Goal: Task Accomplishment & Management: Contribute content

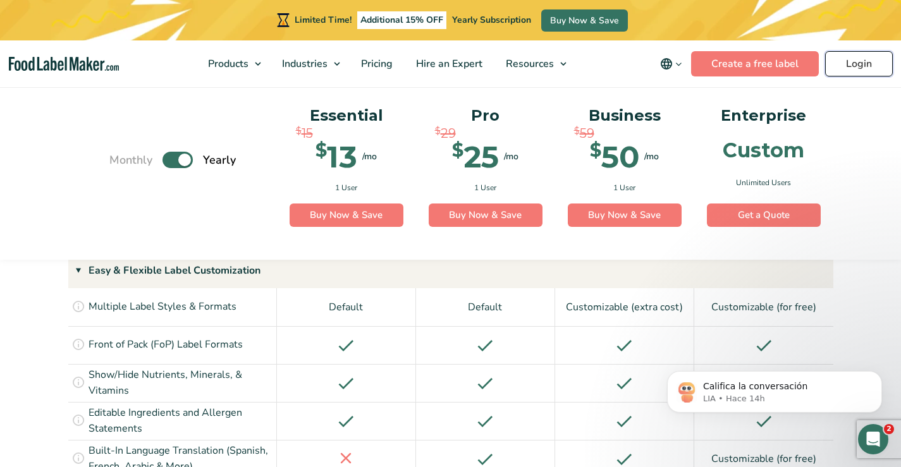
click at [854, 65] on link "Login" at bounding box center [859, 63] width 68 height 25
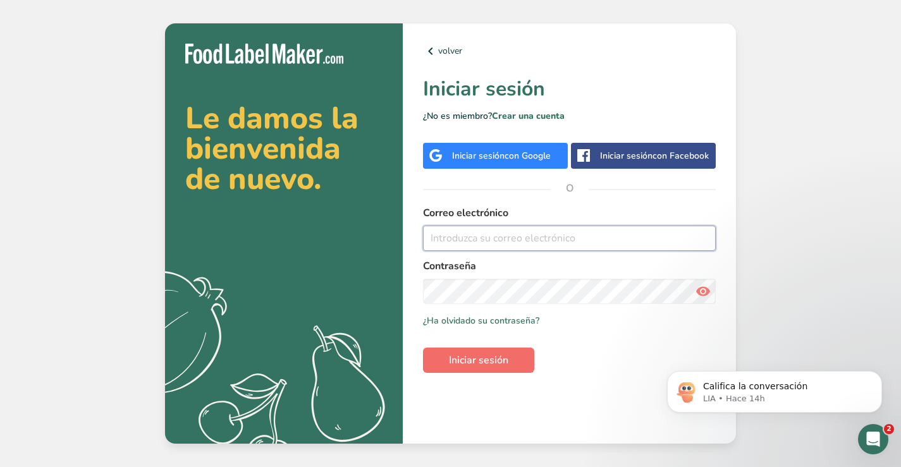
type input "contacto@shaketree.net"
click at [475, 365] on span "Iniciar sesión" at bounding box center [478, 360] width 59 height 15
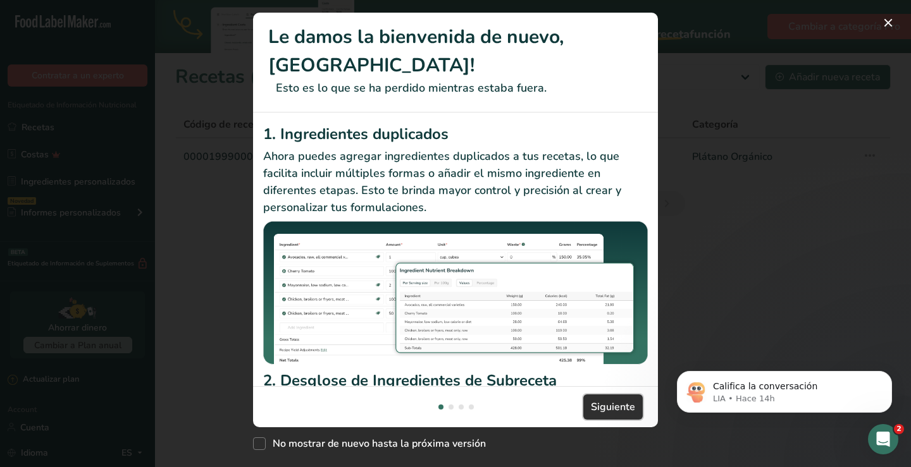
click at [600, 411] on span "Siguiente" at bounding box center [613, 407] width 44 height 15
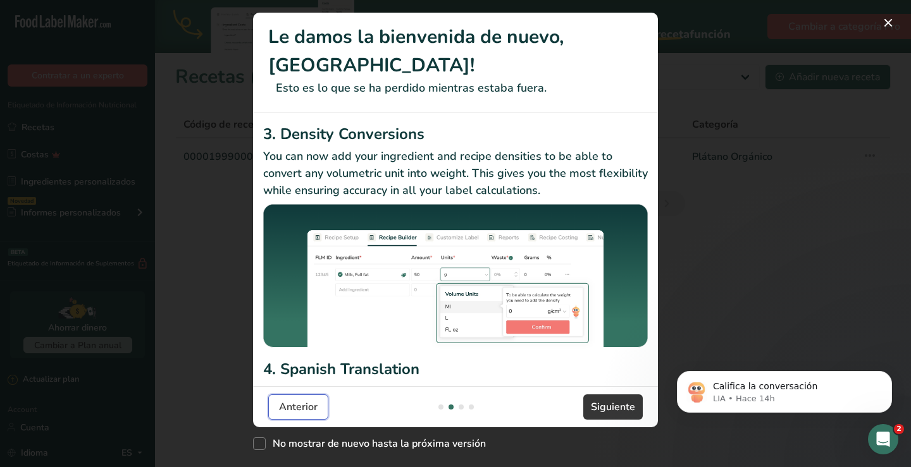
click at [286, 410] on span "Anterior" at bounding box center [298, 407] width 39 height 15
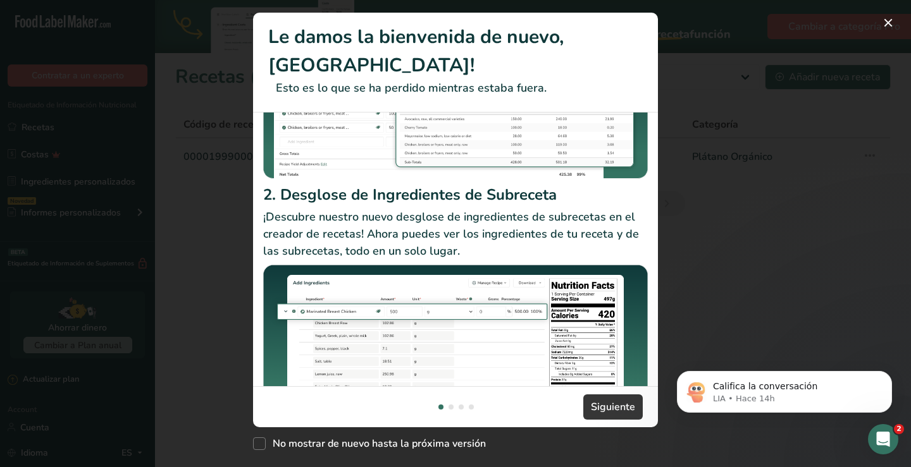
scroll to position [215, 0]
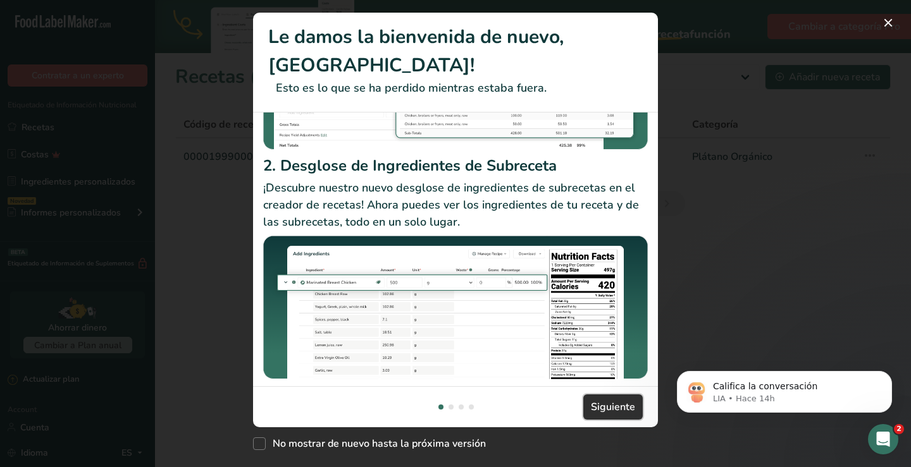
click at [603, 409] on span "Siguiente" at bounding box center [613, 407] width 44 height 15
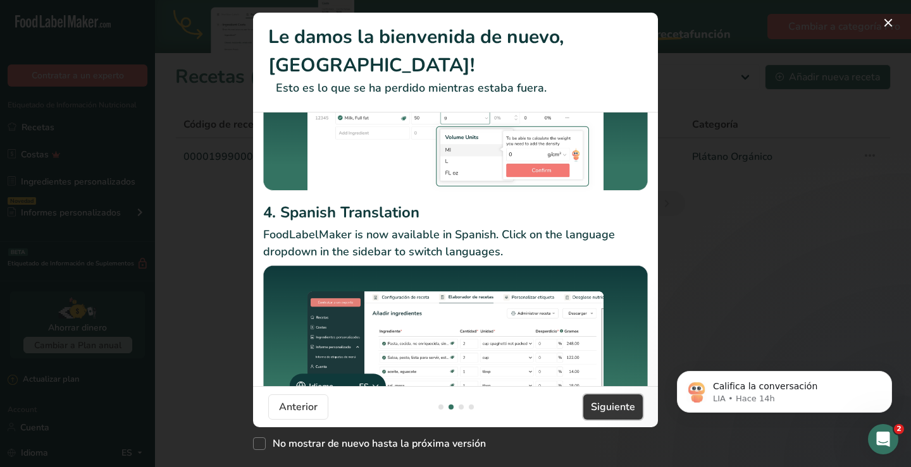
scroll to position [187, 0]
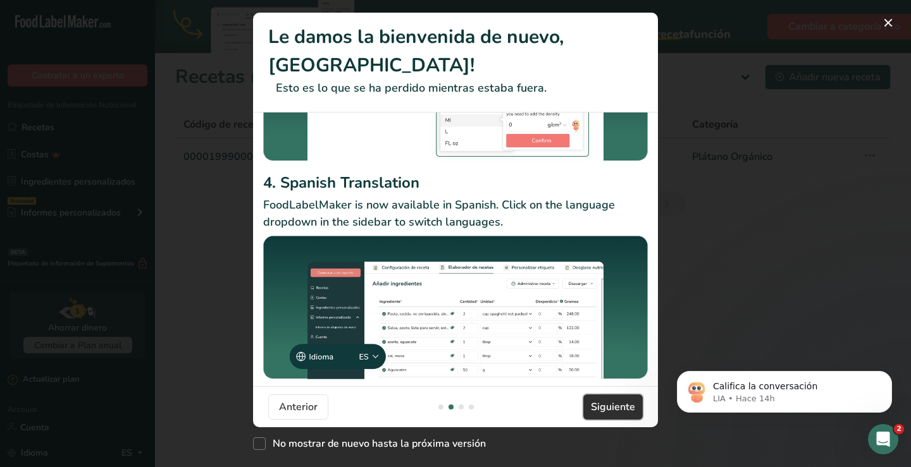
click at [610, 407] on span "Siguiente" at bounding box center [613, 407] width 44 height 15
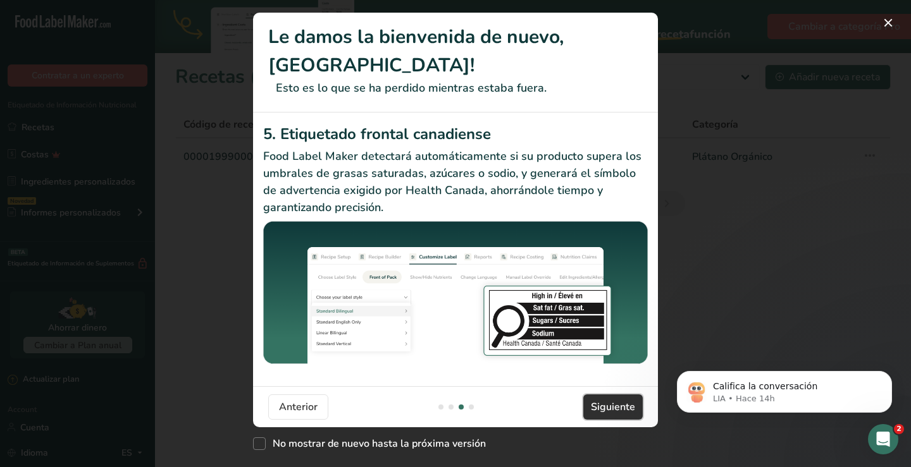
click at [611, 402] on span "Siguiente" at bounding box center [613, 407] width 44 height 15
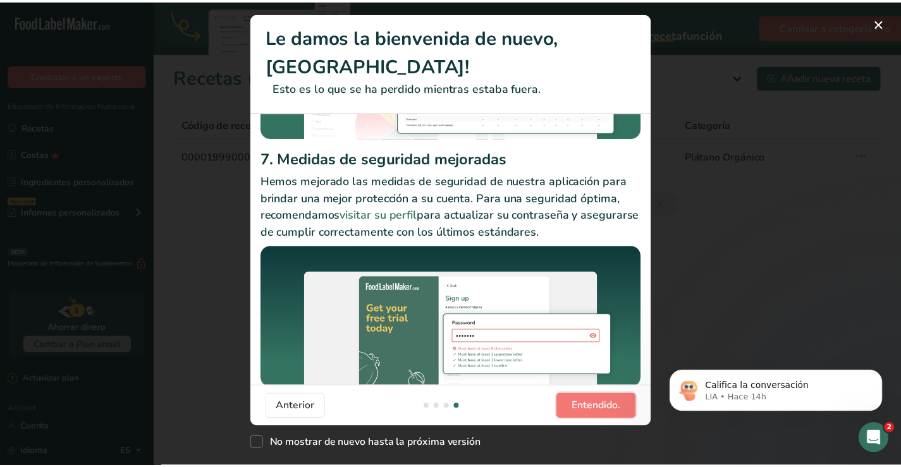
scroll to position [219, 0]
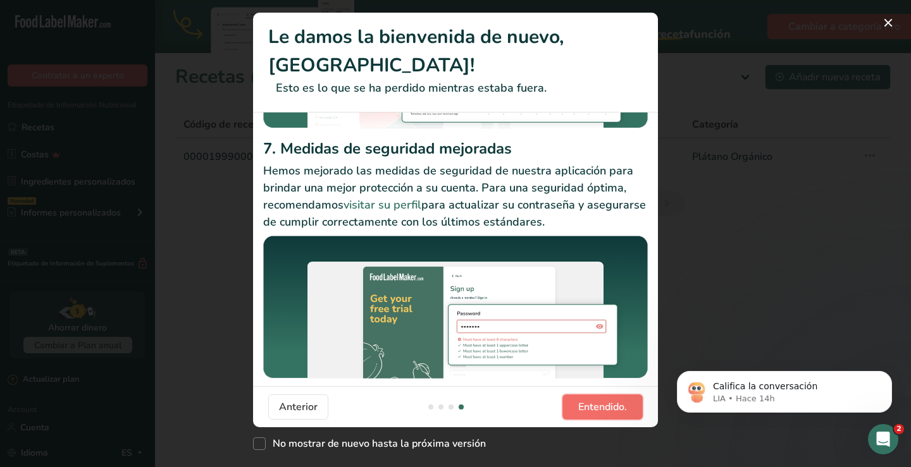
click at [589, 405] on span "Entendido." at bounding box center [602, 407] width 49 height 15
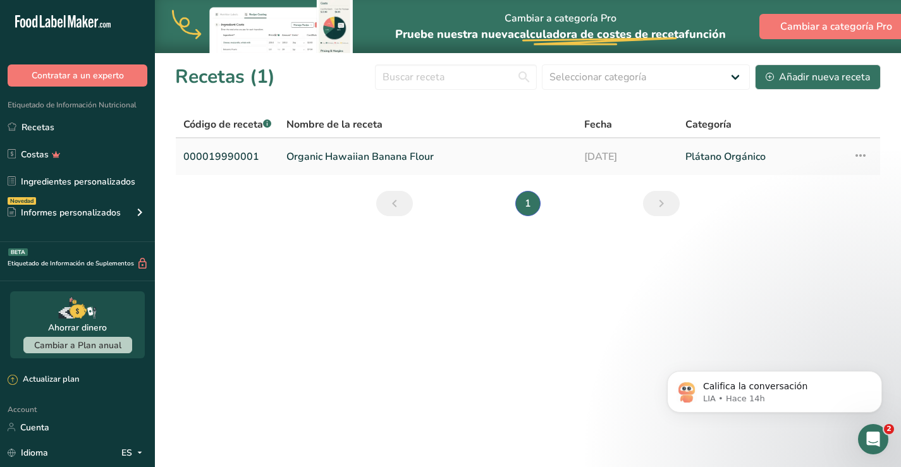
click at [334, 156] on link "Organic Hawaiian Banana Flour" at bounding box center [428, 157] width 283 height 27
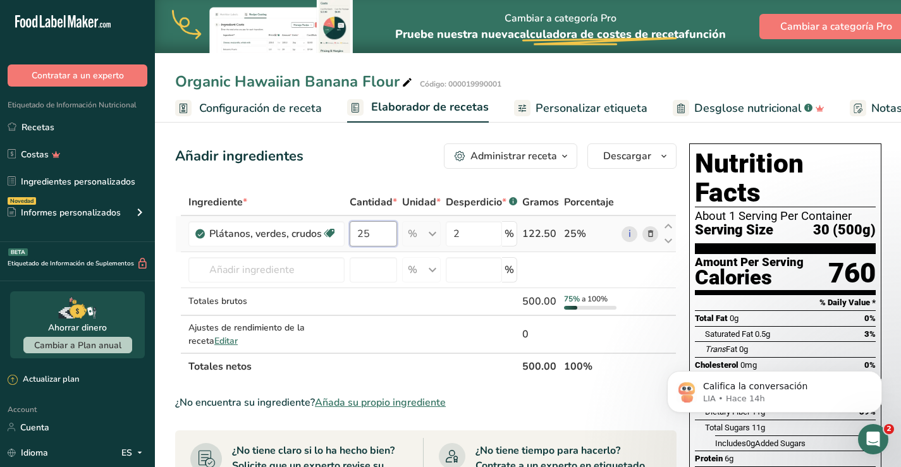
click at [373, 238] on input "25" at bounding box center [373, 233] width 47 height 25
type input "2"
type input "1"
type input "15"
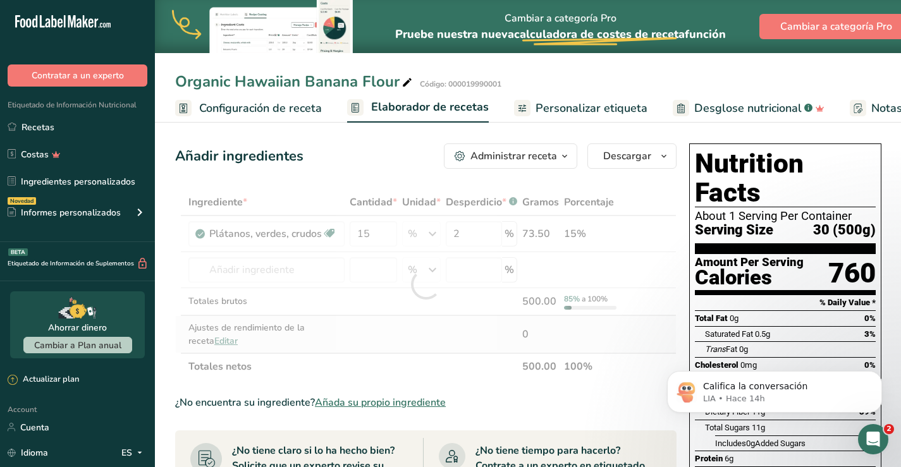
click at [201, 340] on div "Ingrediente * Cantidad * Unidad * Desperdicio * .a-a{fill:#347362;}.b-a{fill:#f…" at bounding box center [426, 284] width 502 height 191
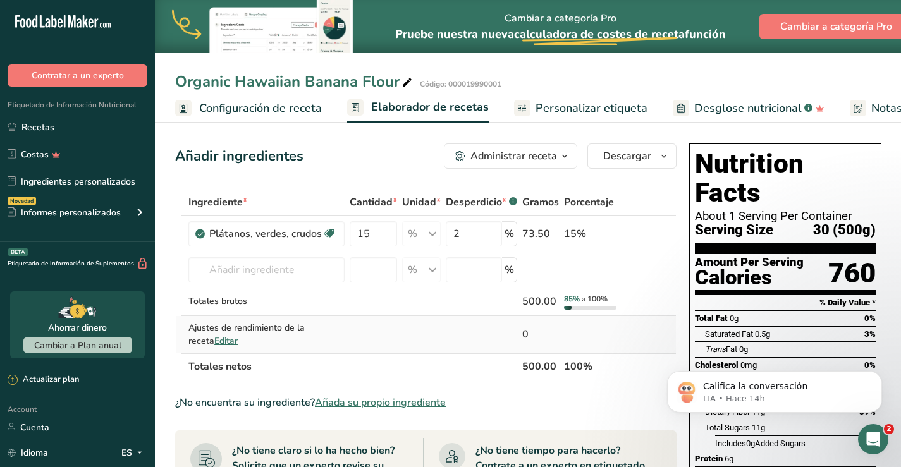
click at [214, 340] on span "Editar" at bounding box center [225, 341] width 23 height 12
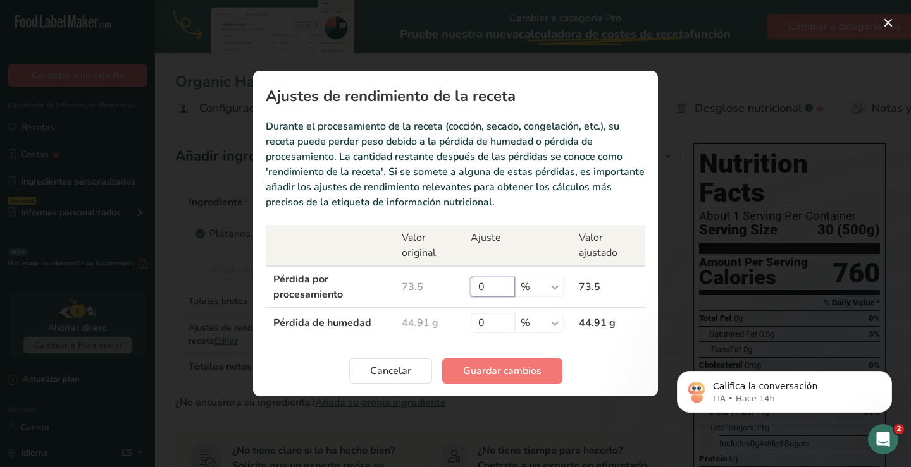
click at [493, 288] on input "0" at bounding box center [493, 287] width 44 height 20
type input "1"
click at [490, 324] on input "0" at bounding box center [493, 323] width 44 height 20
type input "1"
type input "2"
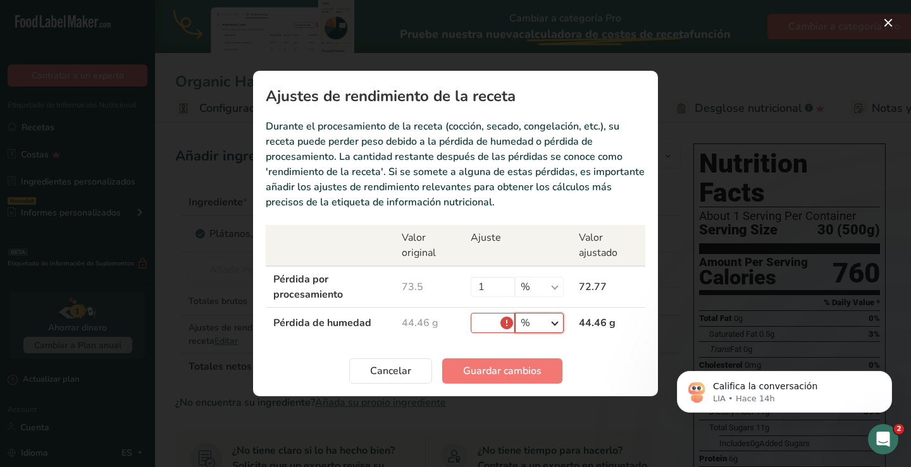
click at [539, 324] on select "% g kg mg mcg libras onza" at bounding box center [539, 323] width 49 height 20
select select "0"
click at [515, 313] on select "% g kg mg mcg libras onza" at bounding box center [539, 323] width 49 height 20
click at [493, 320] on input "Recipe yield modal" at bounding box center [493, 323] width 44 height 20
click at [553, 321] on select "% g kg mg mcg libras onza" at bounding box center [539, 323] width 49 height 20
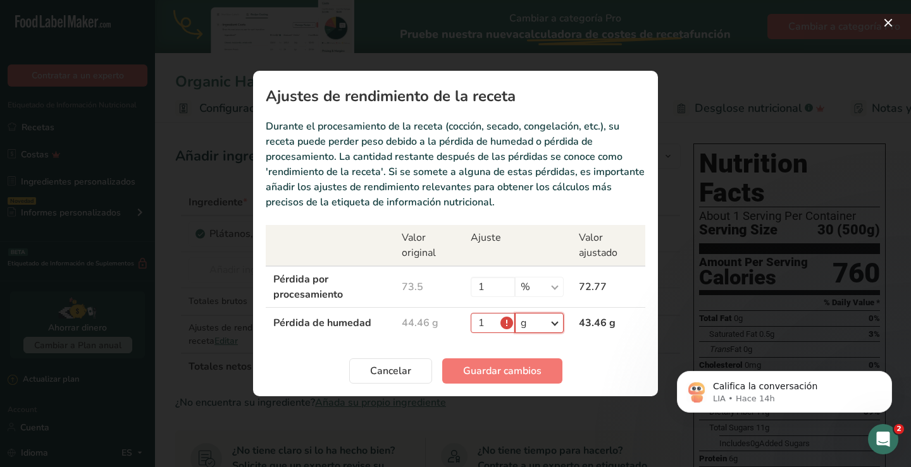
click at [515, 313] on select "% g kg mg mcg libras onza" at bounding box center [539, 323] width 49 height 20
click at [491, 320] on input "1" at bounding box center [493, 323] width 44 height 20
type input "1"
type input "0"
type input "0.5"
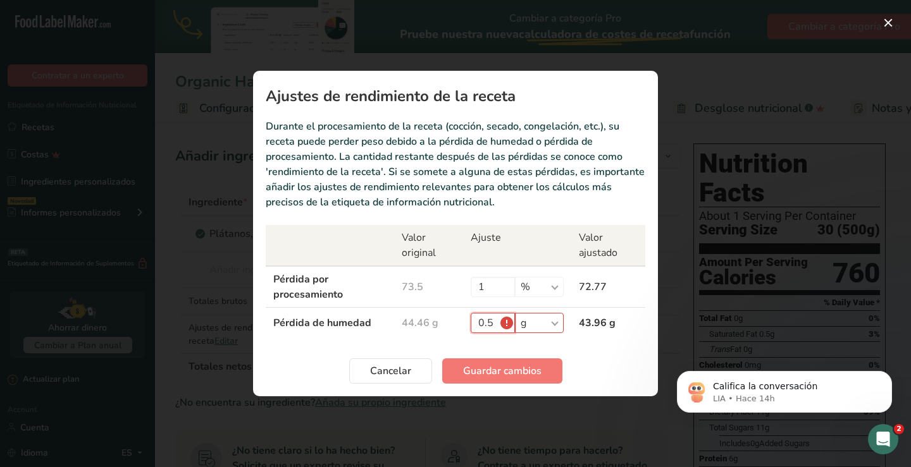
drag, startPoint x: 495, startPoint y: 320, endPoint x: 464, endPoint y: 326, distance: 32.3
click at [464, 326] on td "0.5 % g kg mg mcg libras onza" at bounding box center [517, 323] width 108 height 31
type input "1"
click at [500, 367] on span "Guardar cambios" at bounding box center [502, 371] width 78 height 15
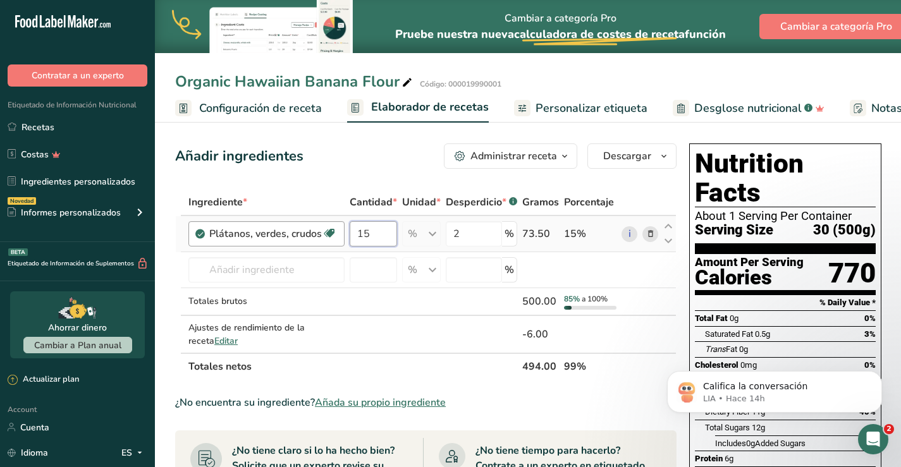
drag, startPoint x: 376, startPoint y: 227, endPoint x: 342, endPoint y: 237, distance: 35.4
click at [342, 235] on tr "Plátanos, verdes, crudos Fuente de antioxidantes Libre de lácteos Libre de glut…" at bounding box center [426, 234] width 500 height 36
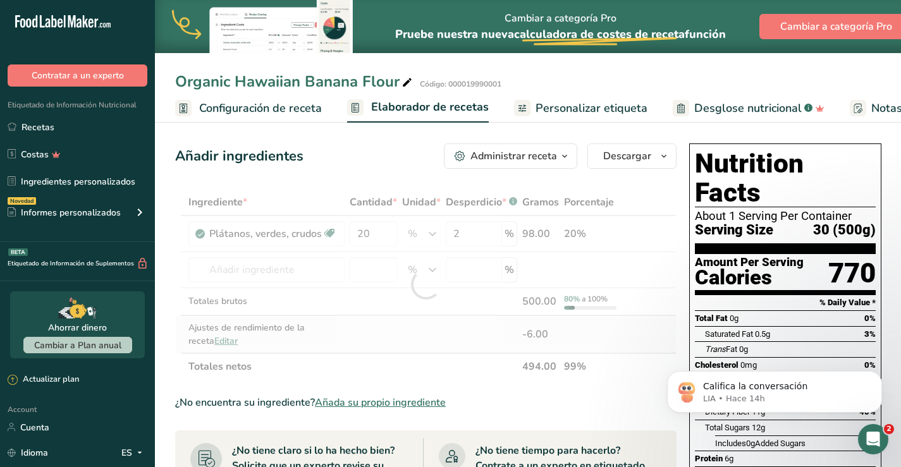
click at [412, 327] on div "Ingrediente * Cantidad * Unidad * Desperdicio * .a-a{fill:#347362;}.b-a{fill:#f…" at bounding box center [426, 284] width 502 height 191
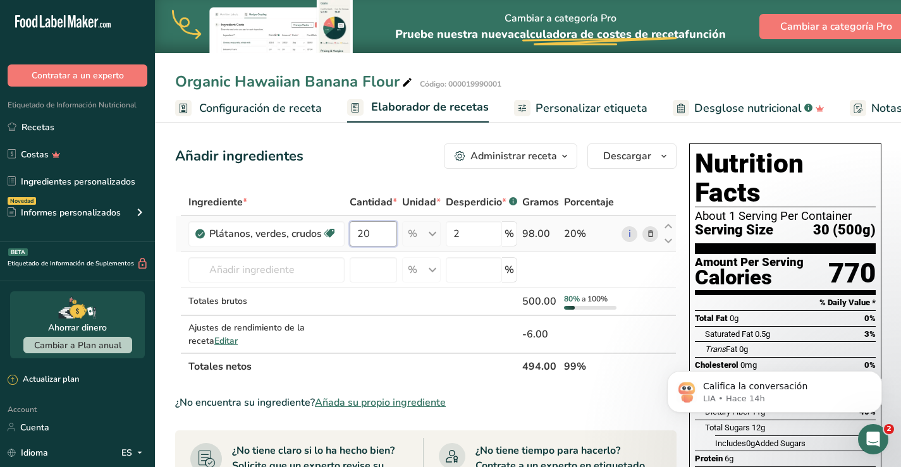
click at [383, 233] on input "20" at bounding box center [373, 233] width 47 height 25
click at [383, 232] on input "20" at bounding box center [373, 233] width 47 height 25
click at [379, 302] on div "Ingrediente * Cantidad * Unidad * Desperdicio * .a-a{fill:#347362;}.b-a{fill:#f…" at bounding box center [426, 284] width 502 height 191
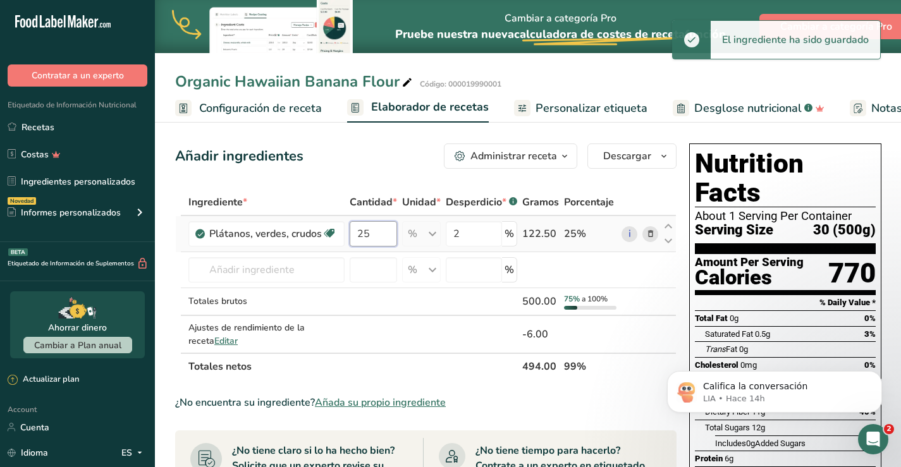
click at [372, 233] on input "25" at bounding box center [373, 233] width 47 height 25
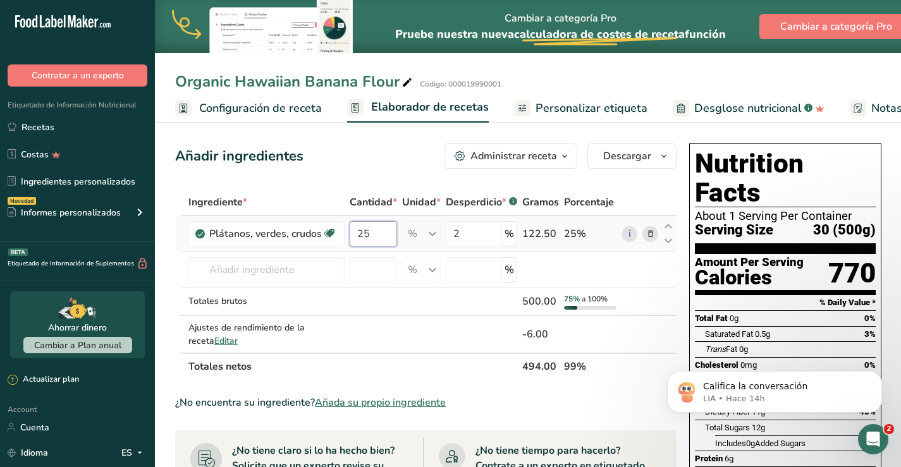
click at [373, 233] on input "25" at bounding box center [373, 233] width 47 height 25
type input "2"
drag, startPoint x: 374, startPoint y: 232, endPoint x: 348, endPoint y: 230, distance: 26.0
click at [348, 230] on td "30" at bounding box center [373, 234] width 52 height 36
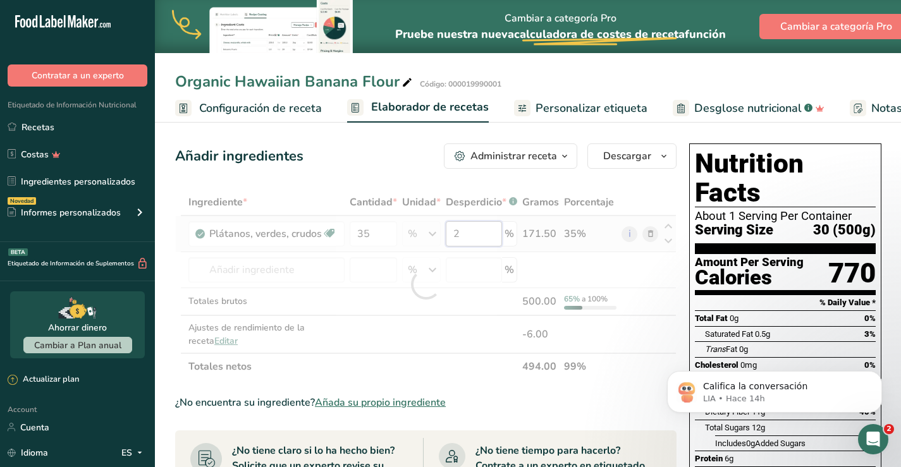
click at [474, 225] on div "Ingrediente * Cantidad * Unidad * Desperdicio * .a-a{fill:#347362;}.b-a{fill:#f…" at bounding box center [426, 284] width 502 height 191
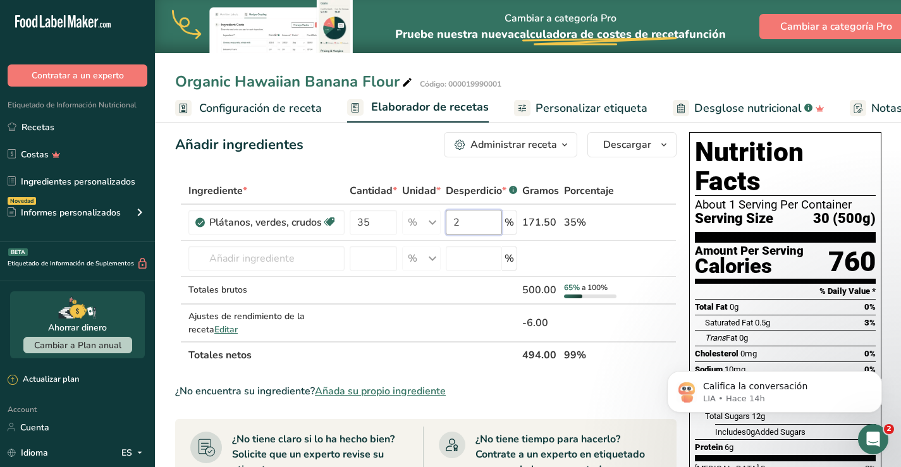
scroll to position [11, 0]
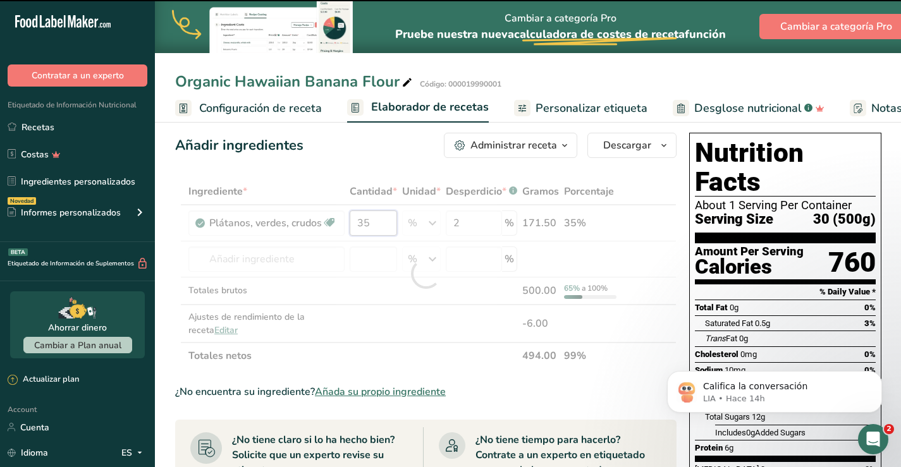
drag, startPoint x: 372, startPoint y: 219, endPoint x: 357, endPoint y: 223, distance: 14.9
click at [357, 223] on div "Ingrediente * Cantidad * Unidad * Desperdicio * .a-a{fill:#347362;}.b-a{fill:#f…" at bounding box center [426, 273] width 502 height 191
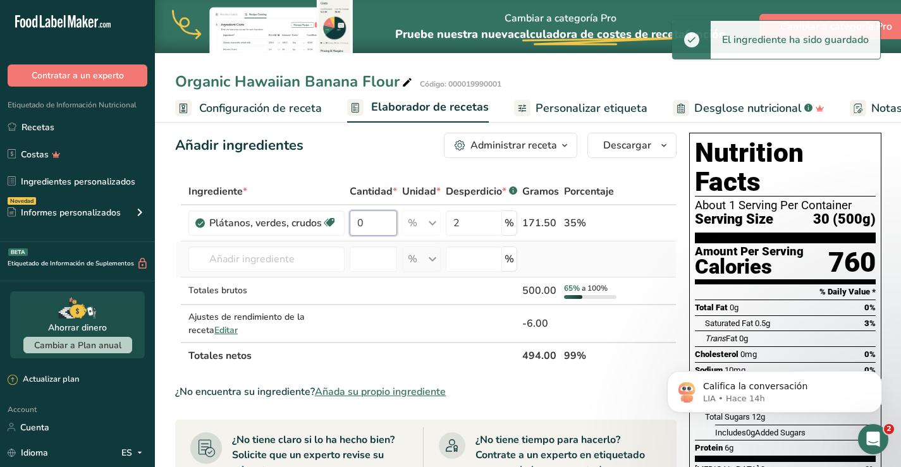
type input "0"
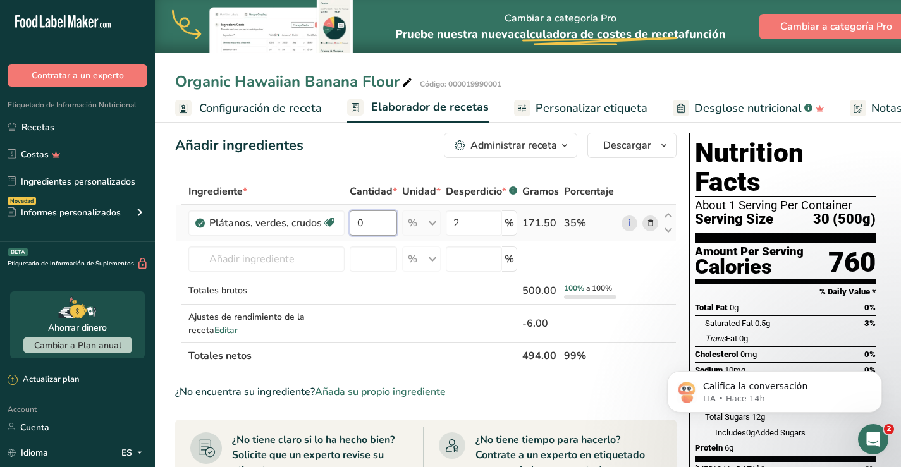
click at [385, 217] on input "0" at bounding box center [373, 223] width 47 height 25
type input "35"
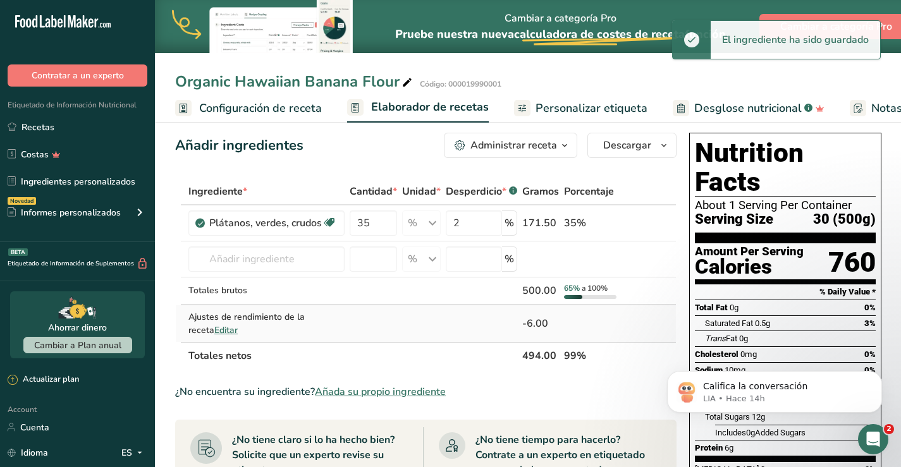
click at [214, 331] on span "Editar" at bounding box center [225, 330] width 23 height 12
select select "0"
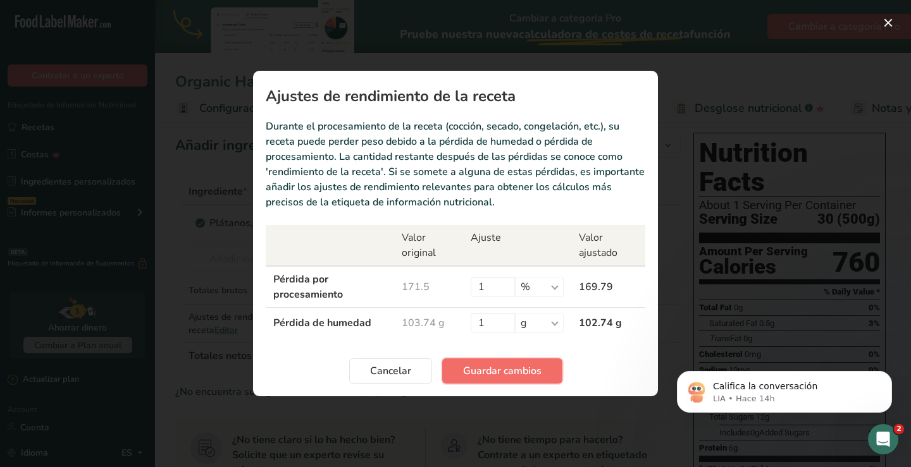
click at [476, 366] on span "Guardar cambios" at bounding box center [502, 371] width 78 height 15
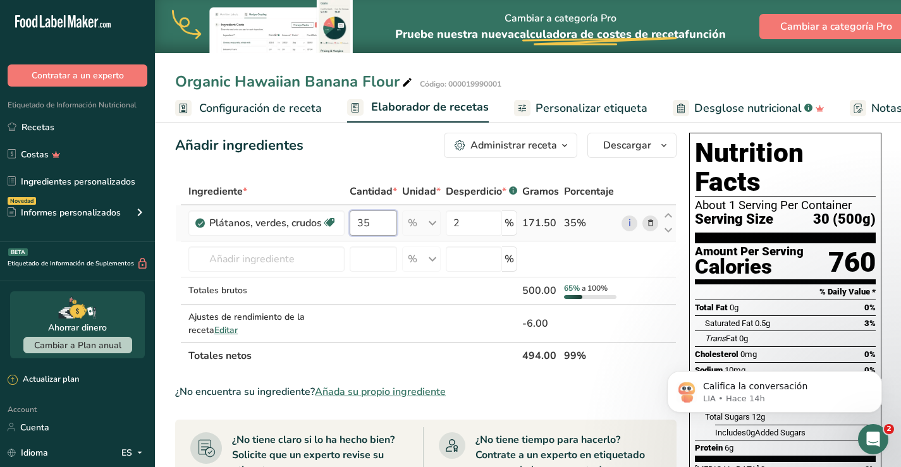
drag, startPoint x: 378, startPoint y: 223, endPoint x: 283, endPoint y: 209, distance: 96.5
click at [285, 209] on tr "Plátanos, verdes, crudos Fuente de antioxidantes Libre de lácteos Libre de glut…" at bounding box center [426, 224] width 500 height 36
type input "50"
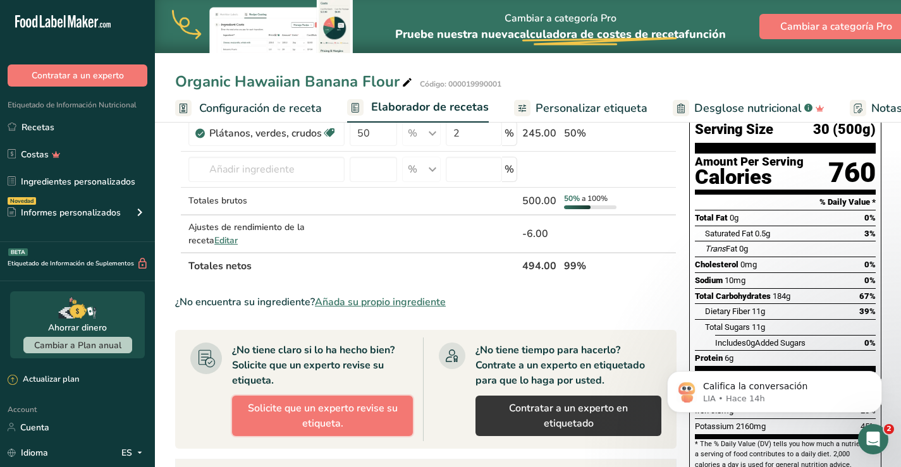
scroll to position [0, 0]
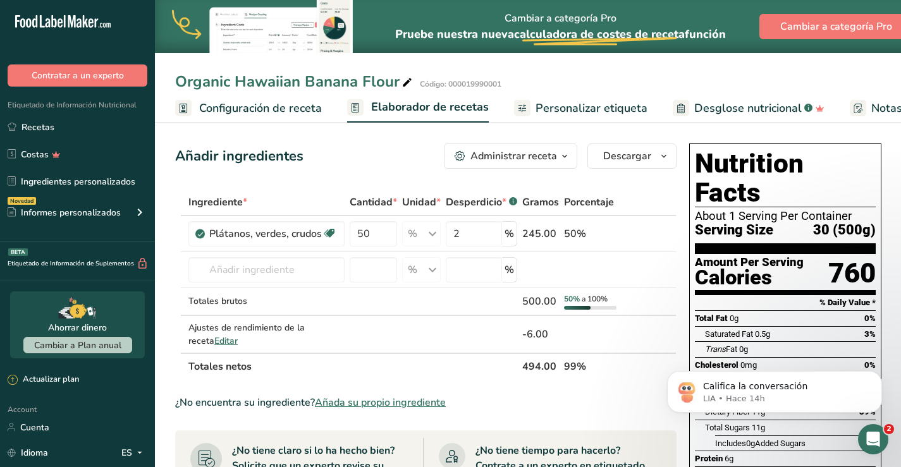
click at [564, 114] on span "Personalizar etiqueta" at bounding box center [592, 108] width 112 height 17
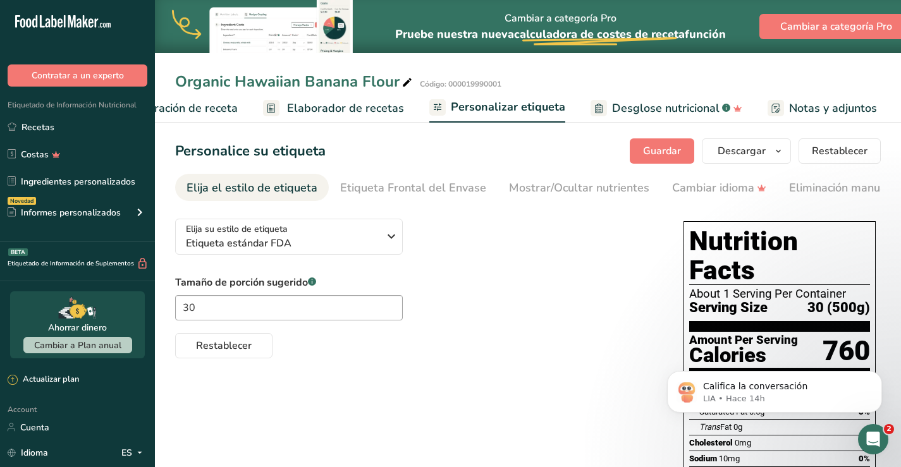
scroll to position [0, 237]
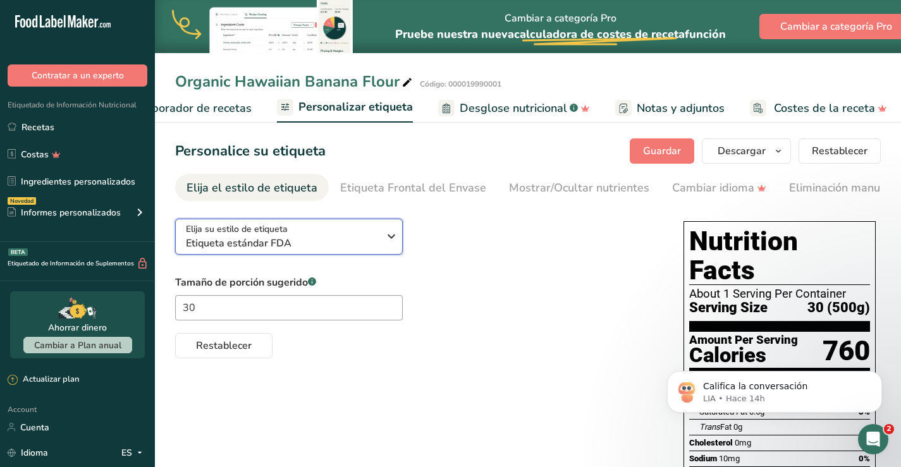
click at [356, 243] on span "Etiqueta estándar FDA" at bounding box center [282, 243] width 193 height 15
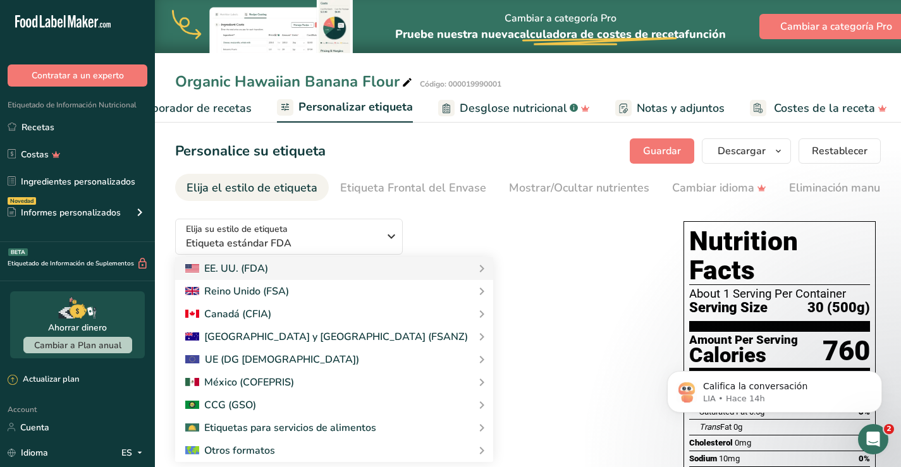
click at [478, 257] on div "Elija su estilo de etiqueta Etiqueta estándar FDA EE. UU. (FDA) Etiqueta estánd…" at bounding box center [416, 284] width 483 height 150
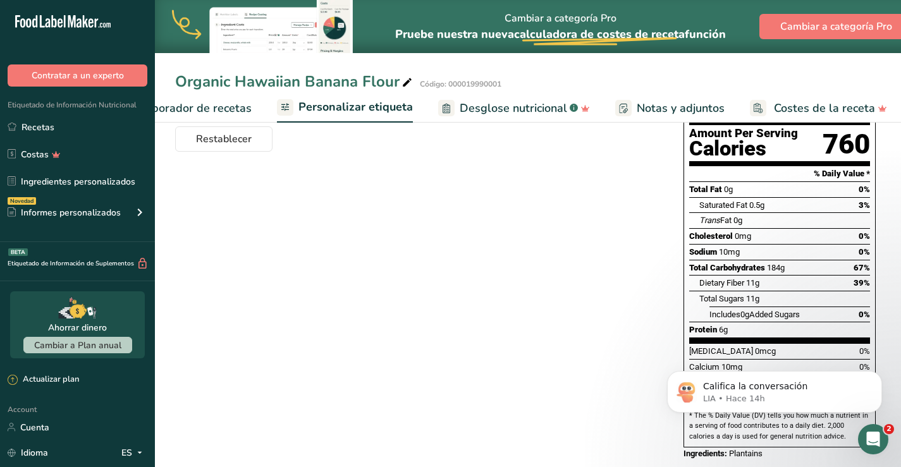
scroll to position [0, 0]
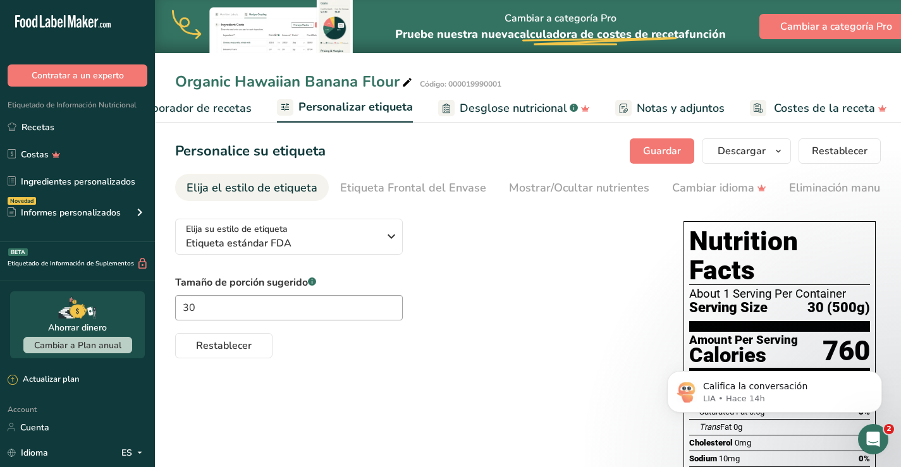
click at [504, 106] on span "Desglose nutricional" at bounding box center [514, 108] width 108 height 17
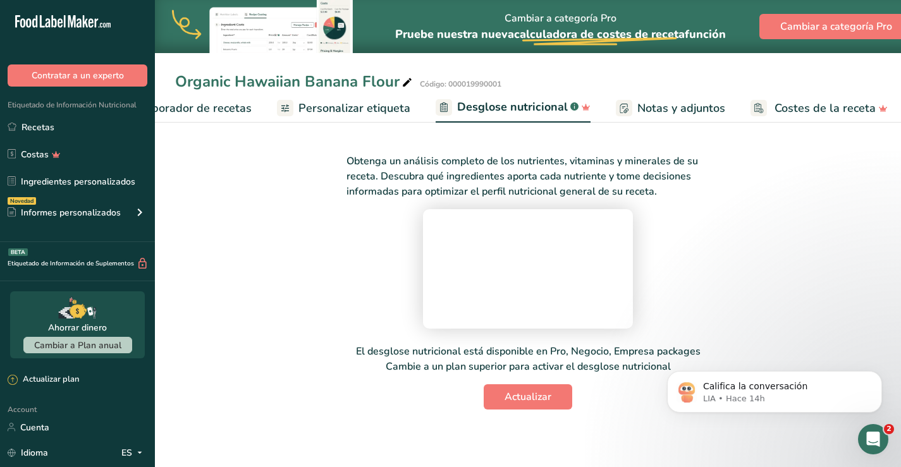
scroll to position [105, 0]
click at [528, 405] on span "Actualizar" at bounding box center [528, 397] width 47 height 15
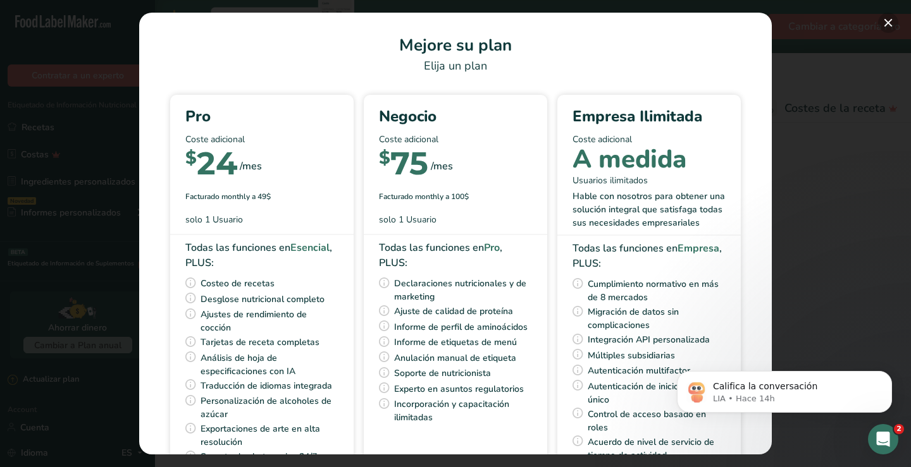
click at [886, 25] on button "Pick Your Pricing Plan Modal" at bounding box center [888, 23] width 20 height 20
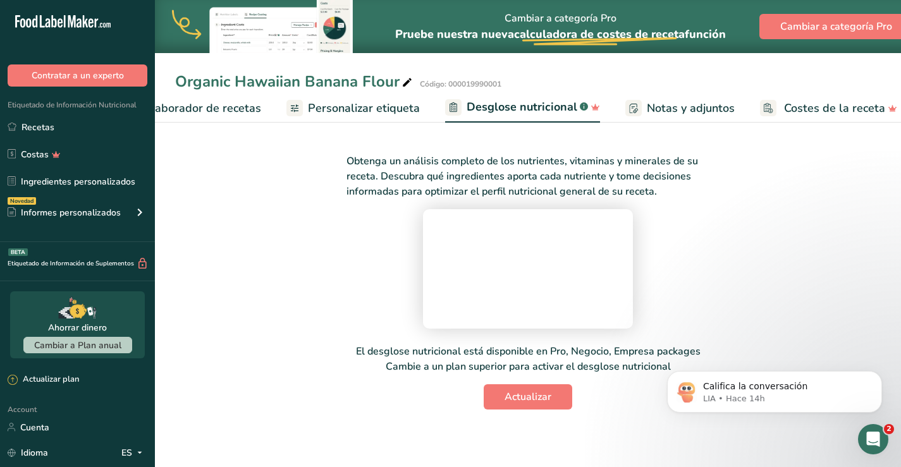
scroll to position [0, 0]
click at [374, 105] on span "Personalizar etiqueta" at bounding box center [364, 108] width 112 height 17
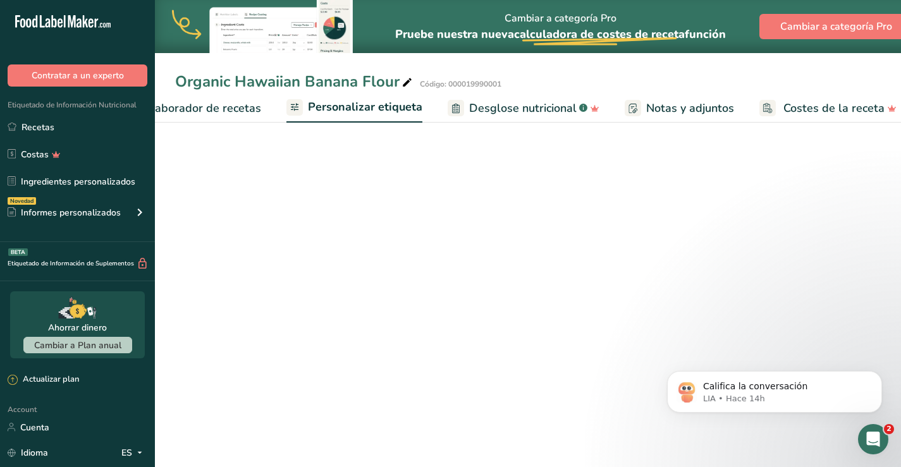
scroll to position [0, 237]
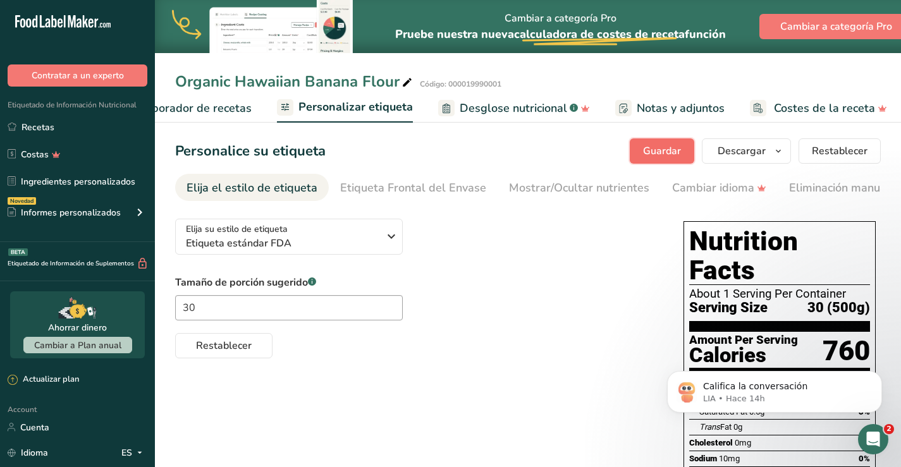
click at [662, 151] on span "Guardar" at bounding box center [662, 151] width 38 height 15
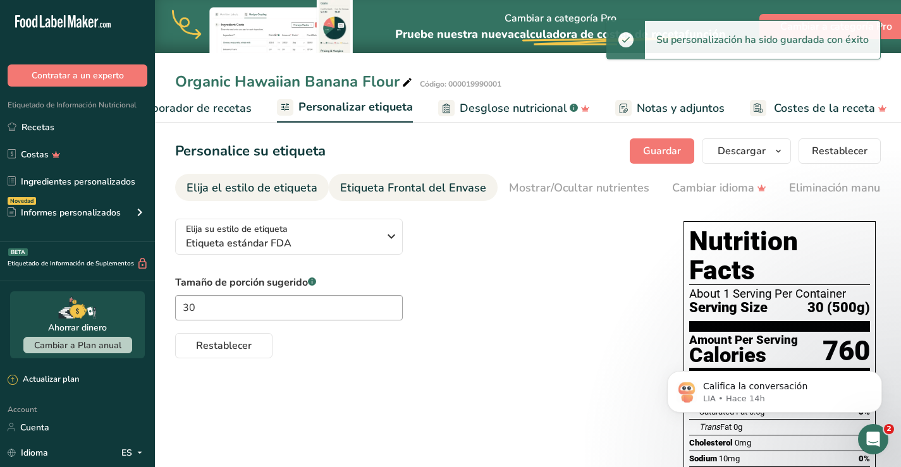
click at [414, 195] on div "Etiqueta Frontal del Envase" at bounding box center [413, 188] width 146 height 17
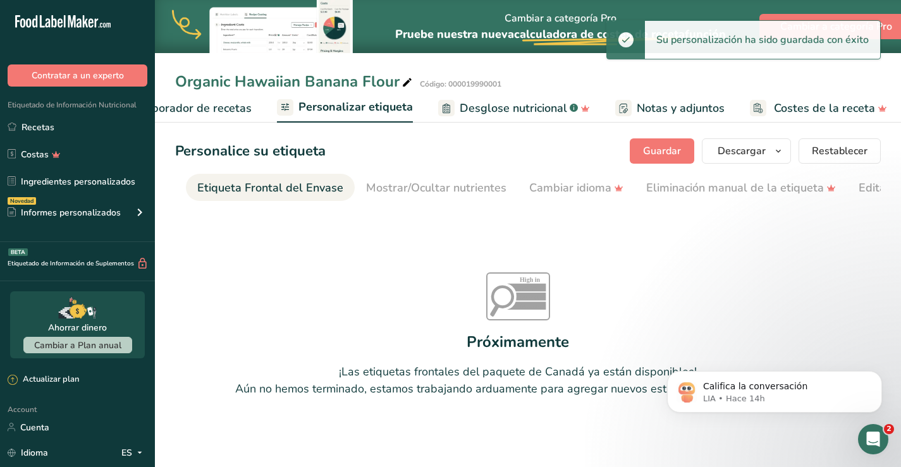
scroll to position [0, 151]
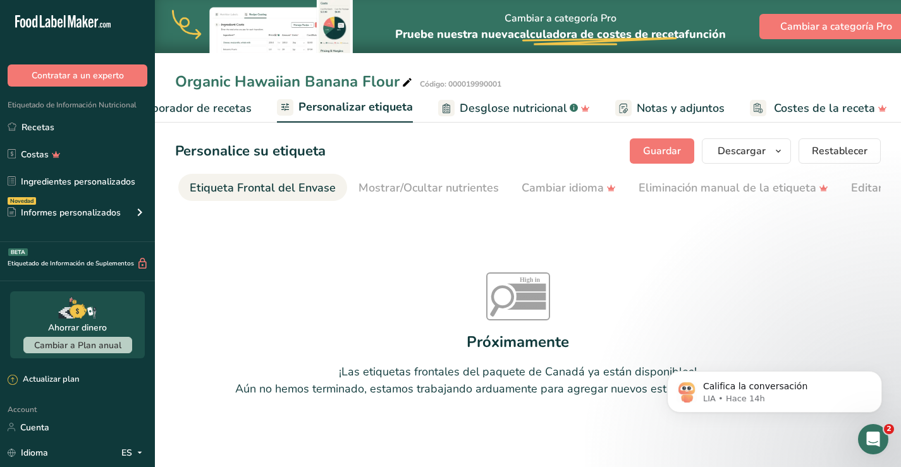
click at [217, 191] on div "Etiqueta Frontal del Envase" at bounding box center [263, 188] width 146 height 17
click at [215, 192] on div "Etiqueta Frontal del Envase" at bounding box center [263, 188] width 146 height 17
drag, startPoint x: 288, startPoint y: 200, endPoint x: 182, endPoint y: 193, distance: 106.5
click at [182, 193] on li "Etiqueta Frontal del Envase" at bounding box center [262, 187] width 169 height 27
click at [204, 186] on div "Etiqueta Frontal del Envase" at bounding box center [263, 188] width 146 height 17
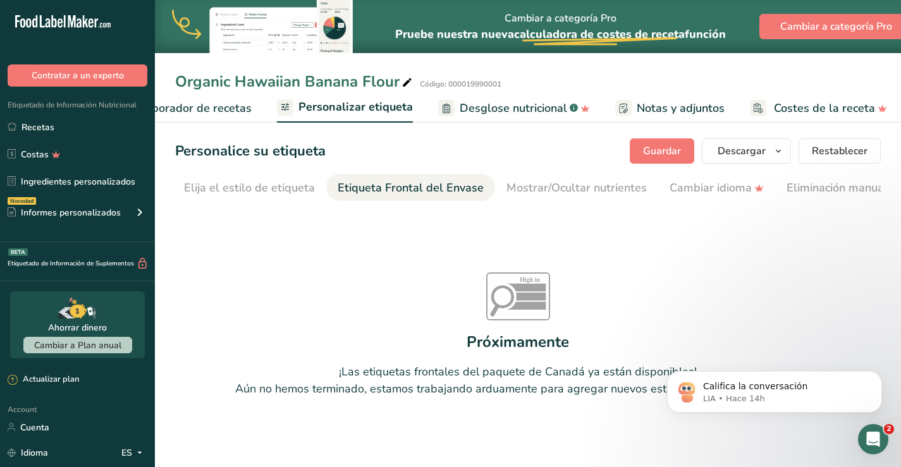
scroll to position [0, 0]
click at [231, 177] on link "Elija el estilo de etiqueta" at bounding box center [252, 188] width 131 height 28
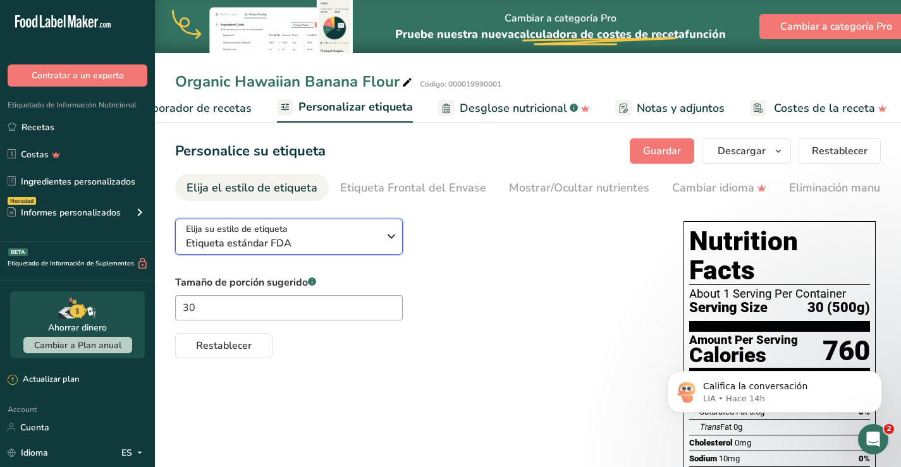
click at [377, 240] on span "Etiqueta estándar FDA" at bounding box center [282, 243] width 193 height 15
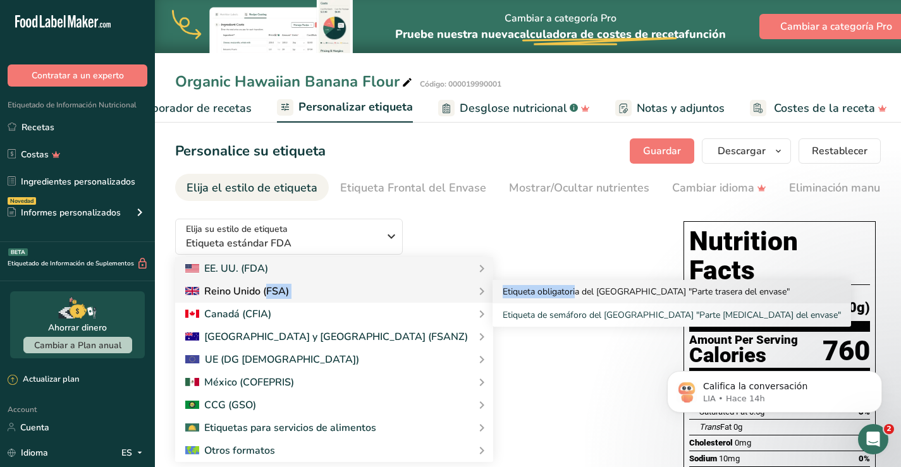
drag, startPoint x: 335, startPoint y: 295, endPoint x: 456, endPoint y: 293, distance: 121.5
click at [456, 293] on div "Reino Unido (FSA) Etiqueta obligatoria del Reino Unido "Parte trasera del envas…" at bounding box center [334, 291] width 318 height 23
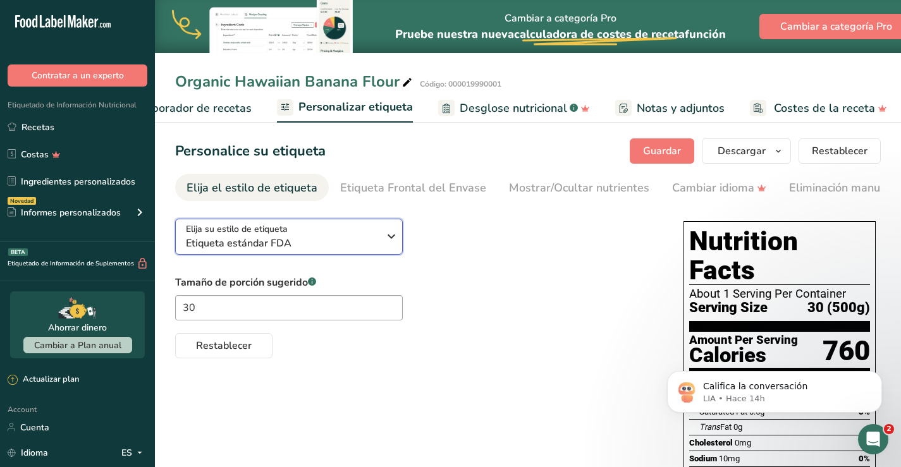
click at [368, 251] on span "Etiqueta estándar FDA" at bounding box center [282, 243] width 193 height 15
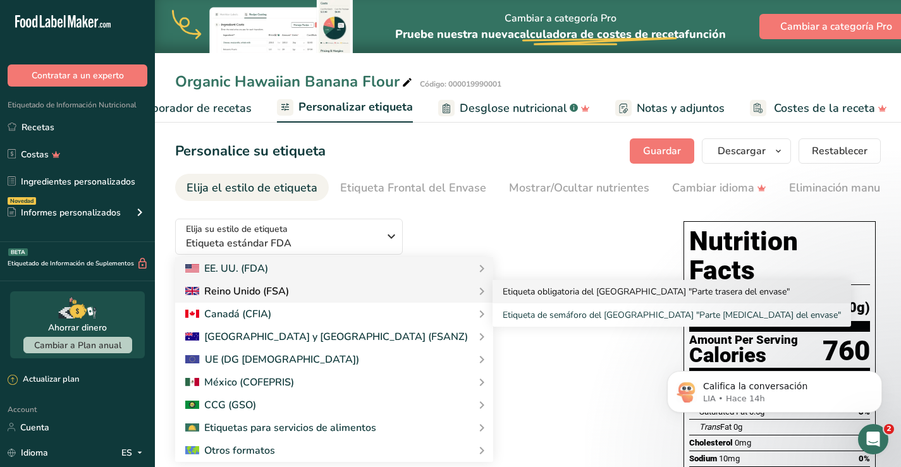
click at [493, 294] on link "Etiqueta obligatoria del [GEOGRAPHIC_DATA] "Parte trasera del envase"" at bounding box center [672, 291] width 359 height 23
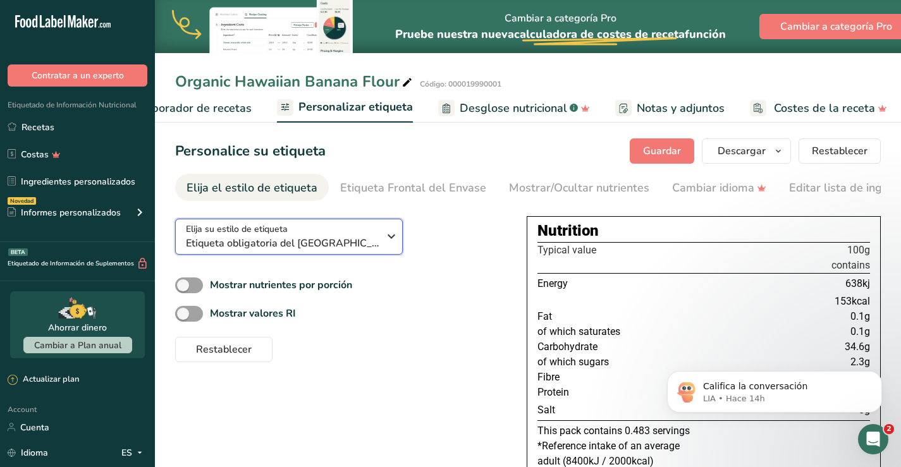
click at [381, 245] on div "Elija su estilo de etiqueta Etiqueta obligatoria del Reino Unido "Parte trasera…" at bounding box center [287, 237] width 202 height 28
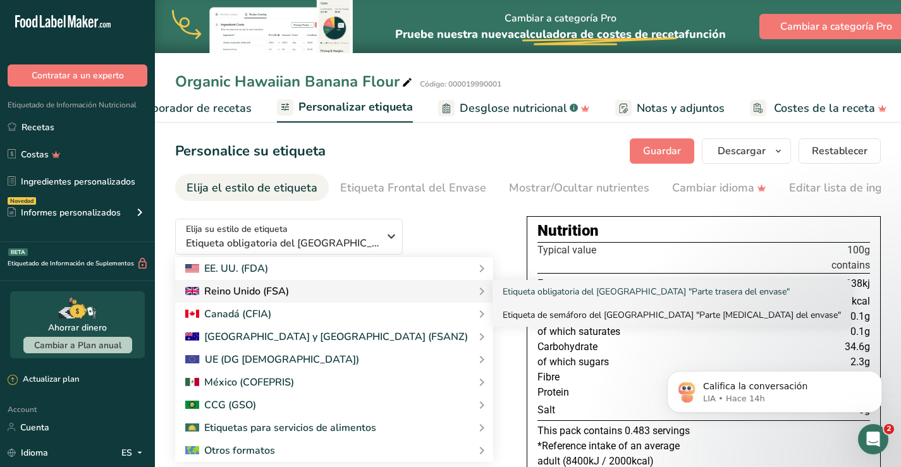
click at [493, 315] on link "Etiqueta de semáforo del [GEOGRAPHIC_DATA] "Parte frontal del envase"" at bounding box center [672, 315] width 359 height 23
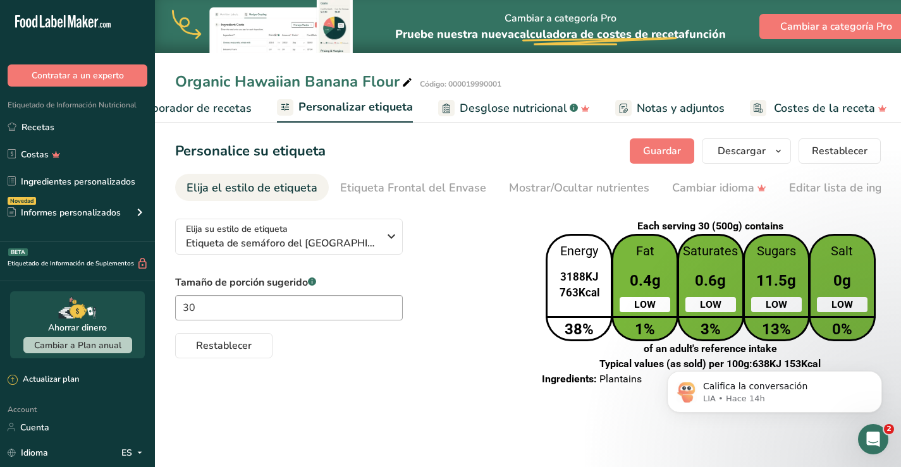
click at [489, 315] on div "Tamaño de porción sugerido .a-a{fill:#347362;}.b-a{fill:#fff;} 30 Restablecer" at bounding box center [347, 316] width 344 height 83
click at [752, 154] on span "Descargar" at bounding box center [742, 151] width 48 height 15
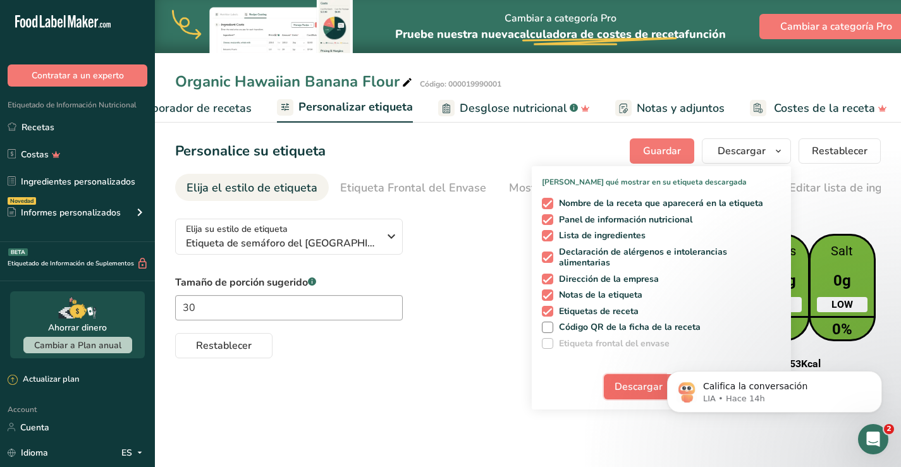
click at [652, 383] on span "Descargar" at bounding box center [639, 387] width 48 height 15
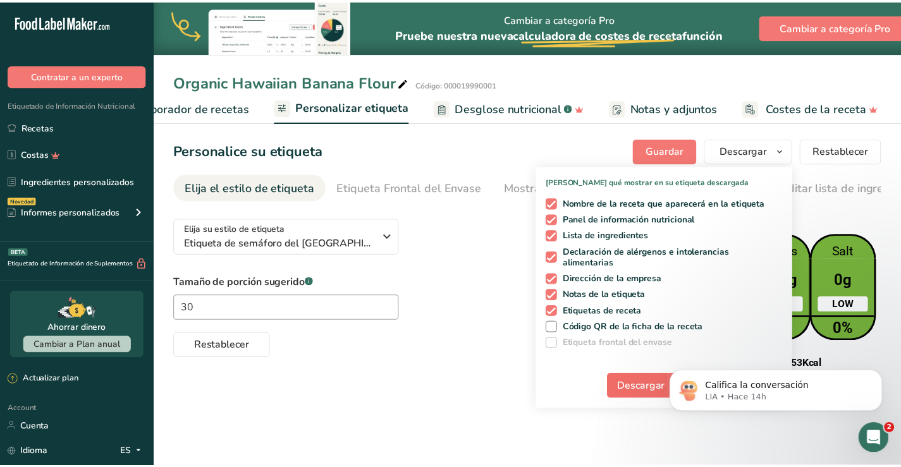
scroll to position [0, 227]
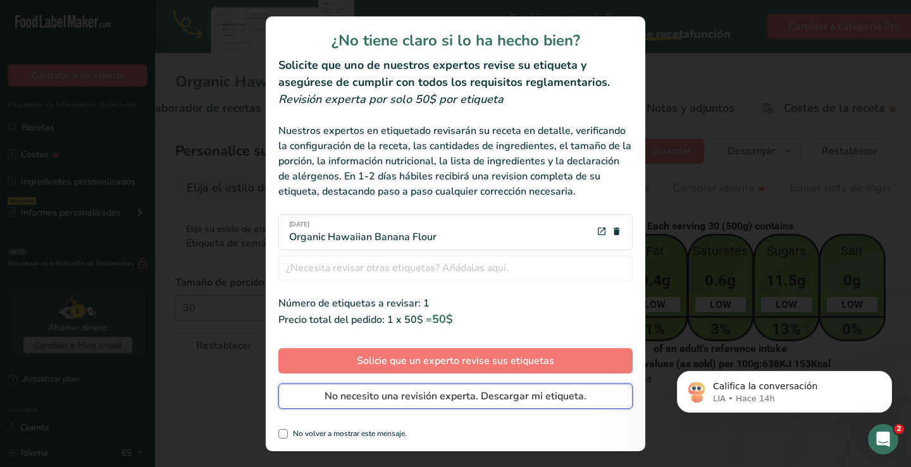
click at [473, 395] on span "No necesito una revisión experta. Descargar mi etiqueta." at bounding box center [455, 396] width 262 height 15
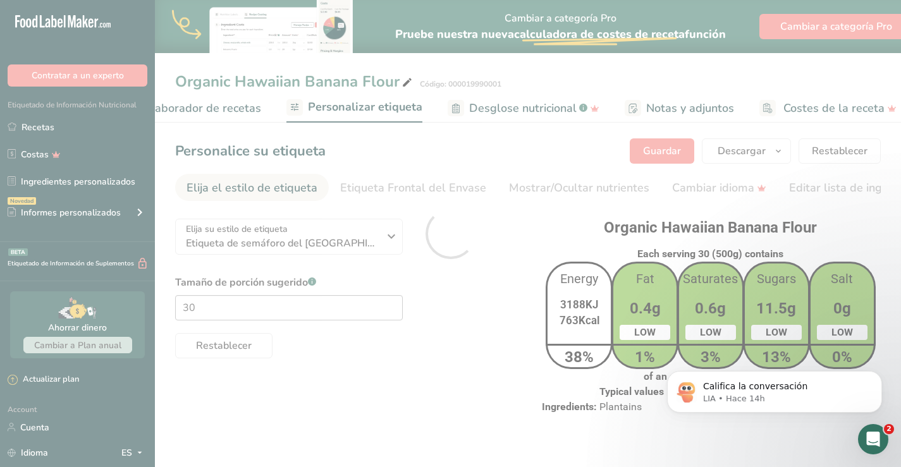
scroll to position [0, 0]
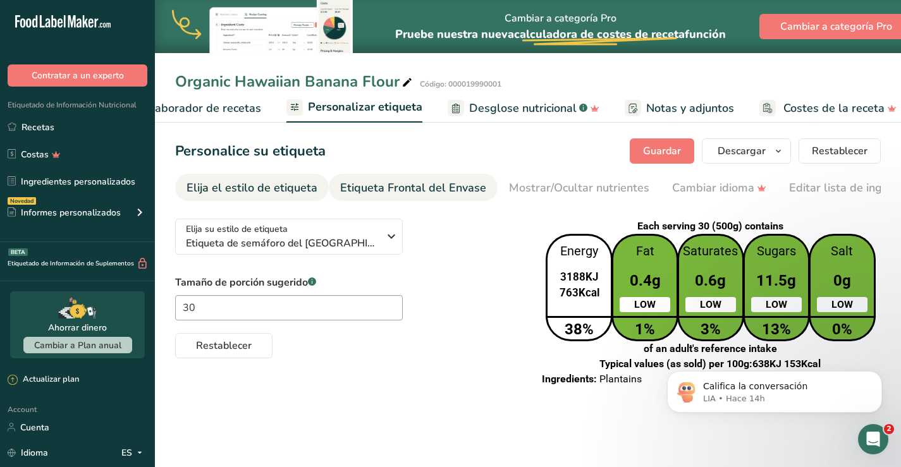
click at [386, 187] on div "Etiqueta Frontal del Envase" at bounding box center [413, 188] width 146 height 17
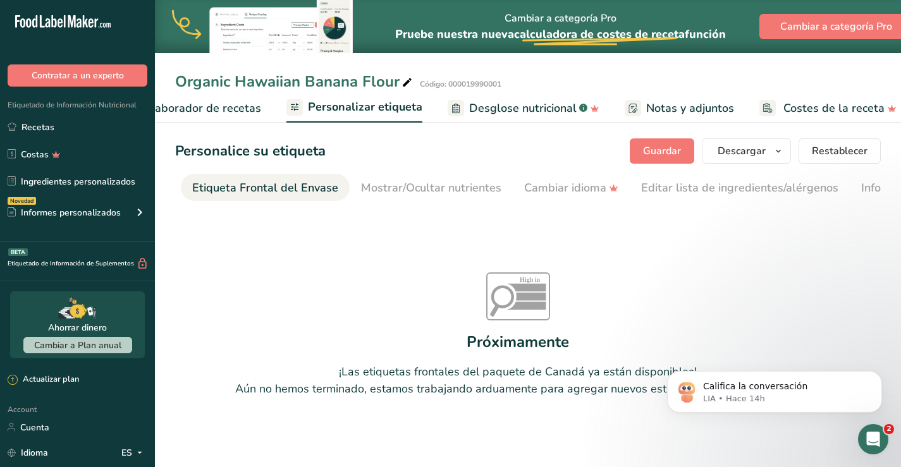
scroll to position [0, 151]
click at [438, 193] on div "Mostrar/Ocultar nutrientes" at bounding box center [429, 188] width 140 height 17
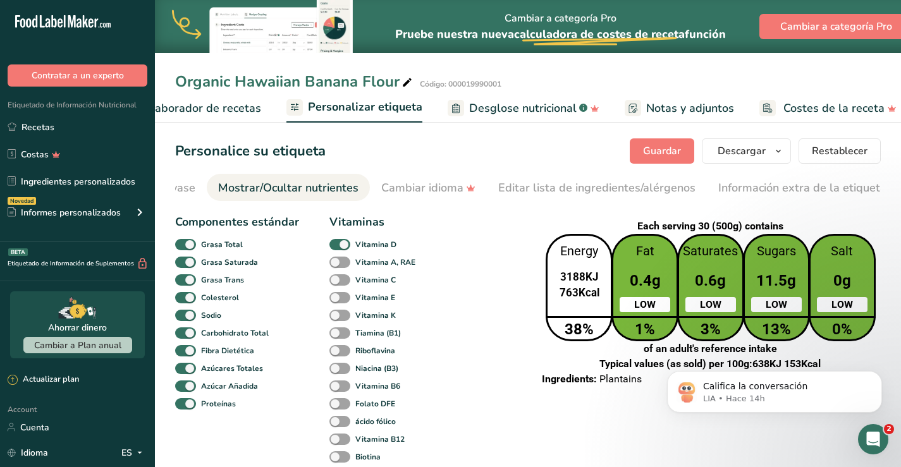
scroll to position [0, 292]
click at [343, 264] on span at bounding box center [340, 263] width 21 height 12
click at [338, 264] on input "Vitamina A, RAE" at bounding box center [334, 262] width 8 height 8
checkbox input "true"
click at [340, 279] on span at bounding box center [340, 281] width 21 height 12
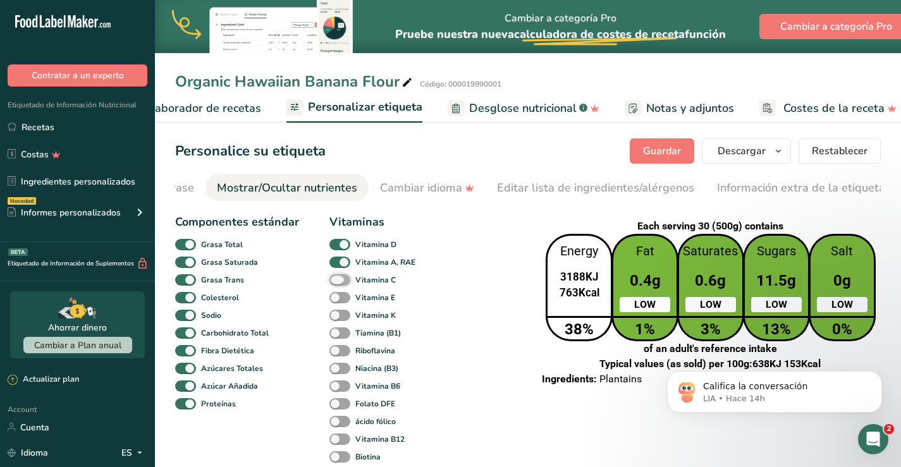
click at [338, 279] on input "Vitamina C" at bounding box center [334, 280] width 8 height 8
checkbox input "true"
click at [338, 302] on span at bounding box center [340, 298] width 21 height 12
click at [338, 302] on input "Vitamina E" at bounding box center [334, 297] width 8 height 8
checkbox input "true"
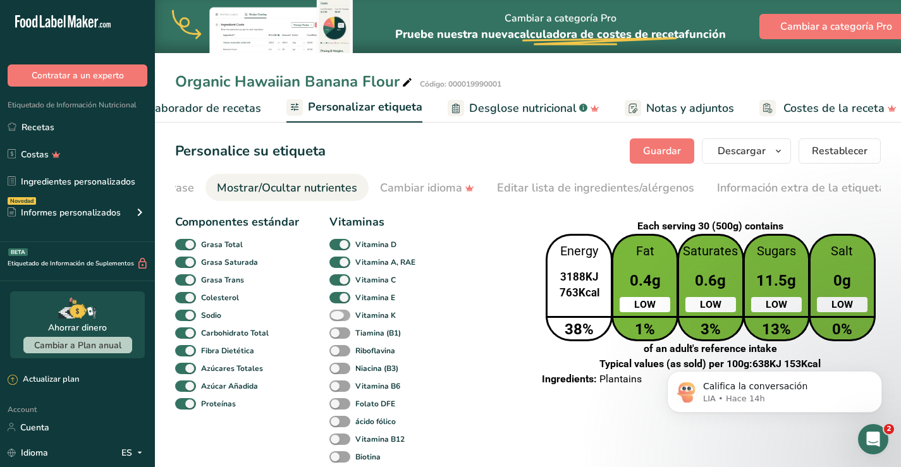
click at [341, 321] on span at bounding box center [340, 316] width 21 height 12
click at [338, 319] on input "Vitamina K" at bounding box center [334, 315] width 8 height 8
checkbox input "true"
click at [344, 334] on span at bounding box center [340, 334] width 21 height 12
click at [338, 334] on input "Tiamina (B1)" at bounding box center [334, 333] width 8 height 8
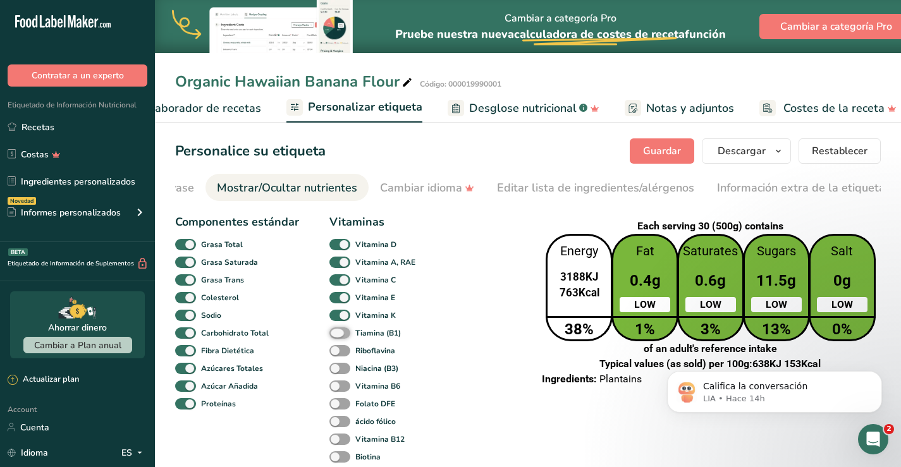
checkbox input "true"
click at [340, 350] on span at bounding box center [340, 351] width 21 height 12
click at [338, 350] on input "Riboflavina" at bounding box center [334, 351] width 8 height 8
checkbox input "true"
click at [342, 371] on span at bounding box center [340, 369] width 21 height 12
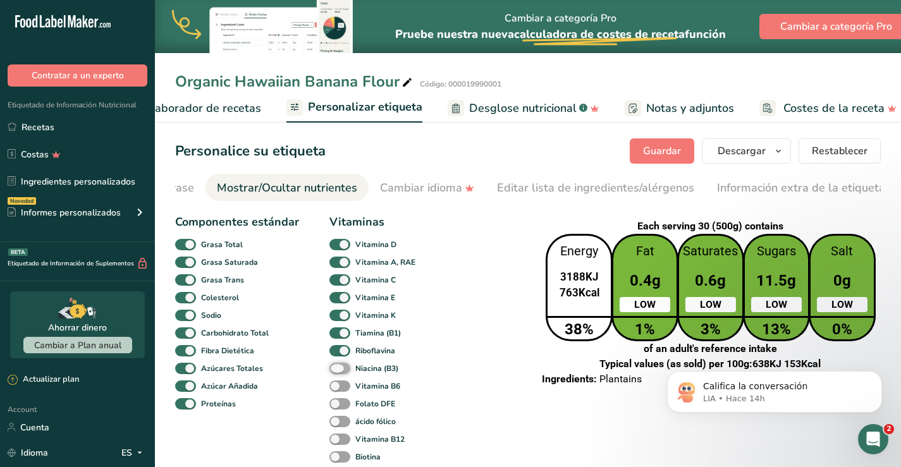
click at [338, 371] on input "Niacina (B3)" at bounding box center [334, 368] width 8 height 8
checkbox input "true"
click at [343, 393] on span at bounding box center [340, 387] width 21 height 12
click at [338, 390] on input "Vitamina B6" at bounding box center [334, 386] width 8 height 8
checkbox input "true"
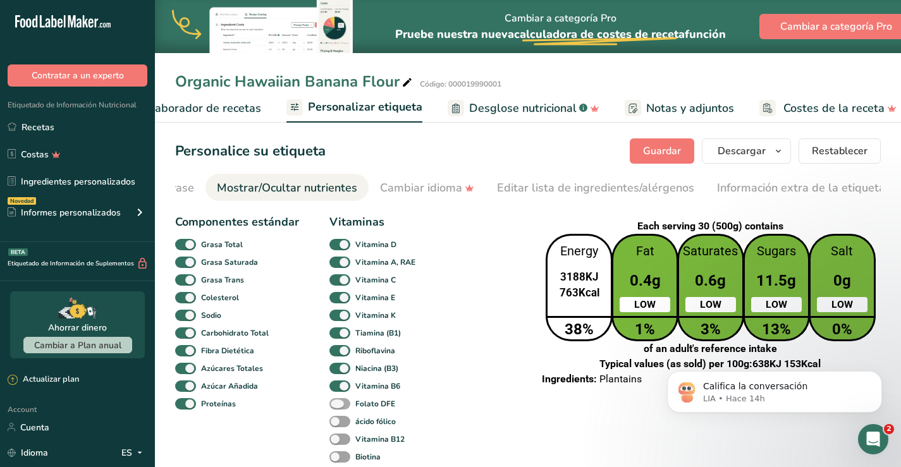
click at [340, 404] on span at bounding box center [340, 404] width 21 height 12
click at [338, 404] on input "Folato DFE" at bounding box center [334, 404] width 8 height 8
checkbox input "true"
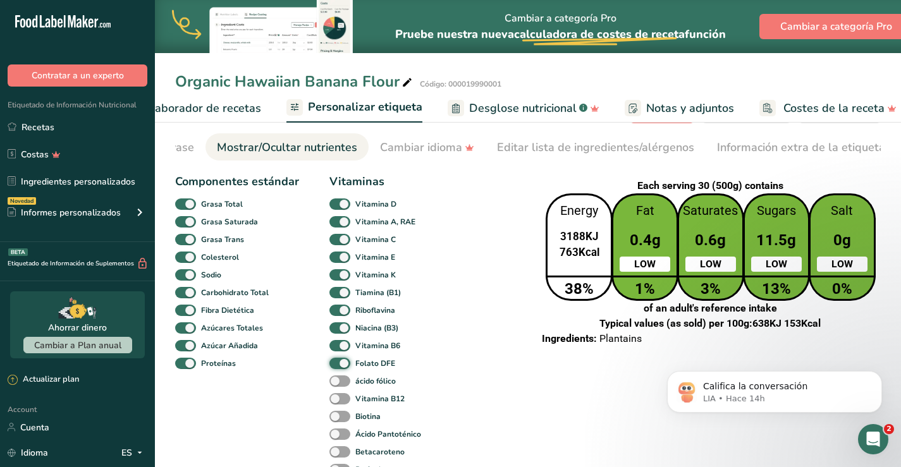
scroll to position [63, 0]
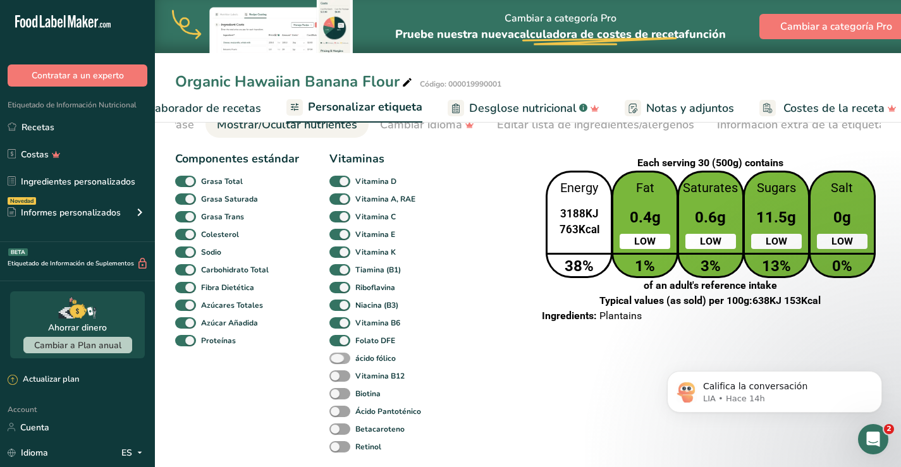
click at [346, 357] on span at bounding box center [340, 359] width 21 height 12
click at [338, 357] on input "ácido fólico" at bounding box center [334, 358] width 8 height 8
checkbox input "true"
drag, startPoint x: 341, startPoint y: 370, endPoint x: 340, endPoint y: 381, distance: 10.8
click at [341, 373] on div "Vitaminas Vitamina D Vitamina A, RAE Vitamina C Vitamina E Vitamina K Tiamina (…" at bounding box center [378, 304] width 96 height 306
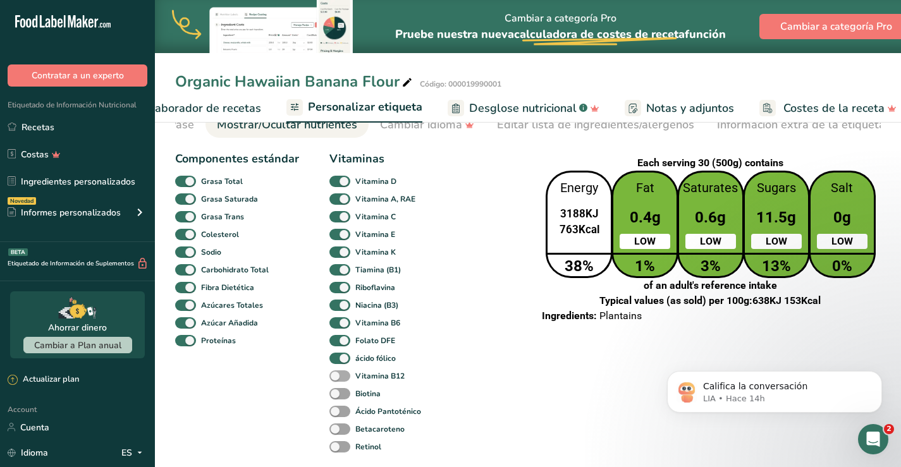
click at [345, 377] on span at bounding box center [340, 377] width 21 height 12
click at [338, 377] on input "Vitamina B12" at bounding box center [334, 376] width 8 height 8
checkbox input "true"
drag, startPoint x: 345, startPoint y: 395, endPoint x: 340, endPoint y: 409, distance: 14.2
click at [343, 397] on span at bounding box center [340, 394] width 21 height 12
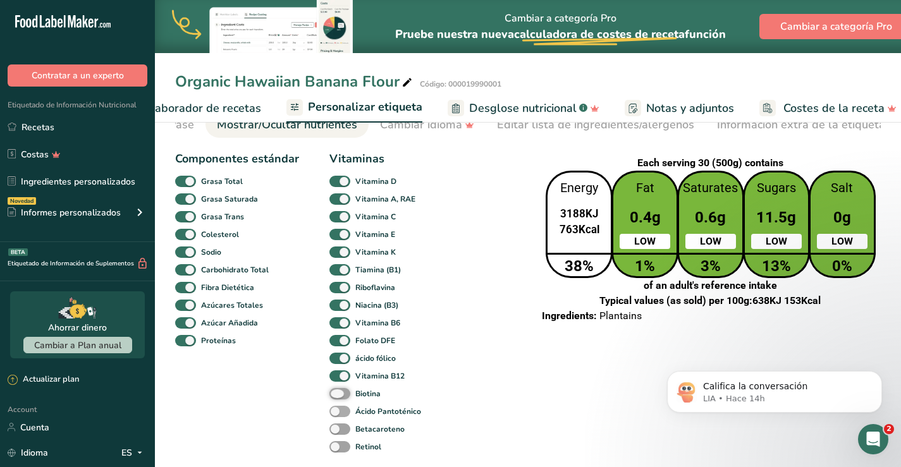
click at [338, 397] on input "Biotina" at bounding box center [334, 394] width 8 height 8
checkbox input "true"
drag, startPoint x: 340, startPoint y: 412, endPoint x: 340, endPoint y: 428, distance: 16.4
click at [340, 418] on span at bounding box center [340, 412] width 21 height 12
click at [338, 416] on input "Ácido Pantoténico" at bounding box center [334, 411] width 8 height 8
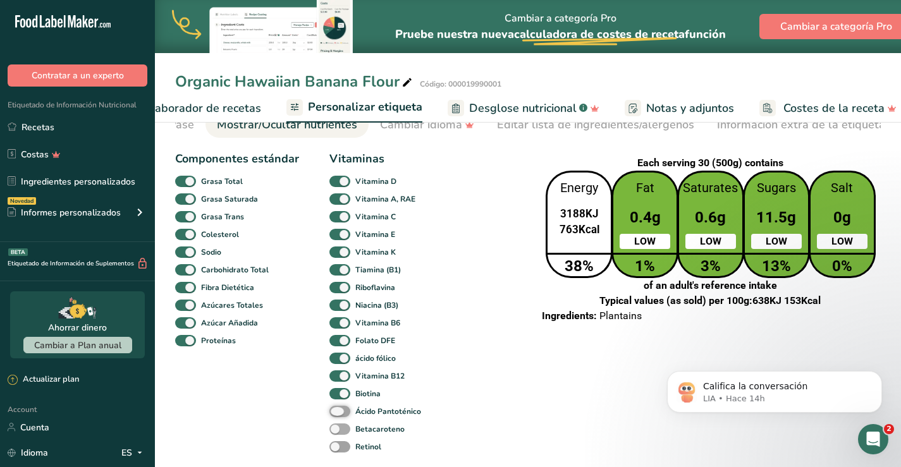
checkbox input "true"
drag, startPoint x: 340, startPoint y: 428, endPoint x: 331, endPoint y: 457, distance: 29.6
click at [333, 447] on div "Vitaminas Vitamina D Vitamina A, RAE Vitamina C Vitamina E Vitamina K Tiamina (…" at bounding box center [378, 304] width 96 height 306
click at [341, 447] on span at bounding box center [340, 447] width 21 height 12
click at [338, 447] on input "Retinol" at bounding box center [334, 447] width 8 height 8
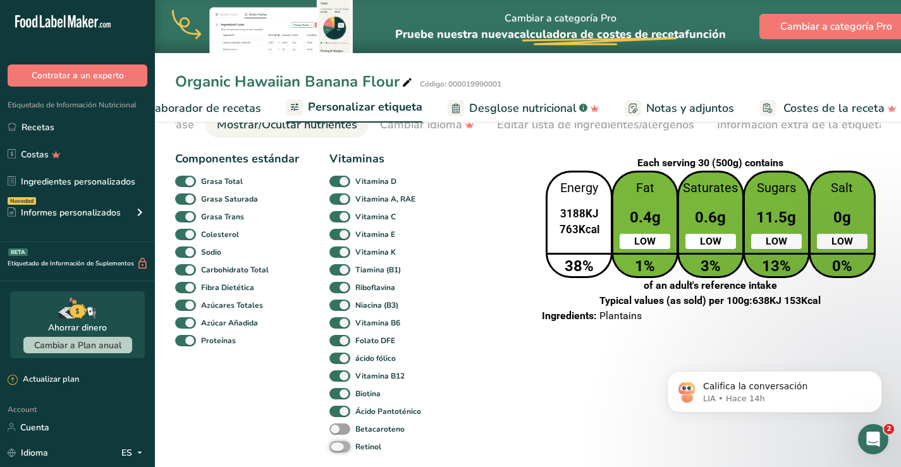
checkbox input "true"
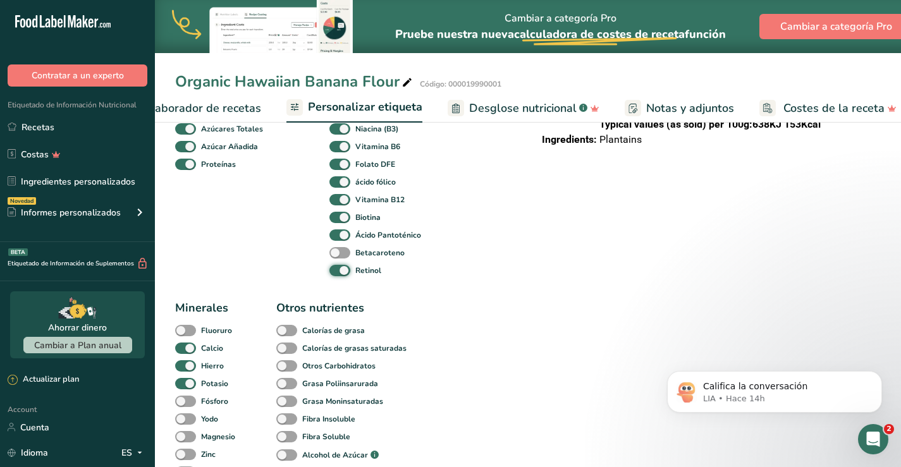
scroll to position [253, 0]
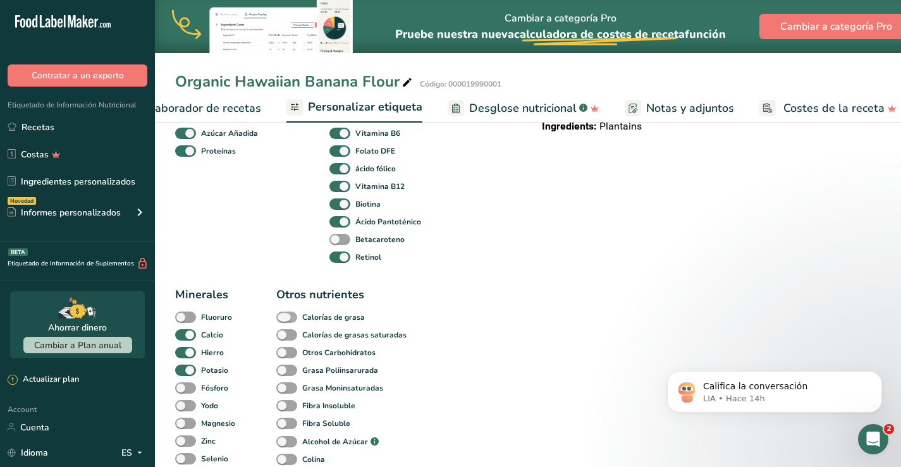
click at [295, 318] on span at bounding box center [286, 318] width 21 height 12
click at [285, 318] on input "Calorías de grasa" at bounding box center [280, 317] width 8 height 8
checkbox input "true"
drag, startPoint x: 289, startPoint y: 355, endPoint x: 288, endPoint y: 336, distance: 18.4
click at [290, 355] on span at bounding box center [286, 353] width 21 height 12
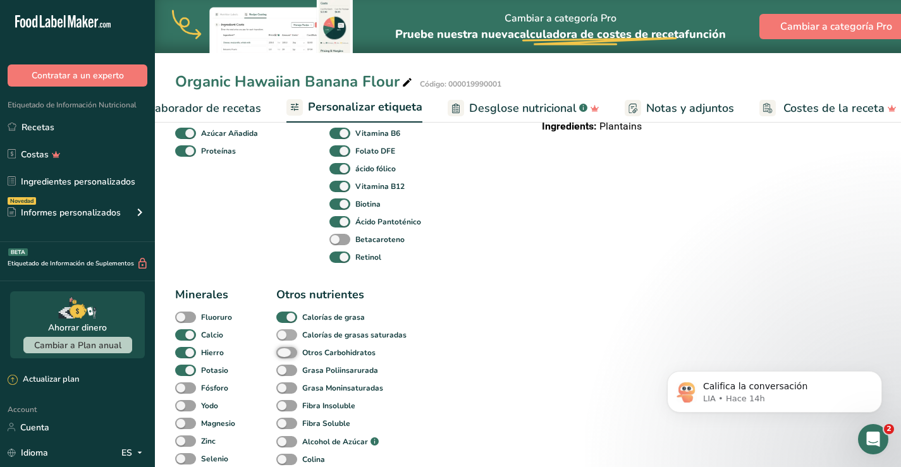
click at [285, 355] on input "Otros Carbohidratos" at bounding box center [280, 353] width 8 height 8
checkbox input "true"
drag, startPoint x: 288, startPoint y: 335, endPoint x: 231, endPoint y: 366, distance: 64.8
click at [260, 356] on div "Componentes estándar Grasa Total Grasa Saturada Grasa Trans Colesterol Sodio Ca…" at bounding box center [347, 308] width 344 height 695
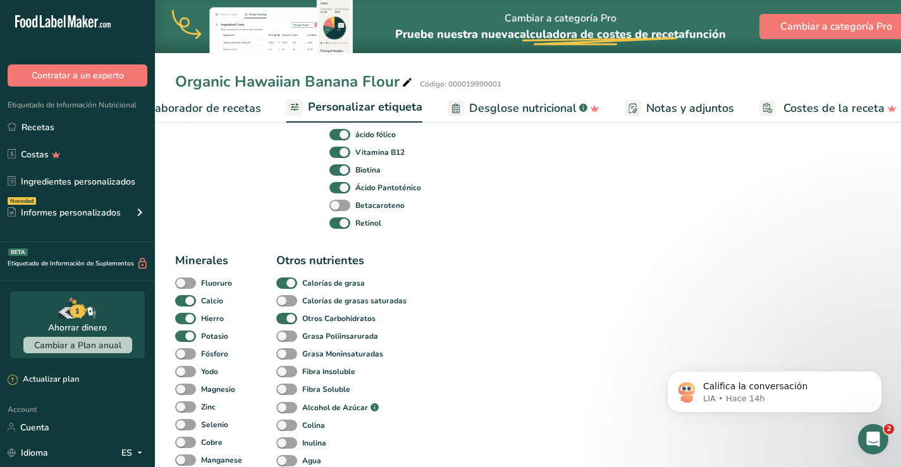
scroll to position [316, 0]
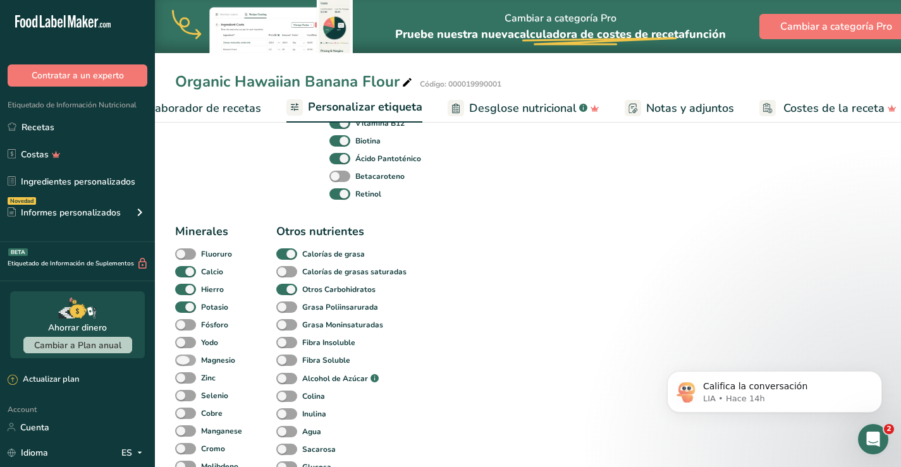
click at [194, 361] on span at bounding box center [185, 361] width 21 height 12
click at [183, 361] on input "Magnesio" at bounding box center [179, 360] width 8 height 8
checkbox input "true"
click at [193, 378] on span at bounding box center [185, 379] width 21 height 12
click at [183, 378] on input "Zinc" at bounding box center [179, 378] width 8 height 8
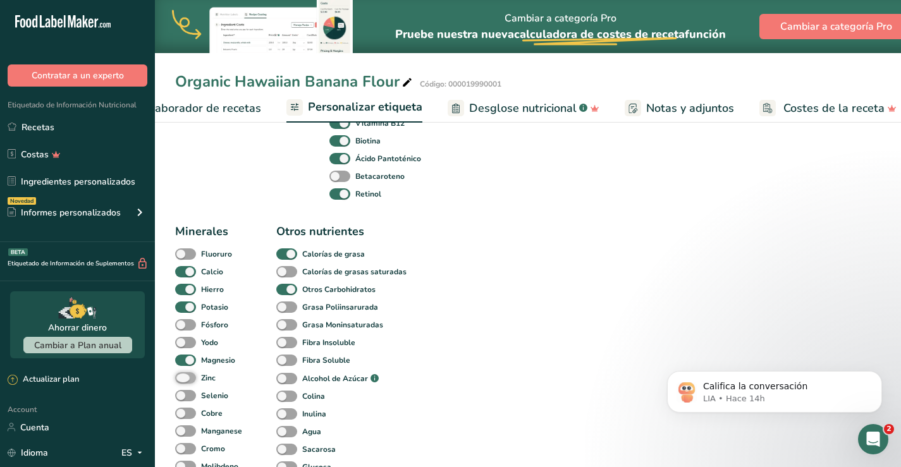
checkbox input "true"
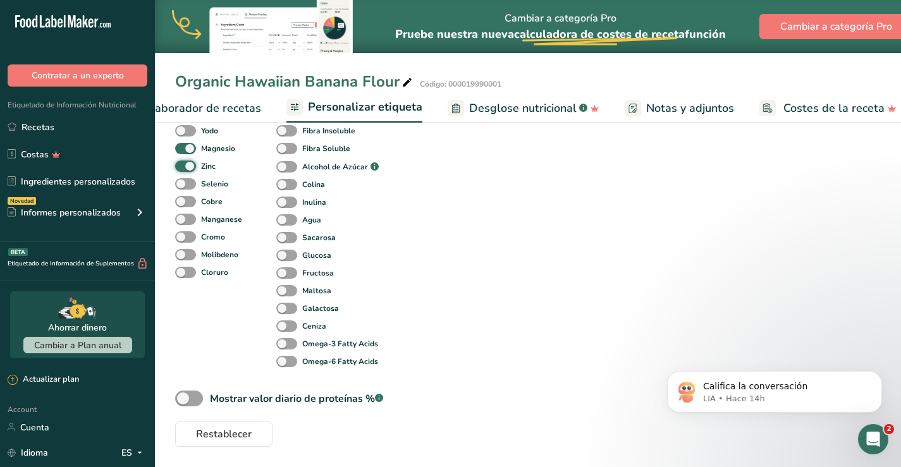
scroll to position [531, 0]
click at [192, 397] on span at bounding box center [189, 399] width 28 height 16
click at [183, 397] on input "Mostrar valor diario de proteínas % .a-a{fill:#347362;}.b-a{fill:#fff;}" at bounding box center [179, 399] width 8 height 8
checkbox input "true"
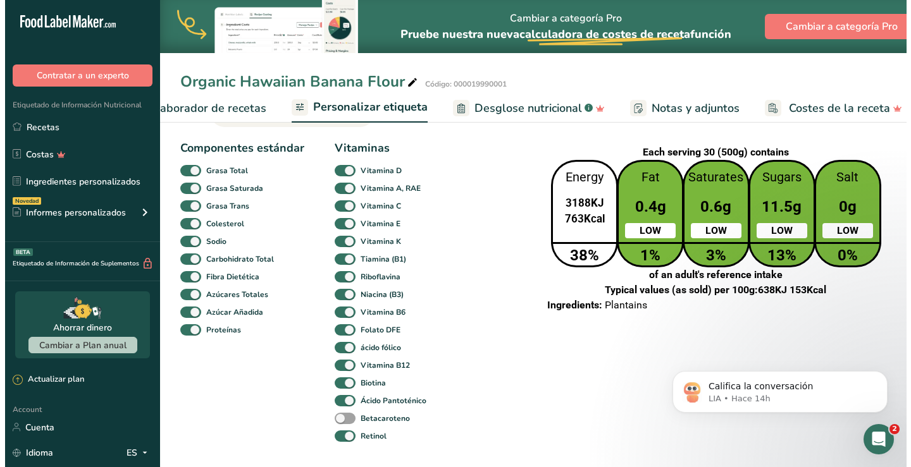
scroll to position [0, 0]
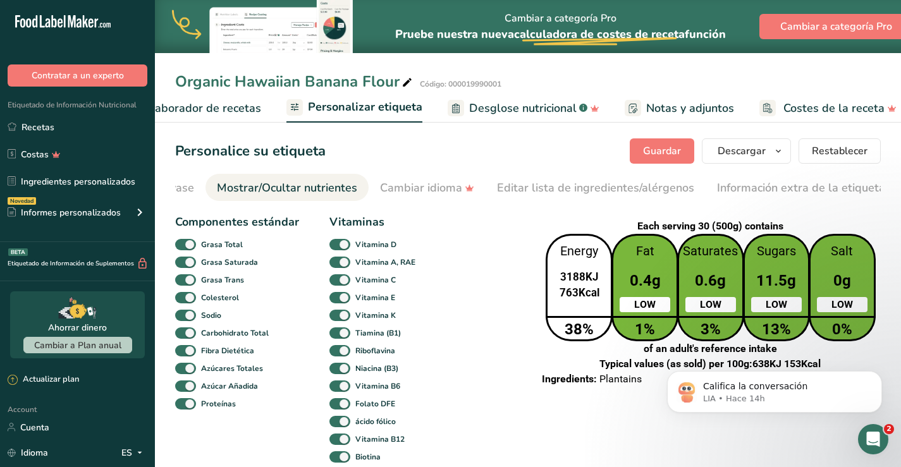
click at [500, 101] on span "Desglose nutricional" at bounding box center [523, 108] width 108 height 17
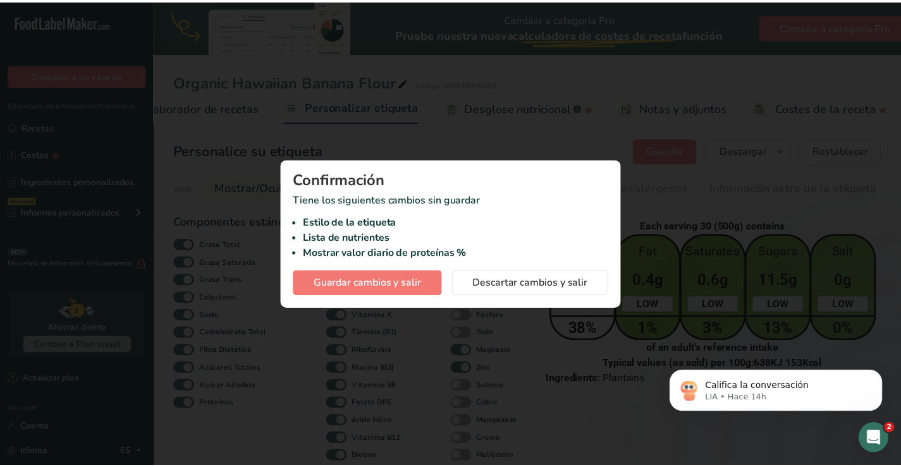
scroll to position [0, 283]
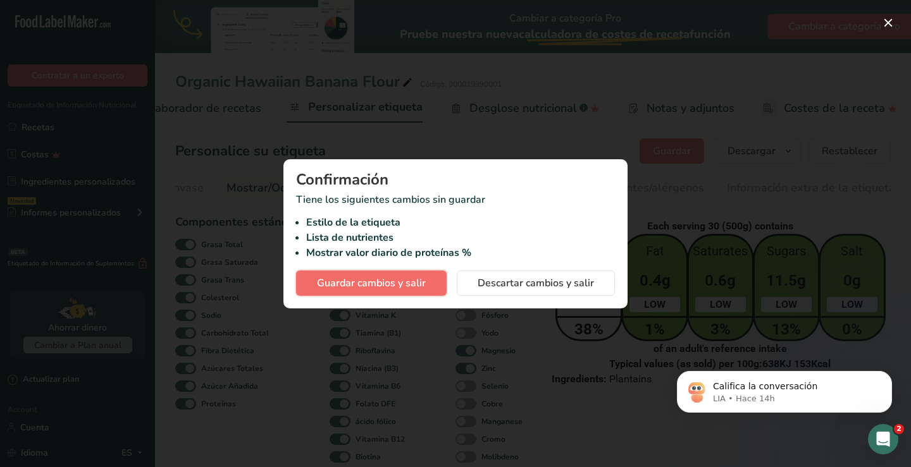
click at [386, 276] on span "Guardar cambios y salir" at bounding box center [371, 283] width 109 height 15
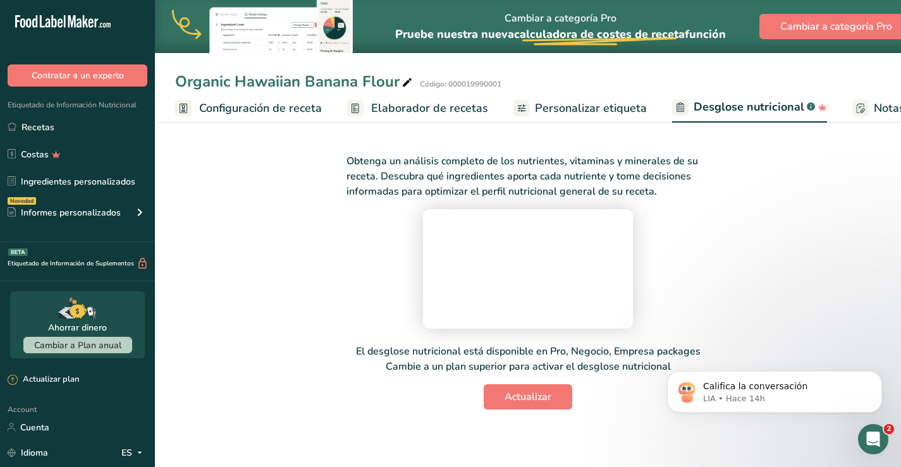
click at [223, 104] on span "Configuración de receta" at bounding box center [260, 108] width 123 height 17
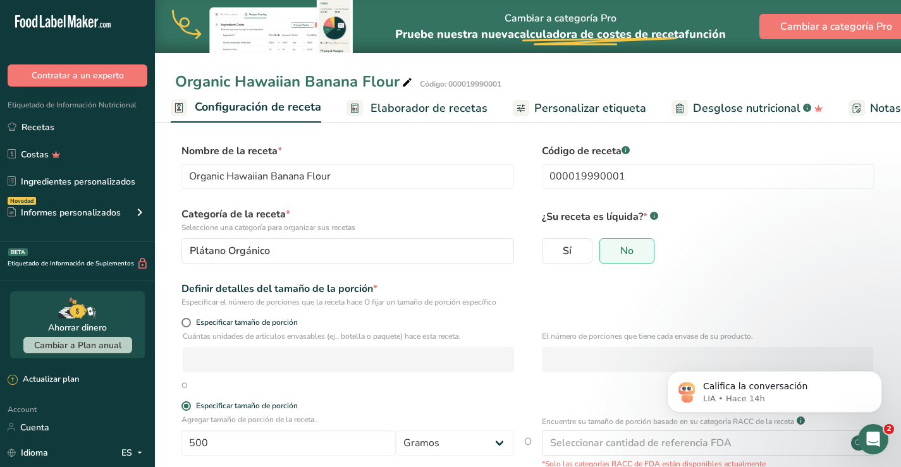
click at [437, 102] on span "Elaborador de recetas" at bounding box center [429, 108] width 117 height 17
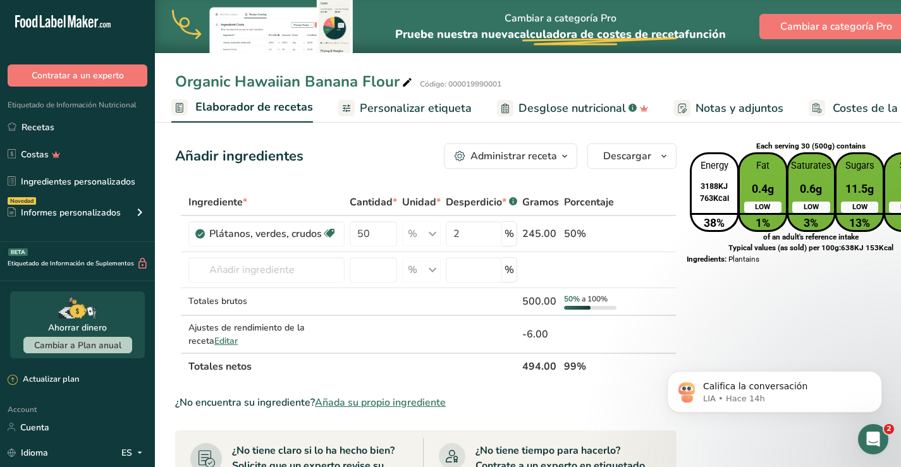
click at [559, 106] on span "Desglose nutricional" at bounding box center [573, 108] width 108 height 17
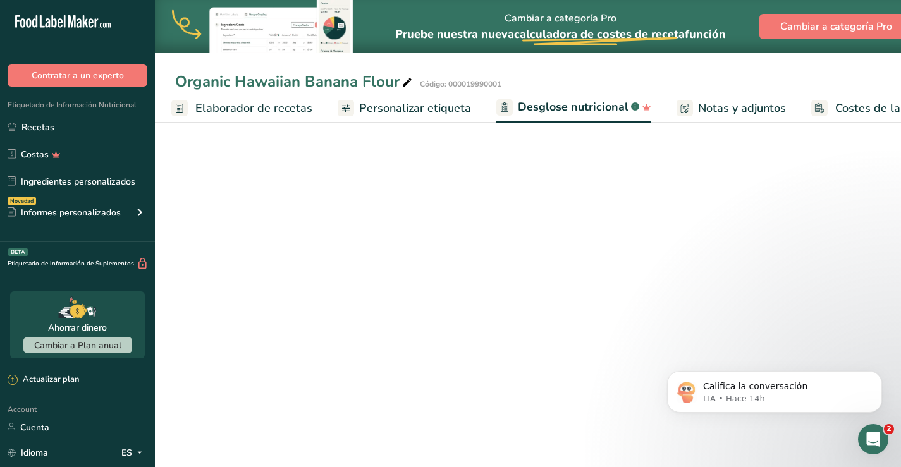
scroll to position [0, 237]
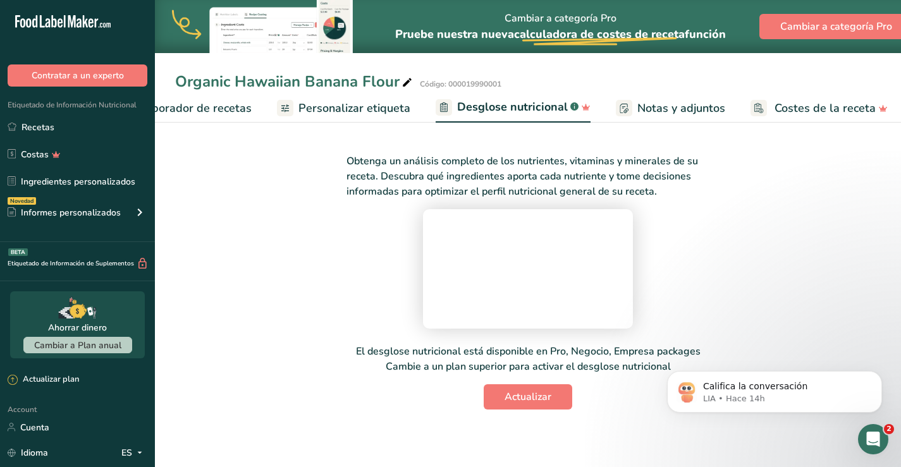
click at [350, 103] on span "Personalizar etiqueta" at bounding box center [355, 108] width 112 height 17
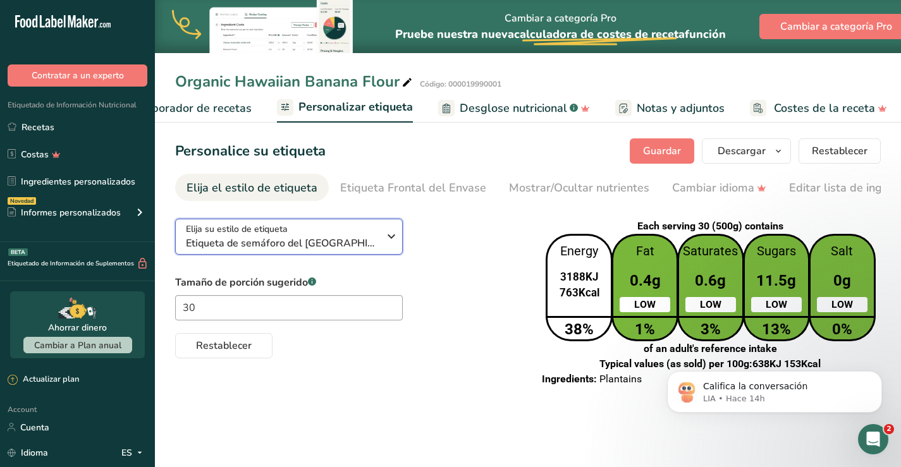
click at [369, 244] on span "Etiqueta de semáforo del Reino Unido "Parte frontal del envase"" at bounding box center [282, 243] width 193 height 15
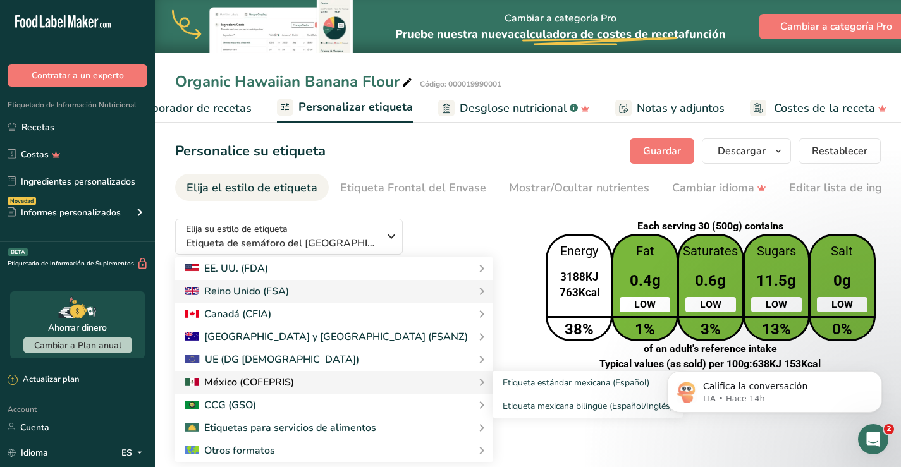
click at [330, 381] on div at bounding box center [334, 382] width 298 height 15
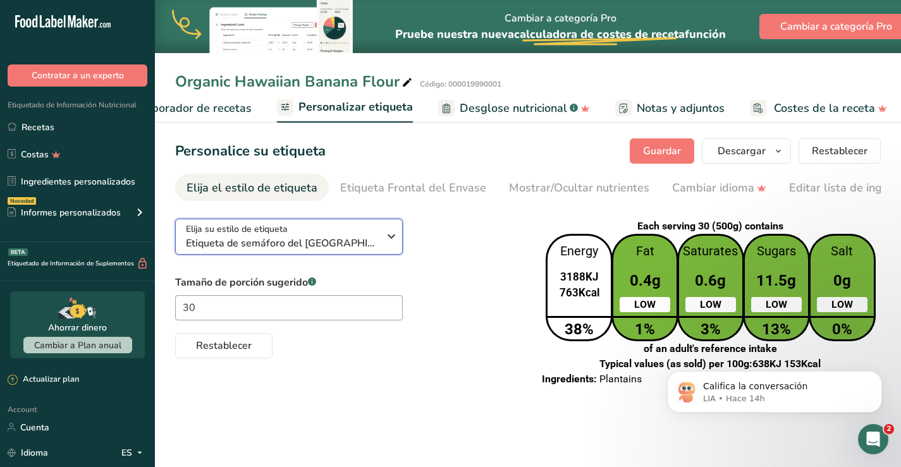
click at [381, 240] on div "Elija su estilo de etiqueta Etiqueta de semáforo del Reino Unido "Parte frontal…" at bounding box center [287, 237] width 202 height 28
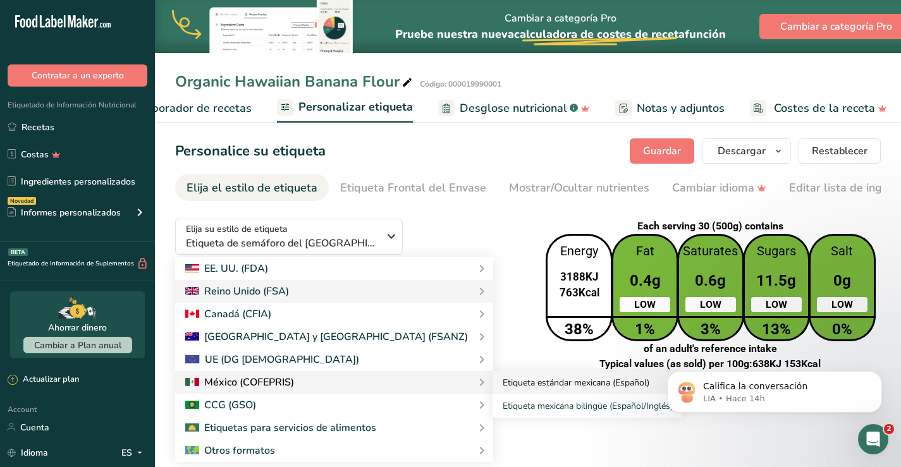
click at [493, 380] on link "Etiqueta estándar mexicana (Español)" at bounding box center [588, 382] width 190 height 23
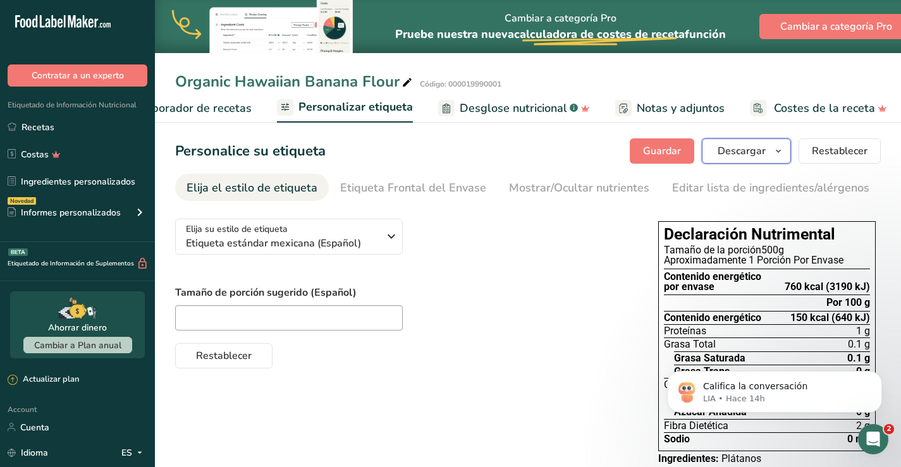
click at [734, 152] on span "Descargar" at bounding box center [742, 151] width 48 height 15
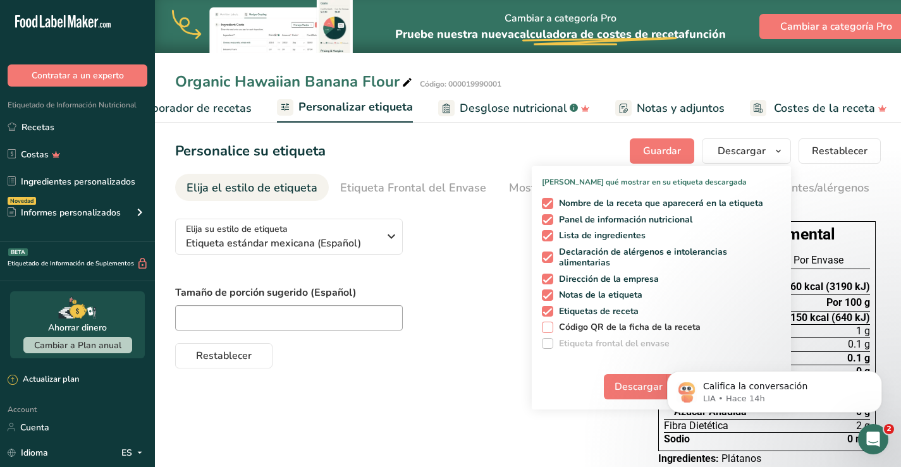
click at [550, 330] on span at bounding box center [547, 327] width 11 height 11
click at [550, 330] on input "Código QR de la ficha de la receta" at bounding box center [546, 327] width 8 height 8
checkbox input "true"
click html "Califica la conversación LIA • Hace 14h"
click at [636, 387] on span "Descargar" at bounding box center [639, 387] width 48 height 15
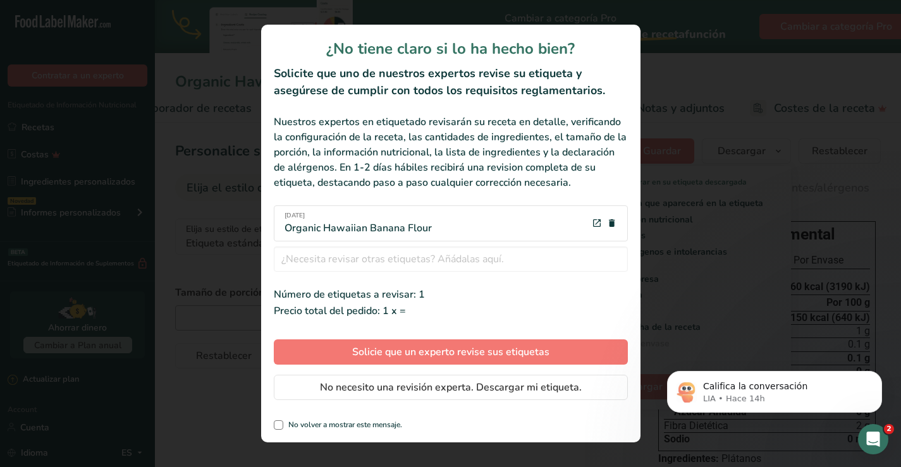
scroll to position [0, 227]
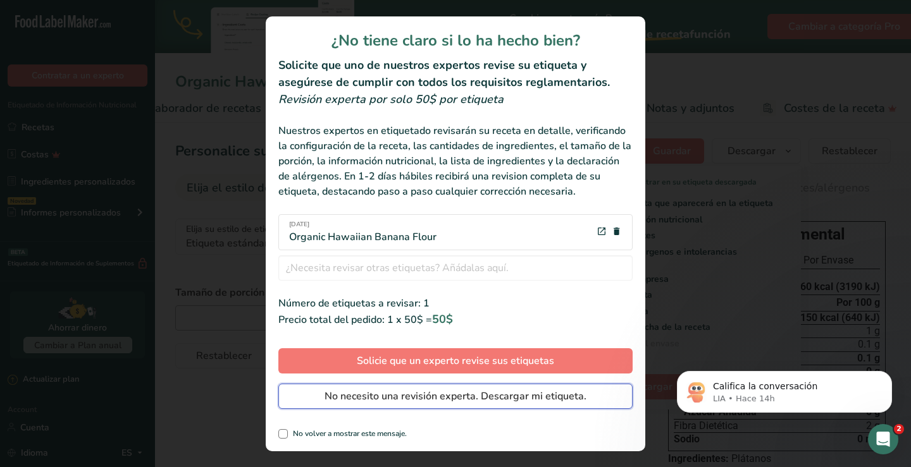
click at [415, 393] on span "No necesito una revisión experta. Descargar mi etiqueta." at bounding box center [455, 396] width 262 height 15
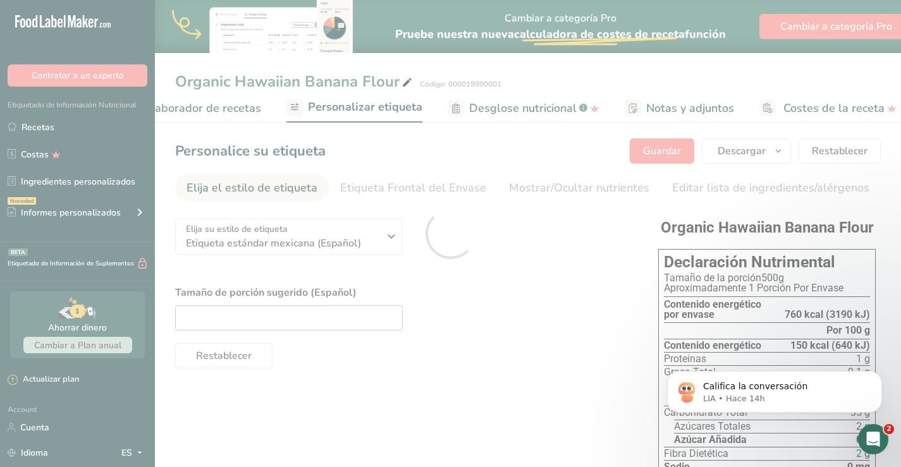
scroll to position [0, 0]
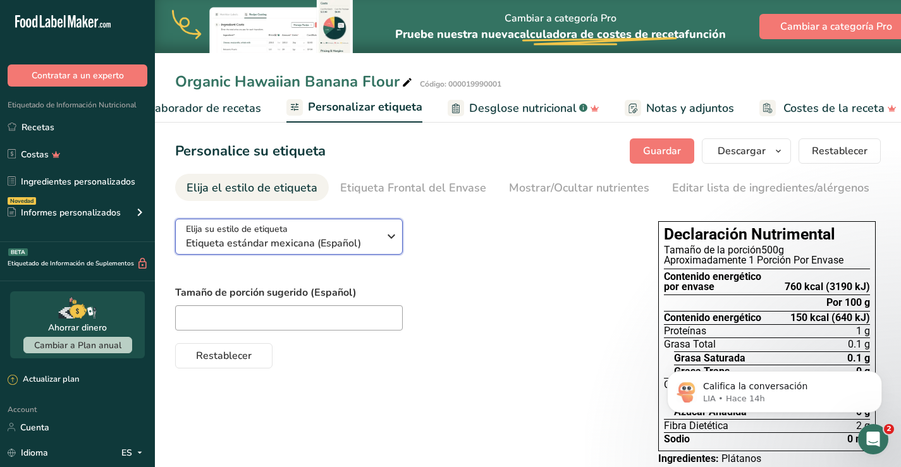
click at [380, 241] on div "Elija su estilo de etiqueta Etiqueta estándar mexicana (Español)" at bounding box center [287, 237] width 202 height 28
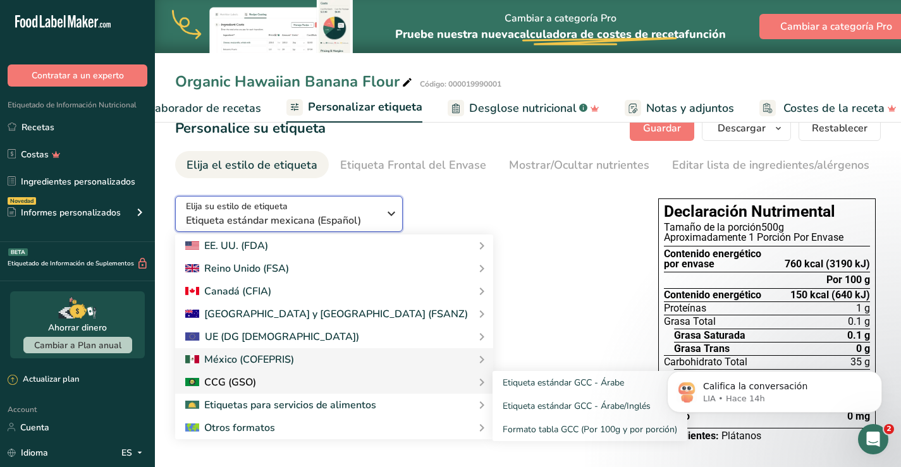
scroll to position [35, 0]
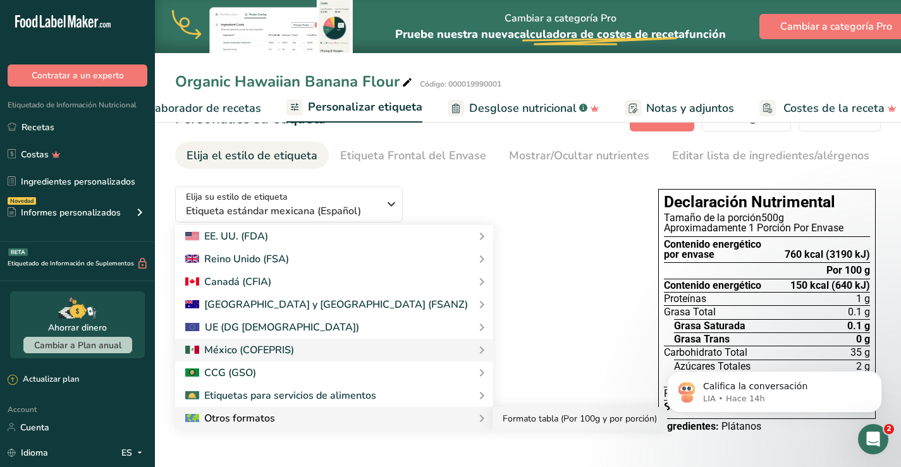
click at [535, 413] on link "Formato tabla (Por 100g y por porción)" at bounding box center [580, 418] width 175 height 23
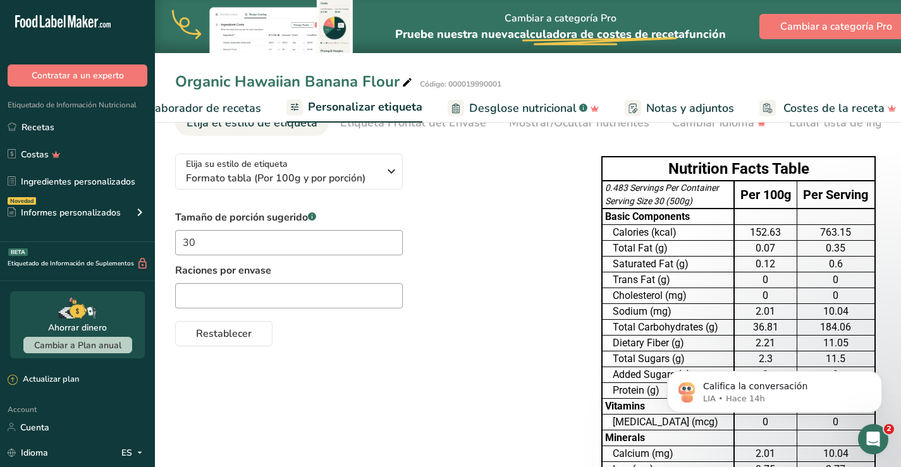
scroll to position [0, 0]
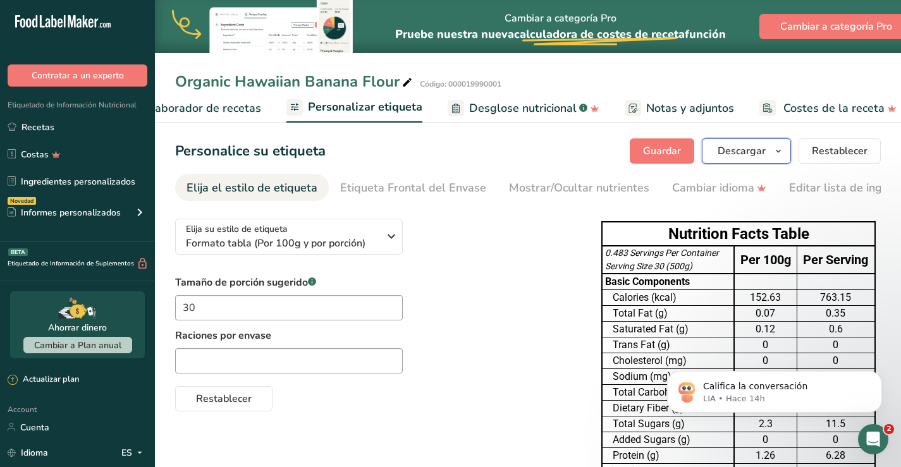
click at [764, 150] on span "Descargar" at bounding box center [742, 151] width 48 height 15
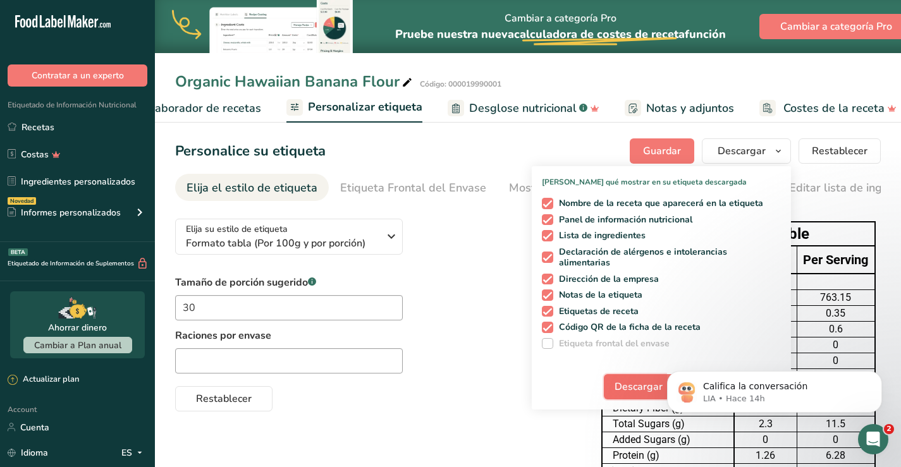
click at [643, 390] on span "Descargar" at bounding box center [639, 387] width 48 height 15
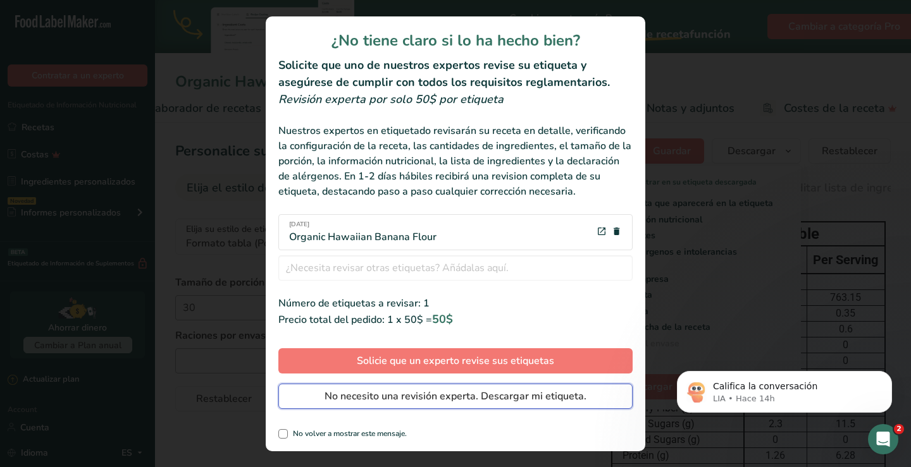
click at [500, 395] on span "No necesito una revisión experta. Descargar mi etiqueta." at bounding box center [455, 396] width 262 height 15
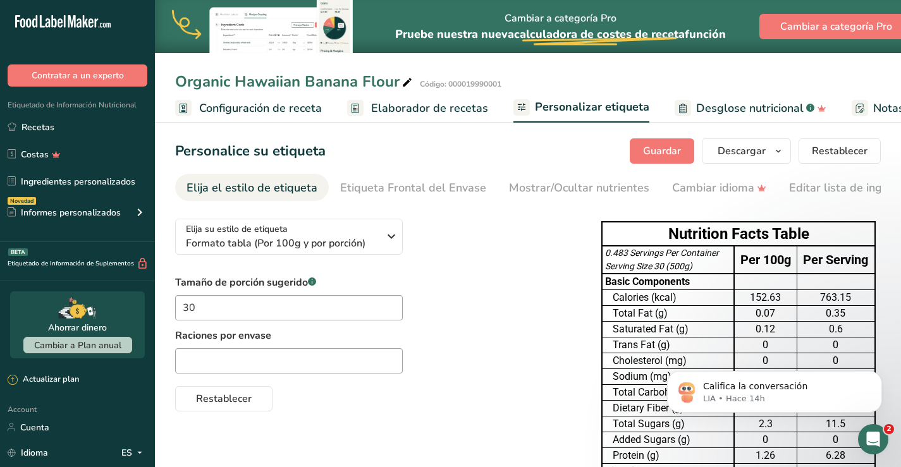
scroll to position [0, 227]
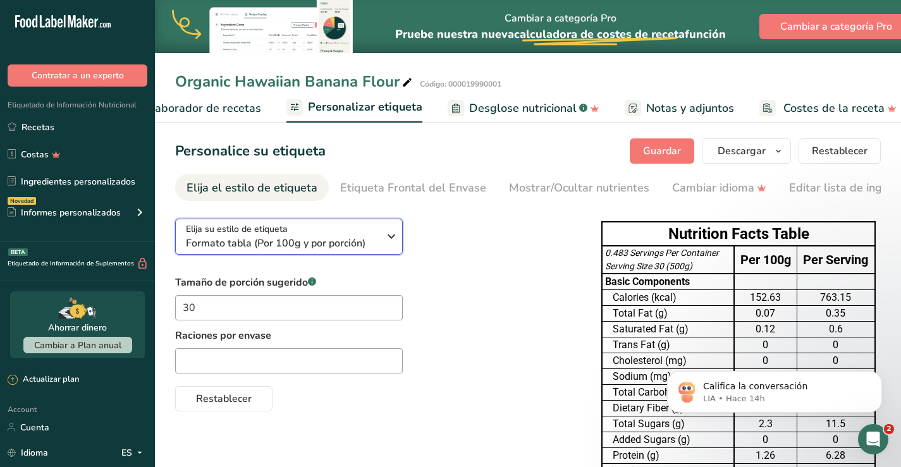
click at [371, 248] on span "Formato tabla (Por 100g y por porción)" at bounding box center [282, 243] width 193 height 15
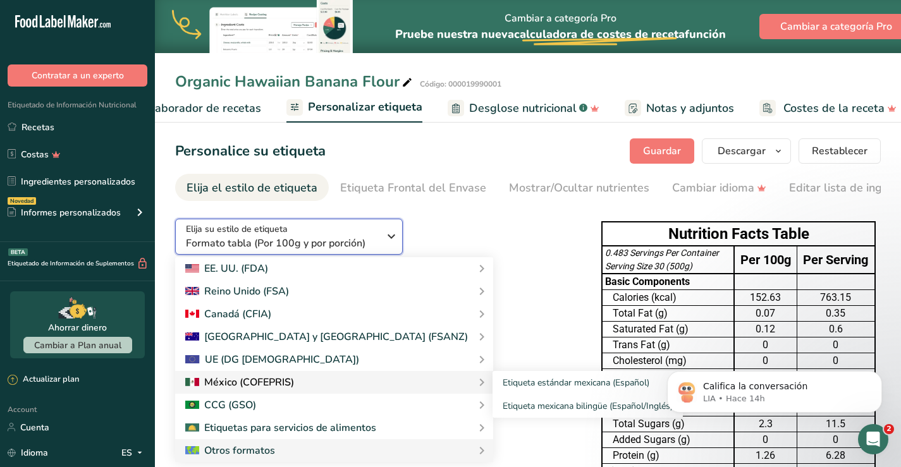
scroll to position [144, 0]
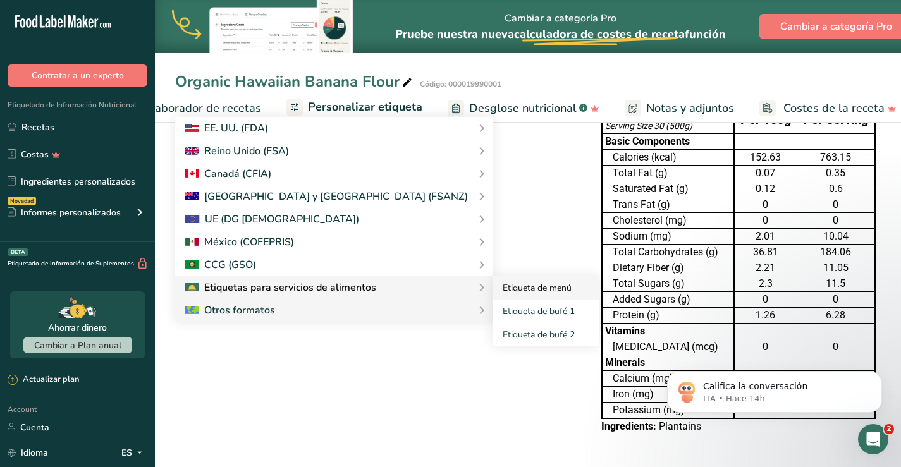
click at [493, 285] on link "Etiqueta de menú" at bounding box center [546, 287] width 106 height 23
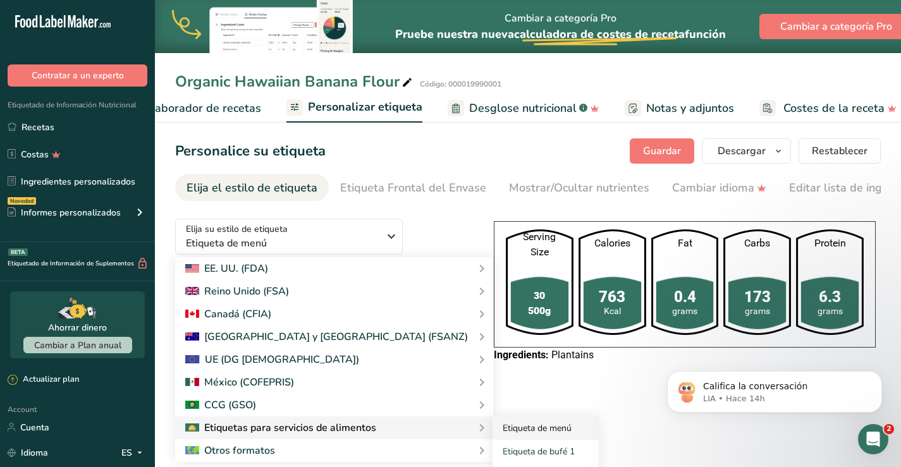
scroll to position [0, 0]
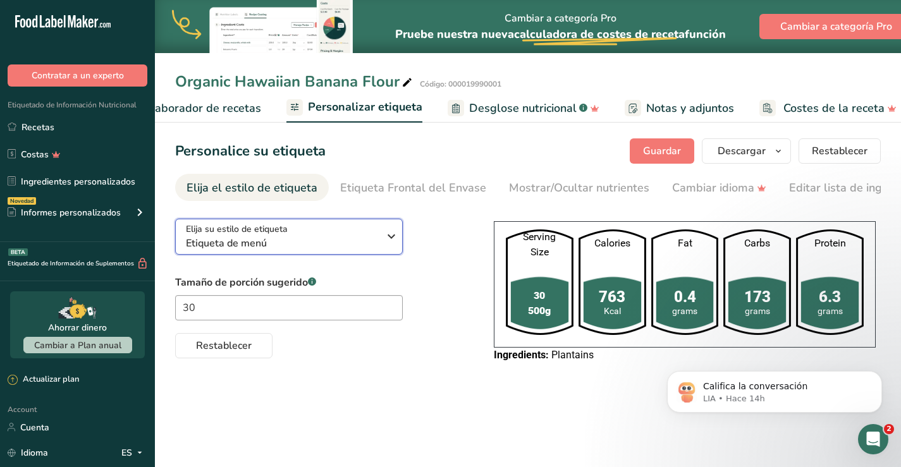
click at [383, 235] on div "Elija su estilo de etiqueta Etiqueta de menú" at bounding box center [287, 237] width 202 height 28
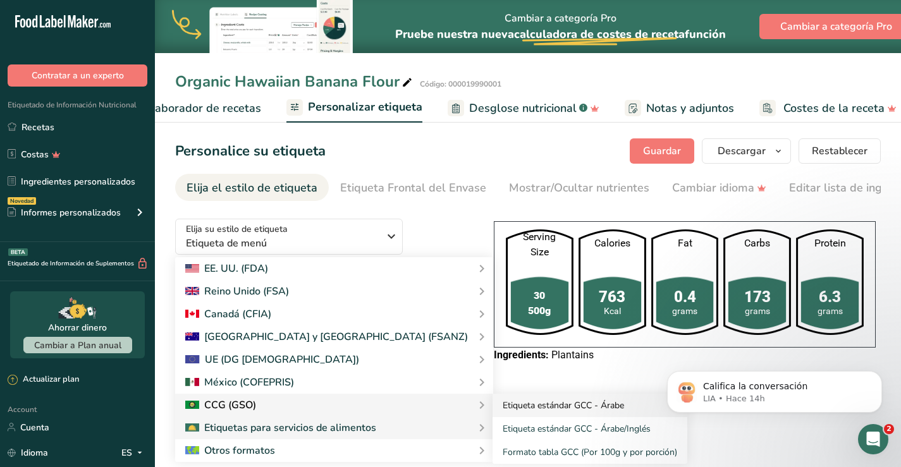
click at [493, 409] on link "Etiqueta estándar GCC - Árabe" at bounding box center [590, 405] width 195 height 23
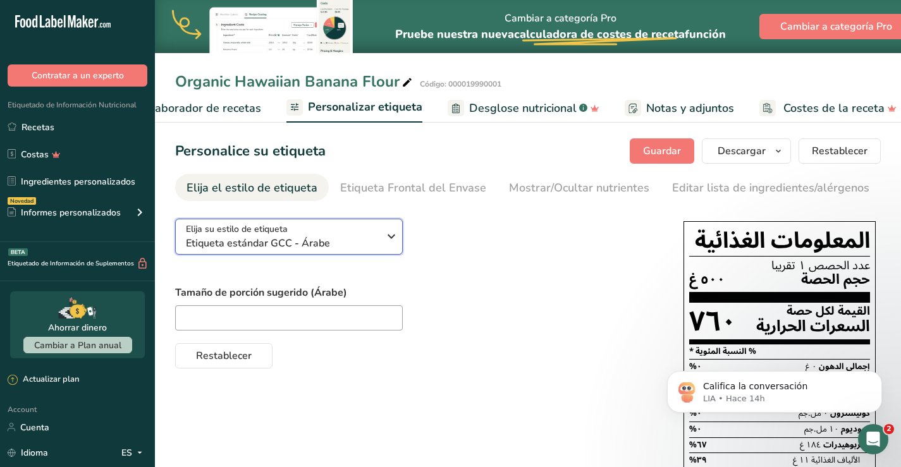
click at [385, 237] on icon "button" at bounding box center [391, 236] width 15 height 23
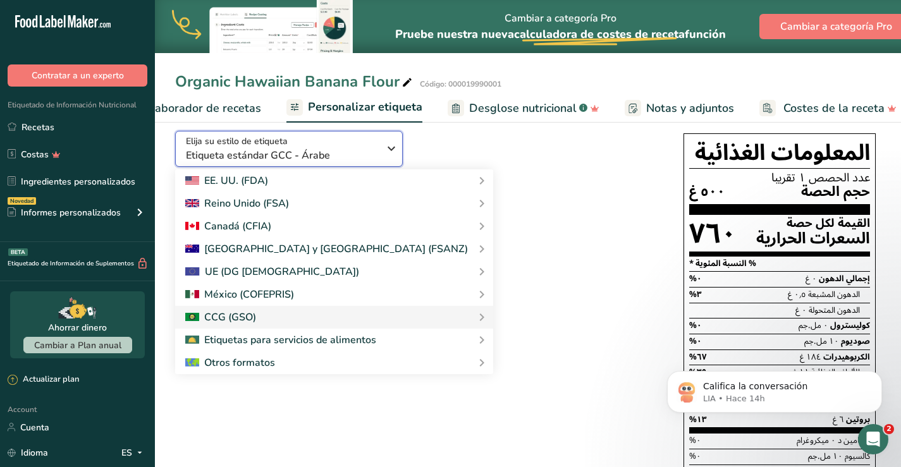
scroll to position [196, 0]
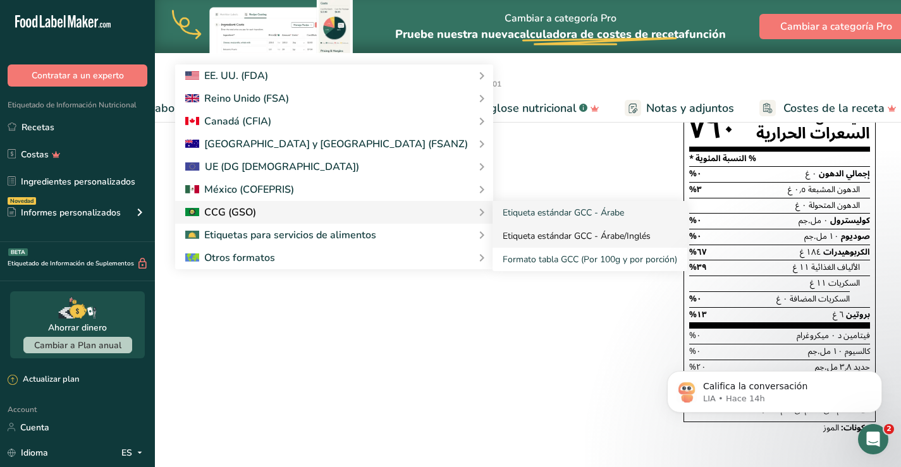
click at [493, 237] on link "Etiqueta estándar GCC - Árabe/Inglés" at bounding box center [590, 236] width 195 height 23
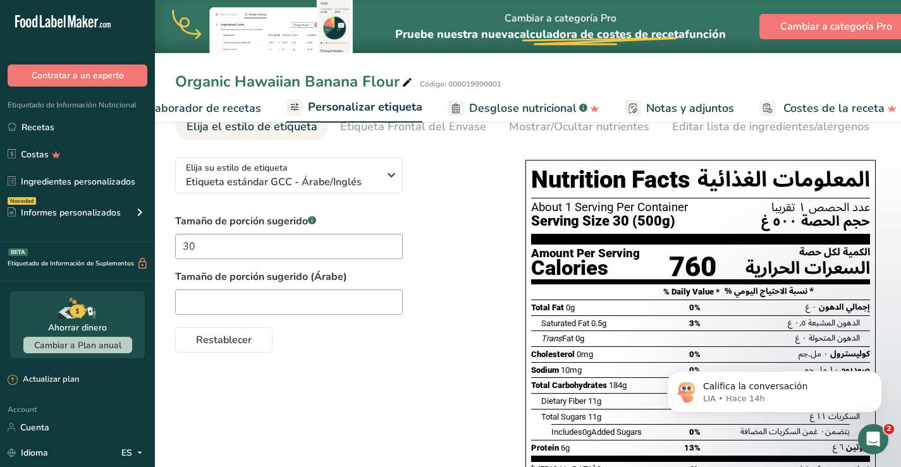
scroll to position [0, 0]
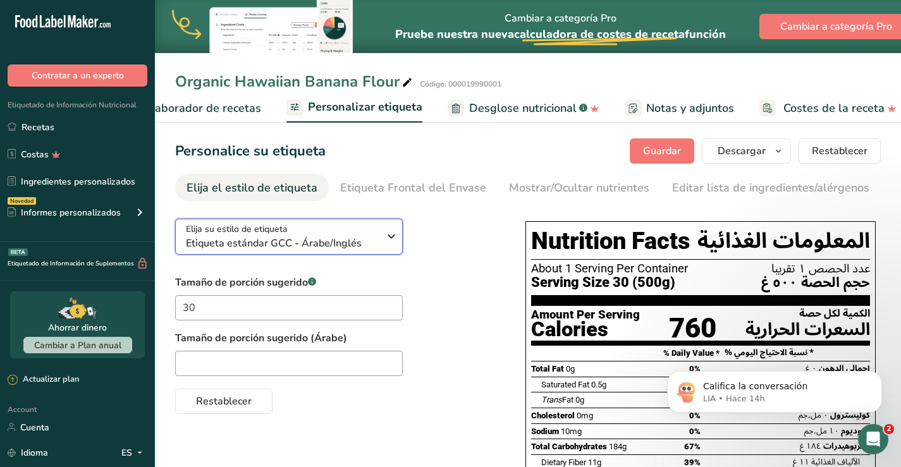
click at [391, 242] on icon "button" at bounding box center [391, 236] width 15 height 23
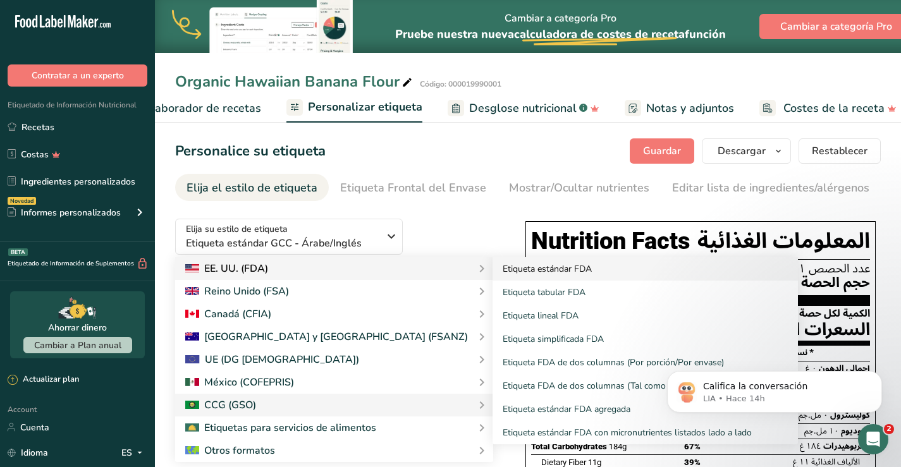
click at [493, 271] on link "Etiqueta estándar FDA" at bounding box center [646, 268] width 306 height 23
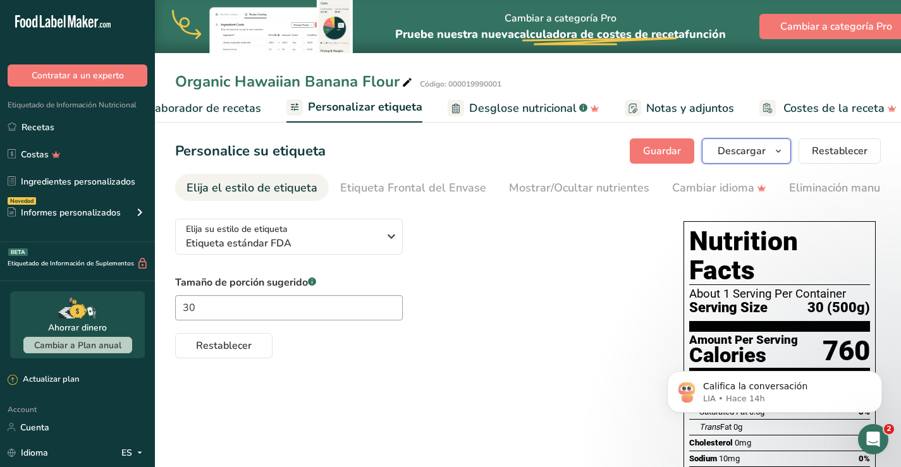
click at [749, 142] on button "Descargar" at bounding box center [746, 151] width 89 height 25
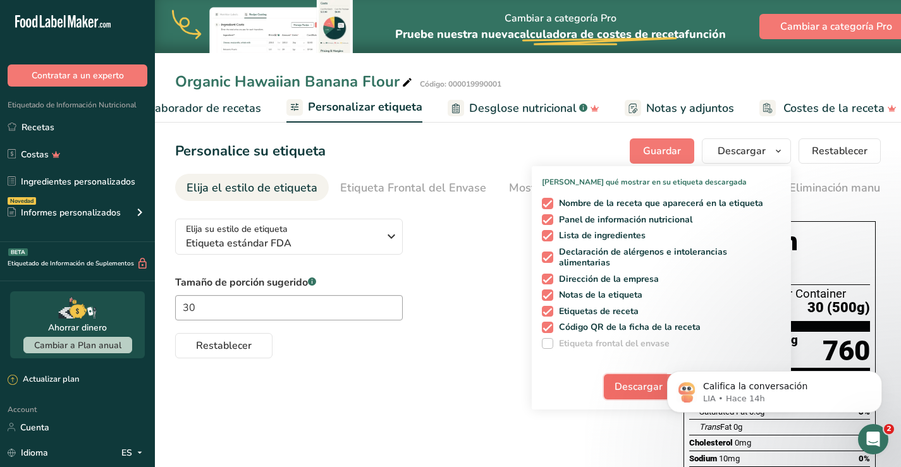
click at [652, 389] on span "Descargar" at bounding box center [639, 387] width 48 height 15
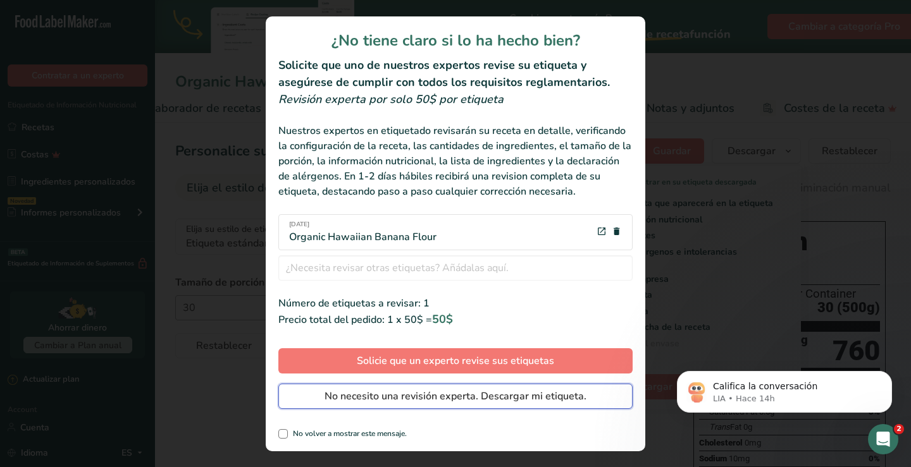
click at [487, 395] on span "No necesito una revisión experta. Descargar mi etiqueta." at bounding box center [455, 396] width 262 height 15
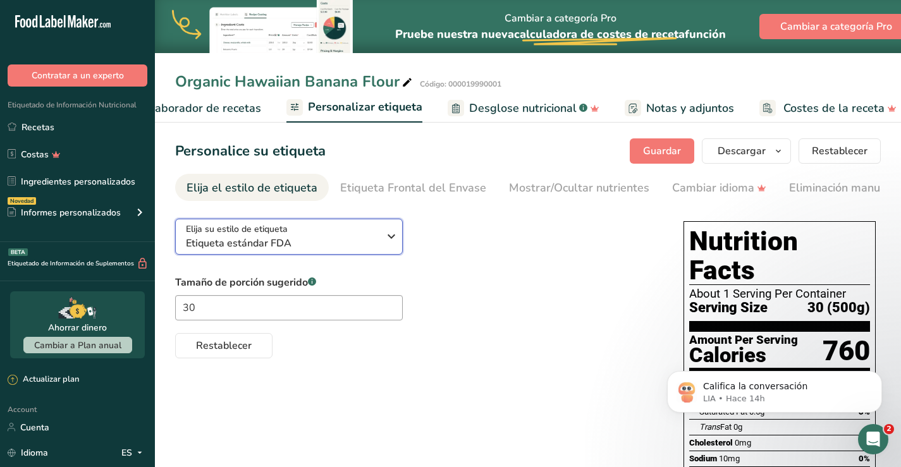
click at [391, 237] on icon "button" at bounding box center [391, 236] width 15 height 23
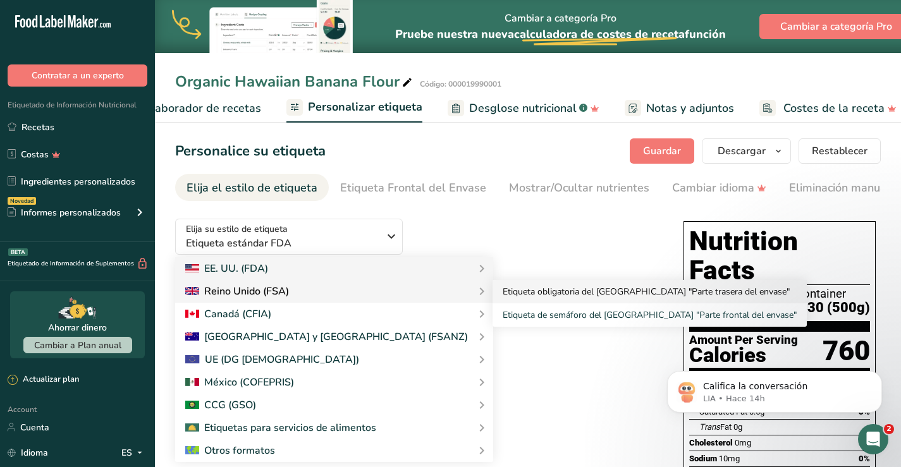
click at [493, 295] on link "Etiqueta obligatoria del [GEOGRAPHIC_DATA] "Parte trasera del envase"" at bounding box center [650, 291] width 314 height 23
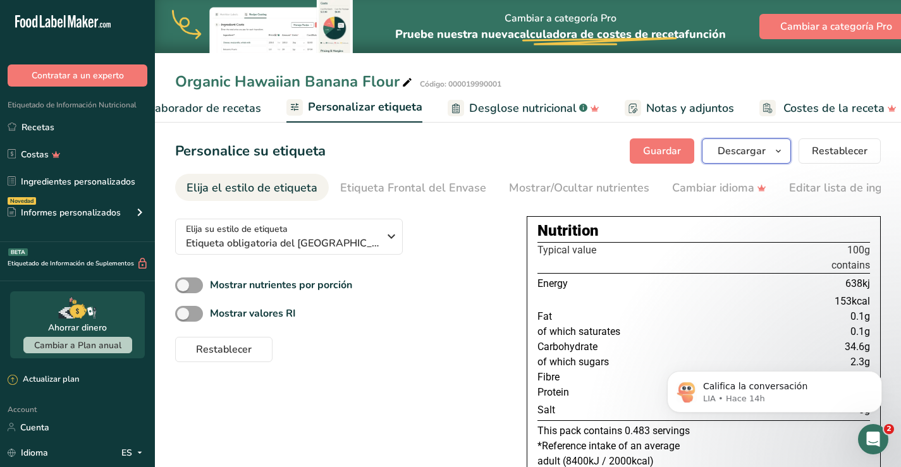
click at [734, 152] on span "Descargar" at bounding box center [742, 151] width 48 height 15
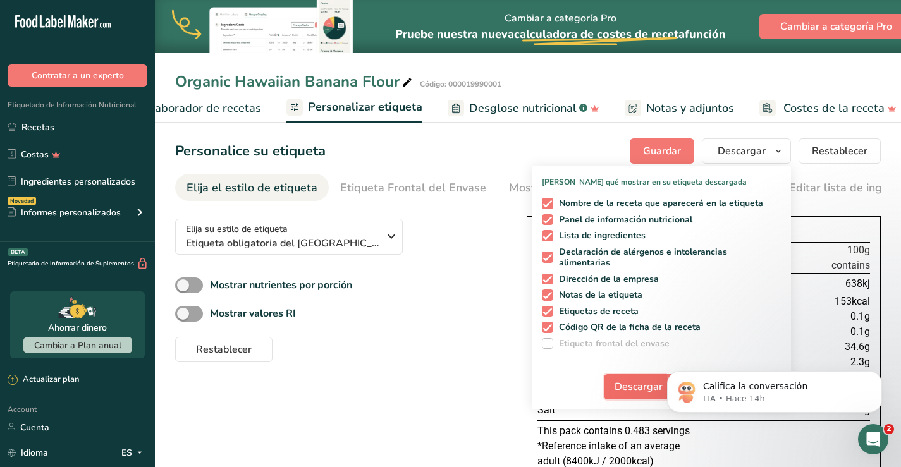
click at [638, 382] on span "Descargar" at bounding box center [639, 387] width 48 height 15
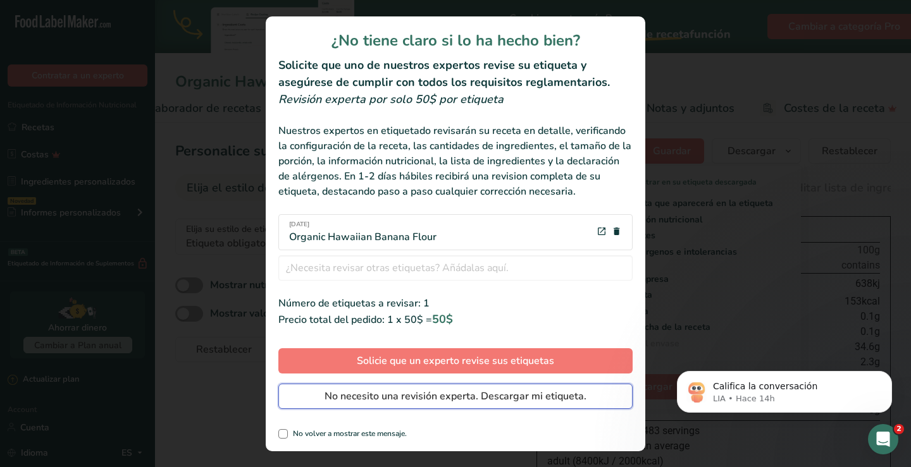
click at [485, 395] on span "No necesito una revisión experta. Descargar mi etiqueta." at bounding box center [455, 396] width 262 height 15
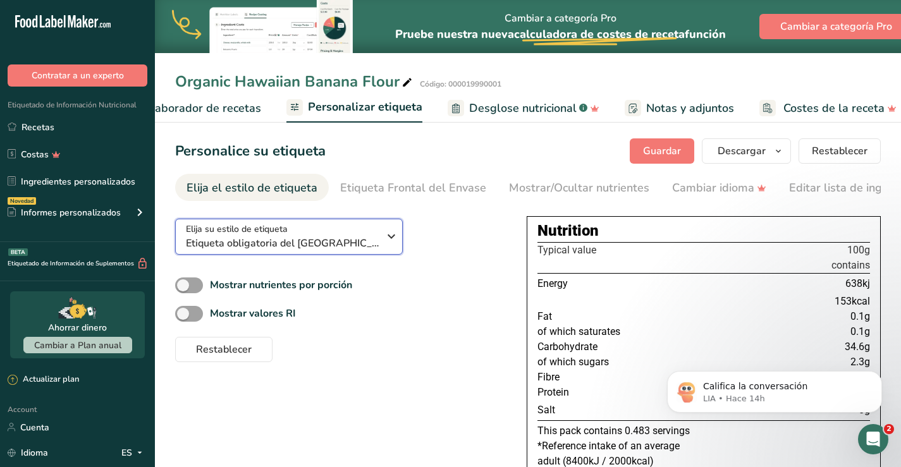
click at [379, 240] on div "Elija su estilo de etiqueta Etiqueta obligatoria del Reino Unido "Parte trasera…" at bounding box center [287, 237] width 202 height 28
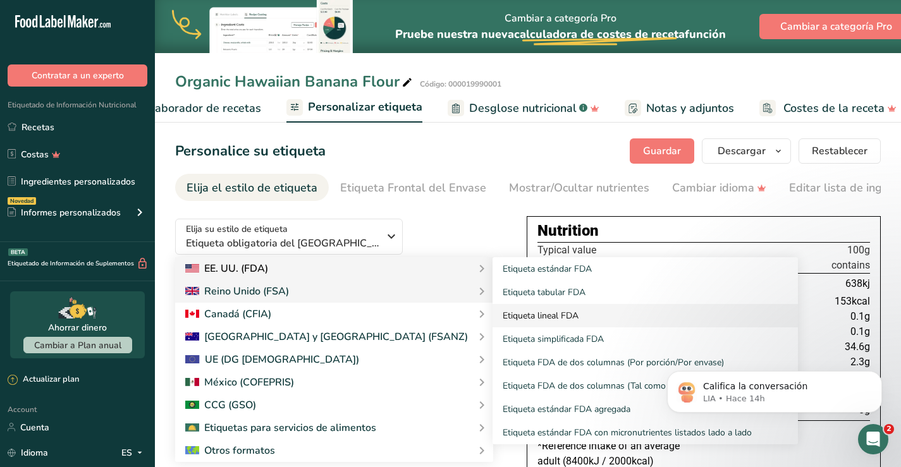
click at [493, 319] on link "Etiqueta lineal FDA" at bounding box center [646, 315] width 306 height 23
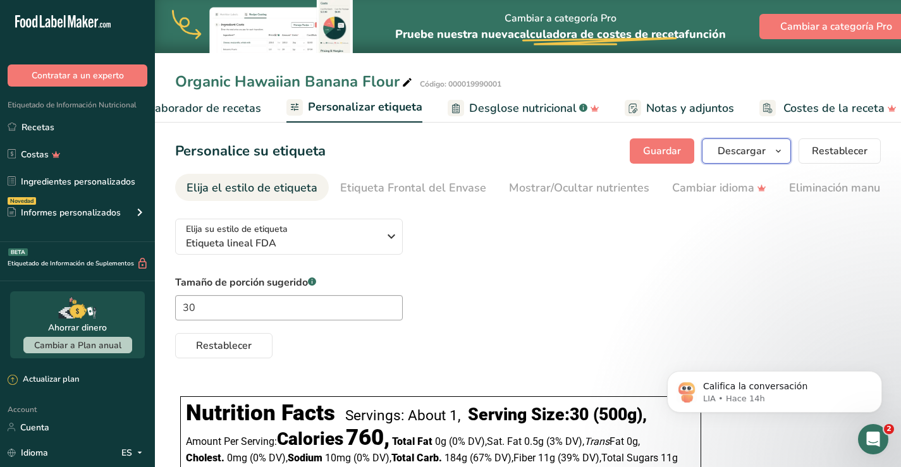
click at [749, 154] on span "Descargar" at bounding box center [742, 151] width 48 height 15
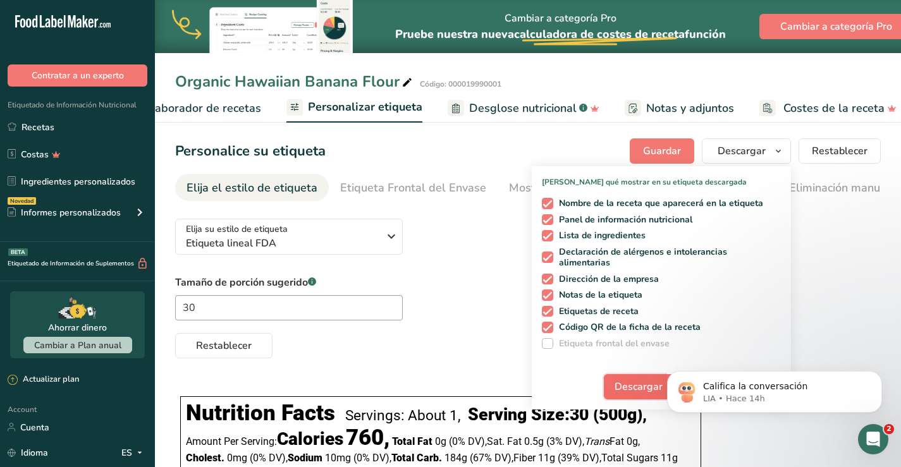
click at [631, 385] on span "Descargar" at bounding box center [639, 387] width 48 height 15
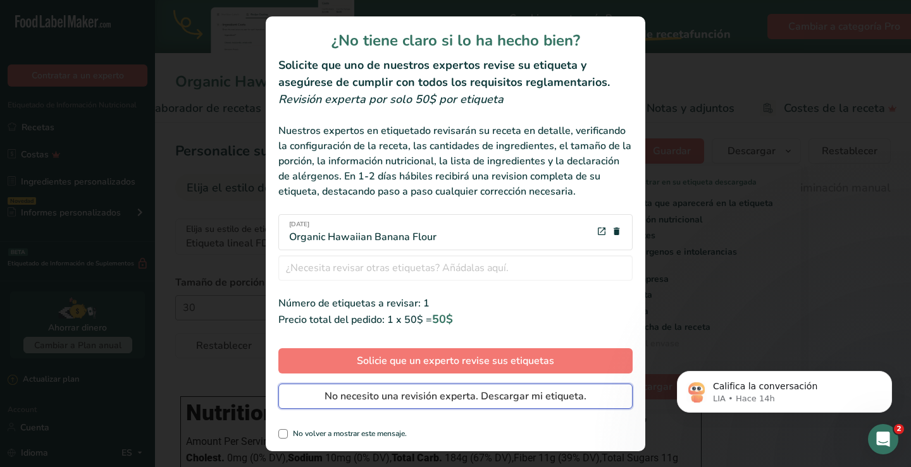
click at [497, 393] on span "No necesito una revisión experta. Descargar mi etiqueta." at bounding box center [455, 396] width 262 height 15
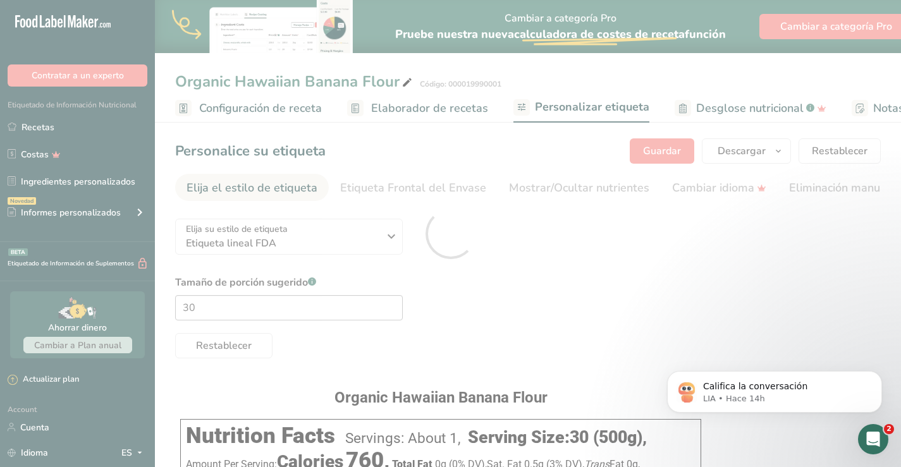
scroll to position [0, 227]
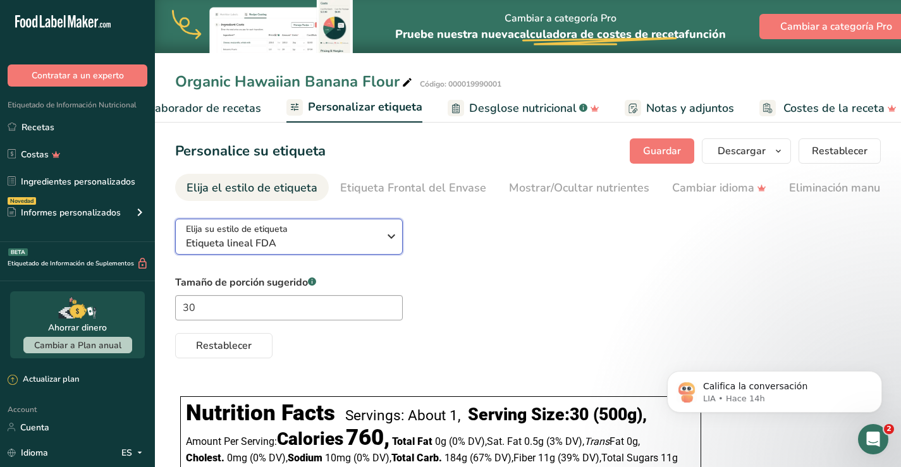
click at [378, 240] on span "Etiqueta lineal FDA" at bounding box center [282, 243] width 193 height 15
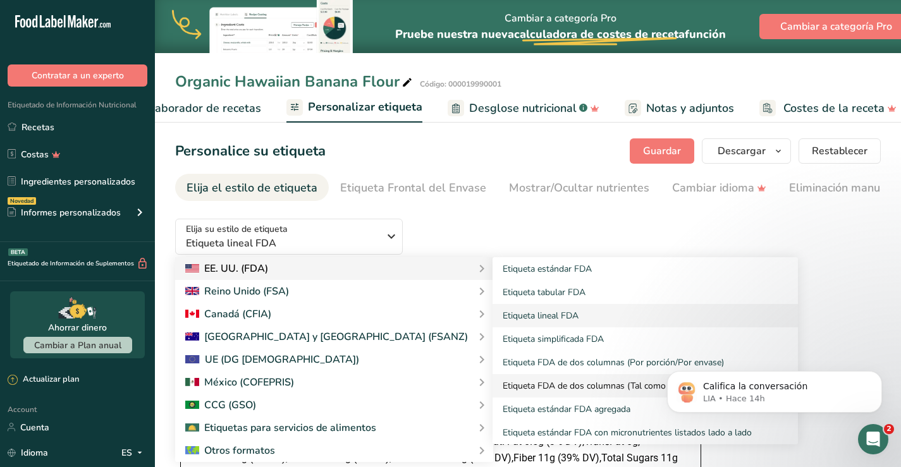
click at [502, 387] on link "Etiqueta FDA de dos columnas (Tal como se vende/Tal como se prepara)" at bounding box center [646, 385] width 306 height 23
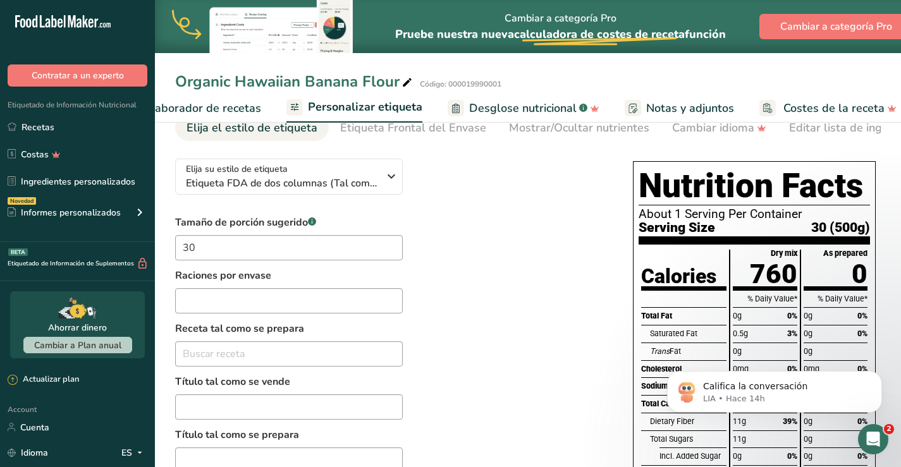
scroll to position [0, 0]
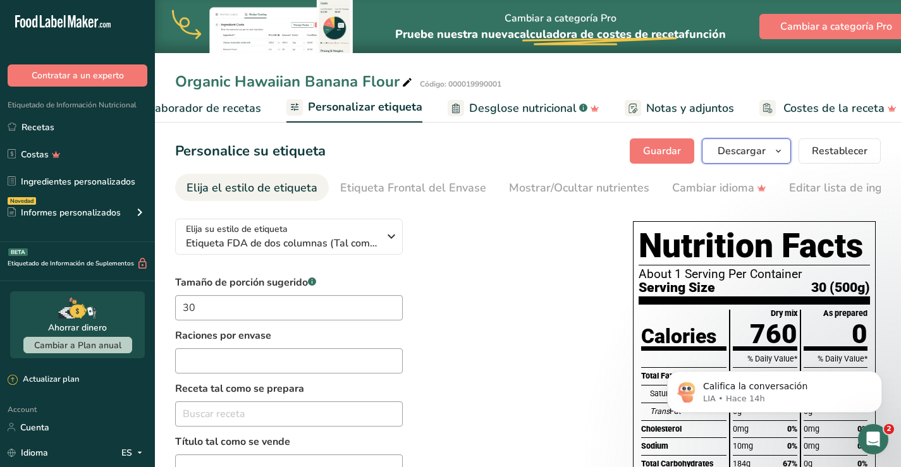
click at [755, 152] on span "Descargar" at bounding box center [742, 151] width 48 height 15
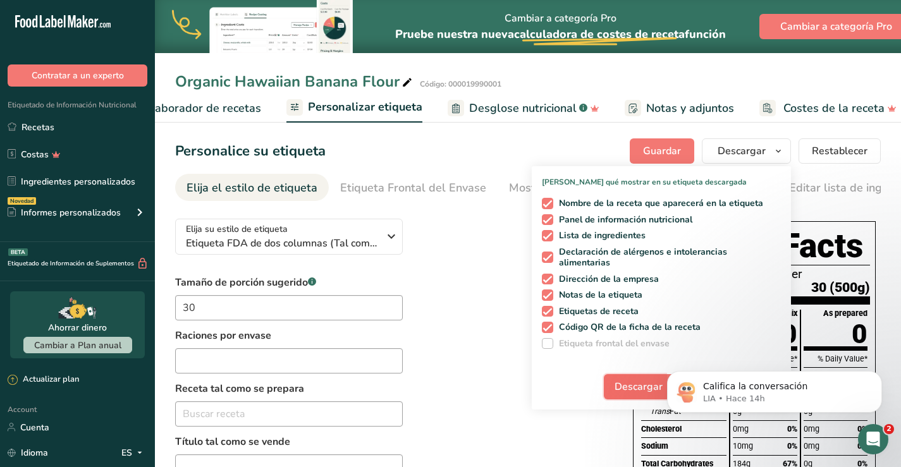
click at [636, 385] on span "Descargar" at bounding box center [639, 387] width 48 height 15
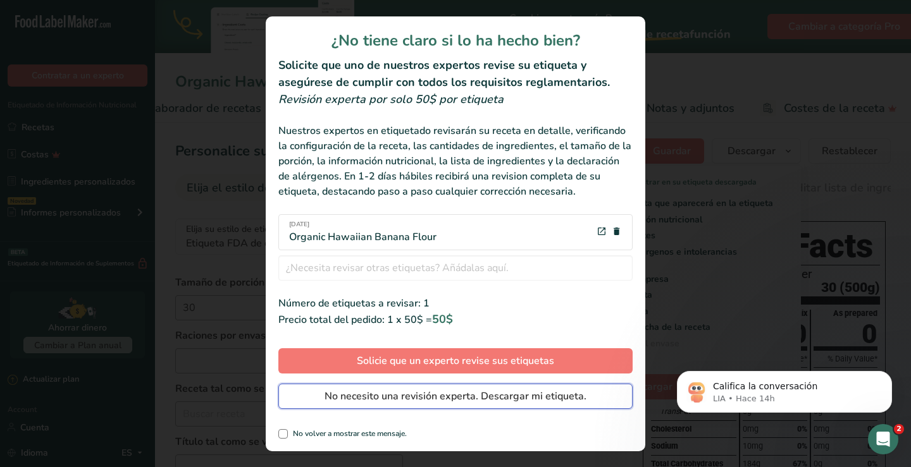
click at [447, 393] on span "No necesito una revisión experta. Descargar mi etiqueta." at bounding box center [455, 396] width 262 height 15
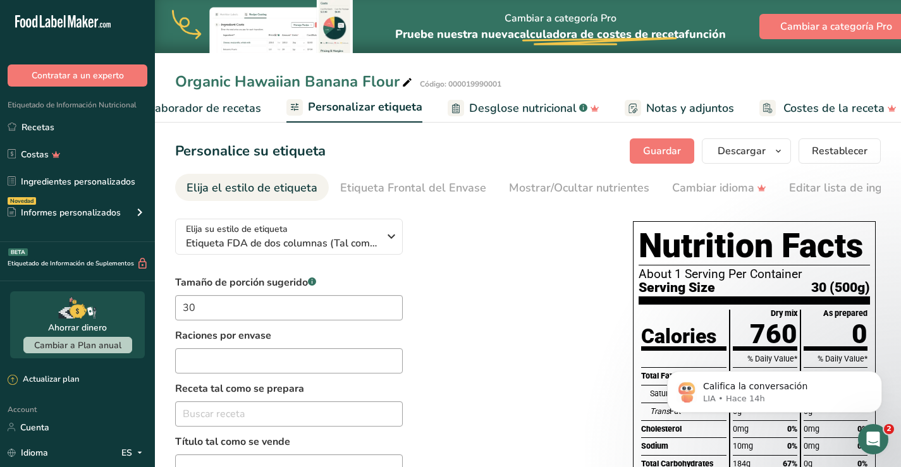
click at [581, 292] on div "Tamaño de porción sugerido .a-a{fill:#347362;}.b-a{fill:#fff;} 30 Raciones por …" at bounding box center [391, 423] width 433 height 296
click at [393, 238] on icon "button" at bounding box center [391, 236] width 15 height 23
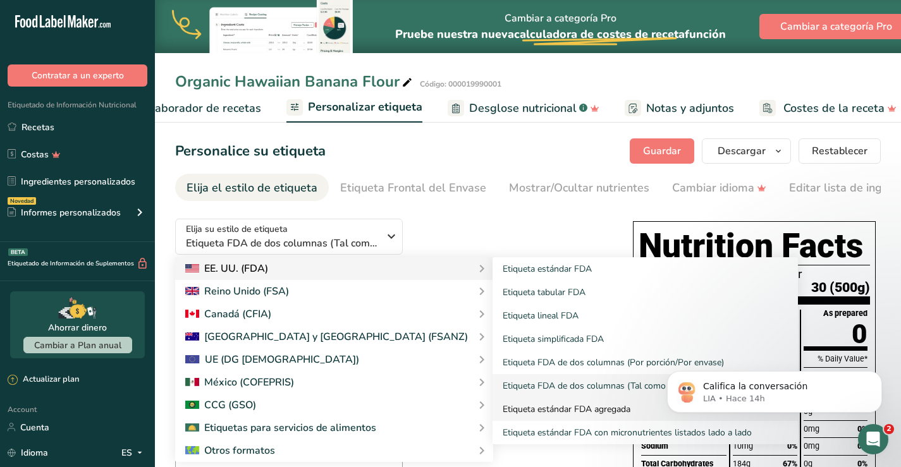
click at [534, 412] on link "Etiqueta estándar FDA agregada" at bounding box center [646, 409] width 306 height 23
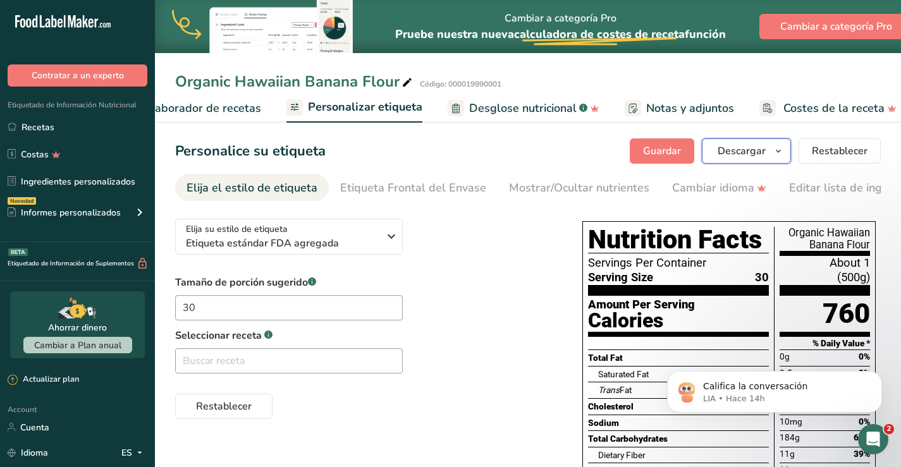
click at [739, 152] on span "Descargar" at bounding box center [742, 151] width 48 height 15
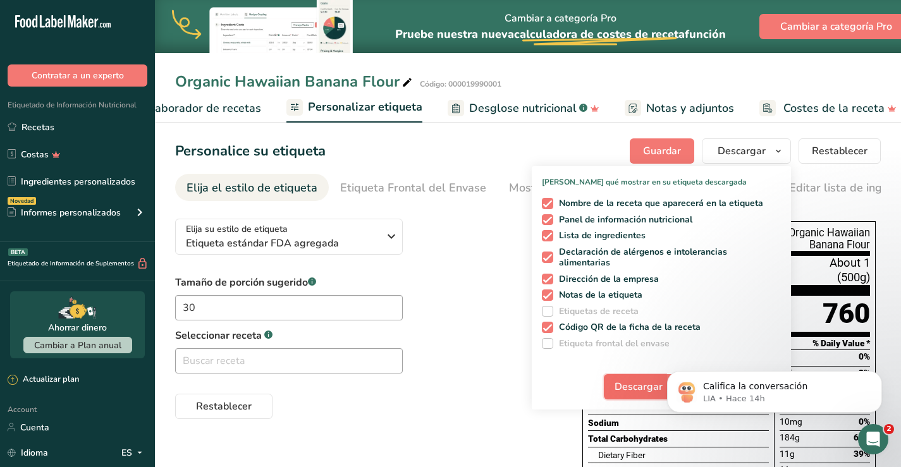
click at [636, 392] on span "Descargar" at bounding box center [639, 387] width 48 height 15
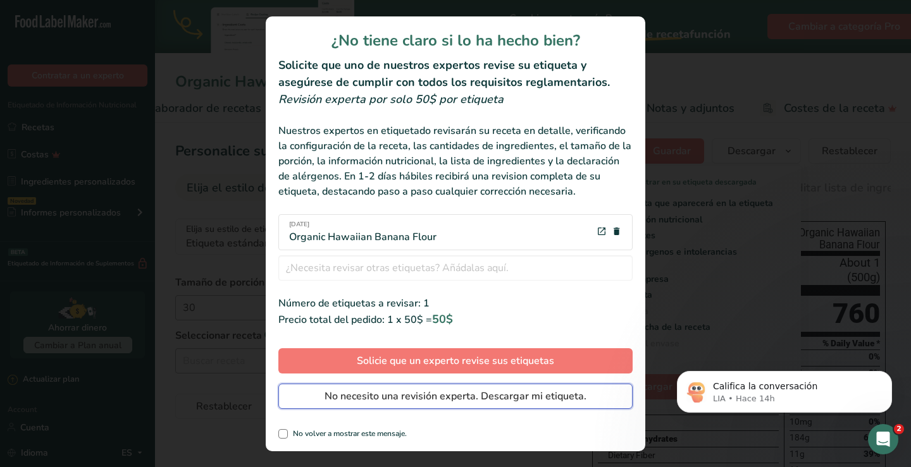
click at [516, 397] on span "No necesito una revisión experta. Descargar mi etiqueta." at bounding box center [455, 396] width 262 height 15
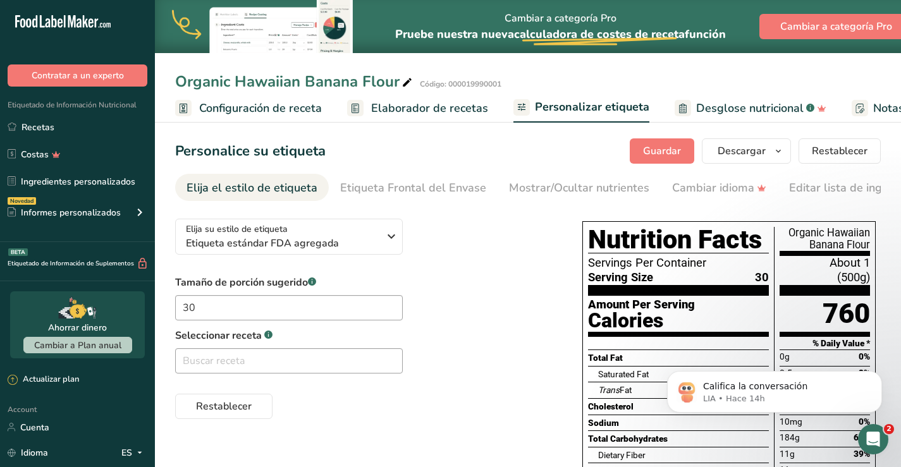
scroll to position [0, 227]
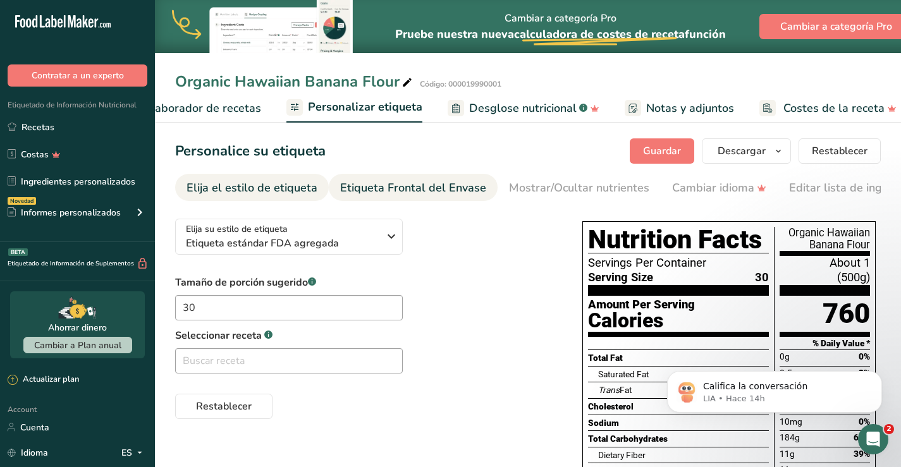
click at [402, 184] on div "Etiqueta Frontal del Envase" at bounding box center [413, 188] width 146 height 17
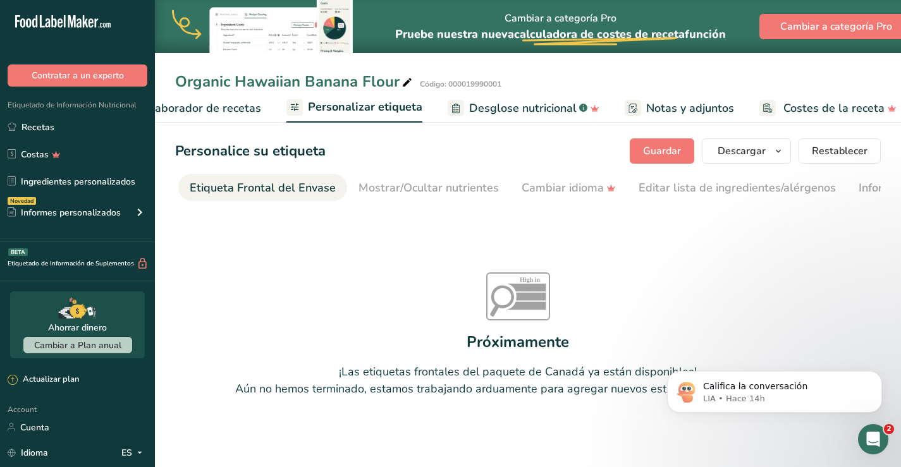
scroll to position [0, 0]
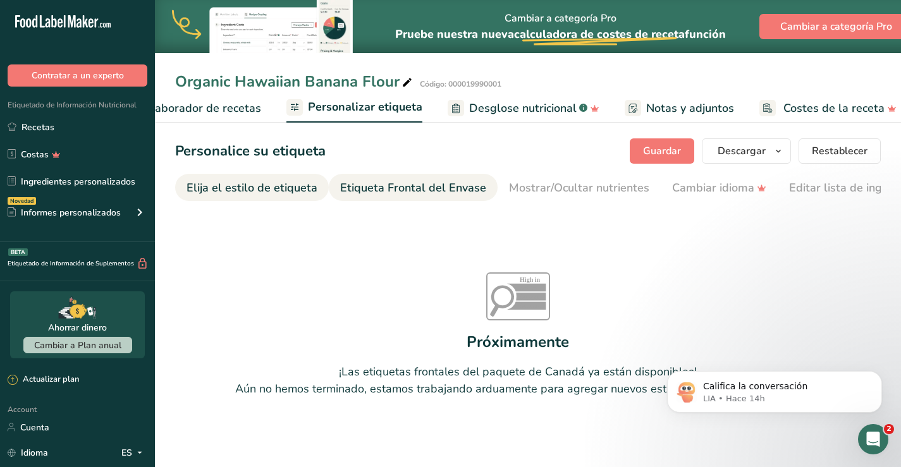
click at [233, 188] on div "Elija el estilo de etiqueta" at bounding box center [252, 188] width 131 height 17
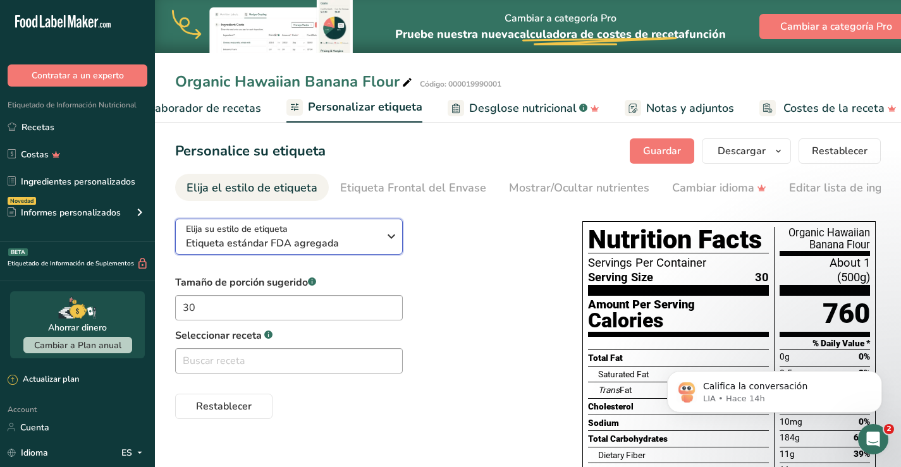
click at [392, 240] on icon "button" at bounding box center [391, 236] width 15 height 23
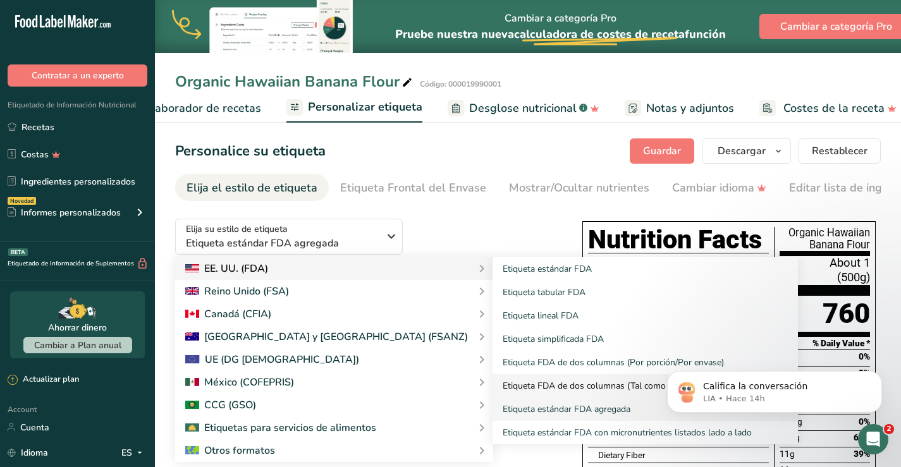
click at [512, 386] on link "Etiqueta FDA de dos columnas (Tal como se vende/Tal como se prepara)" at bounding box center [646, 385] width 306 height 23
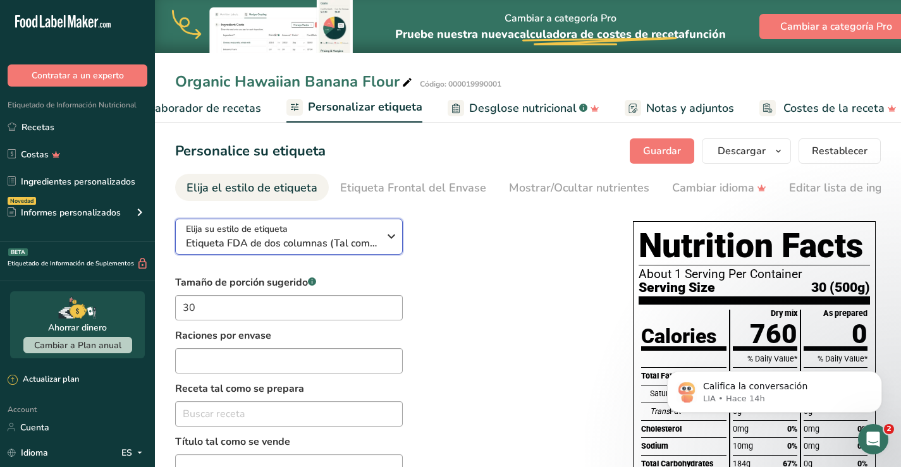
click at [371, 231] on div "Elija su estilo de etiqueta Etiqueta FDA de dos columnas (Tal como se vende/Tal…" at bounding box center [282, 237] width 193 height 28
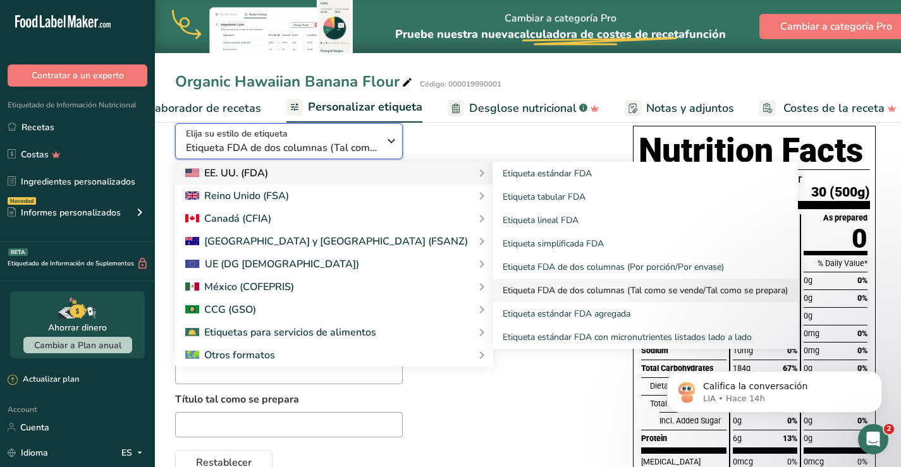
scroll to position [127, 0]
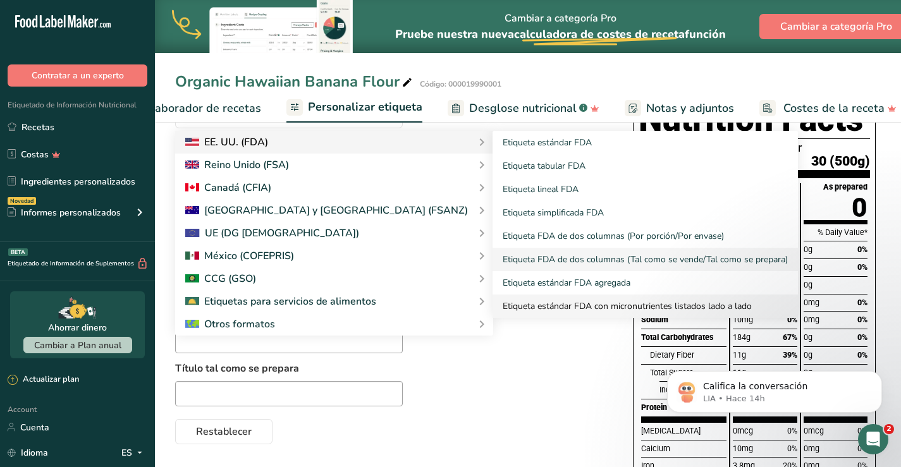
click at [514, 306] on link "Etiqueta estándar FDA con micronutrientes listados lado a lado" at bounding box center [646, 306] width 306 height 23
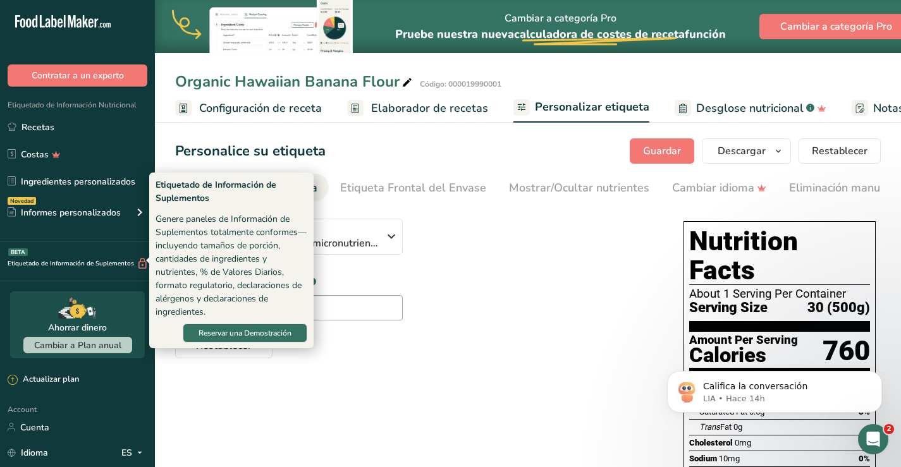
scroll to position [63, 0]
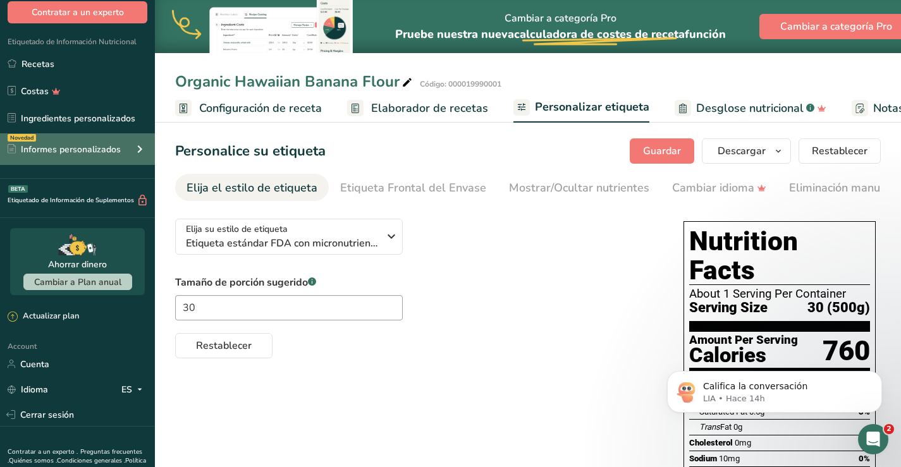
click at [125, 147] on div "Novedad Informes personalizados" at bounding box center [77, 149] width 155 height 32
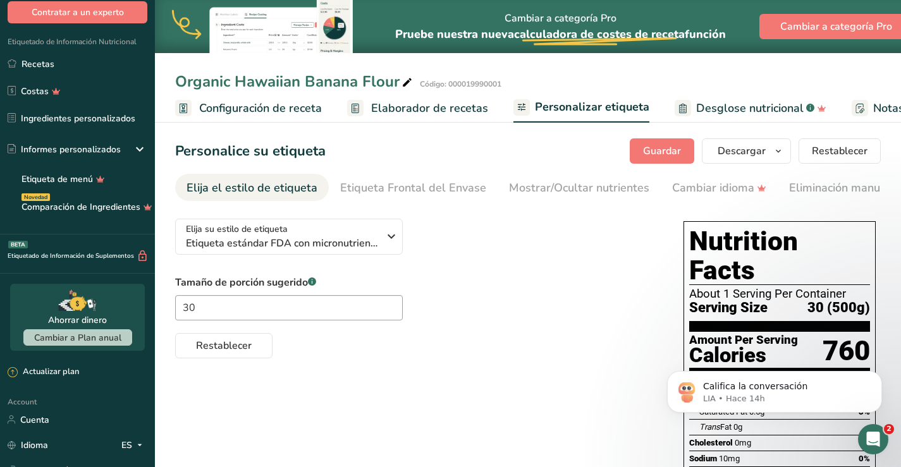
scroll to position [0, 0]
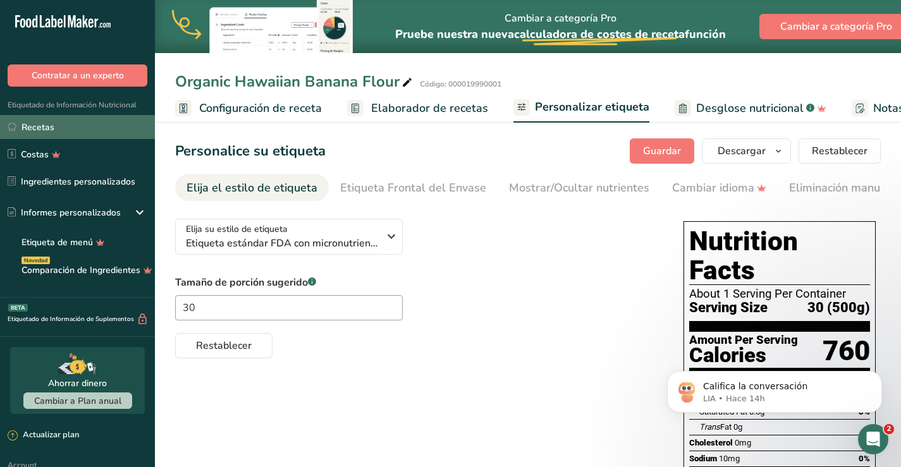
click at [49, 132] on link "Recetas" at bounding box center [77, 127] width 155 height 24
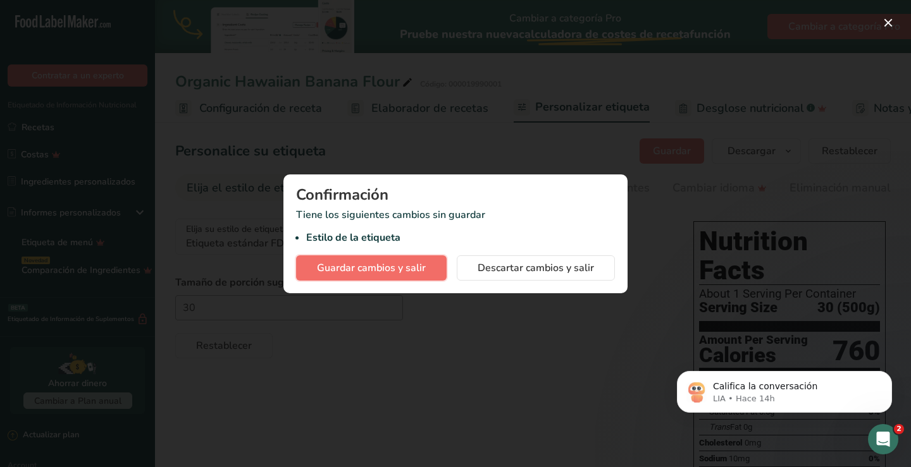
click at [380, 267] on span "Guardar cambios y salir" at bounding box center [371, 268] width 109 height 15
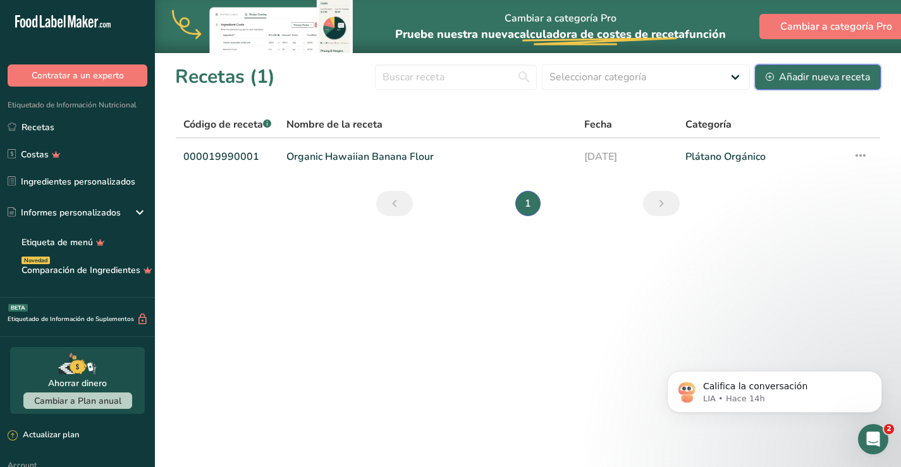
click at [794, 80] on div "Añadir nueva receta" at bounding box center [818, 77] width 104 height 15
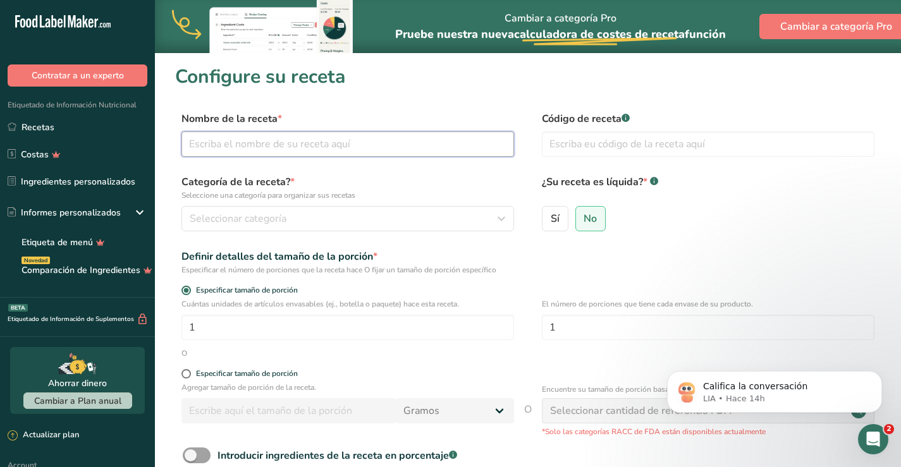
click at [364, 142] on input "text" at bounding box center [348, 144] width 333 height 25
drag, startPoint x: 236, startPoint y: 145, endPoint x: 154, endPoint y: 137, distance: 82.1
click at [154, 137] on div ".a-20{fill:#fff;} Contratar a un experto Etiquetado de Información Nutricional …" at bounding box center [450, 310] width 901 height 620
type input "Patacones de plátano Hawaiano Orgánico"
click at [610, 145] on input "text" at bounding box center [708, 144] width 333 height 25
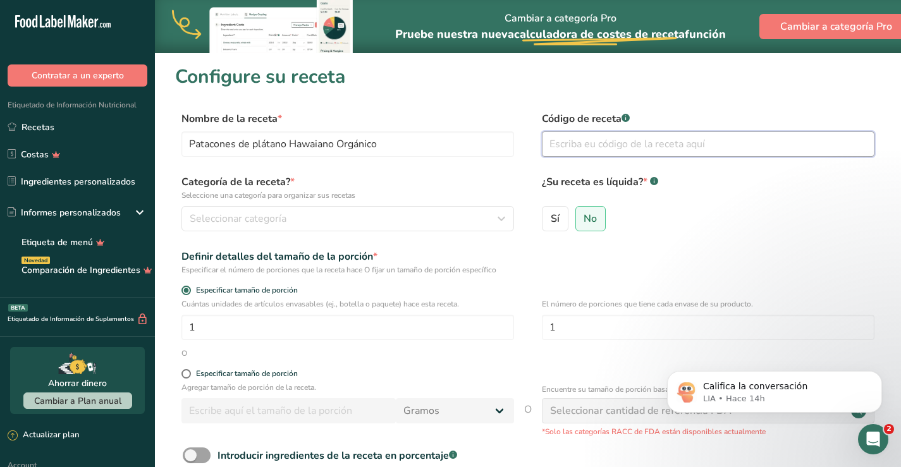
click at [610, 145] on input "text" at bounding box center [708, 144] width 333 height 25
type input "1"
type input "0"
click at [682, 141] on input "text" at bounding box center [708, 144] width 333 height 25
click at [41, 131] on link "Recetas" at bounding box center [77, 127] width 155 height 24
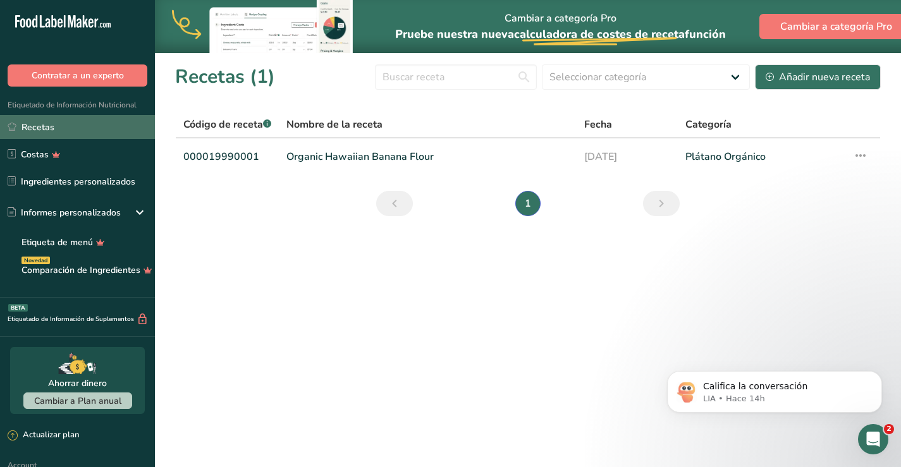
click at [64, 128] on link "Recetas" at bounding box center [77, 127] width 155 height 24
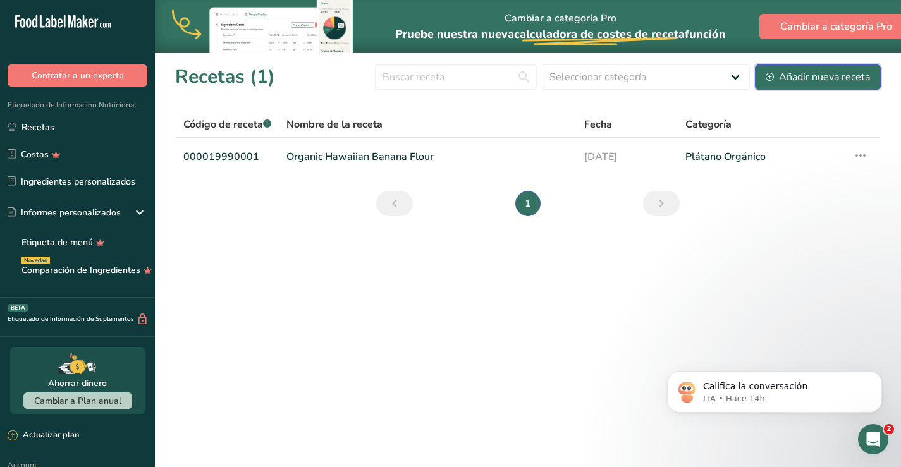
click at [805, 71] on div "Añadir nueva receta" at bounding box center [818, 77] width 104 height 15
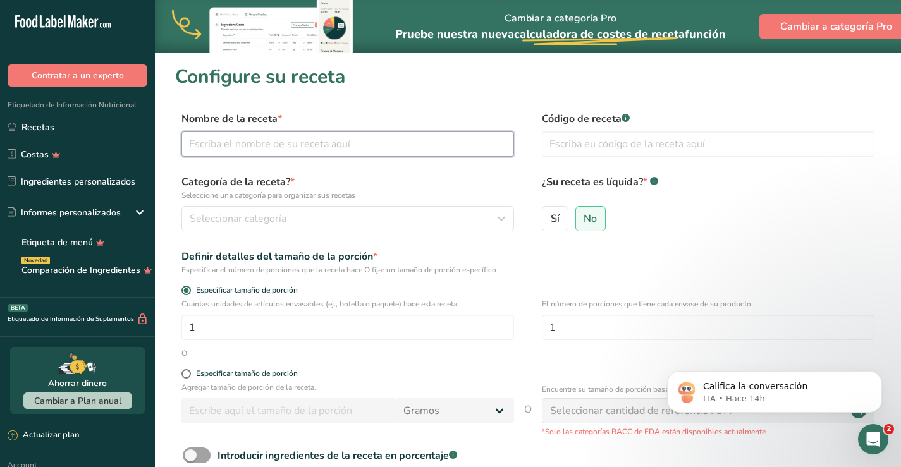
click at [369, 145] on input "text" at bounding box center [348, 144] width 333 height 25
type input "Patacones de plátano Hawaiano Orgánico"
click at [583, 145] on input "text" at bounding box center [708, 144] width 333 height 25
type input "000019990002"
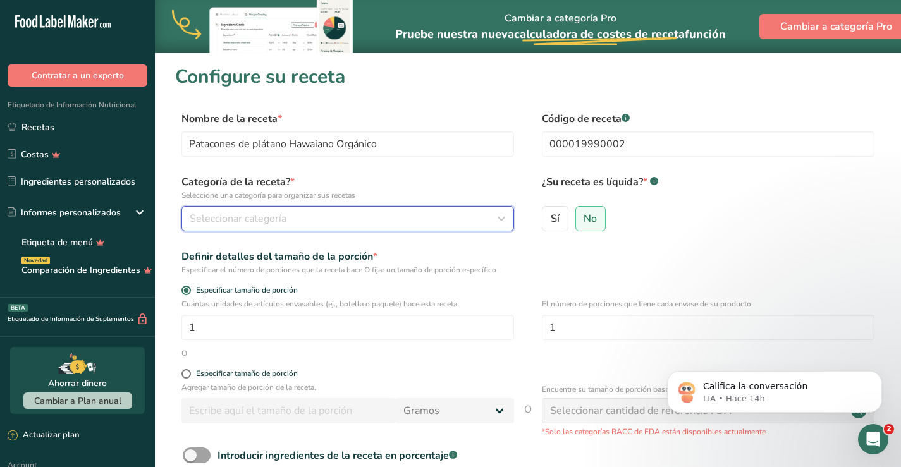
click at [297, 219] on div "Seleccionar categoría" at bounding box center [344, 218] width 309 height 15
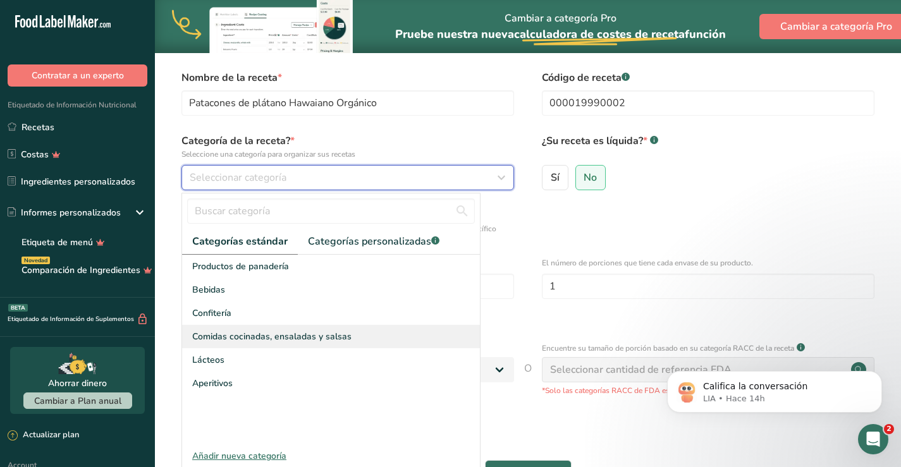
scroll to position [63, 0]
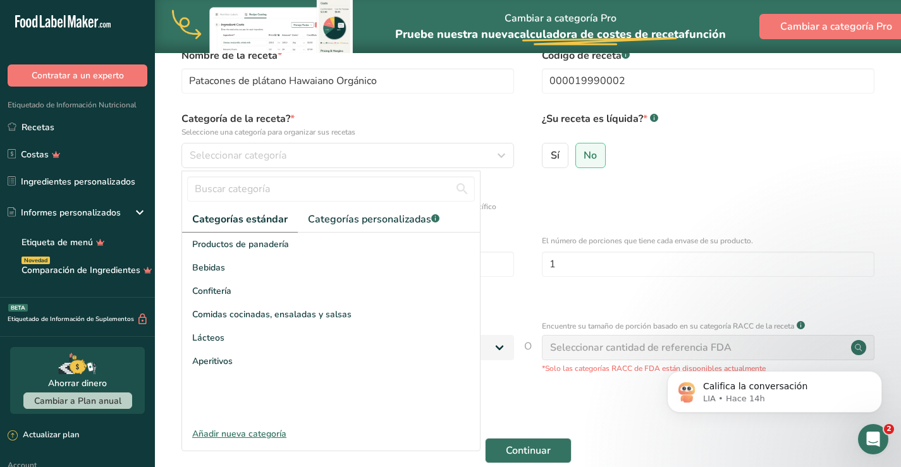
click at [254, 435] on div "Añadir nueva categoría" at bounding box center [331, 434] width 298 height 13
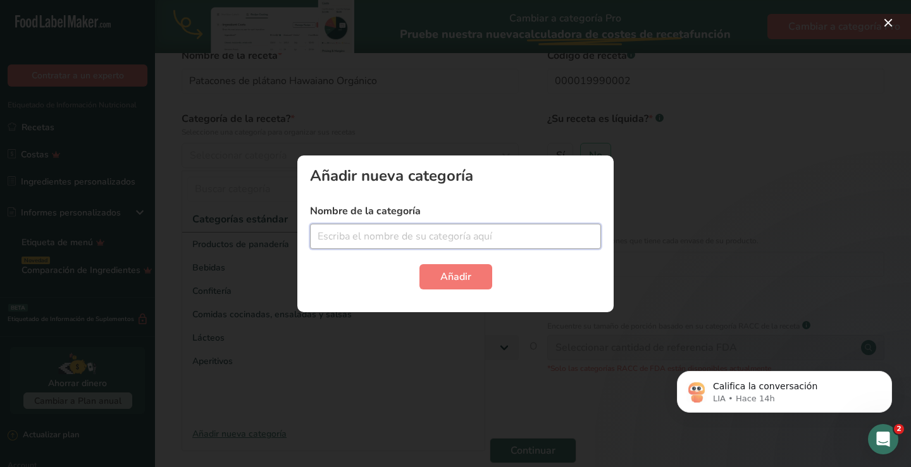
click at [402, 238] on input "text" at bounding box center [455, 236] width 291 height 25
type input "V"
type input "fruta tropical"
click at [471, 279] on button "Añadir" at bounding box center [455, 276] width 73 height 25
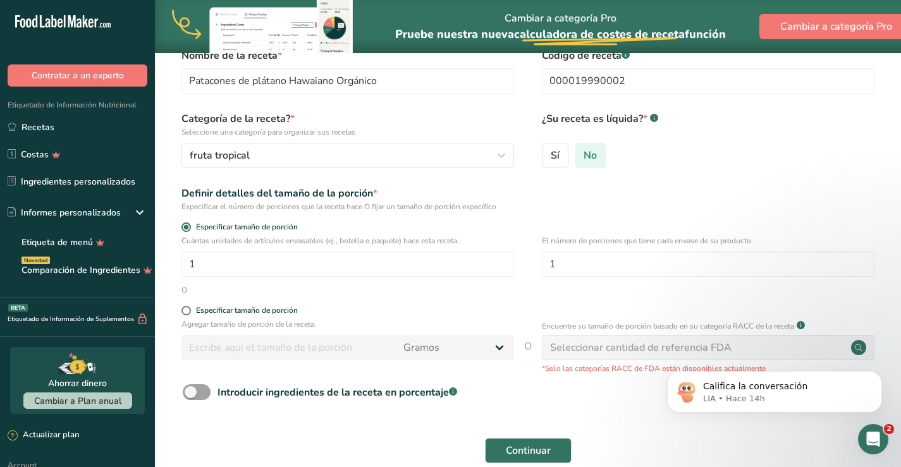
click at [593, 151] on span "No" at bounding box center [590, 155] width 13 height 13
click at [584, 151] on input "No" at bounding box center [580, 155] width 8 height 8
click at [188, 311] on span at bounding box center [186, 310] width 9 height 9
click at [188, 311] on input "Especificar tamaño de porción" at bounding box center [186, 311] width 8 height 8
radio input "true"
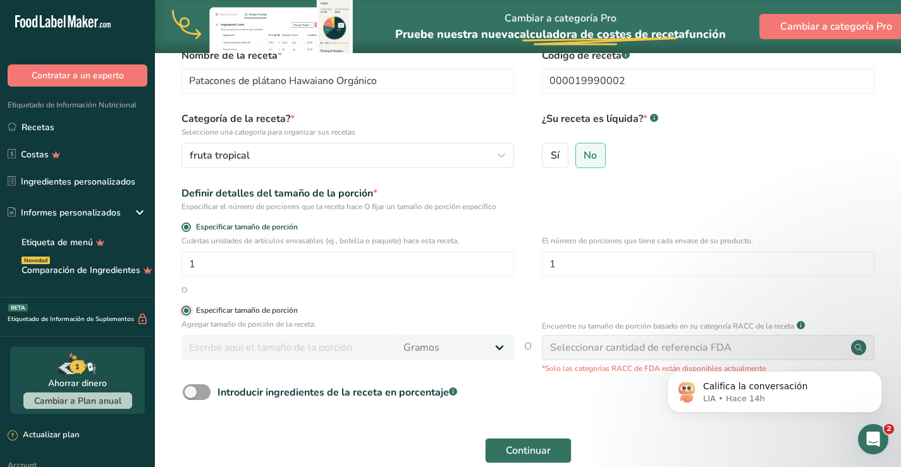
radio input "false"
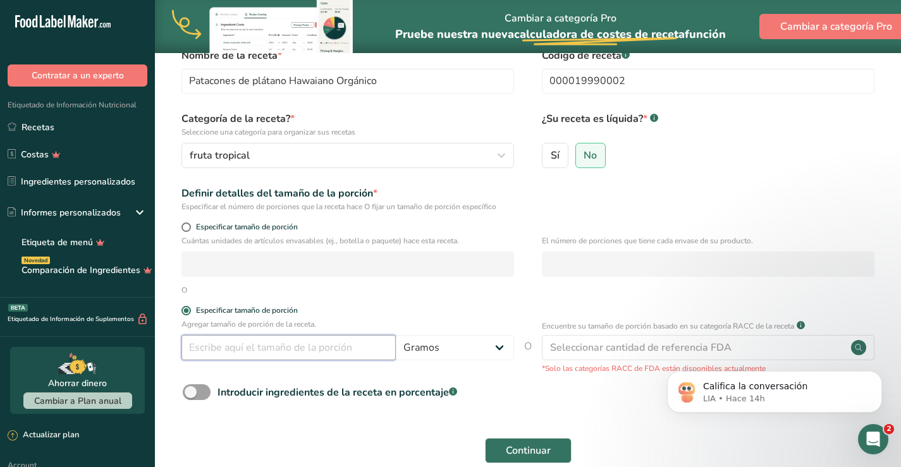
click at [221, 347] on input "number" at bounding box center [289, 347] width 214 height 25
click at [187, 230] on span at bounding box center [186, 227] width 9 height 9
click at [187, 230] on input "Especificar tamaño de porción" at bounding box center [186, 227] width 8 height 8
radio input "true"
radio input "false"
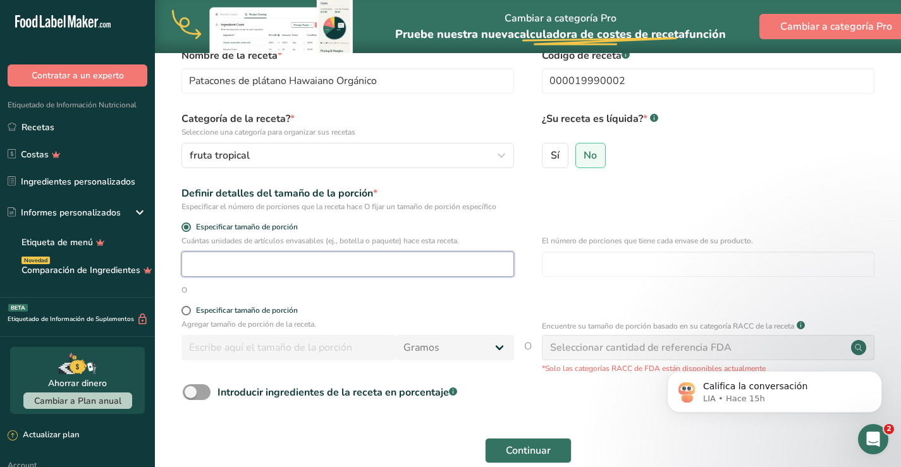
click at [217, 261] on input "number" at bounding box center [348, 264] width 333 height 25
type input "5"
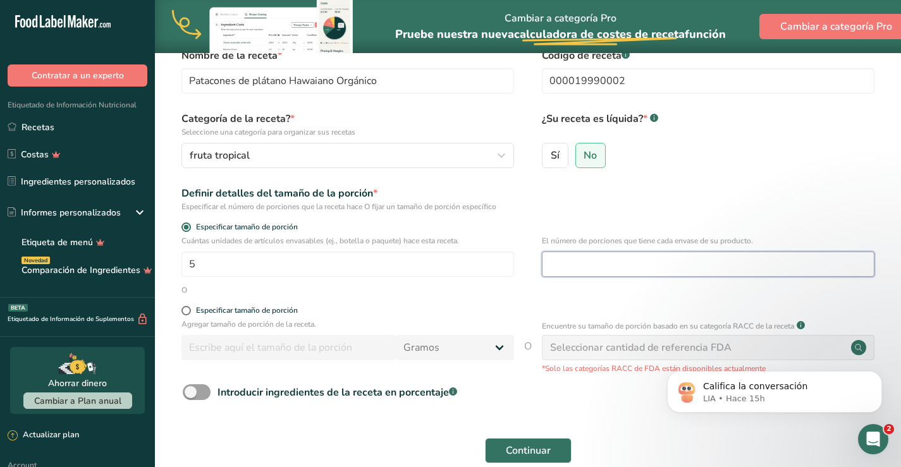
click at [598, 271] on input "number" at bounding box center [708, 264] width 333 height 25
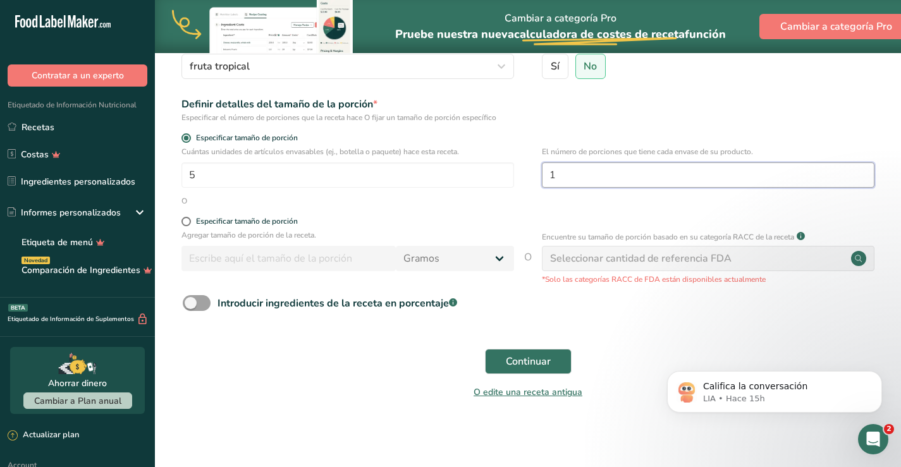
scroll to position [153, 0]
type input "1"
click at [622, 261] on div "Seleccionar cantidad de referencia FDA" at bounding box center [641, 257] width 182 height 15
click at [206, 300] on span at bounding box center [197, 303] width 28 height 16
click at [191, 300] on input "Introducir ingredientes de la receta en porcentaje .a-a{fill:#347362;}.b-a{fill…" at bounding box center [187, 303] width 8 height 8
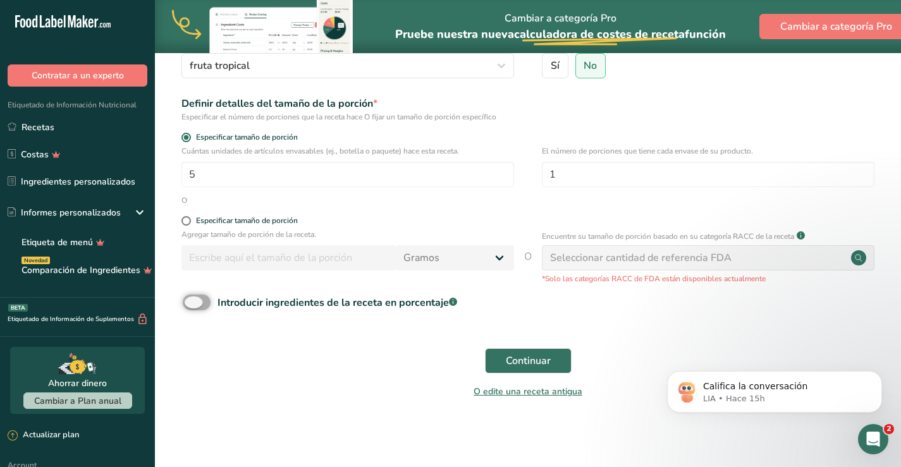
checkbox input "true"
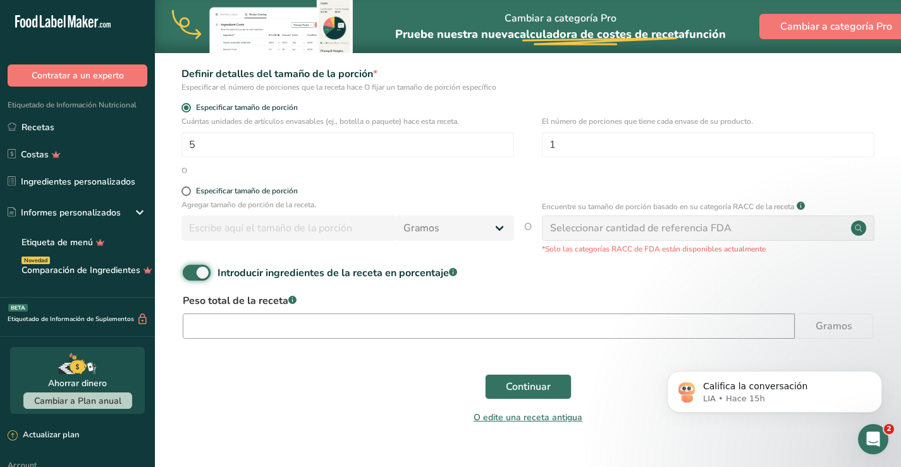
scroll to position [209, 0]
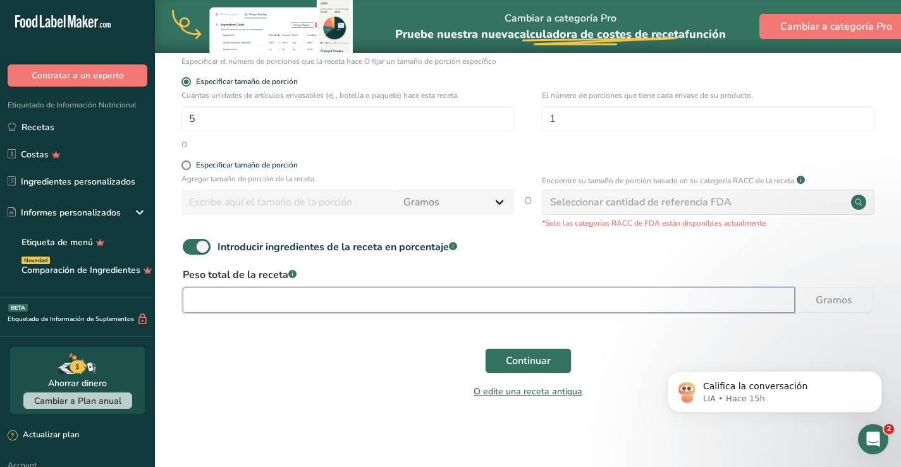
click at [326, 293] on input "number" at bounding box center [489, 300] width 612 height 25
type input "33"
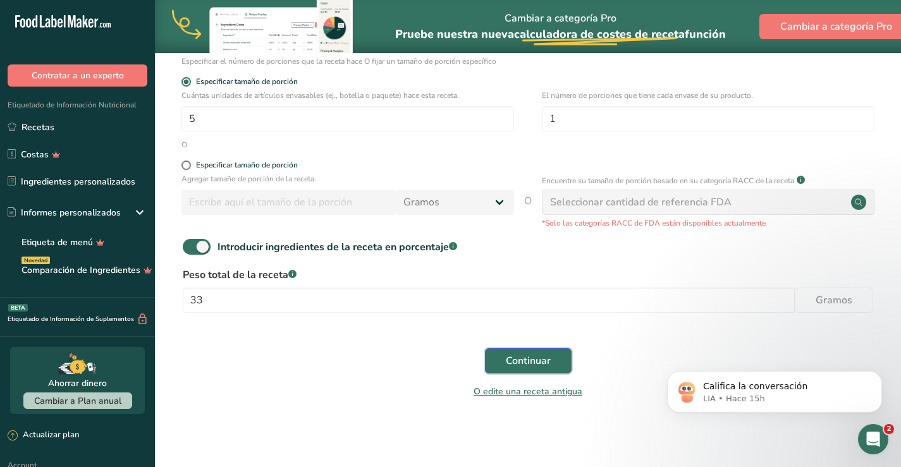
click at [536, 359] on span "Continuar" at bounding box center [528, 361] width 45 height 15
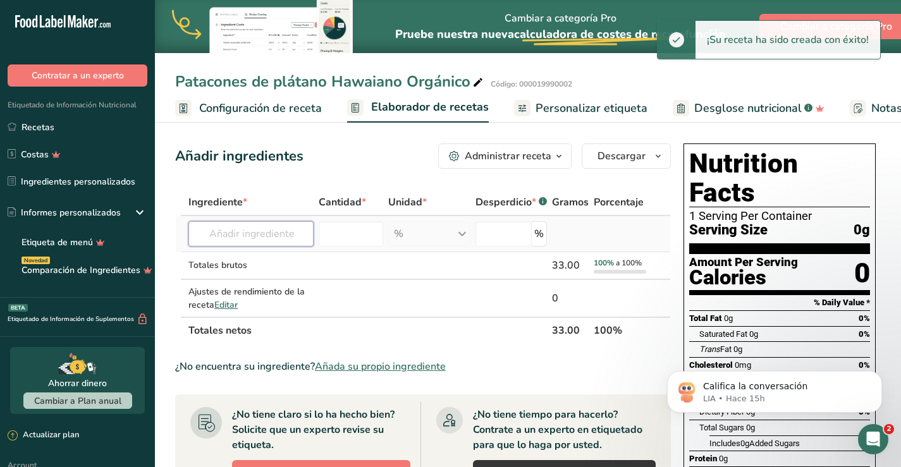
click at [254, 231] on input "text" at bounding box center [250, 233] width 125 height 25
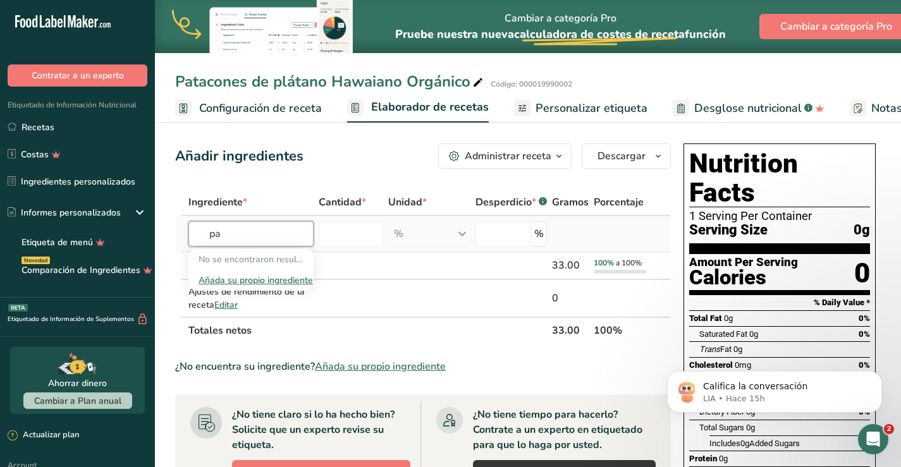
type input "p"
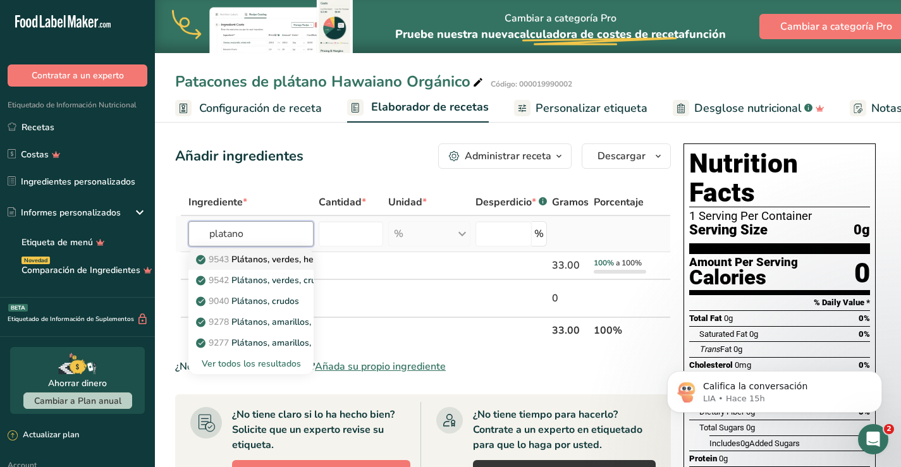
type input "platano"
click at [240, 260] on p "9543 Plátanos, verdes, hervidos" at bounding box center [268, 259] width 139 height 13
type input "Plantains, green, boiled"
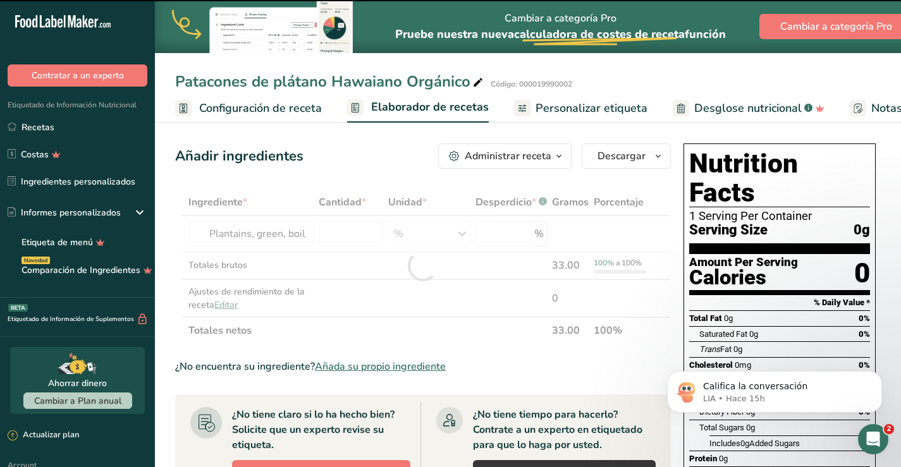
type input "0"
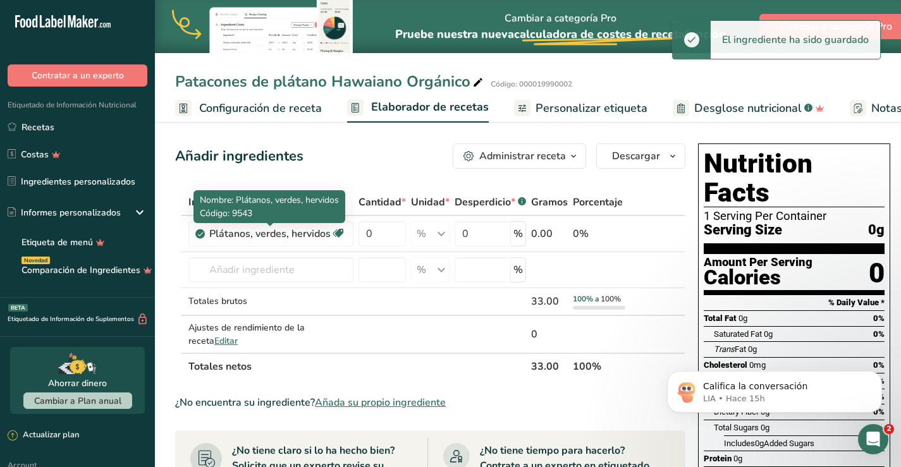
click at [281, 234] on div "Plátanos, verdes, hervidos" at bounding box center [269, 233] width 121 height 15
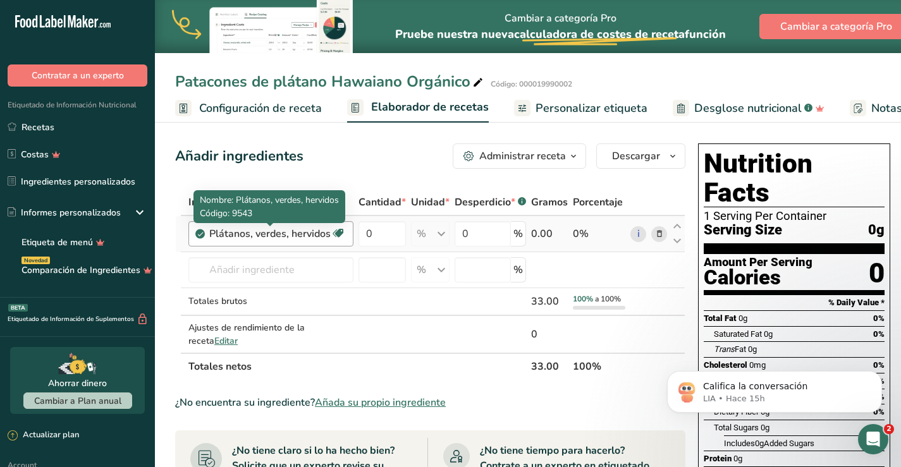
click at [253, 235] on div "Plátanos, verdes, hervidos" at bounding box center [269, 233] width 121 height 15
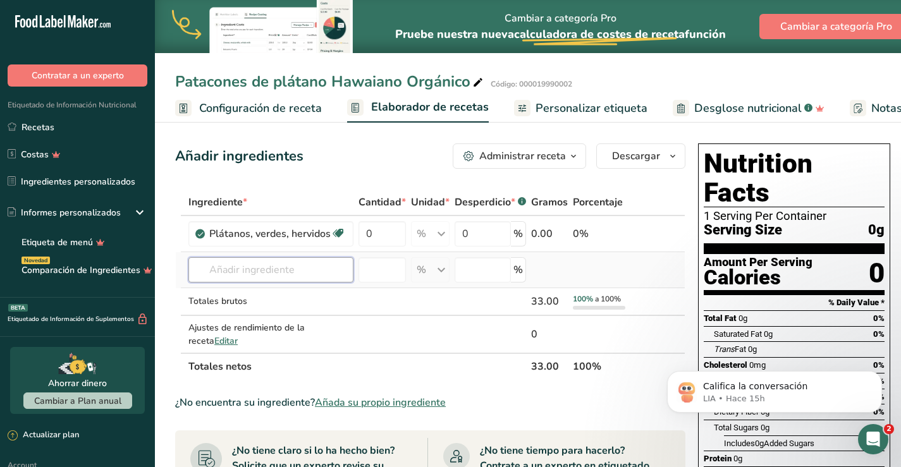
click at [259, 271] on input "text" at bounding box center [270, 269] width 165 height 25
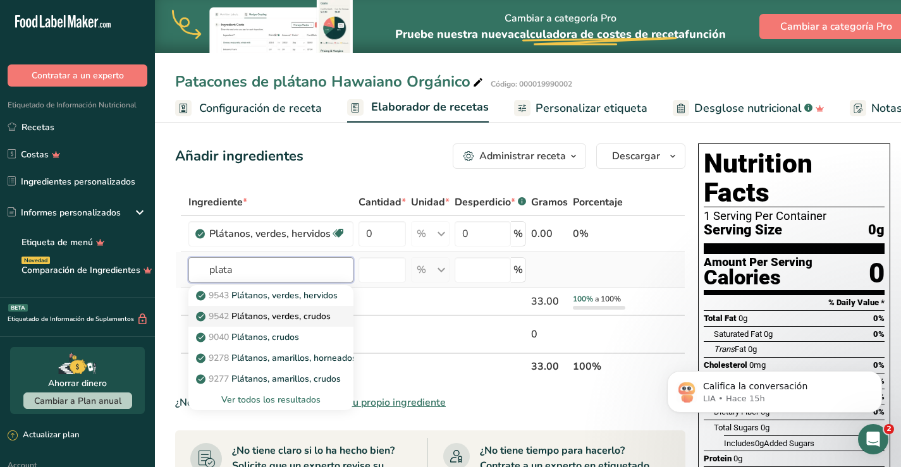
type input "plata"
click at [287, 316] on p "9542 Plátanos, verdes, crudos" at bounding box center [265, 316] width 132 height 13
type input "Plantains, green, raw"
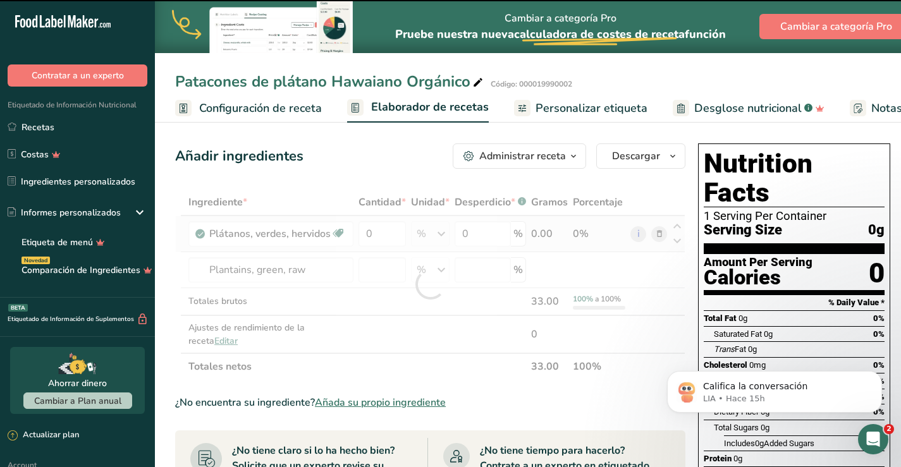
type input "0"
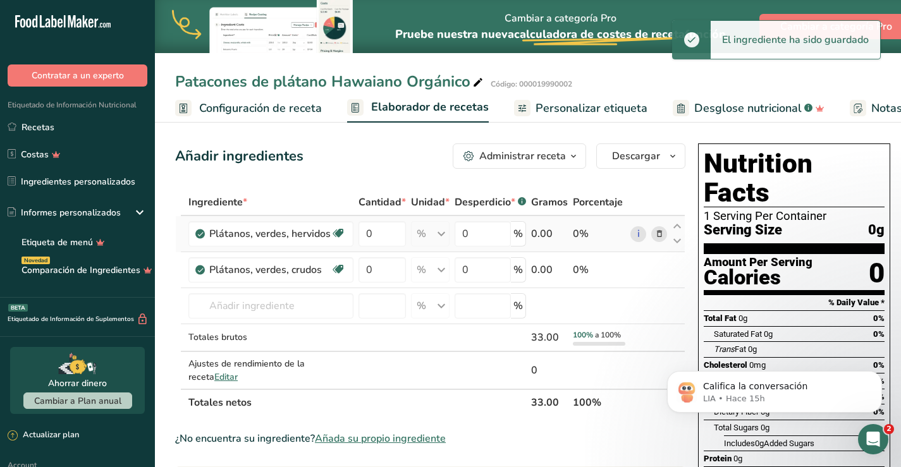
click at [658, 236] on icon at bounding box center [659, 234] width 9 height 13
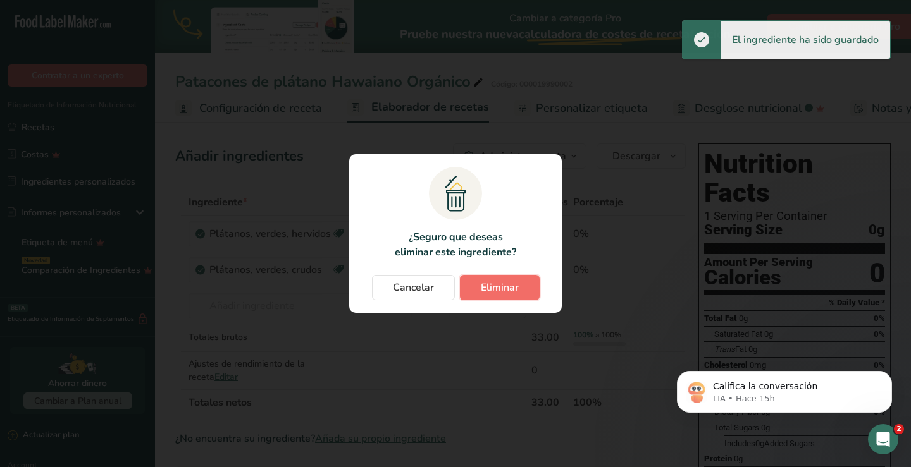
click at [505, 285] on span "Eliminar" at bounding box center [500, 287] width 38 height 15
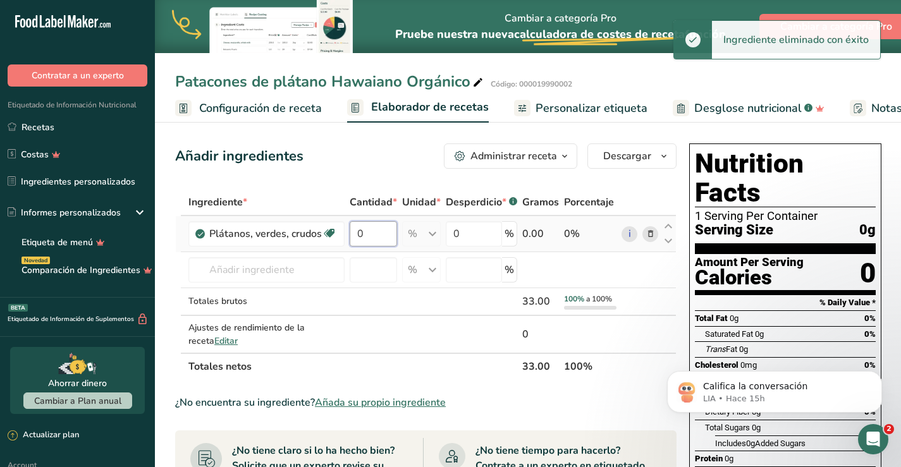
click at [372, 233] on input "0" at bounding box center [373, 233] width 47 height 25
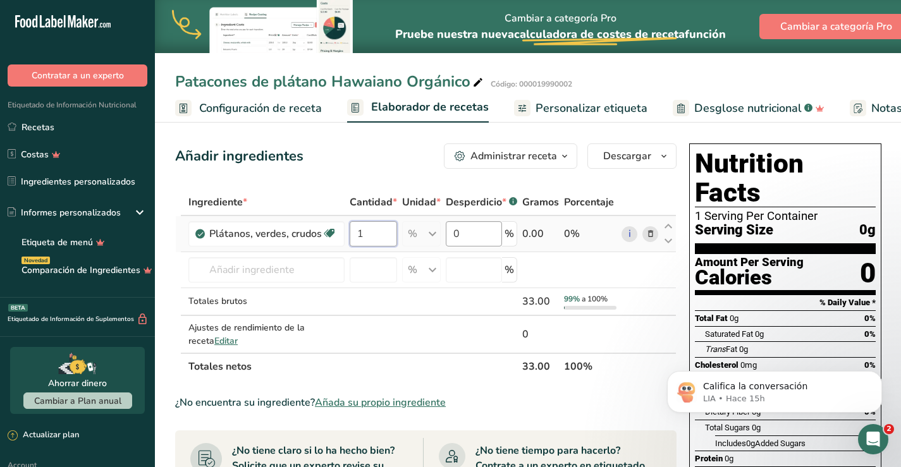
type input "1"
click at [481, 234] on div "Ingrediente * Cantidad * Unidad * Desperdicio * .a-a{fill:#347362;}.b-a{fill:#f…" at bounding box center [426, 284] width 502 height 191
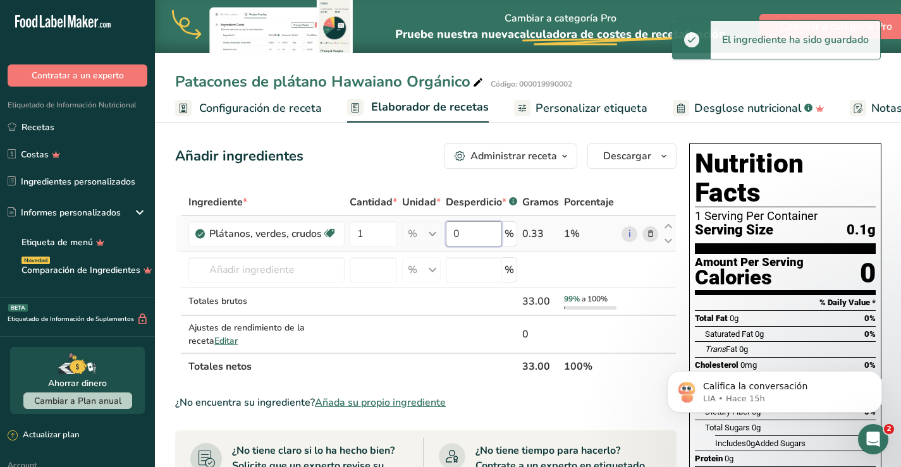
type input "00"
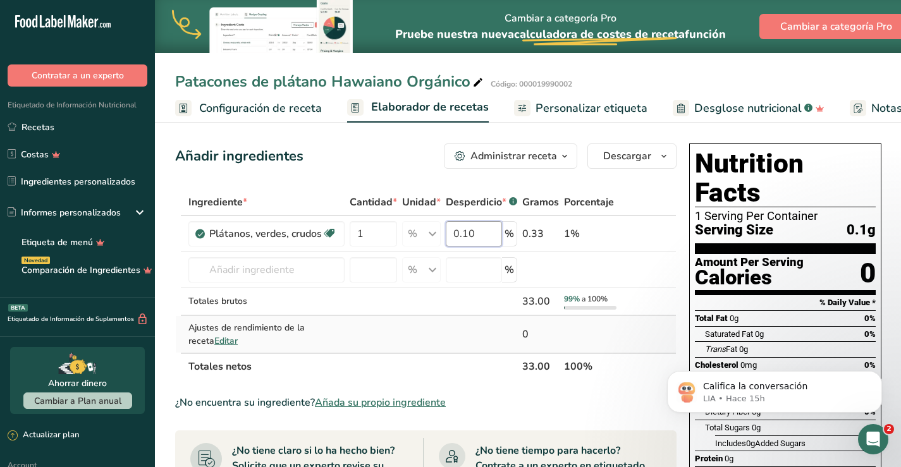
type input "0.10"
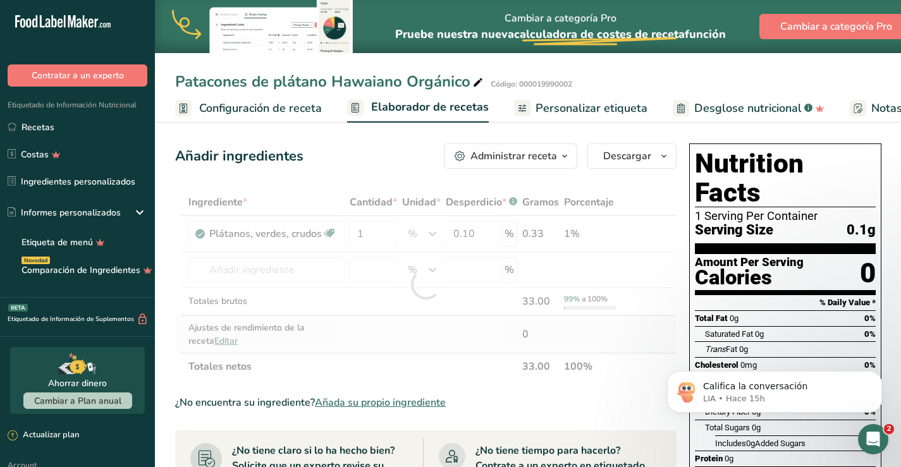
click at [201, 340] on div "Ingrediente * Cantidad * Unidad * Desperdicio * .a-a{fill:#347362;}.b-a{fill:#f…" at bounding box center [426, 284] width 502 height 191
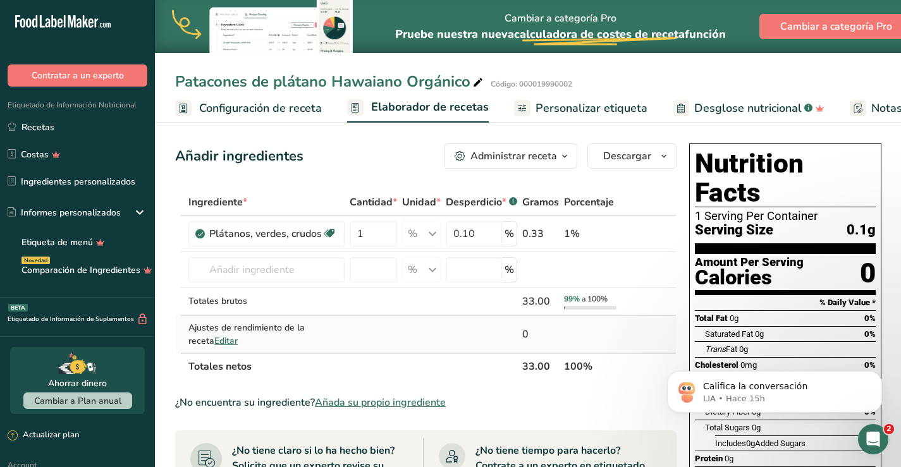
click at [214, 340] on span "Editar" at bounding box center [225, 341] width 23 height 12
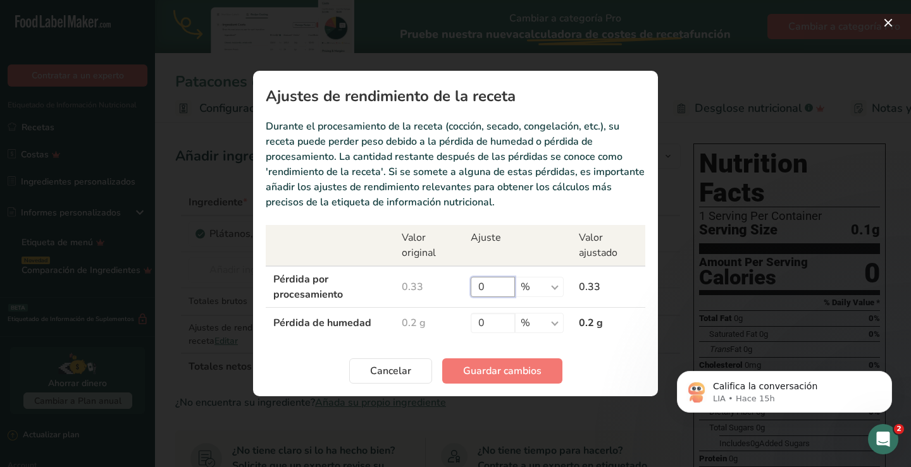
click at [498, 288] on input "0" at bounding box center [493, 287] width 44 height 20
click at [511, 371] on span "Guardar cambios" at bounding box center [502, 371] width 78 height 15
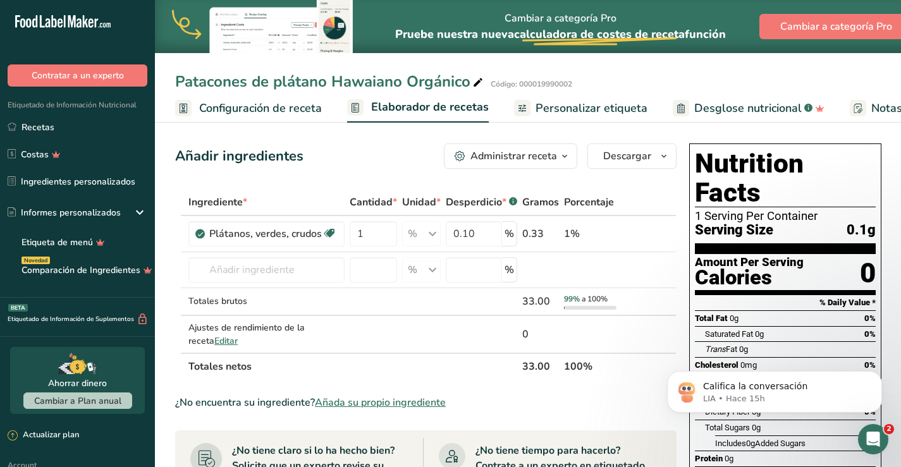
drag, startPoint x: 467, startPoint y: 79, endPoint x: 171, endPoint y: 82, distance: 296.7
click at [171, 82] on div "Patacones de plátano Hawaiano Orgánico Código: 000019990002" at bounding box center [528, 81] width 746 height 23
copy div "Patacones de plátano Hawaiano Orgánico"
click at [476, 84] on icon at bounding box center [477, 83] width 11 height 18
click at [453, 81] on input "Patacones de plátano Hawaiano Orgánico" at bounding box center [484, 81] width 619 height 23
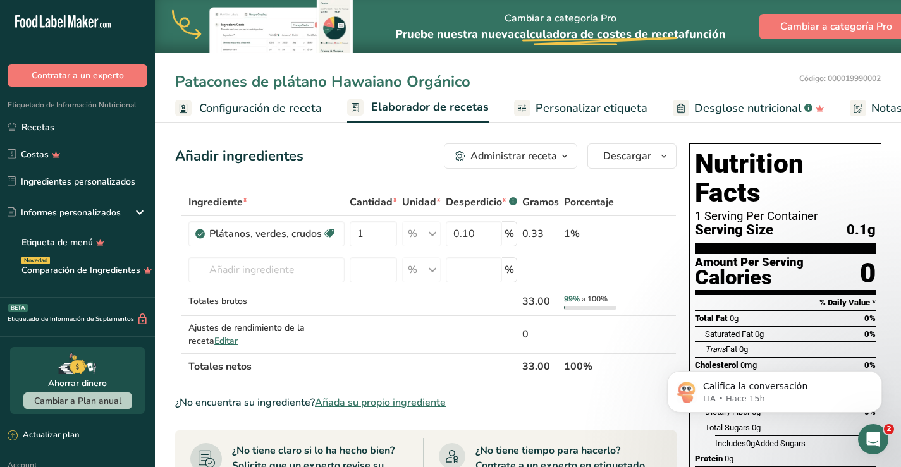
click at [338, 87] on input "Patacones de plátano Hawaiano Orgánico" at bounding box center [484, 81] width 619 height 23
drag, startPoint x: 470, startPoint y: 83, endPoint x: 147, endPoint y: 73, distance: 323.4
click at [147, 74] on div ".a-20{fill:#fff;} Contratar a un experto Etiquetado de Información Nutricional …" at bounding box center [450, 429] width 901 height 858
type input "Organic Hawaiian Plantain Patacones"
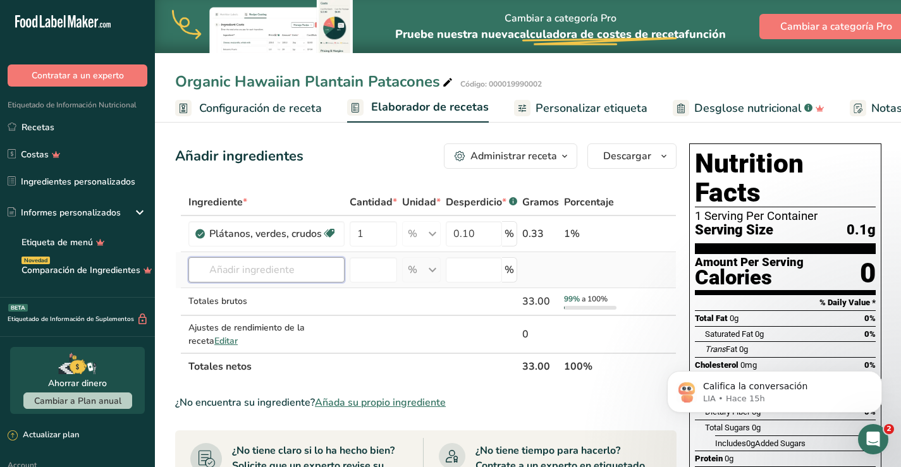
click at [268, 266] on input "text" at bounding box center [266, 269] width 156 height 25
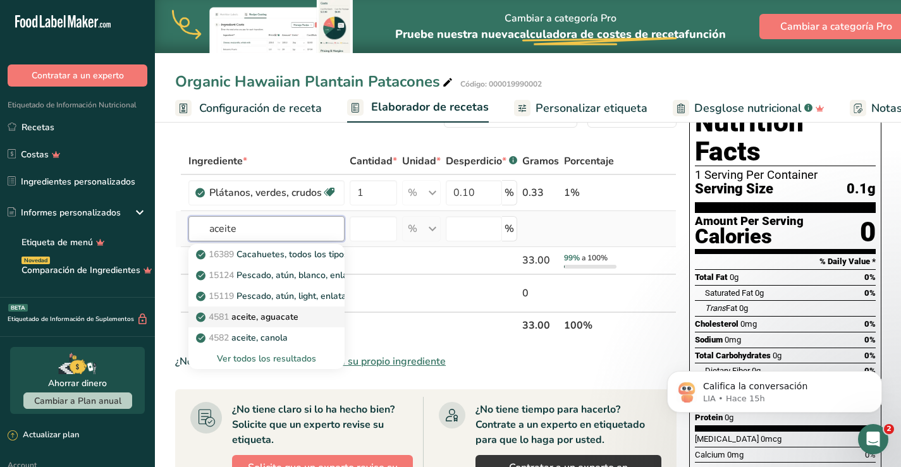
scroll to position [63, 0]
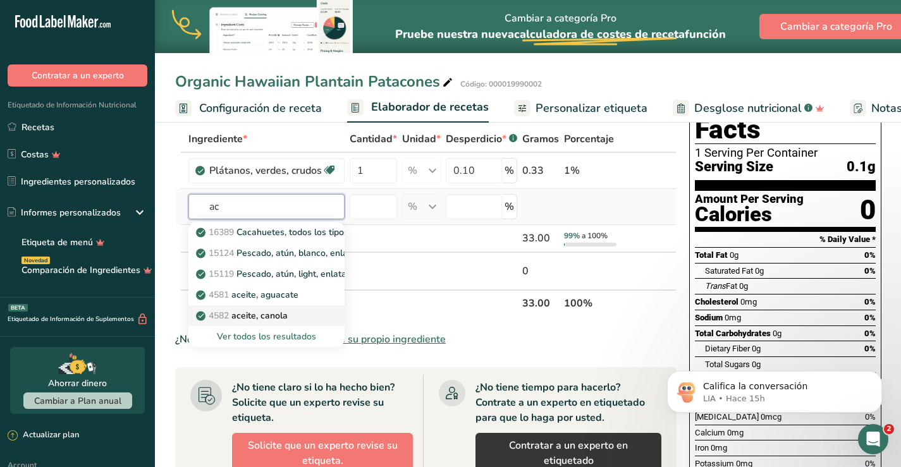
type input "a"
type input "g"
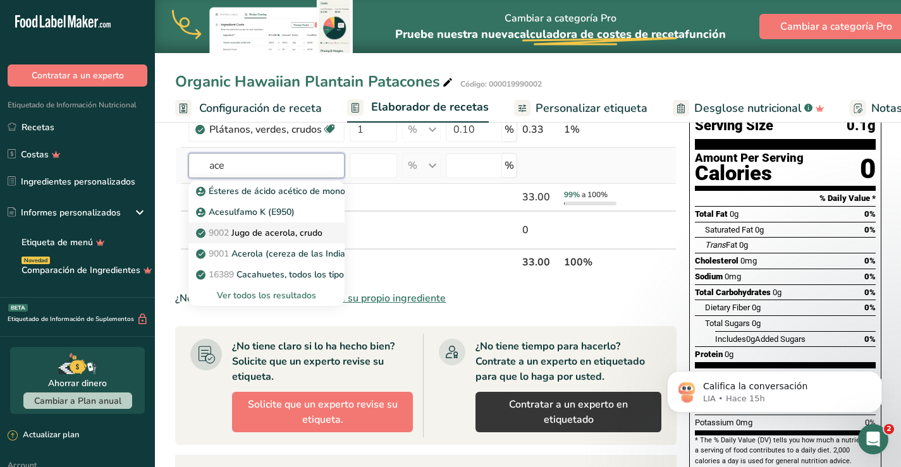
scroll to position [127, 0]
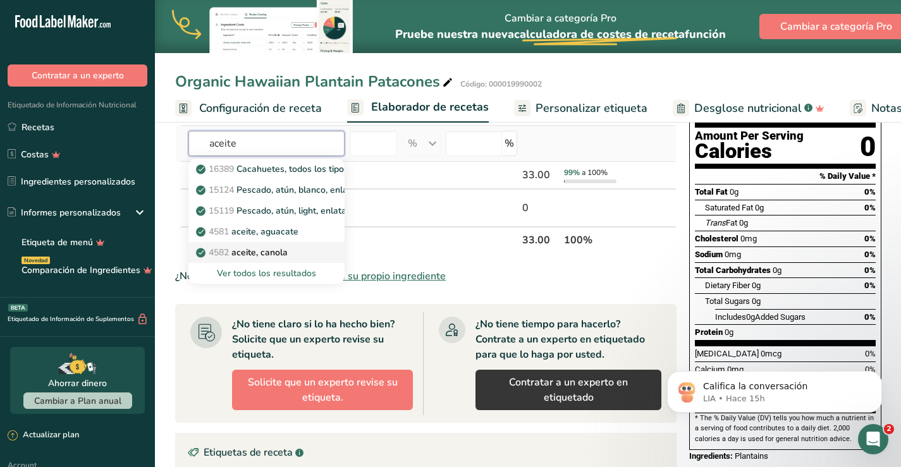
type input "aceite"
click at [275, 252] on p "4582 aceite, canola" at bounding box center [243, 252] width 89 height 13
type input "Oil, canola"
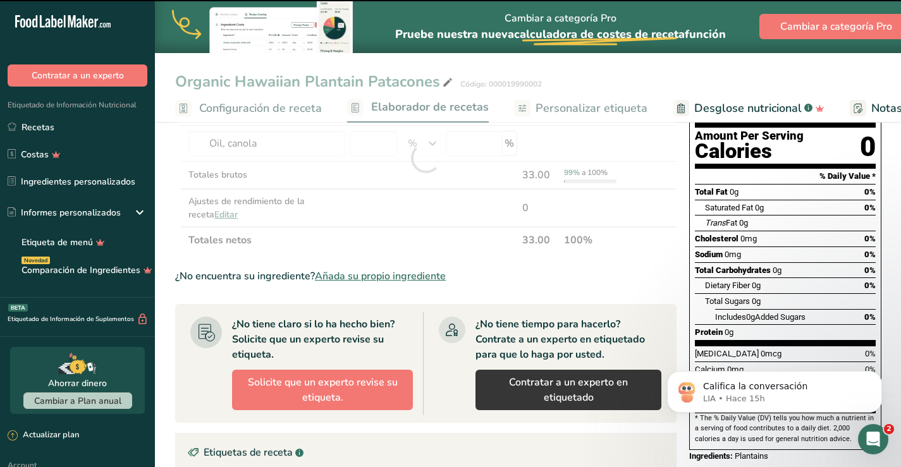
type input "0"
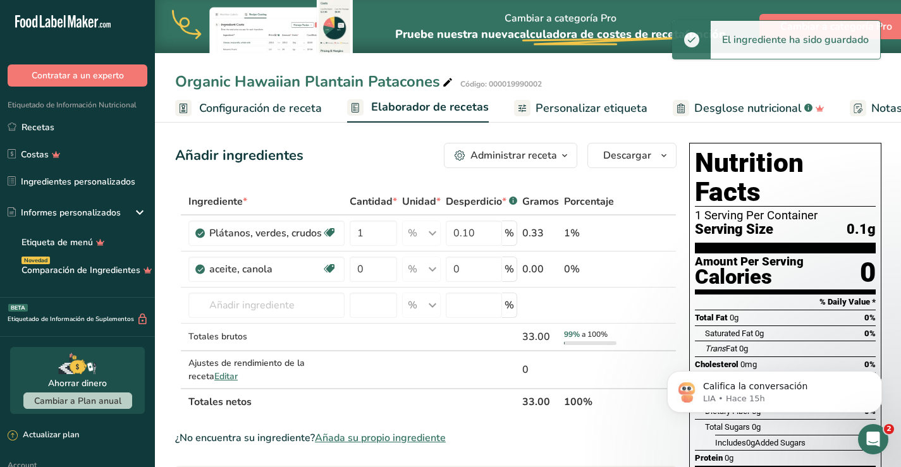
scroll to position [0, 0]
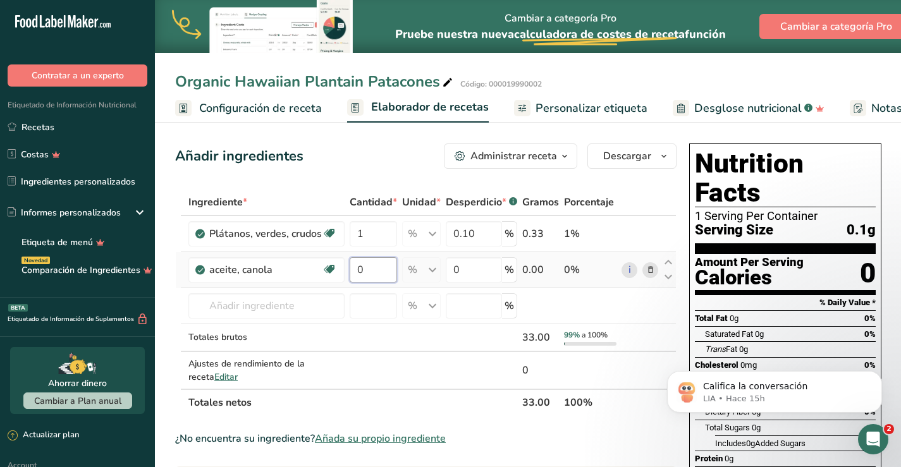
click at [371, 269] on input "0" at bounding box center [373, 269] width 47 height 25
type input "0.1"
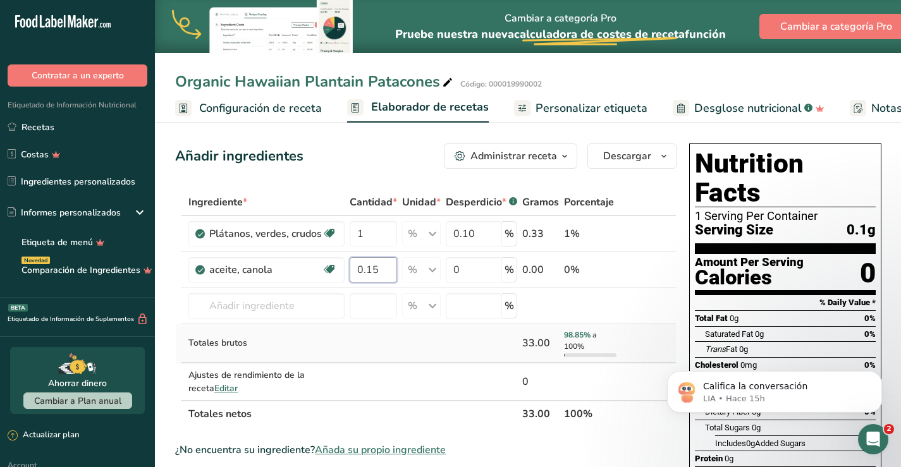
type input "0.15"
type input "0"
type input "0.10"
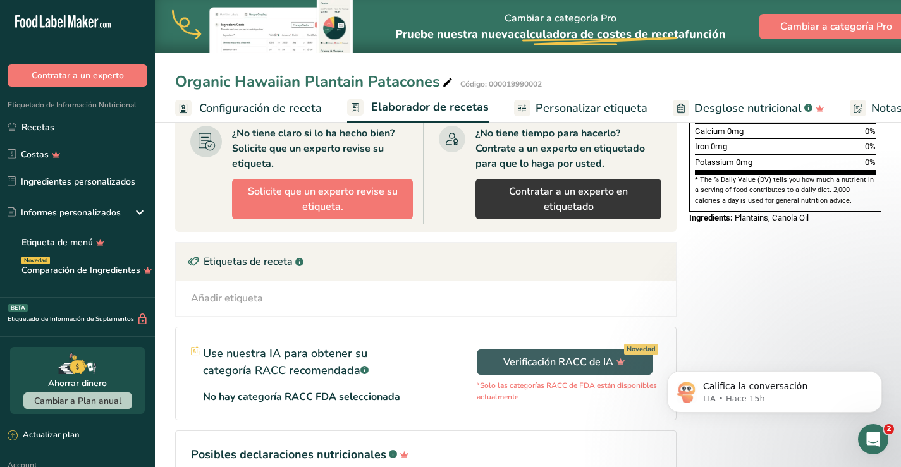
scroll to position [438, 0]
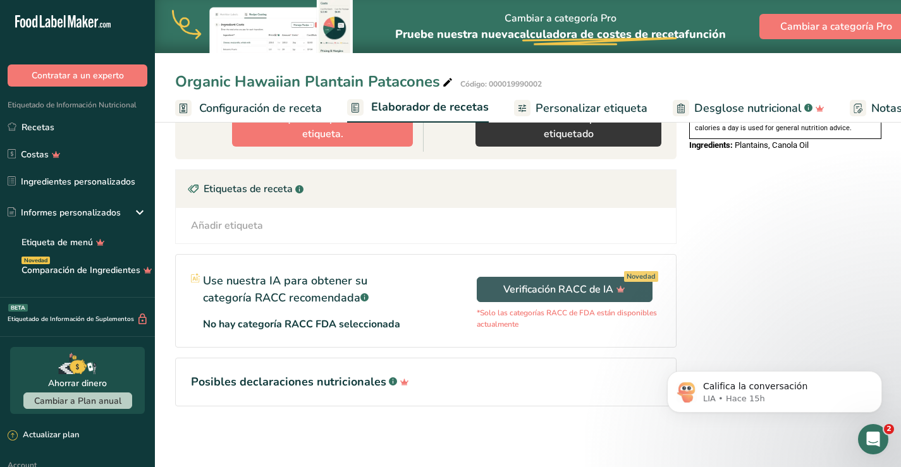
click at [249, 226] on div "Añadir etiqueta" at bounding box center [227, 225] width 72 height 15
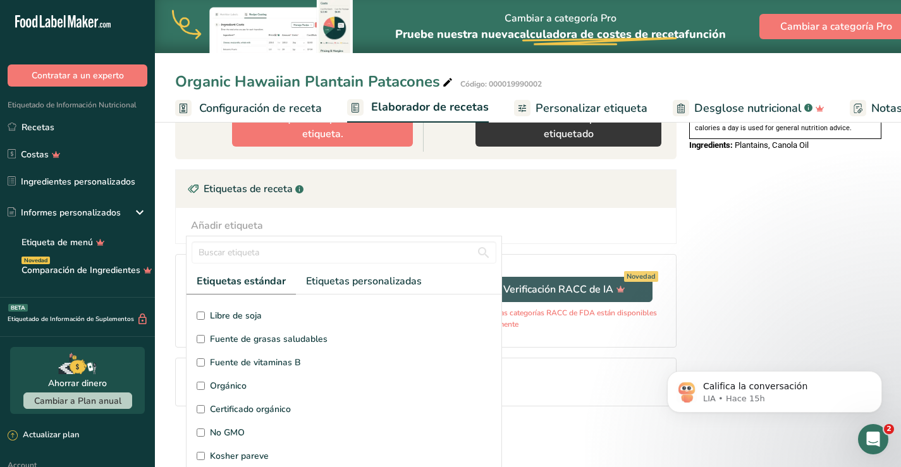
scroll to position [190, 0]
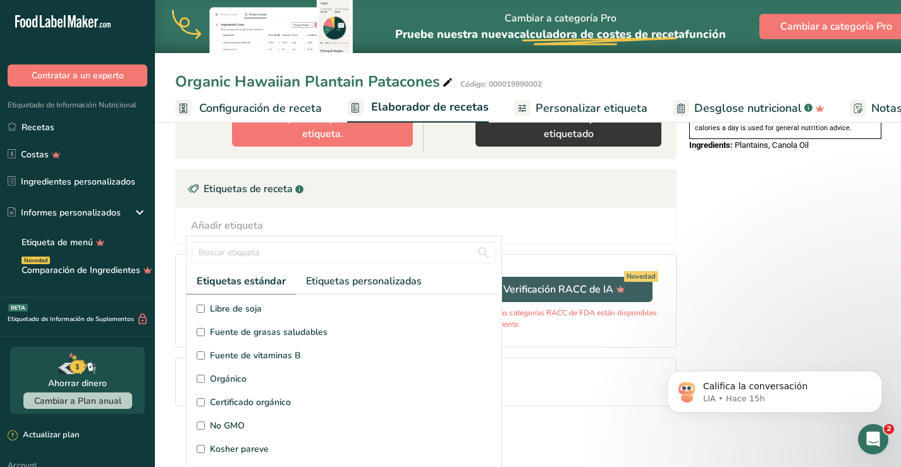
click at [197, 382] on input "Orgánico" at bounding box center [201, 379] width 8 height 8
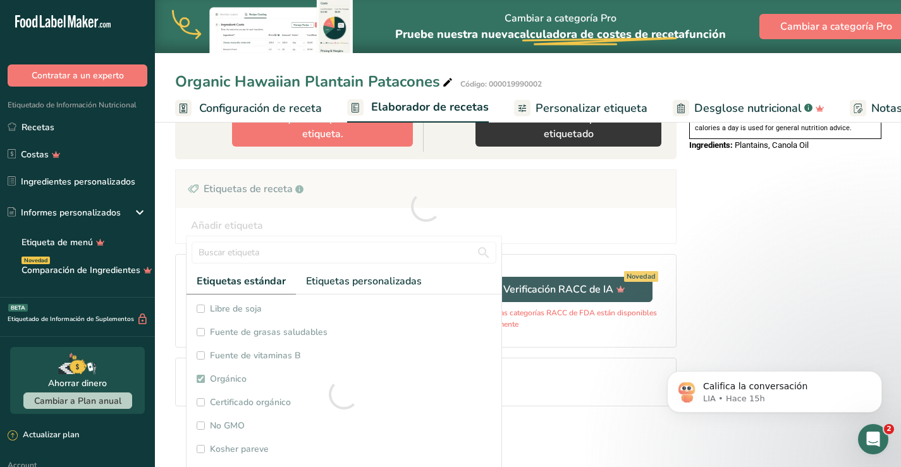
checkbox input "true"
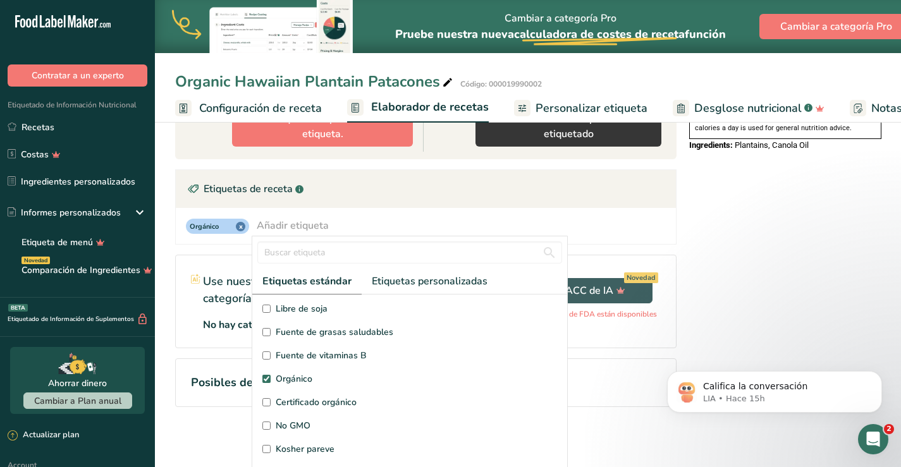
click at [265, 357] on input "Fuente de vitaminas B" at bounding box center [266, 356] width 8 height 8
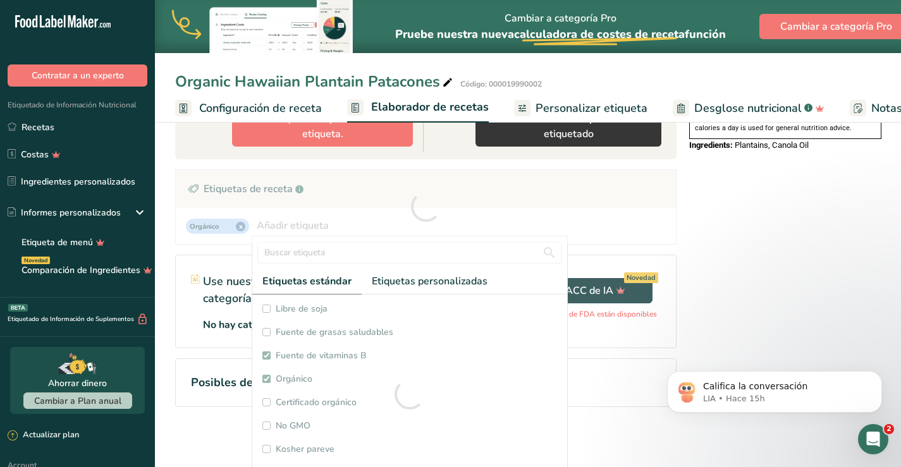
checkbox input "true"
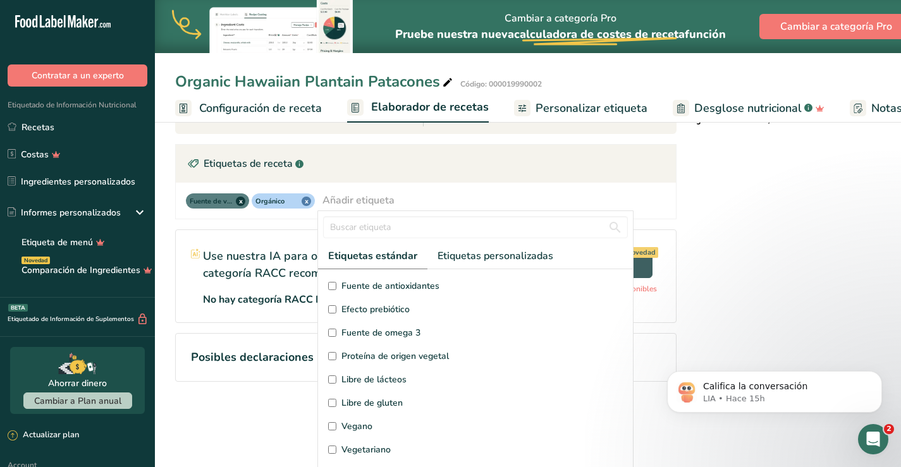
scroll to position [0, 0]
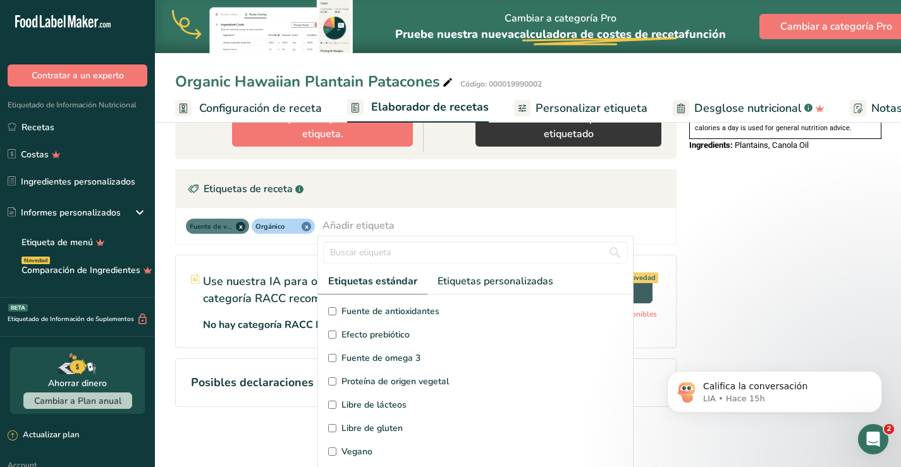
click at [334, 311] on input "Fuente de antioxidantes" at bounding box center [332, 311] width 8 height 8
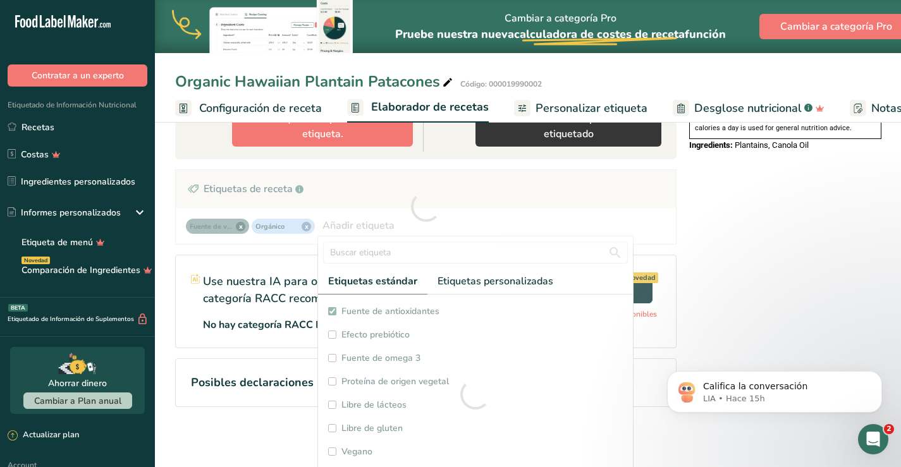
checkbox input "true"
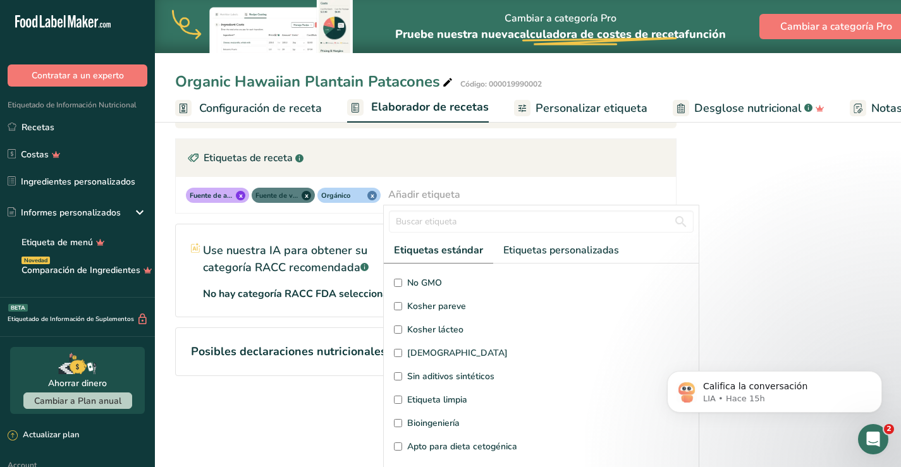
scroll to position [56, 0]
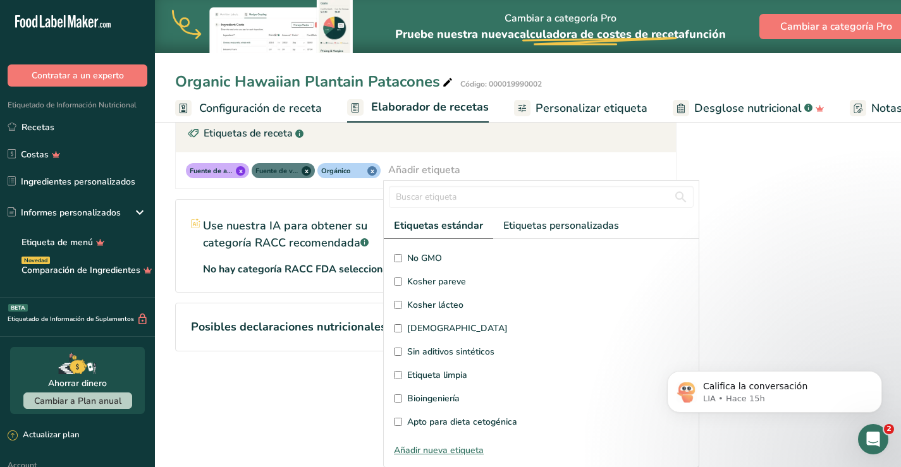
click at [399, 350] on input "Sin aditivos sintéticos" at bounding box center [398, 352] width 8 height 8
checkbox input "true"
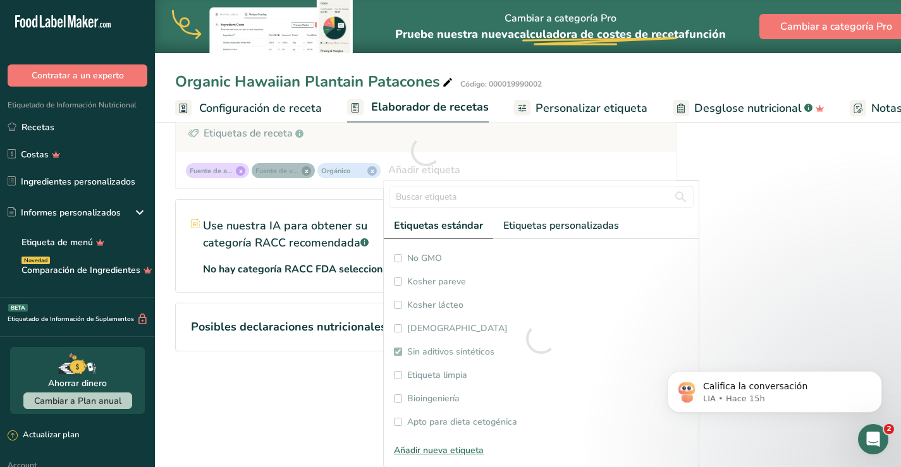
checkbox input "true"
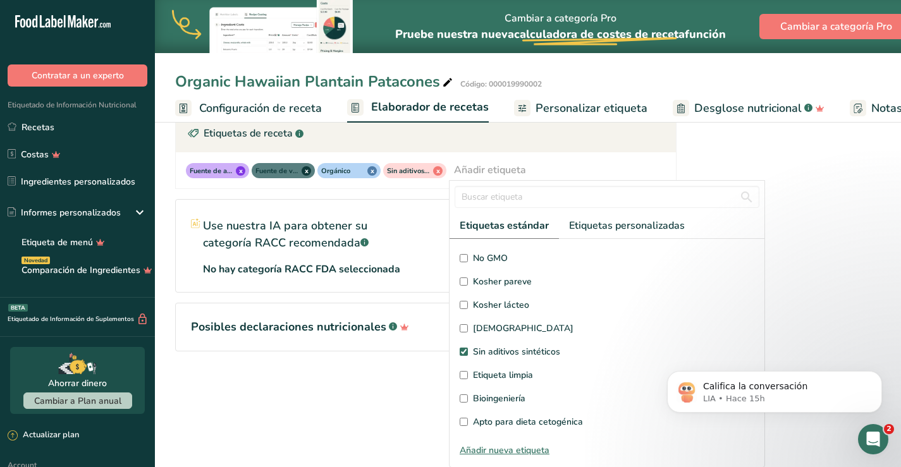
scroll to position [438, 0]
click at [462, 374] on input "Etiqueta limpia" at bounding box center [464, 375] width 8 height 8
checkbox input "true"
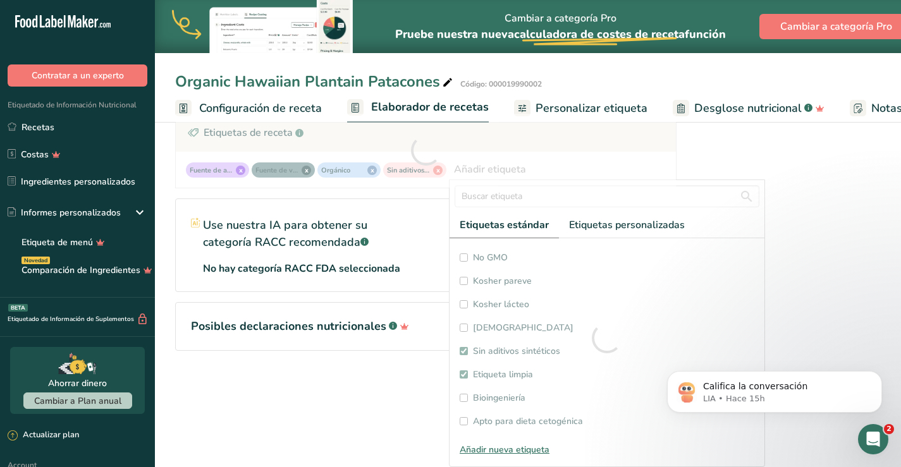
checkbox input "true"
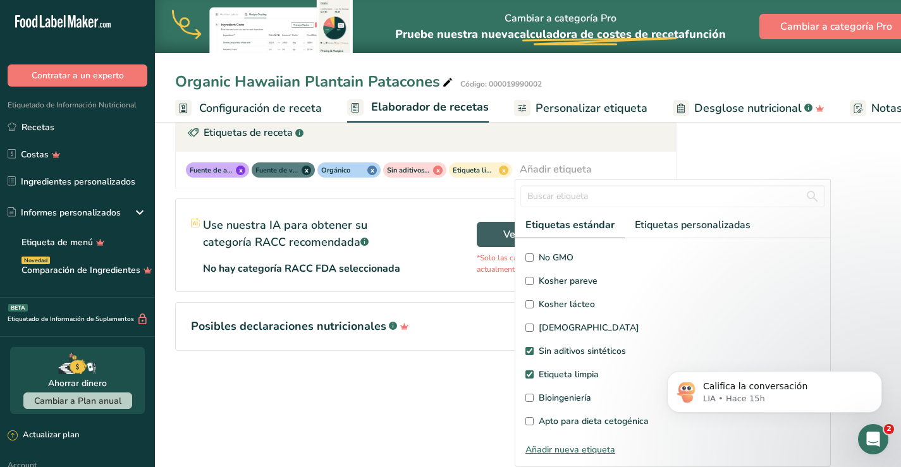
click at [455, 406] on section "Añadir ingredientes Administrar receta Eliminar receta Duplicar receta Escalar …" at bounding box center [528, 17] width 746 height 787
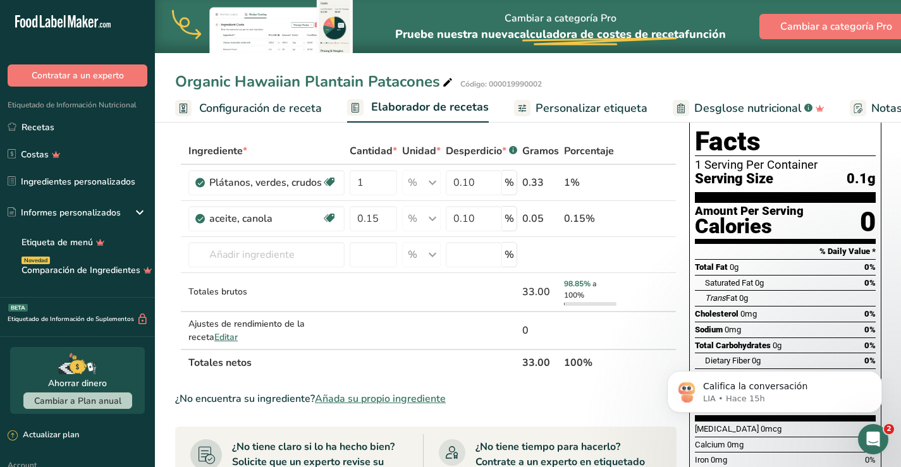
scroll to position [0, 0]
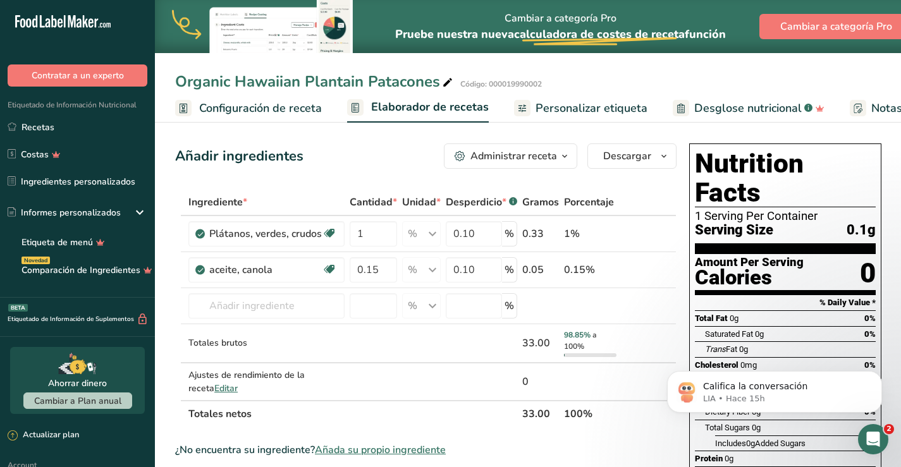
click at [567, 104] on span "Personalizar etiqueta" at bounding box center [592, 108] width 112 height 17
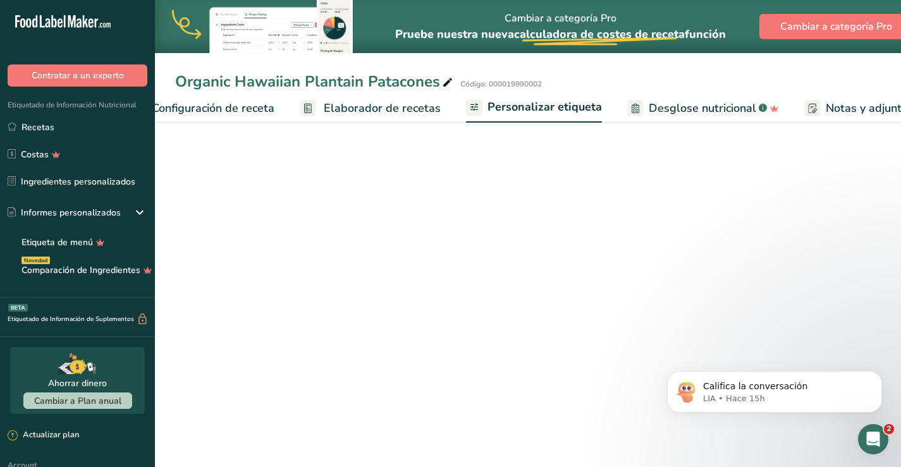
scroll to position [0, 237]
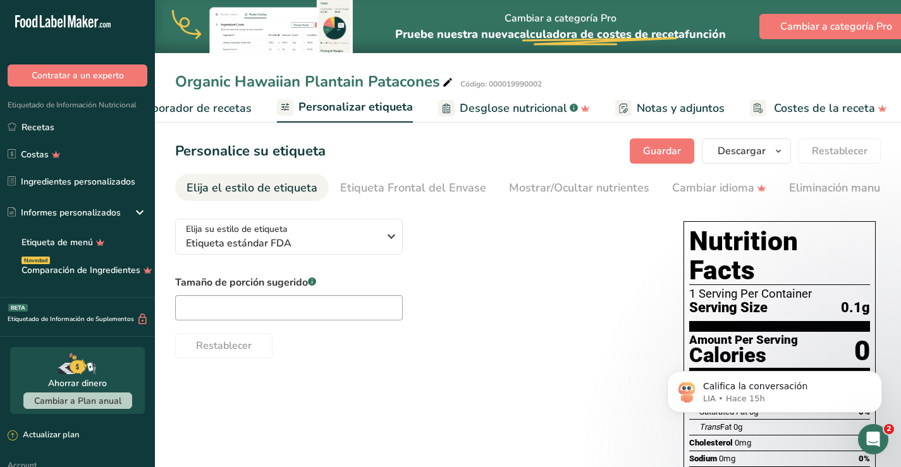
click at [478, 106] on span "Desglose nutricional" at bounding box center [514, 108] width 108 height 17
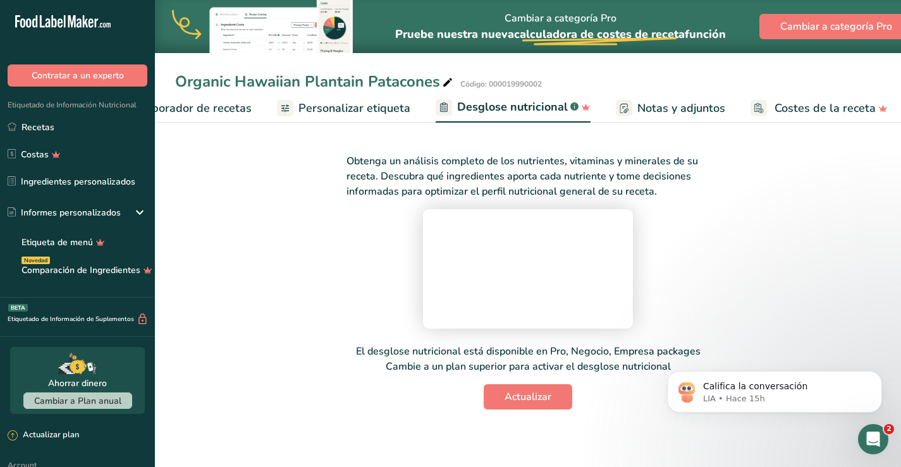
scroll to position [105, 0]
click at [519, 405] on span "Actualizar" at bounding box center [528, 397] width 47 height 15
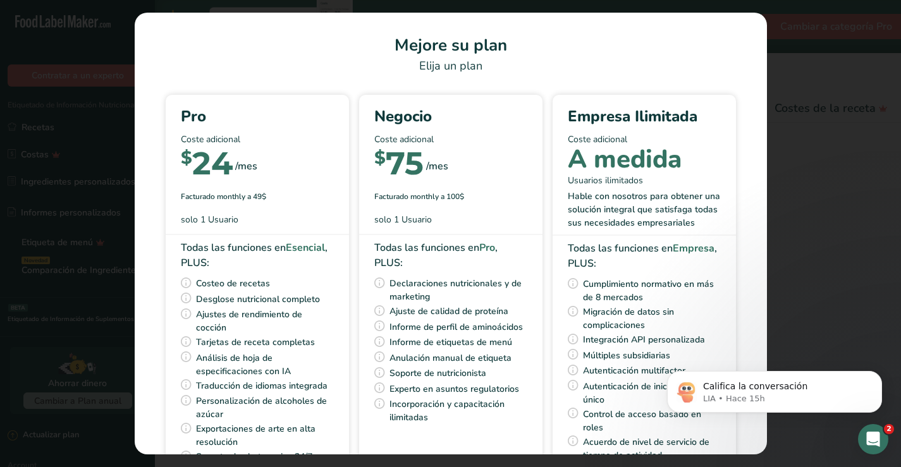
scroll to position [0, 227]
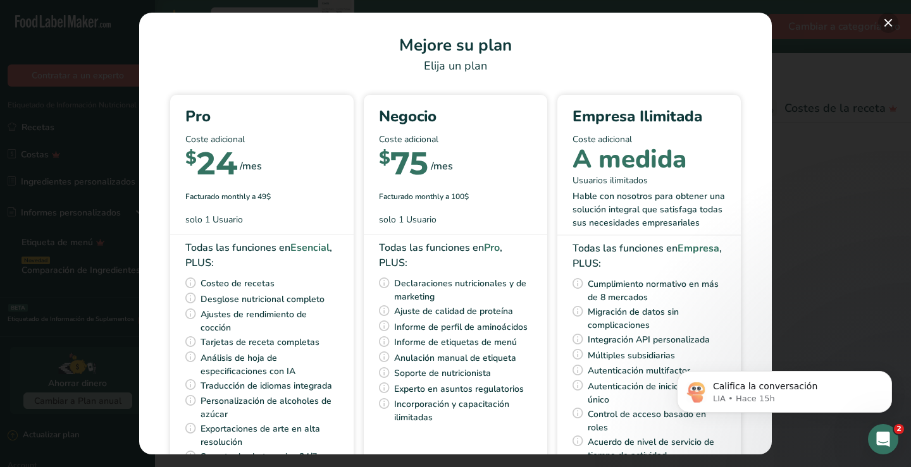
click at [888, 21] on button "Pick Your Pricing Plan Modal" at bounding box center [888, 23] width 20 height 20
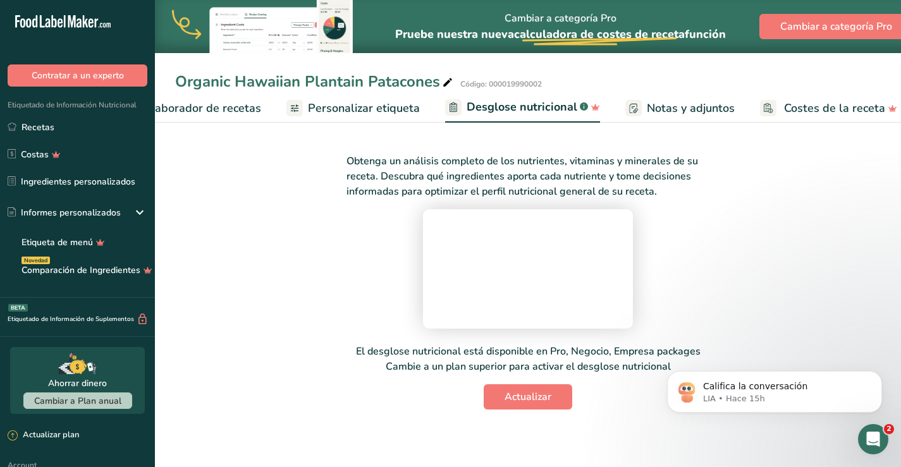
click at [367, 108] on span "Personalizar etiqueta" at bounding box center [364, 108] width 112 height 17
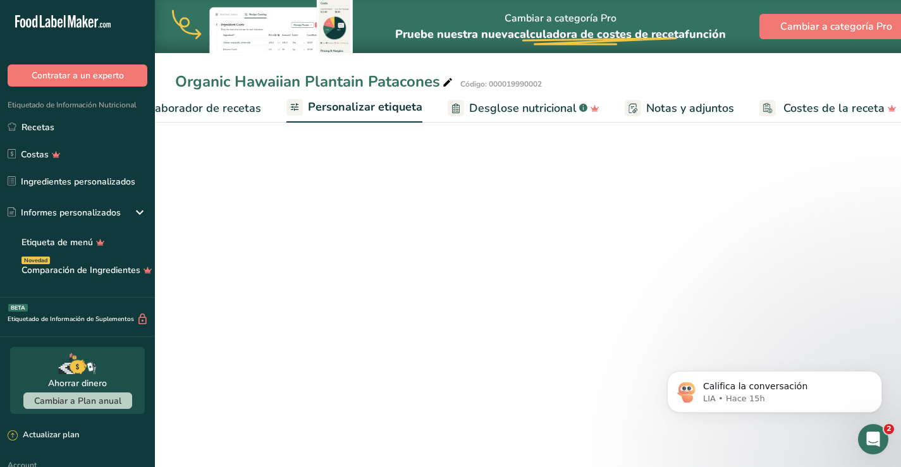
scroll to position [0, 237]
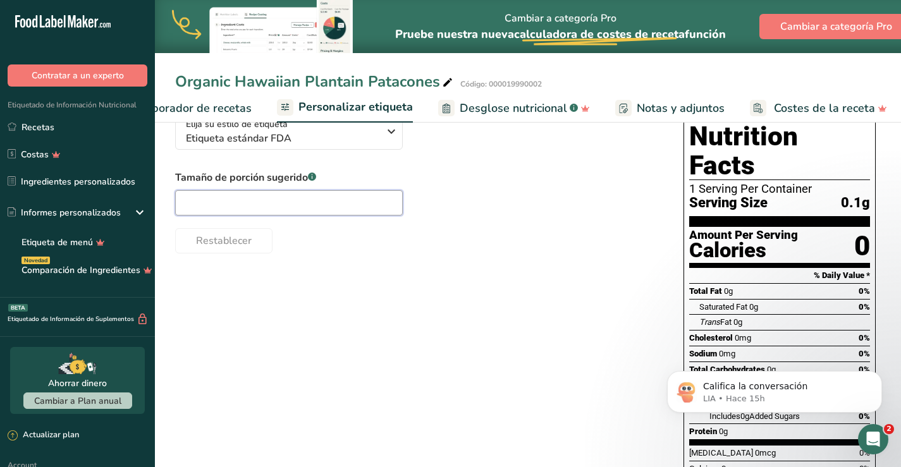
click at [287, 201] on input "text" at bounding box center [289, 202] width 228 height 25
click at [275, 207] on input "text" at bounding box center [289, 202] width 228 height 25
type input "1"
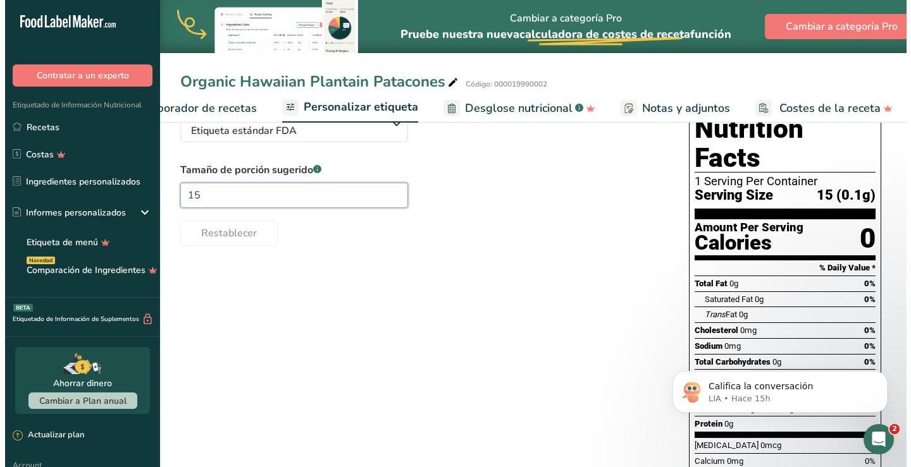
scroll to position [0, 0]
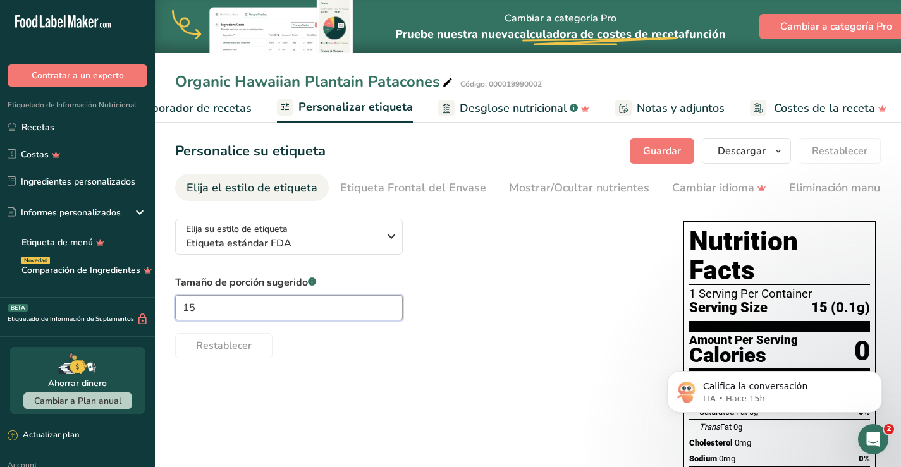
type input "15"
click at [207, 109] on span "Elaborador de recetas" at bounding box center [193, 108] width 117 height 17
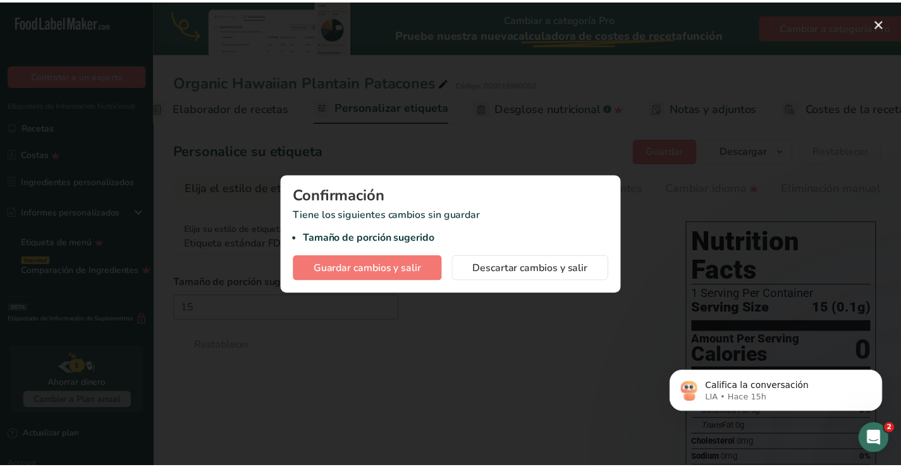
scroll to position [0, 176]
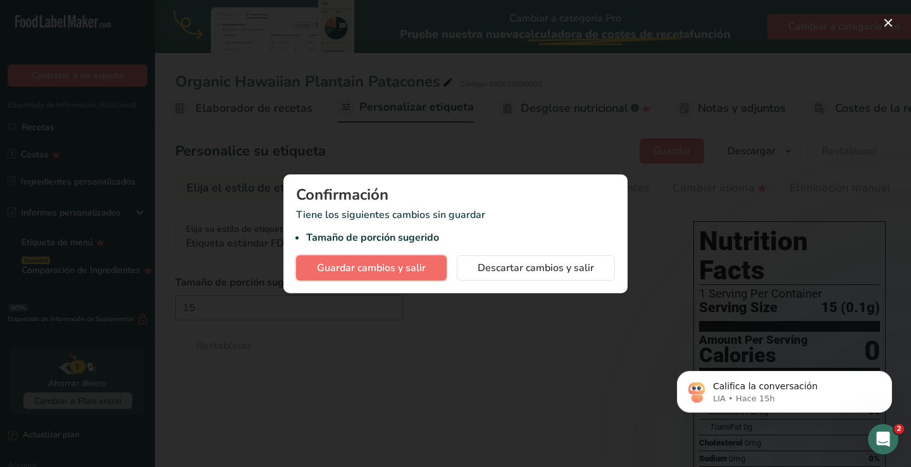
click at [383, 266] on span "Guardar cambios y salir" at bounding box center [371, 268] width 109 height 15
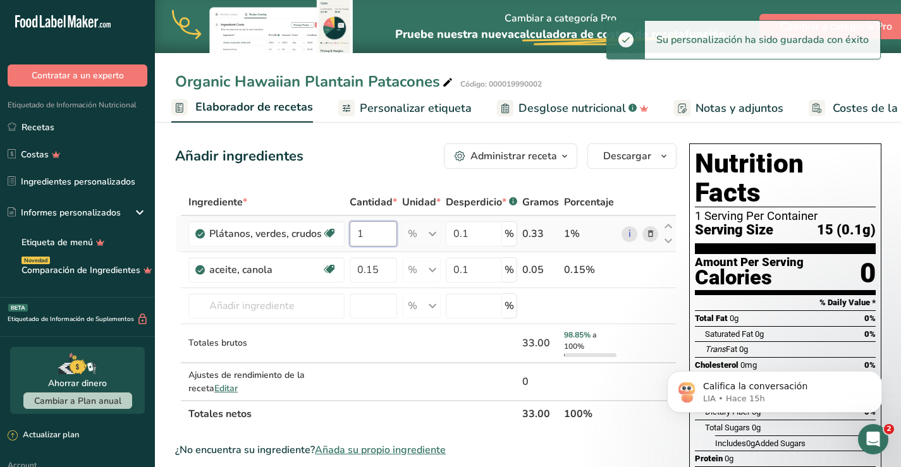
click at [373, 232] on input "1" at bounding box center [373, 233] width 47 height 25
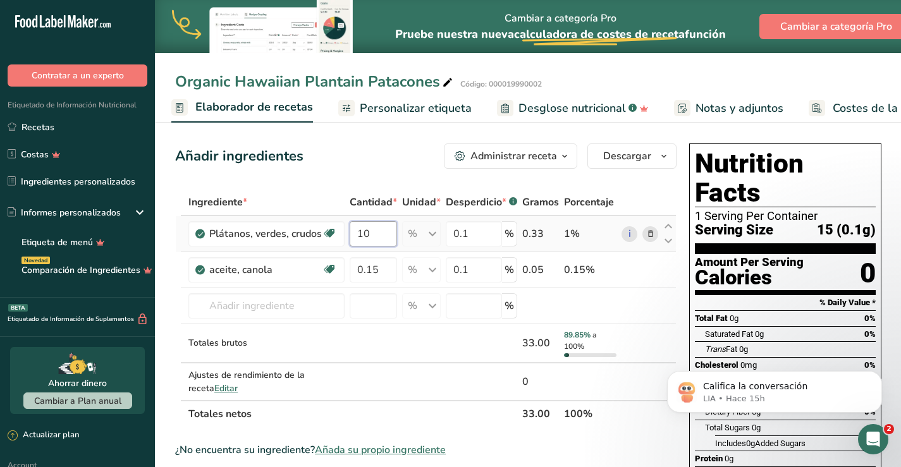
type input "1"
type input "5"
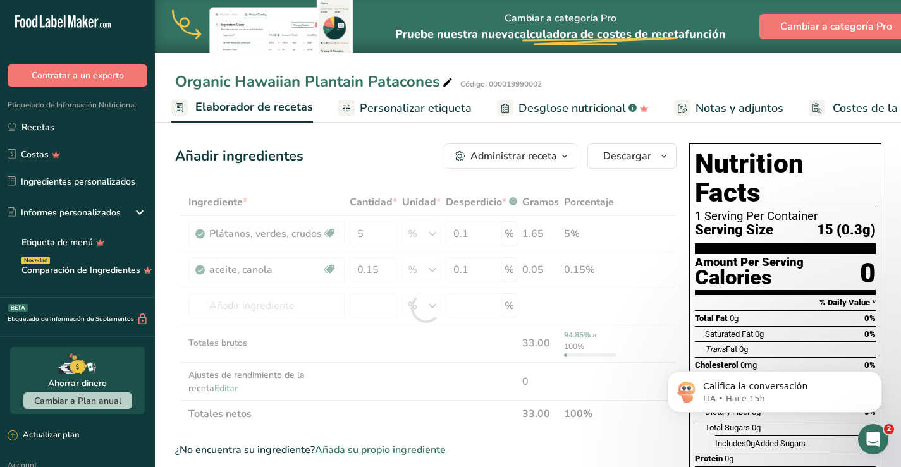
click at [417, 116] on span "Personalizar etiqueta" at bounding box center [416, 108] width 112 height 17
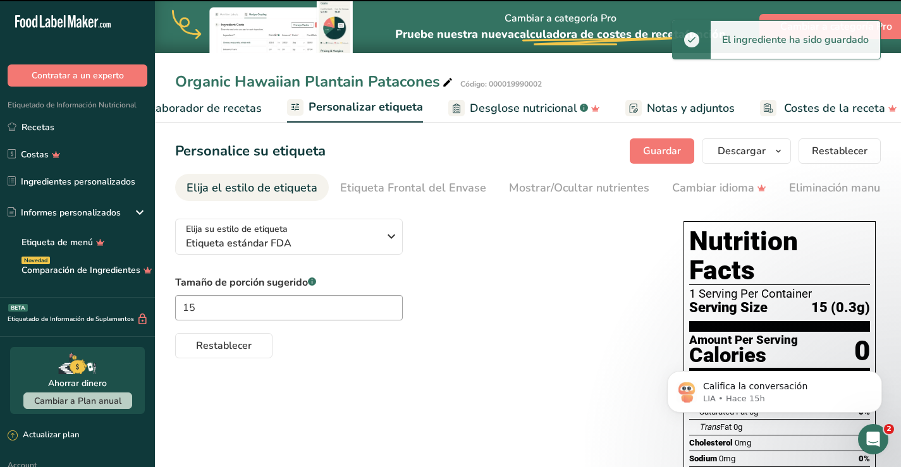
scroll to position [0, 237]
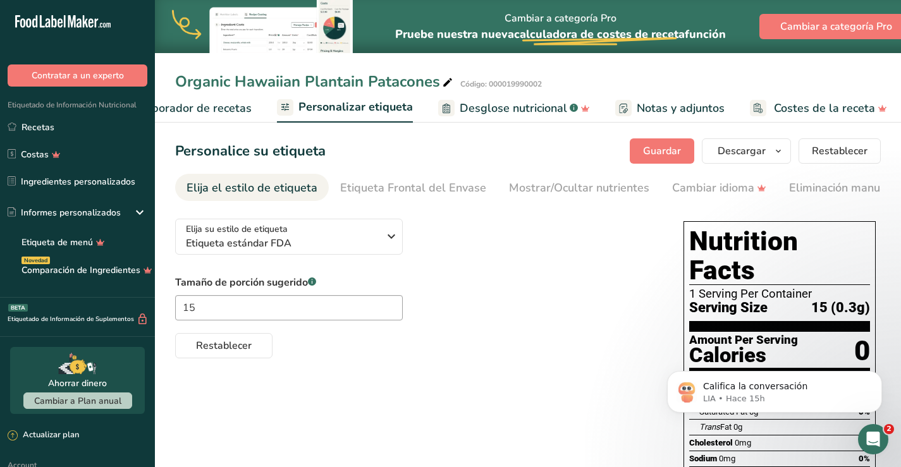
click at [211, 109] on span "Elaborador de recetas" at bounding box center [193, 108] width 117 height 17
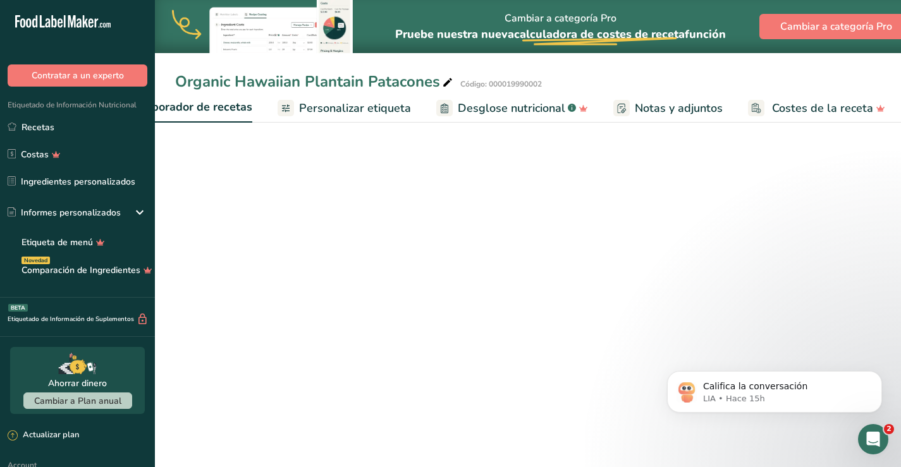
scroll to position [0, 176]
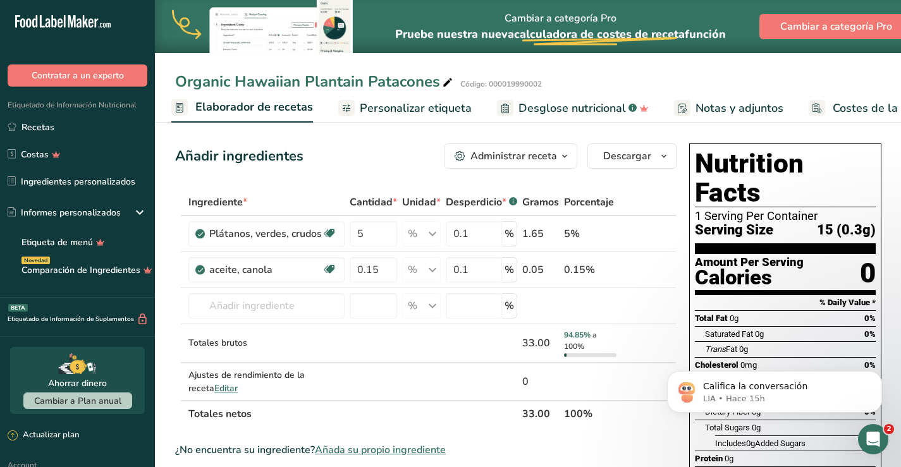
click at [437, 107] on span "Personalizar etiqueta" at bounding box center [416, 108] width 112 height 17
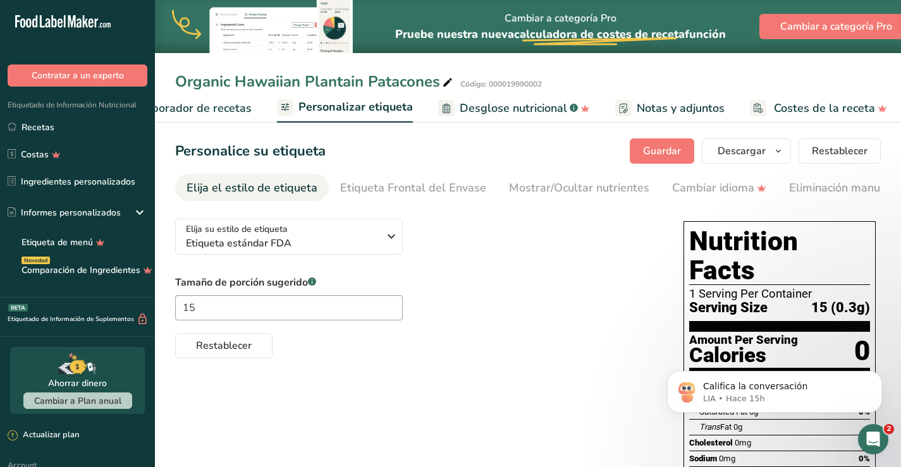
click at [511, 104] on span "Desglose nutricional" at bounding box center [514, 108] width 108 height 17
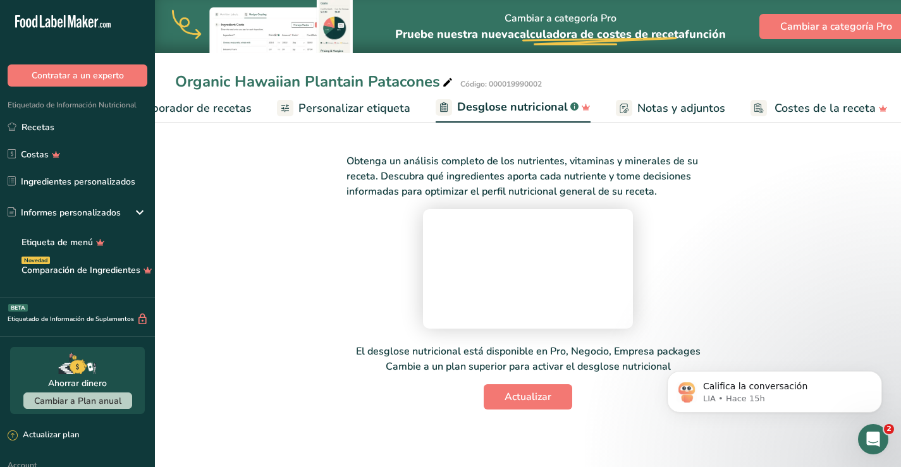
click at [350, 118] on link "Personalizar etiqueta" at bounding box center [343, 108] width 133 height 28
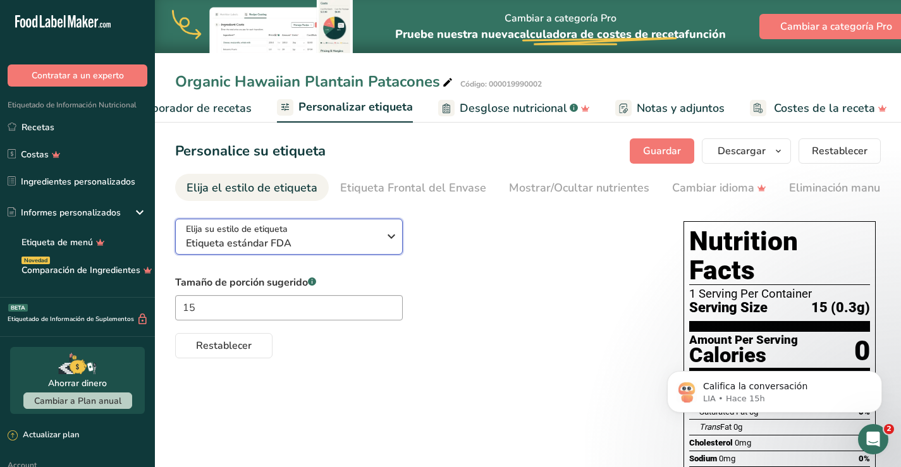
click at [385, 238] on icon "button" at bounding box center [391, 236] width 15 height 23
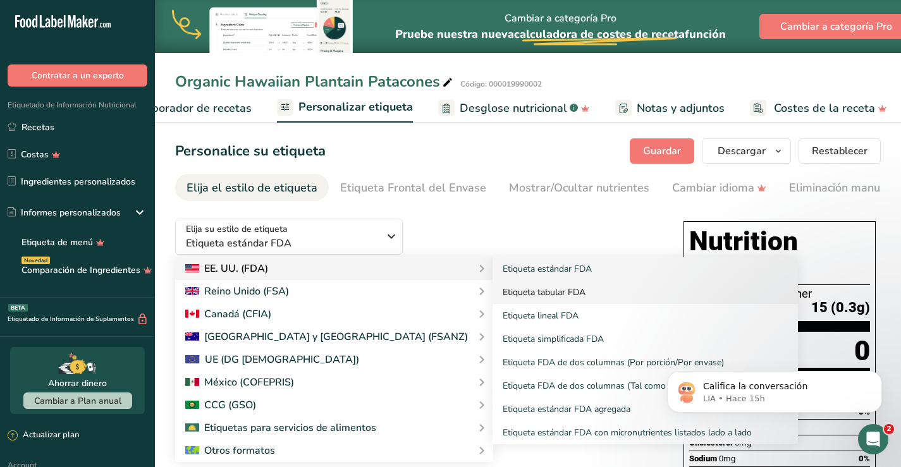
click at [493, 288] on link "Etiqueta tabular FDA" at bounding box center [646, 292] width 306 height 23
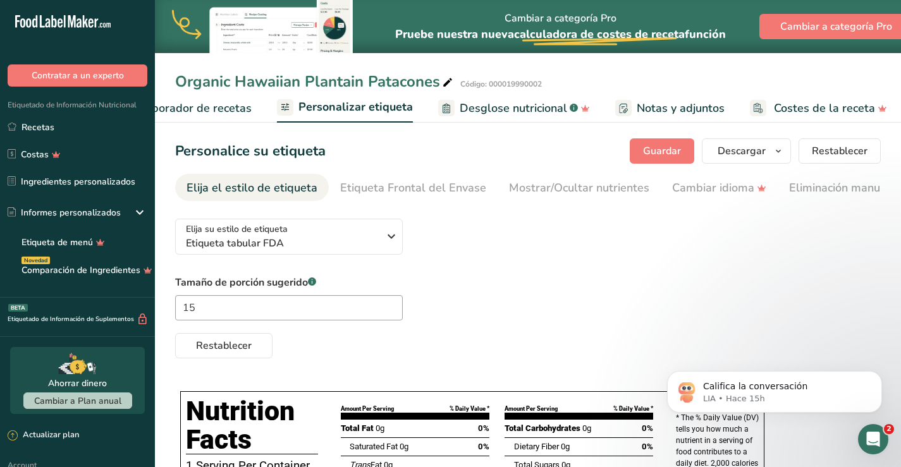
click at [215, 103] on span "Elaborador de recetas" at bounding box center [193, 108] width 117 height 17
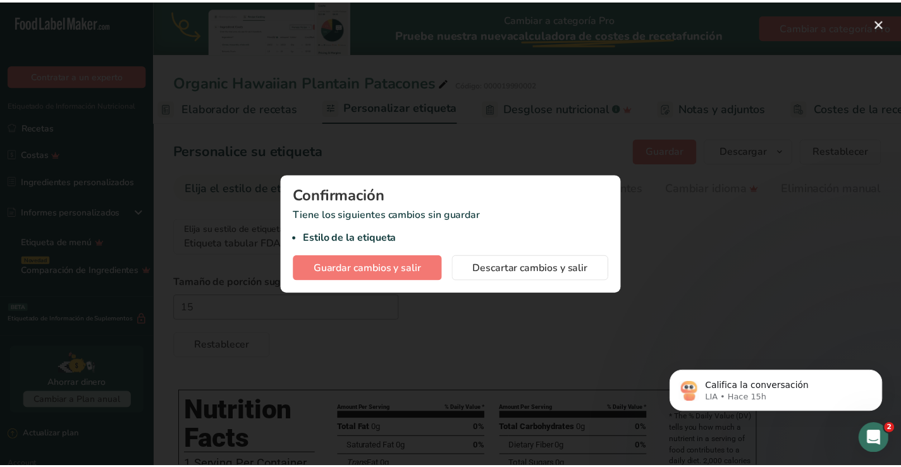
scroll to position [0, 176]
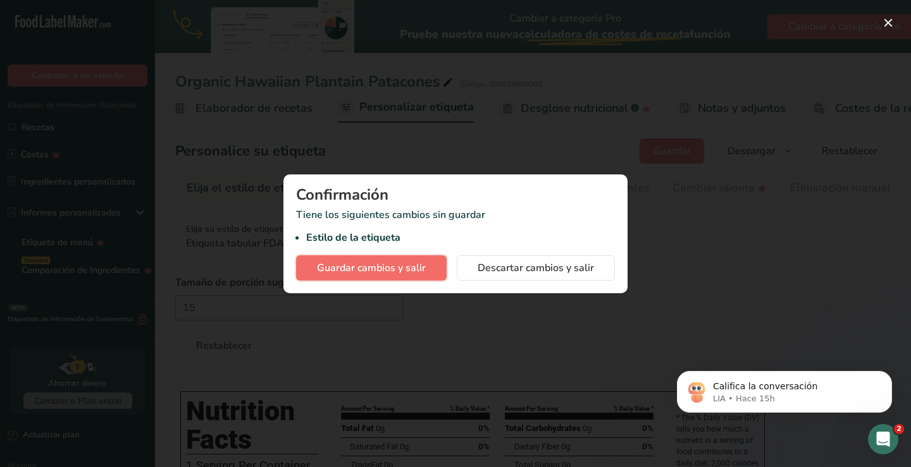
click at [395, 270] on span "Guardar cambios y salir" at bounding box center [371, 268] width 109 height 15
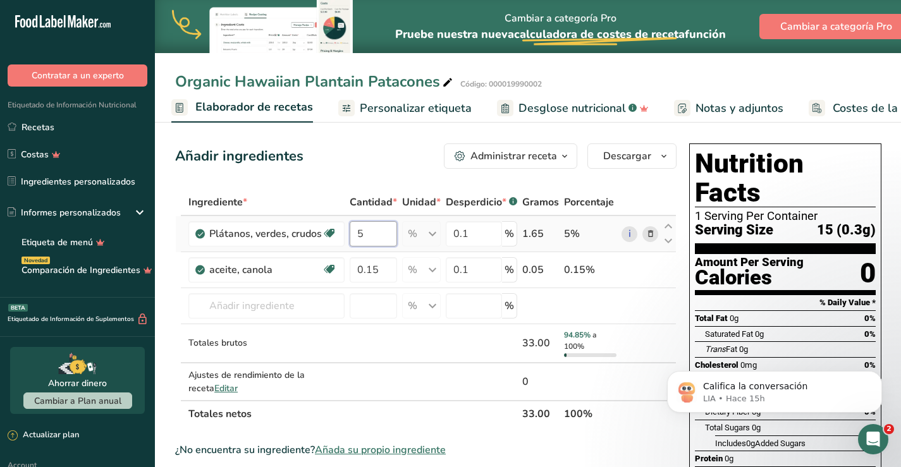
click at [375, 232] on input "5" at bounding box center [373, 233] width 47 height 25
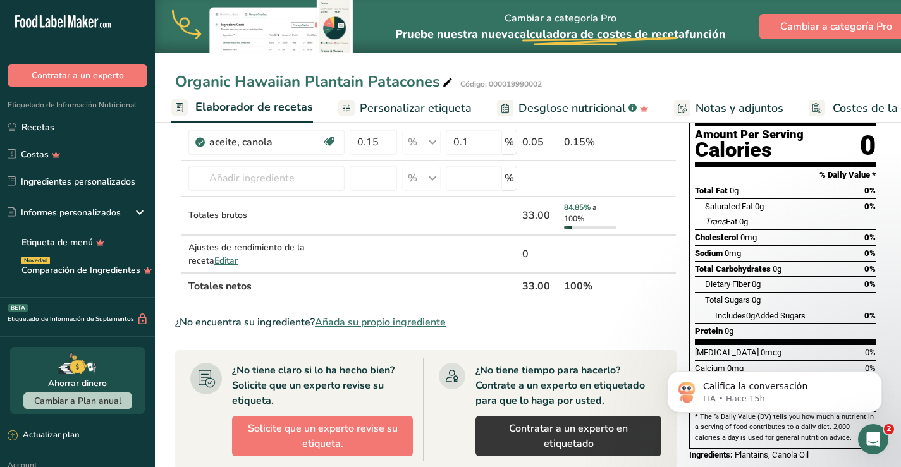
scroll to position [127, 0]
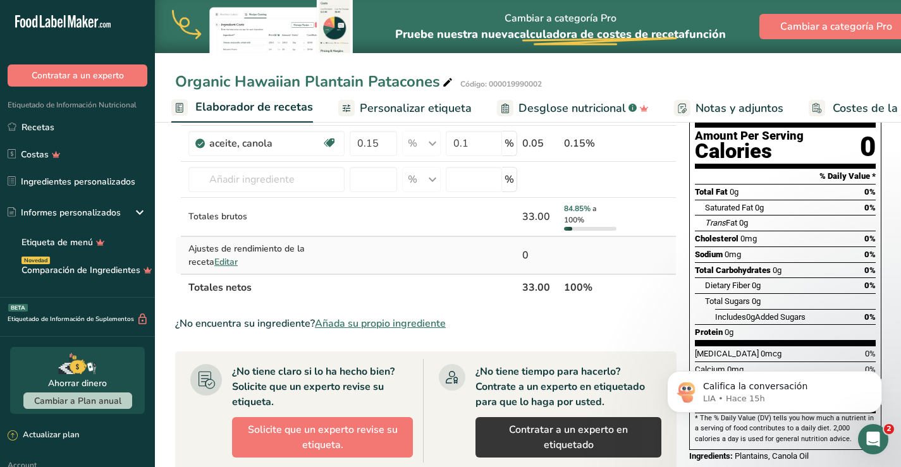
type input "15"
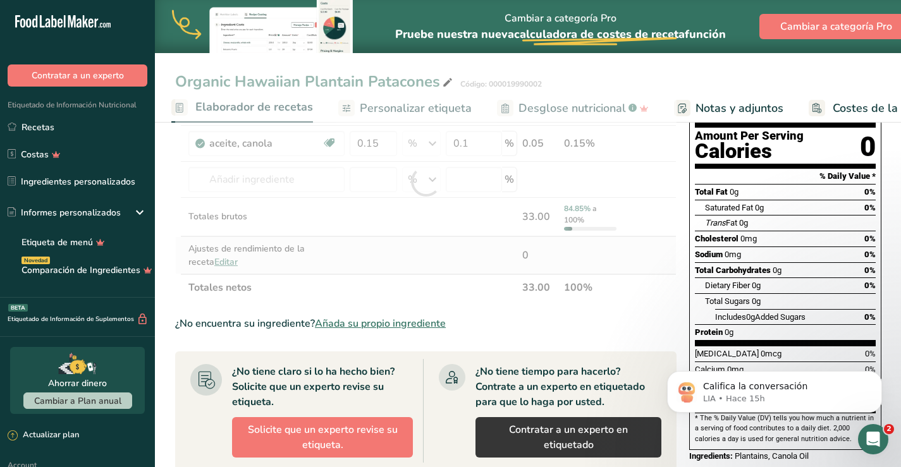
click at [198, 261] on div "Ingrediente * Cantidad * Unidad * Desperdicio * .a-a{fill:#347362;}.b-a{fill:#f…" at bounding box center [426, 182] width 502 height 238
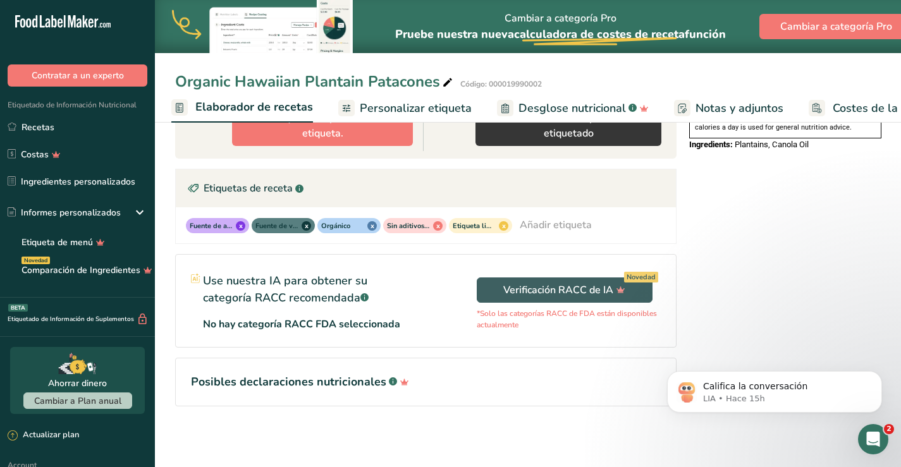
scroll to position [0, 0]
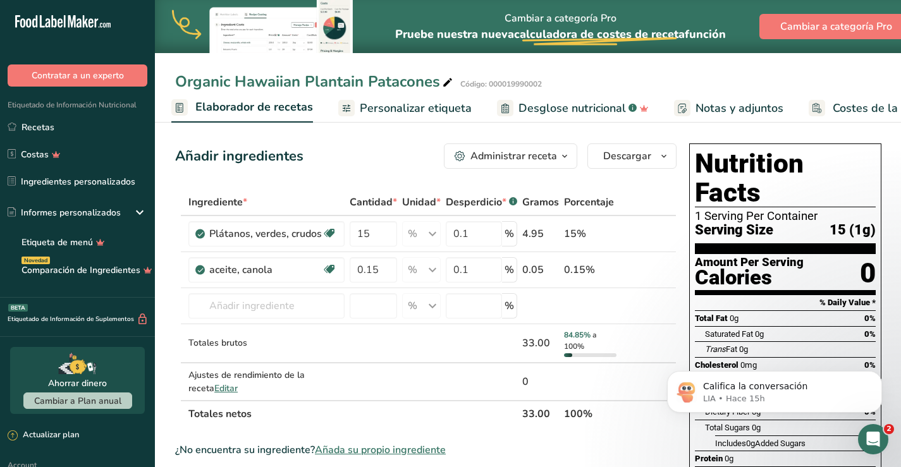
click at [531, 154] on div "Administrar receta" at bounding box center [514, 156] width 87 height 15
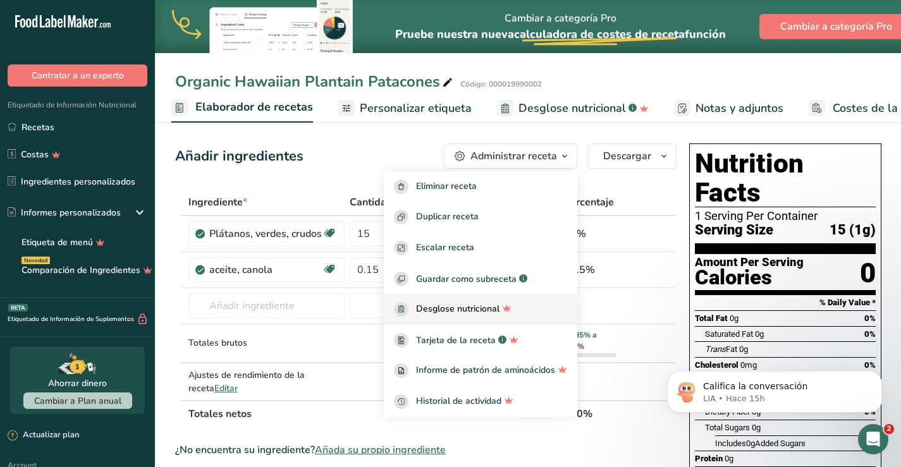
click at [444, 144] on button "Administrar receta" at bounding box center [510, 156] width 133 height 25
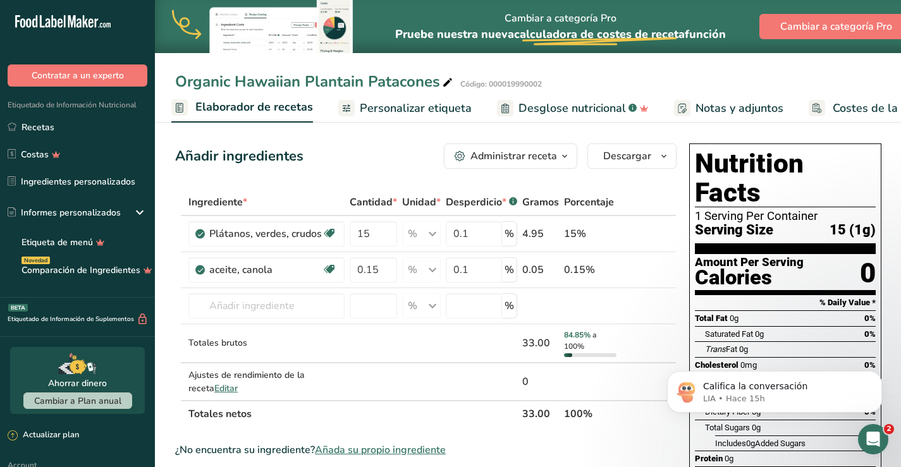
click at [540, 106] on span "Desglose nutricional" at bounding box center [573, 108] width 108 height 17
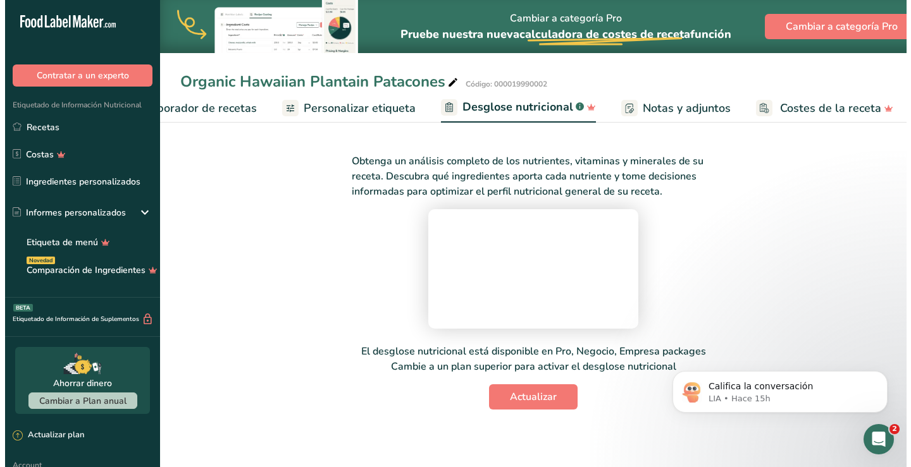
scroll to position [105, 0]
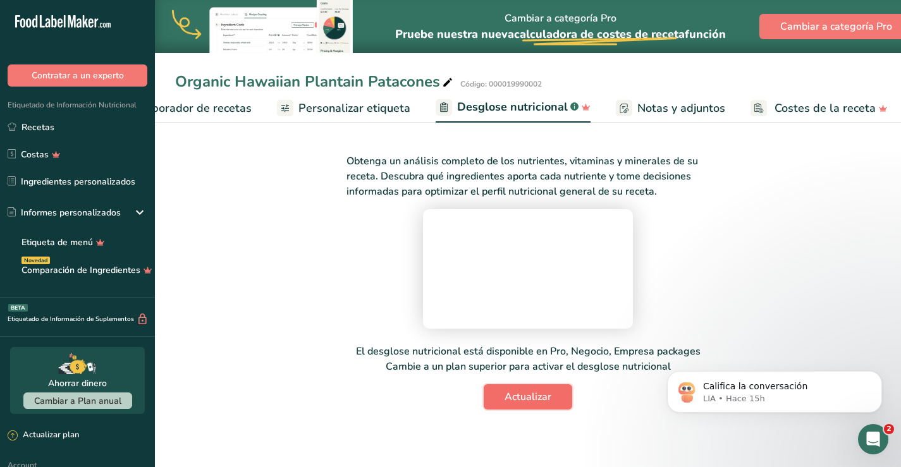
click at [521, 405] on span "Actualizar" at bounding box center [528, 397] width 47 height 15
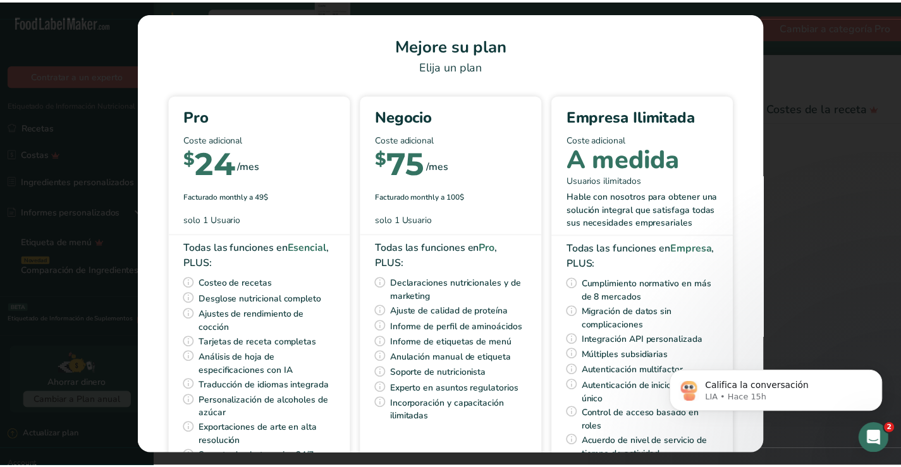
scroll to position [0, 227]
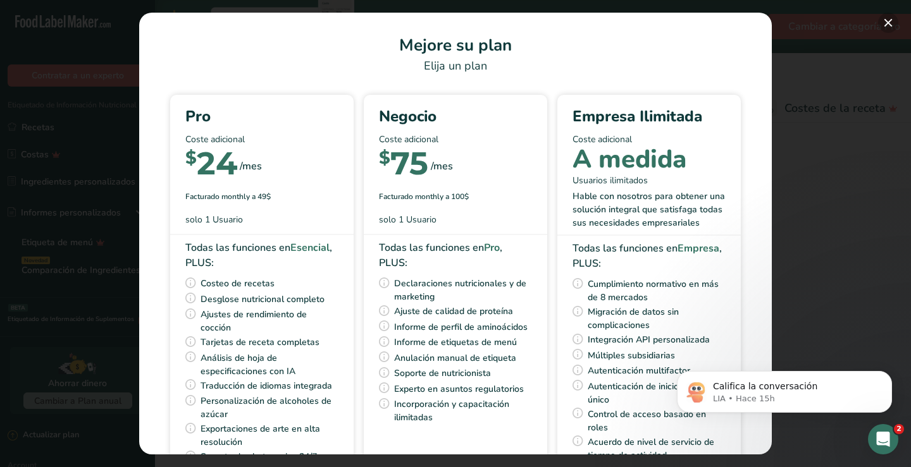
click at [885, 26] on button "Pick Your Pricing Plan Modal" at bounding box center [888, 23] width 20 height 20
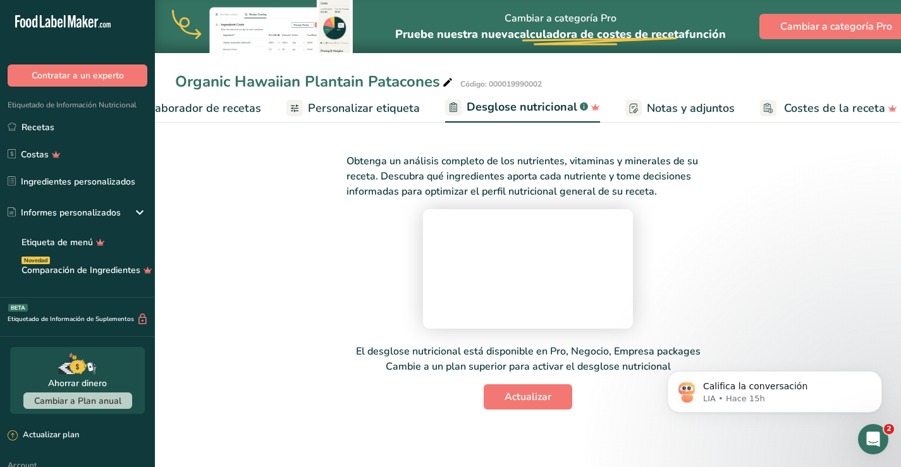
scroll to position [0, 0]
click at [364, 106] on span "Personalizar etiqueta" at bounding box center [364, 108] width 112 height 17
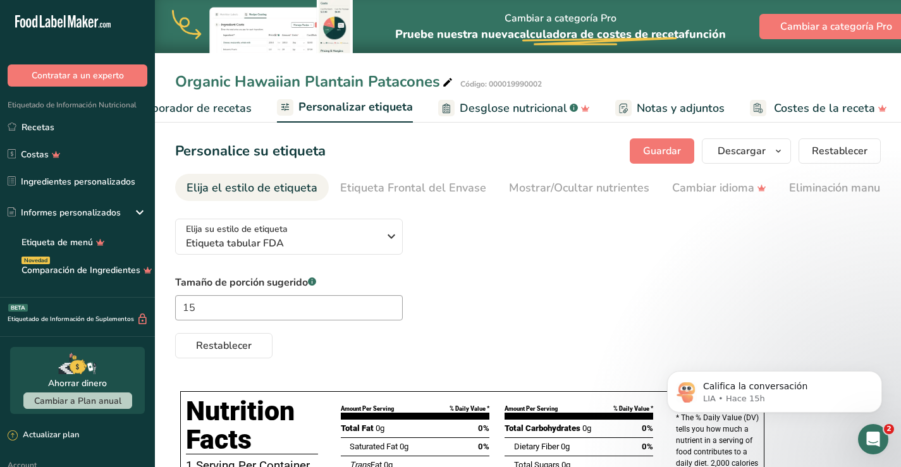
click at [238, 110] on span "Elaborador de recetas" at bounding box center [193, 108] width 117 height 17
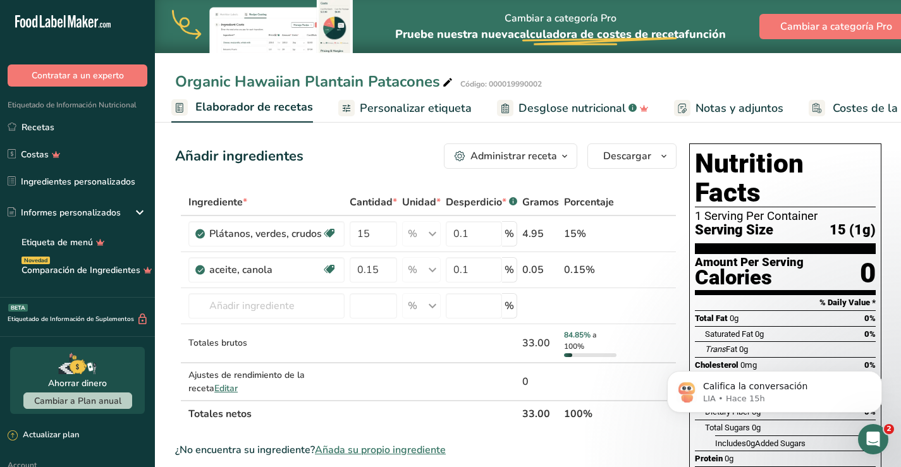
click at [405, 104] on span "Personalizar etiqueta" at bounding box center [416, 108] width 112 height 17
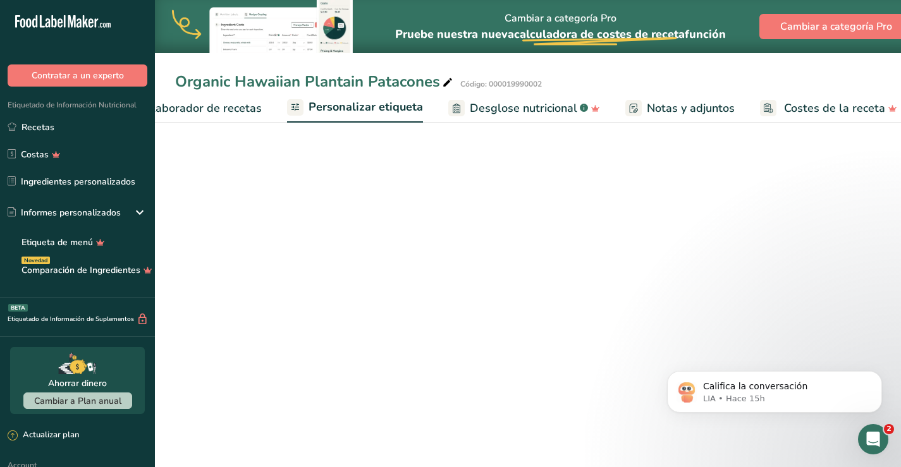
scroll to position [0, 237]
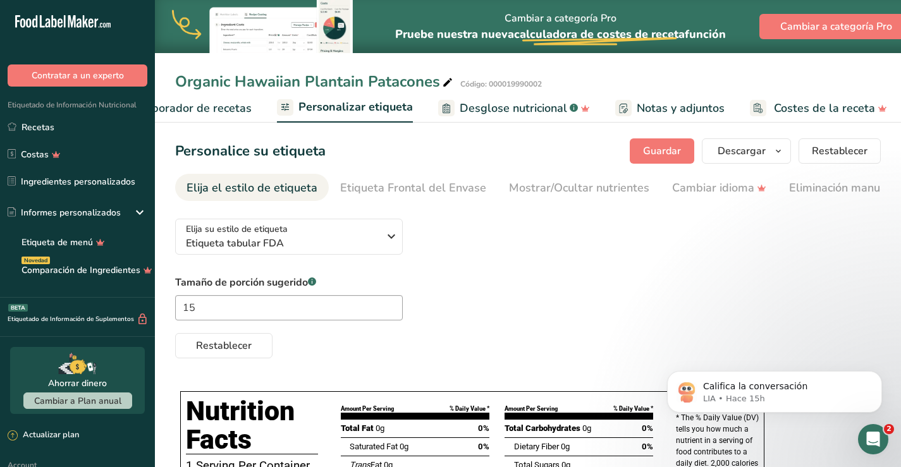
click at [487, 104] on span "Desglose nutricional" at bounding box center [514, 108] width 108 height 17
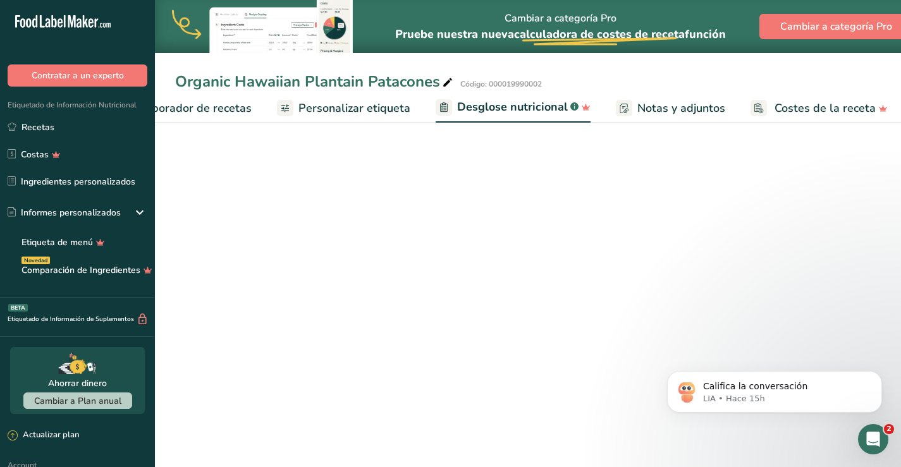
click at [487, 105] on span "Desglose nutricional" at bounding box center [512, 107] width 111 height 17
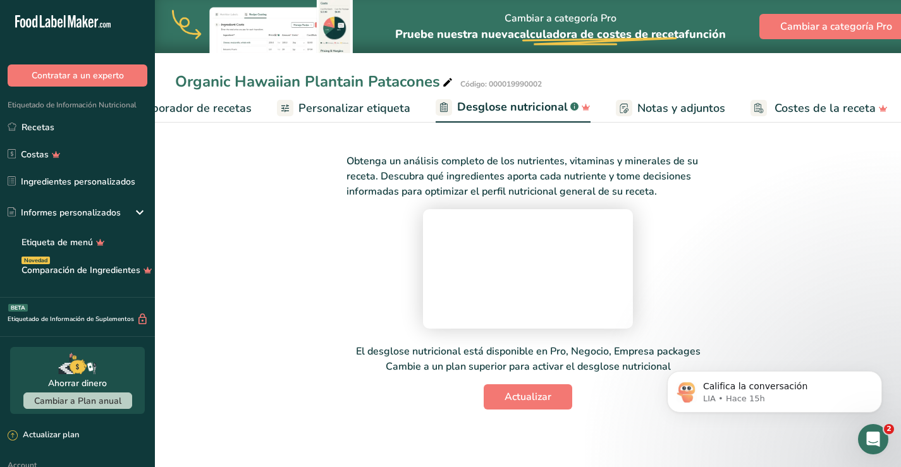
click at [663, 107] on span "Notas y adjuntos" at bounding box center [682, 108] width 88 height 17
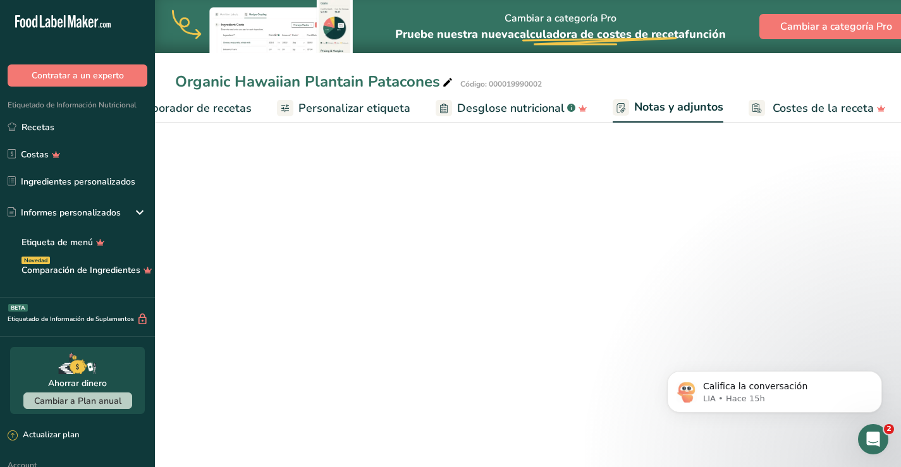
scroll to position [0, 236]
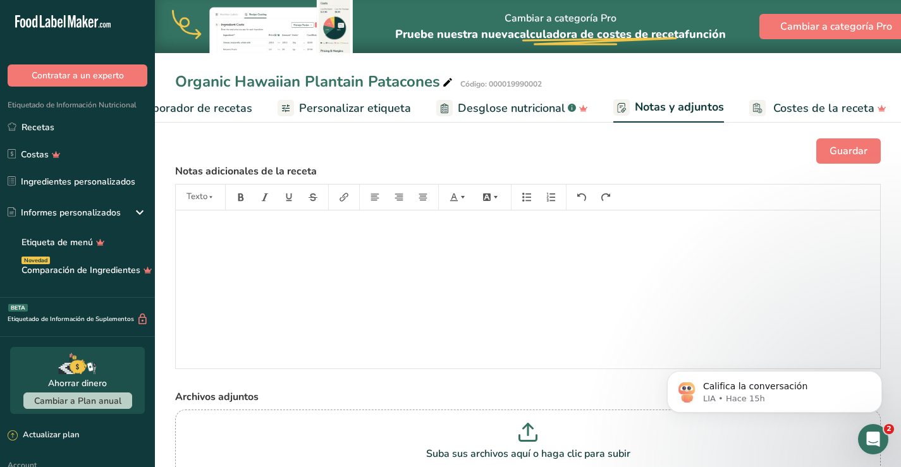
click at [798, 105] on span "Costes de la receta" at bounding box center [824, 108] width 101 height 17
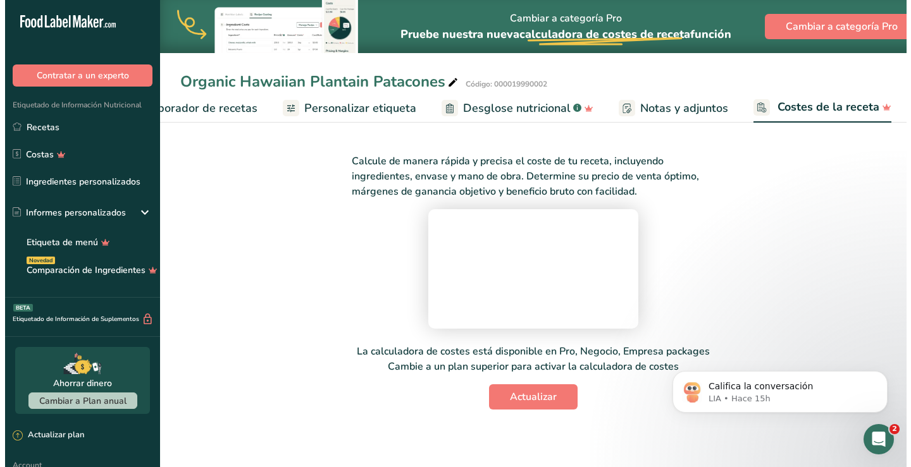
scroll to position [98, 0]
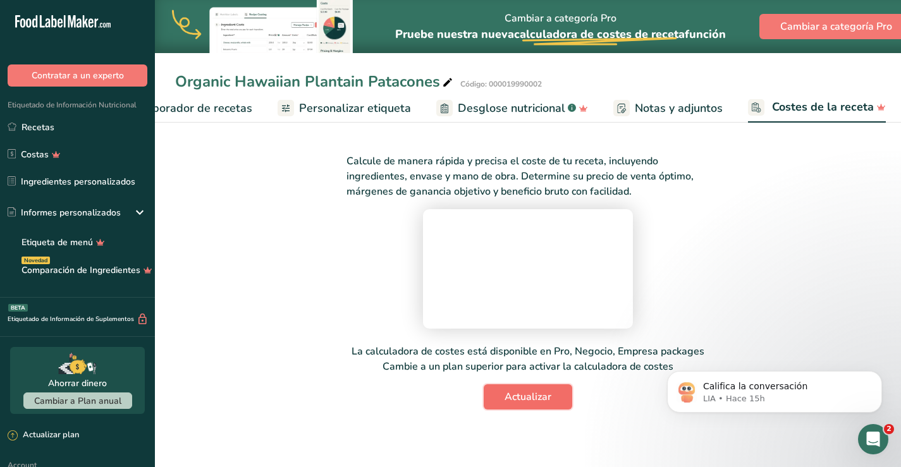
click at [526, 405] on span "Actualizar" at bounding box center [528, 397] width 47 height 15
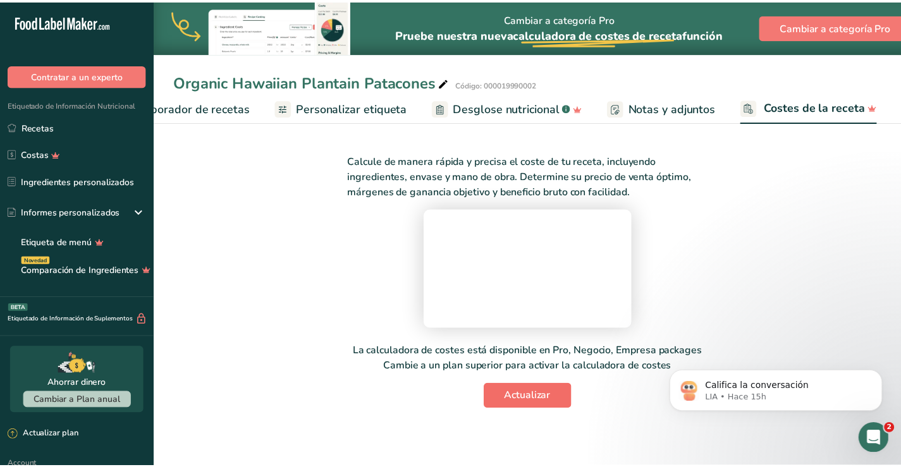
scroll to position [0, 226]
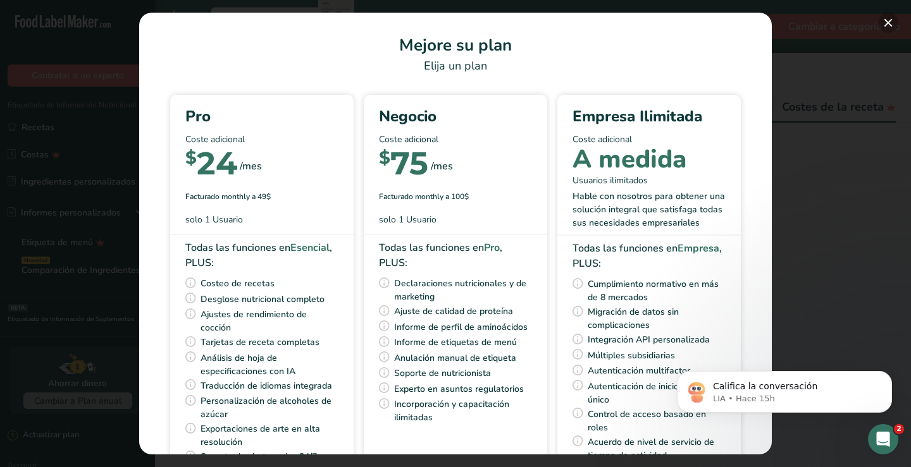
click at [891, 23] on button "Pick Your Pricing Plan Modal" at bounding box center [888, 23] width 20 height 20
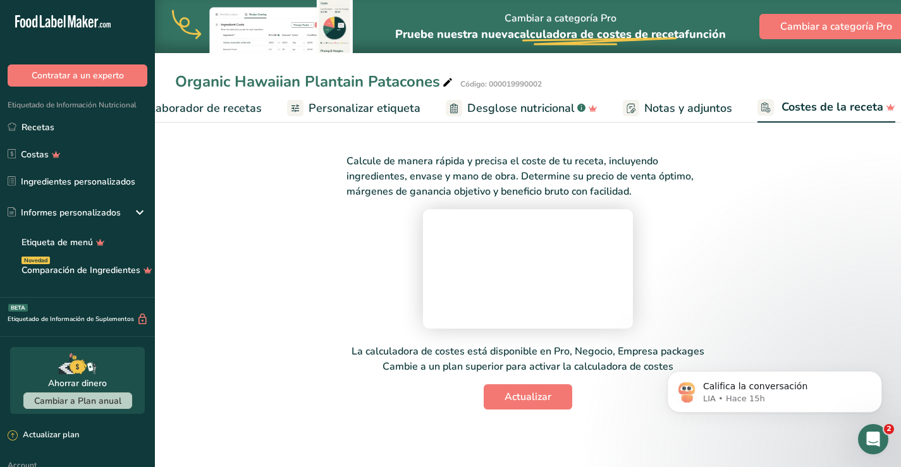
scroll to position [0, 0]
click at [199, 104] on span "Elaborador de recetas" at bounding box center [203, 108] width 117 height 17
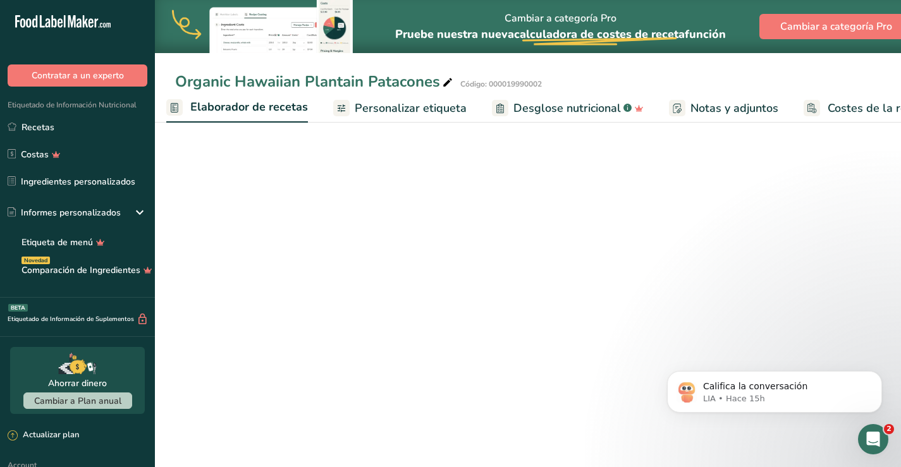
scroll to position [0, 176]
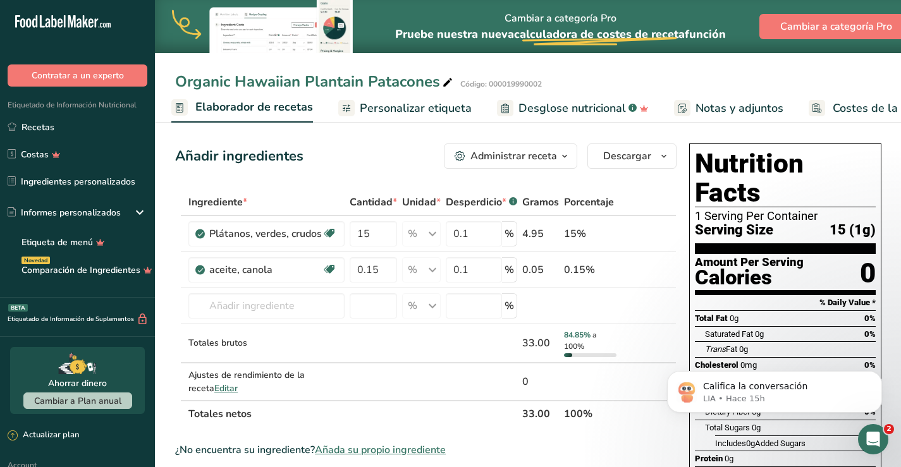
click at [204, 109] on span "Elaborador de recetas" at bounding box center [254, 107] width 118 height 17
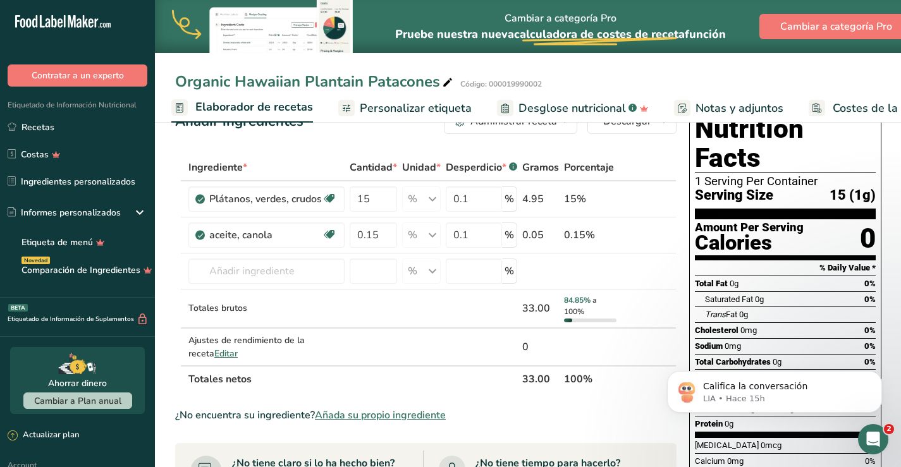
scroll to position [0, 0]
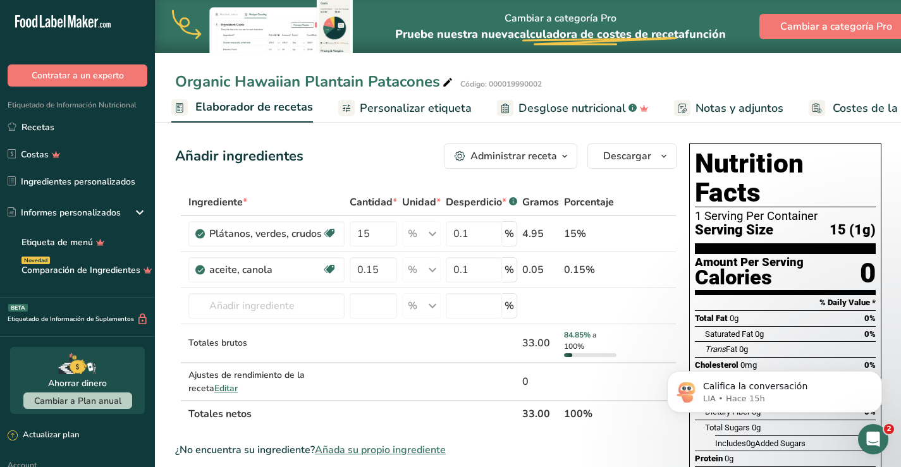
click at [412, 109] on span "Personalizar etiqueta" at bounding box center [416, 108] width 112 height 17
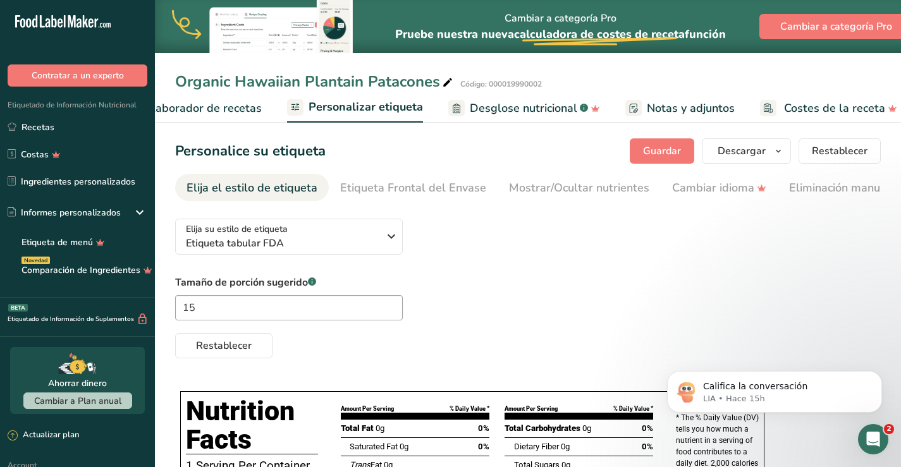
scroll to position [0, 237]
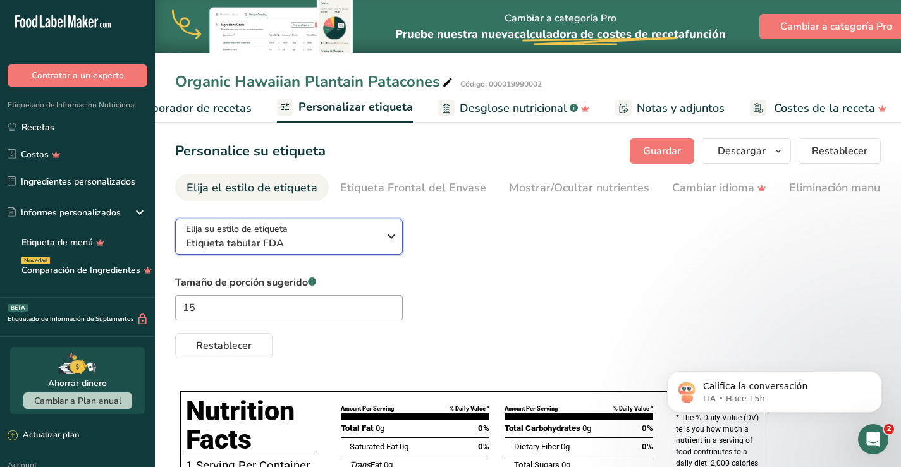
click at [352, 249] on span "Etiqueta tabular FDA" at bounding box center [282, 243] width 193 height 15
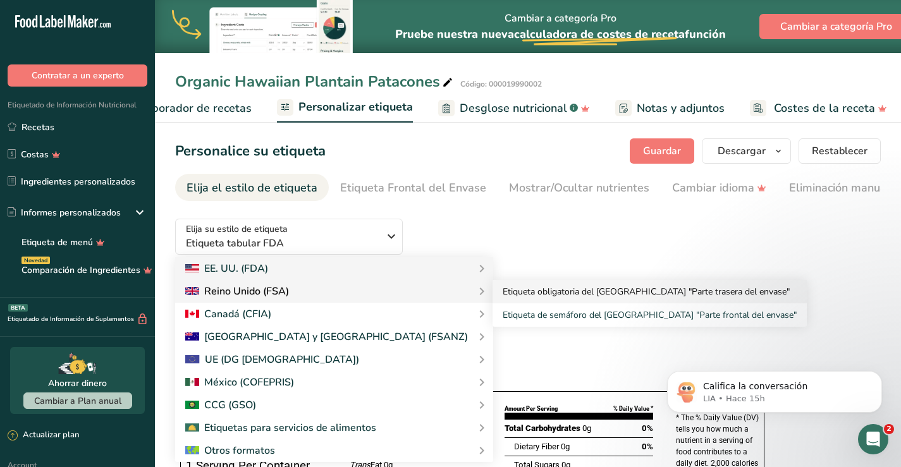
click at [499, 297] on link "Etiqueta obligatoria del Reino Unido "Parte trasera del envase"" at bounding box center [650, 291] width 314 height 23
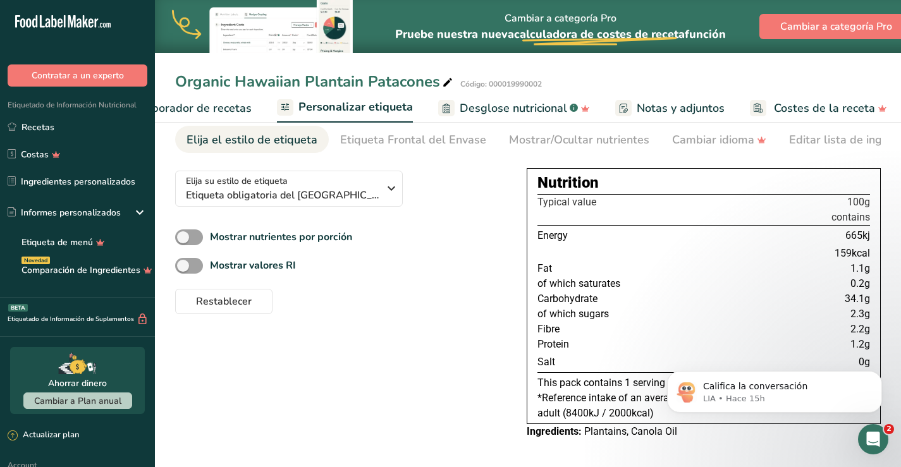
scroll to position [51, 0]
click at [199, 231] on span at bounding box center [189, 238] width 28 height 16
click at [183, 233] on input "Mostrar nutrientes por porción" at bounding box center [179, 237] width 8 height 8
checkbox input "true"
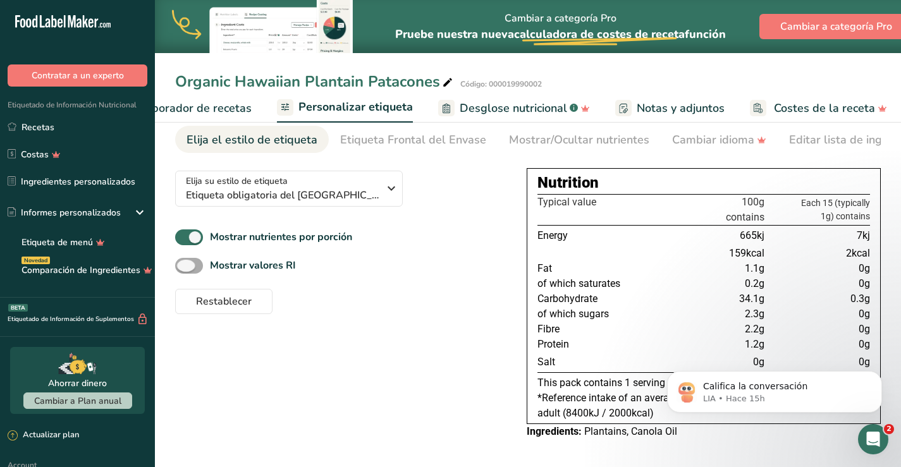
click at [197, 264] on span at bounding box center [189, 266] width 28 height 16
click at [183, 264] on input "Mostrar valores RI" at bounding box center [179, 266] width 8 height 8
checkbox input "true"
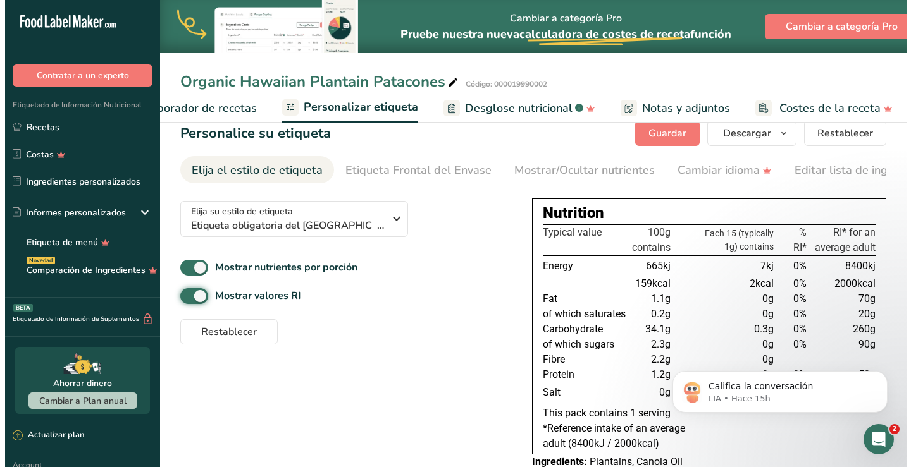
scroll to position [0, 0]
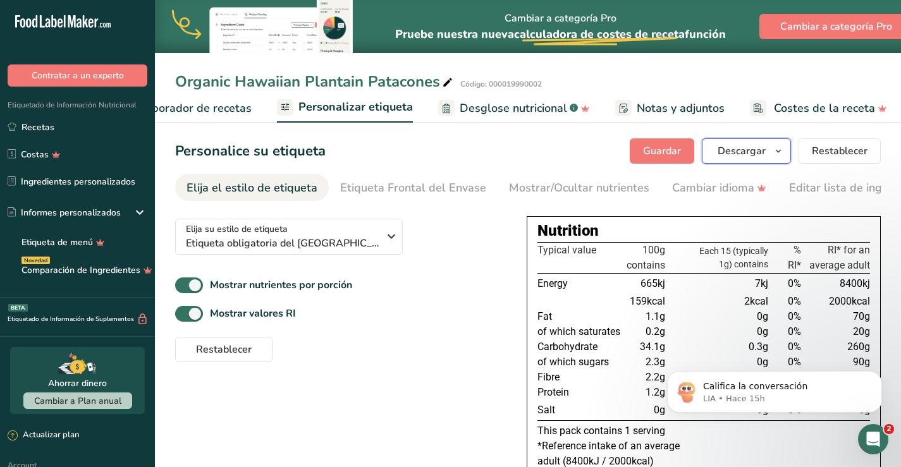
click at [738, 155] on span "Descargar" at bounding box center [742, 151] width 48 height 15
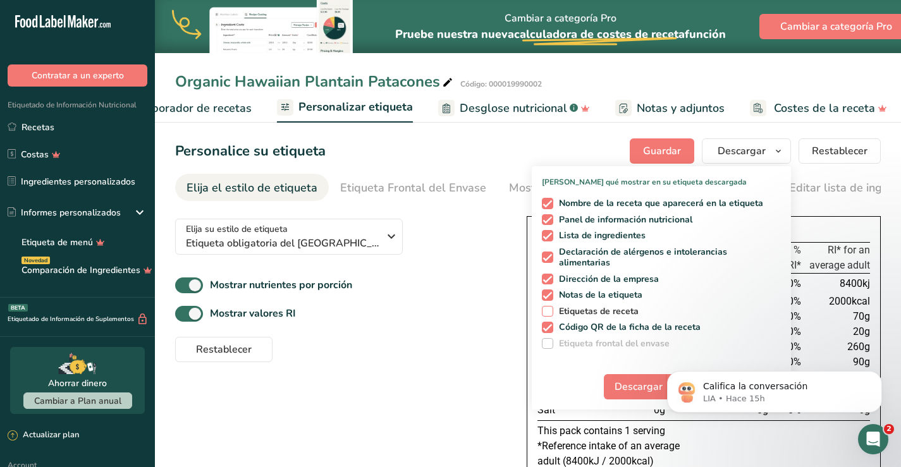
click at [548, 313] on span at bounding box center [547, 311] width 11 height 11
click at [548, 313] on input "Etiquetas de receta" at bounding box center [546, 311] width 8 height 8
checkbox input "true"
click at [624, 384] on span "Descargar" at bounding box center [639, 387] width 48 height 15
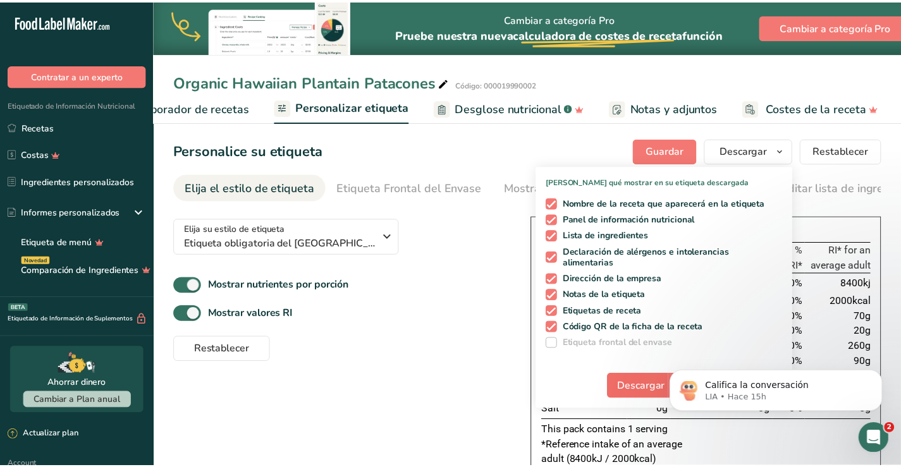
scroll to position [0, 227]
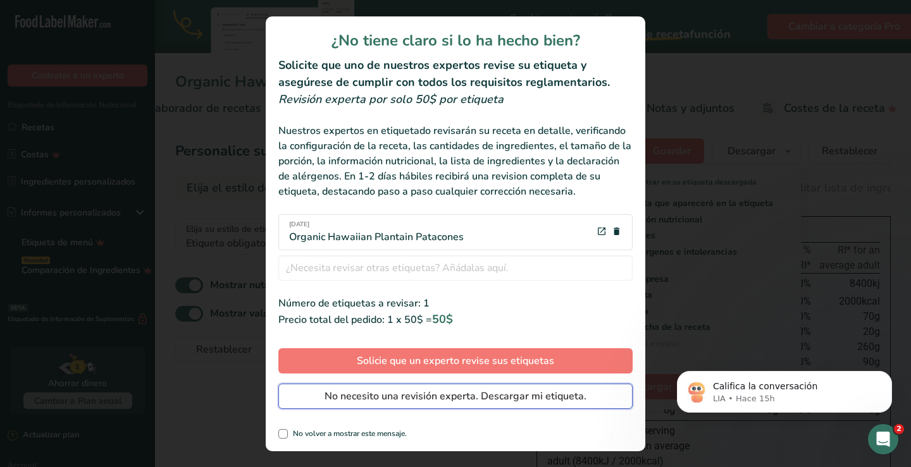
drag, startPoint x: 506, startPoint y: 388, endPoint x: 514, endPoint y: 395, distance: 10.4
click at [507, 389] on span "No necesito una revisión experta. Descargar mi etiqueta." at bounding box center [455, 396] width 262 height 15
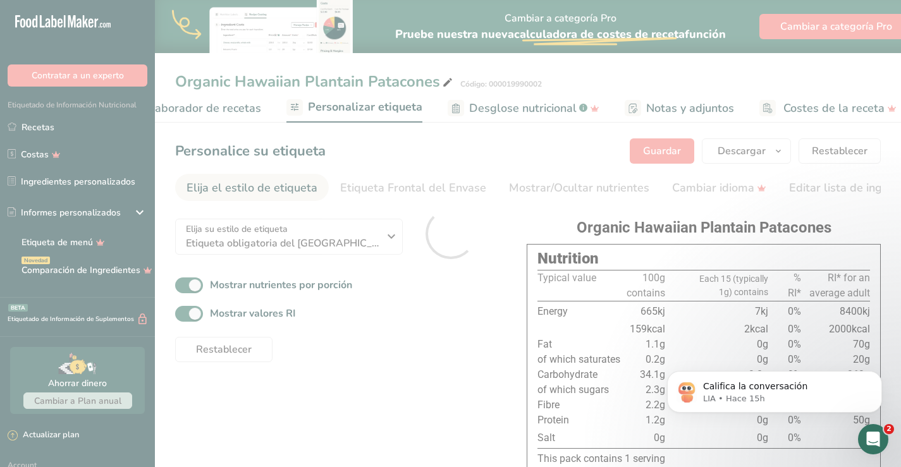
scroll to position [0, 0]
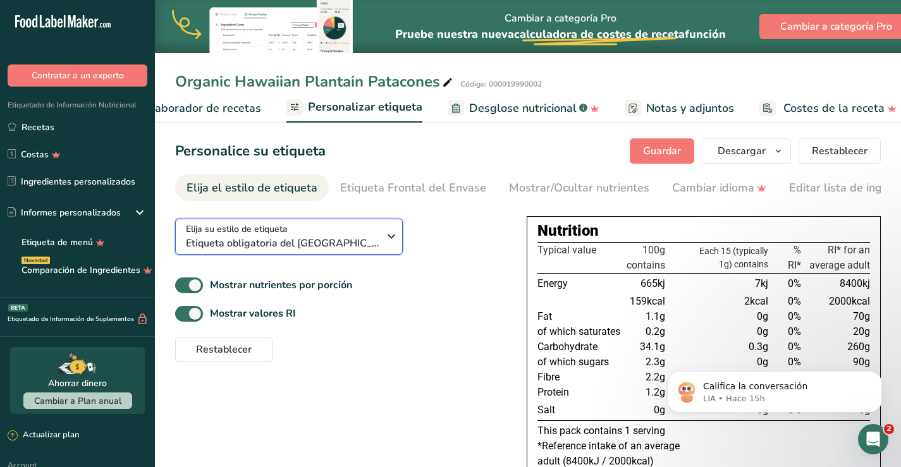
click at [373, 242] on span "Etiqueta obligatoria del Reino Unido "Parte trasera del envase"" at bounding box center [282, 243] width 193 height 15
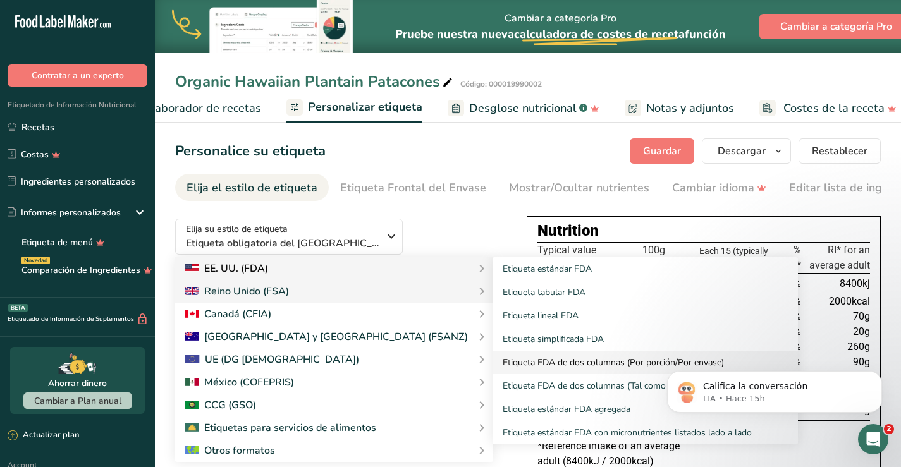
click at [543, 371] on link "Etiqueta FDA de dos columnas (Por porción/Por envase)" at bounding box center [646, 362] width 306 height 23
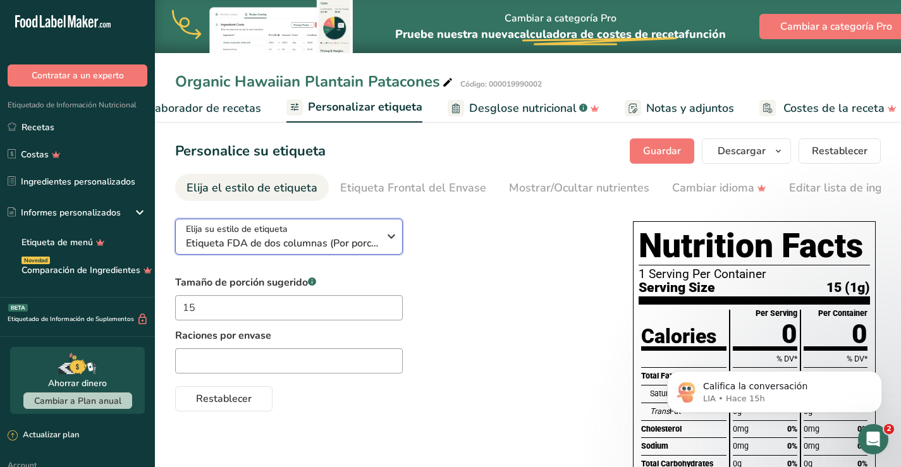
click at [393, 239] on icon "button" at bounding box center [391, 236] width 15 height 23
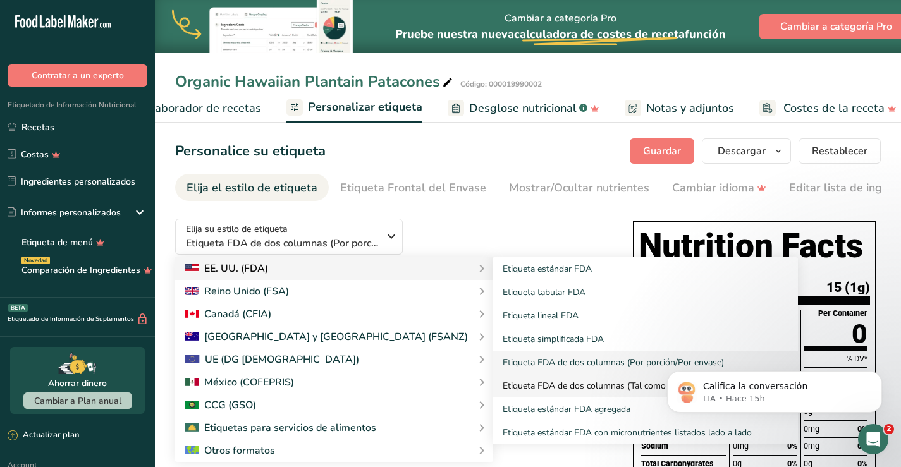
click at [533, 385] on link "Etiqueta FDA de dos columnas (Tal como se vende/Tal como se prepara)" at bounding box center [646, 385] width 306 height 23
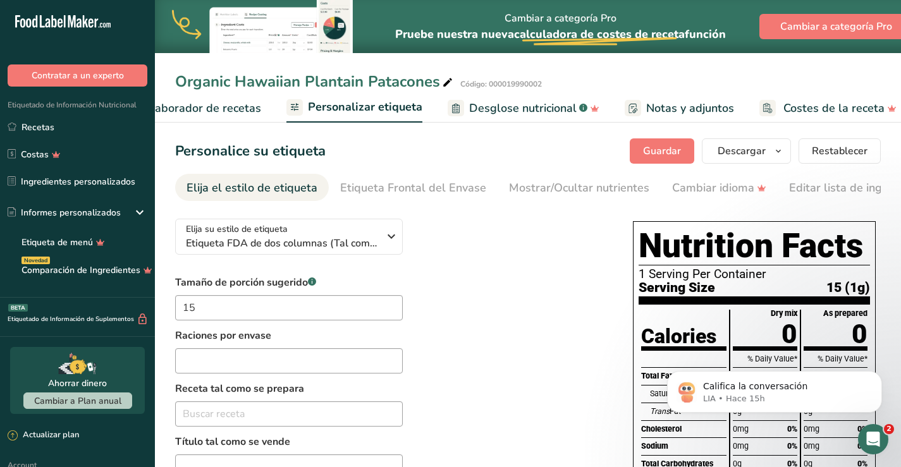
drag, startPoint x: 314, startPoint y: 187, endPoint x: 300, endPoint y: 188, distance: 14.6
click at [309, 188] on li "Elija el estilo de etiqueta" at bounding box center [252, 187] width 154 height 27
click at [393, 245] on icon "button" at bounding box center [391, 236] width 15 height 23
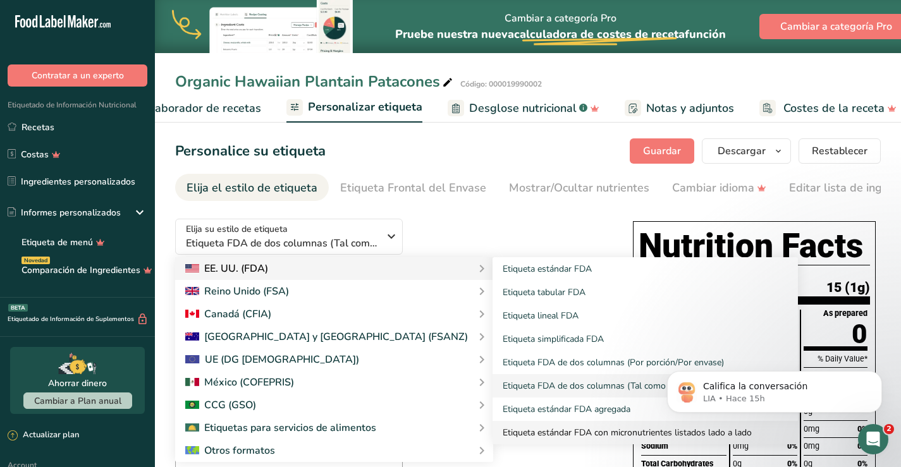
click at [493, 433] on link "Etiqueta estándar FDA con micronutrientes listados lado a lado" at bounding box center [646, 432] width 306 height 23
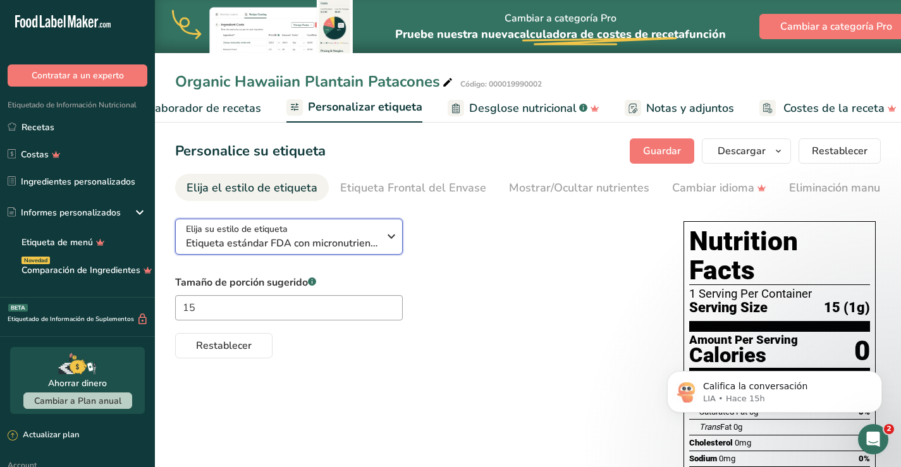
click at [376, 240] on span "Etiqueta estándar FDA con micronutrientes listados lado a lado" at bounding box center [282, 243] width 193 height 15
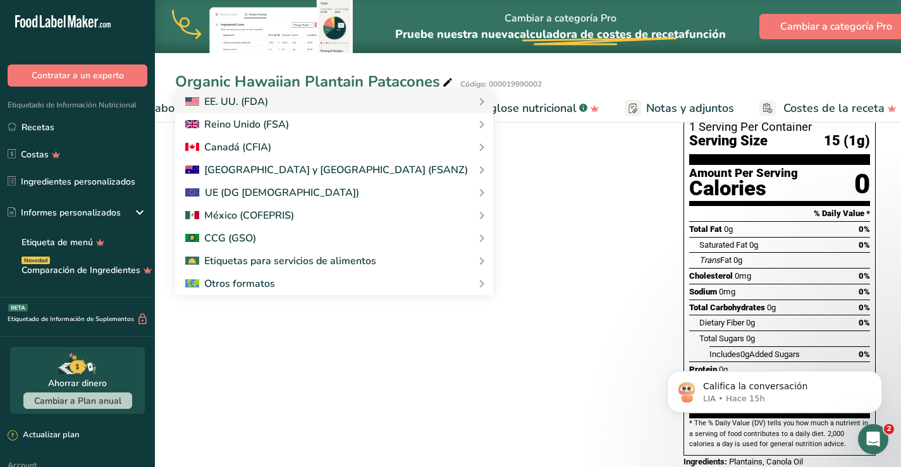
scroll to position [175, 0]
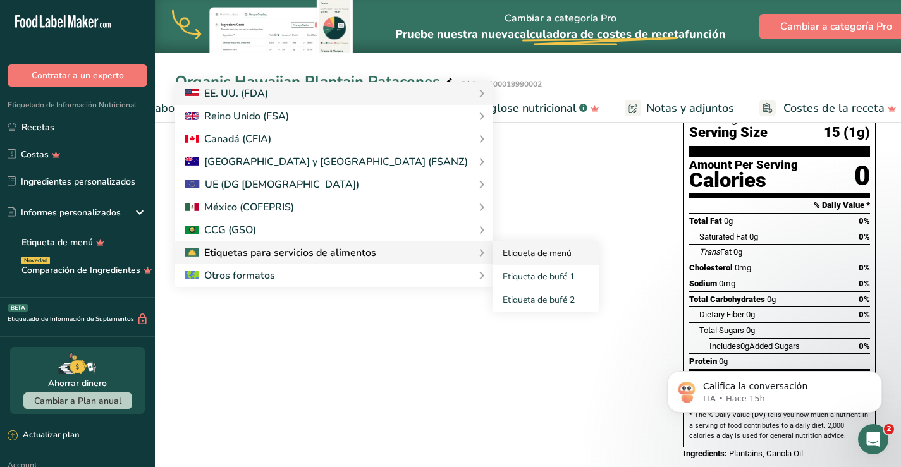
click at [493, 253] on link "Etiqueta de menú" at bounding box center [546, 253] width 106 height 23
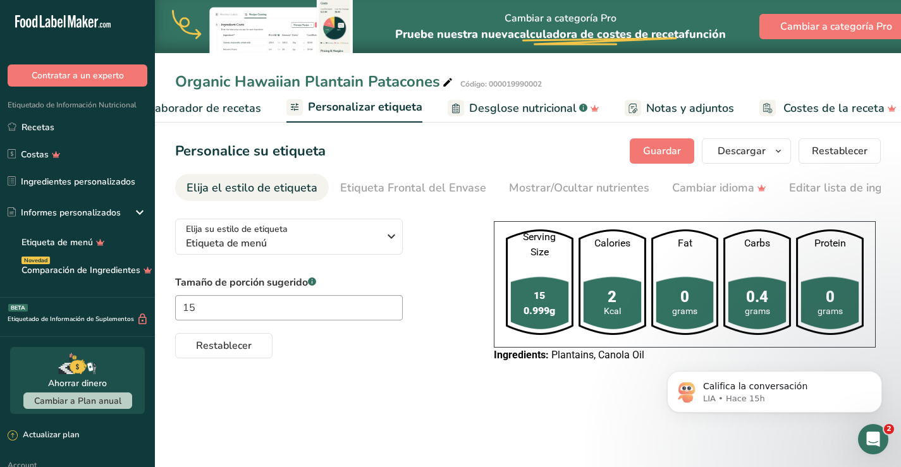
scroll to position [0, 0]
click at [289, 190] on div "Elija el estilo de etiqueta" at bounding box center [252, 188] width 131 height 17
click at [354, 240] on span "Etiqueta de menú" at bounding box center [282, 243] width 193 height 15
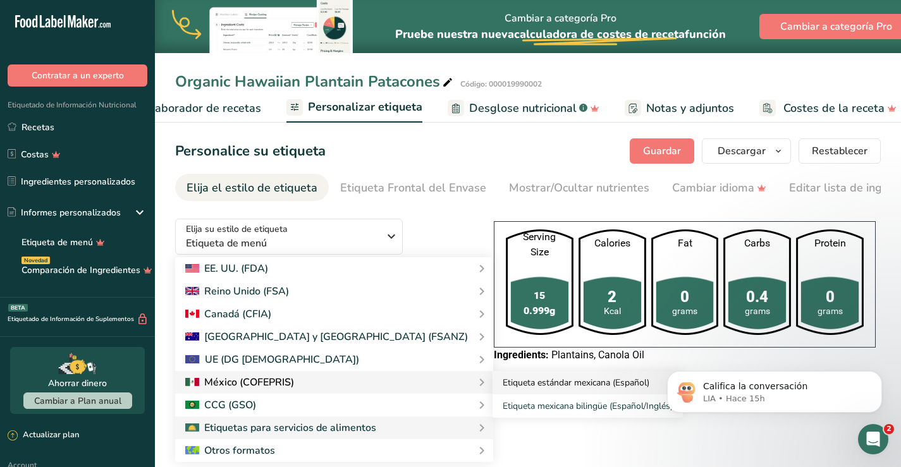
click at [493, 383] on link "Etiqueta estándar mexicana (Español)" at bounding box center [588, 382] width 190 height 23
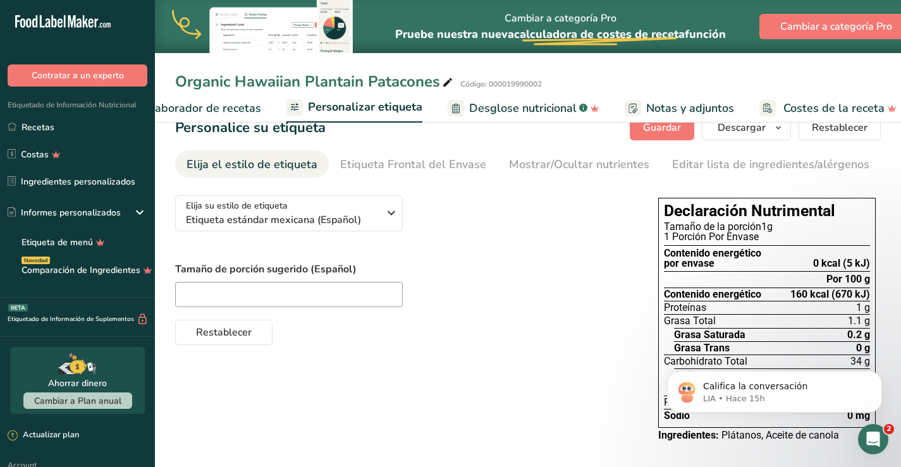
scroll to position [35, 0]
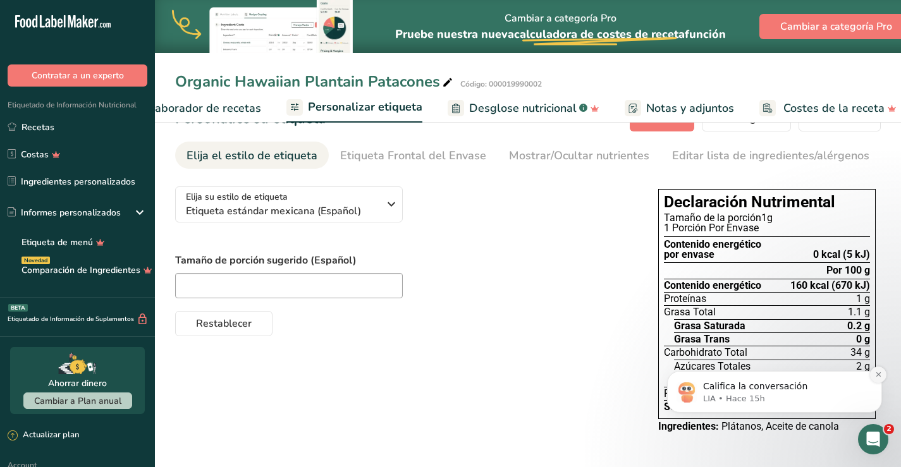
click at [881, 373] on icon "Dismiss notification" at bounding box center [878, 374] width 7 height 7
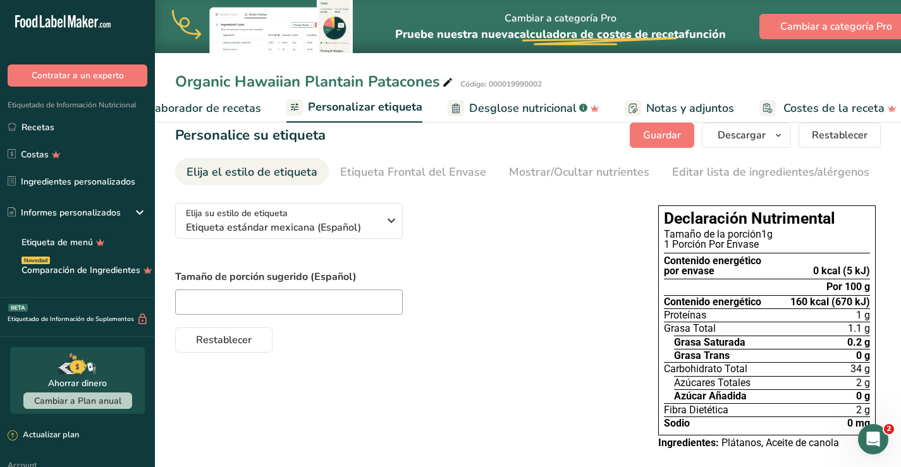
scroll to position [0, 0]
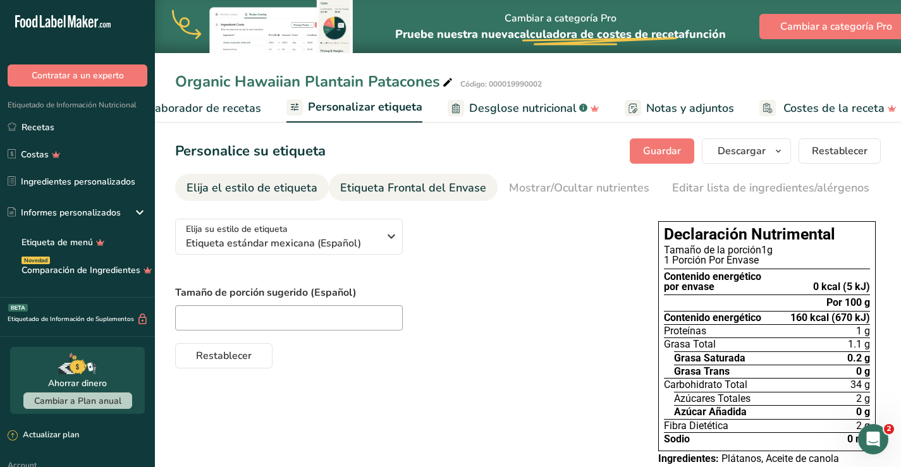
click at [393, 190] on div "Etiqueta Frontal del Envase" at bounding box center [413, 188] width 146 height 17
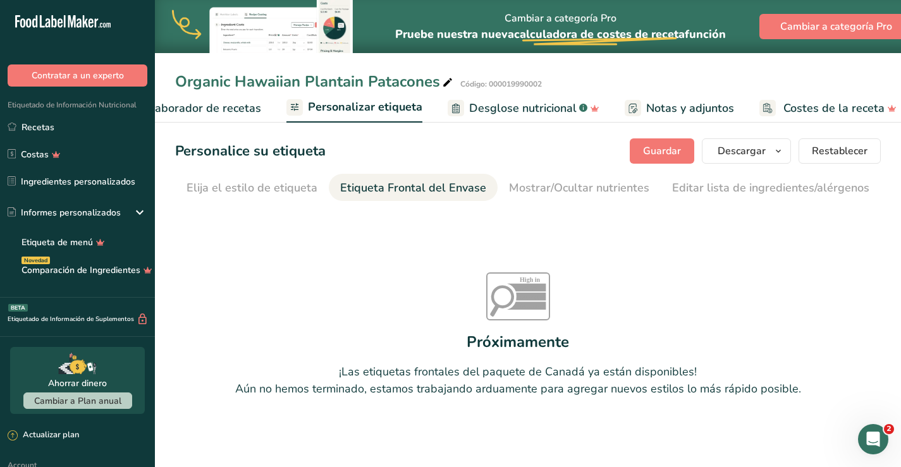
scroll to position [0, 151]
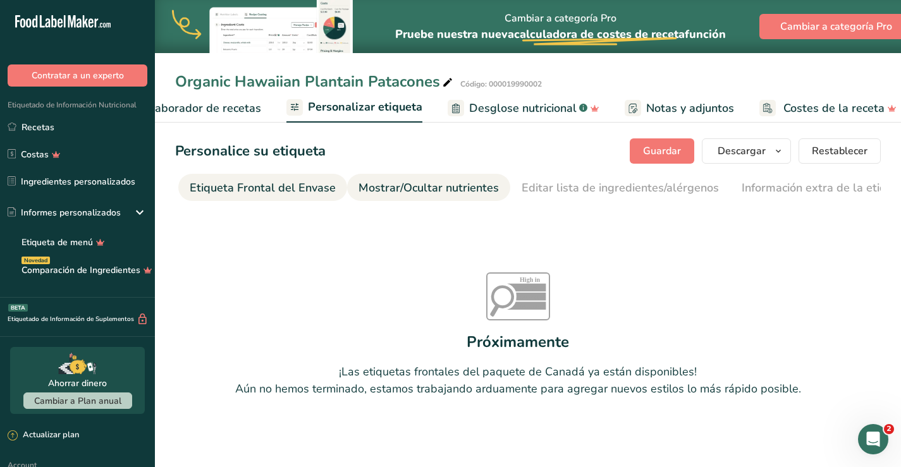
click at [393, 190] on div "Mostrar/Ocultar nutrientes" at bounding box center [429, 188] width 140 height 17
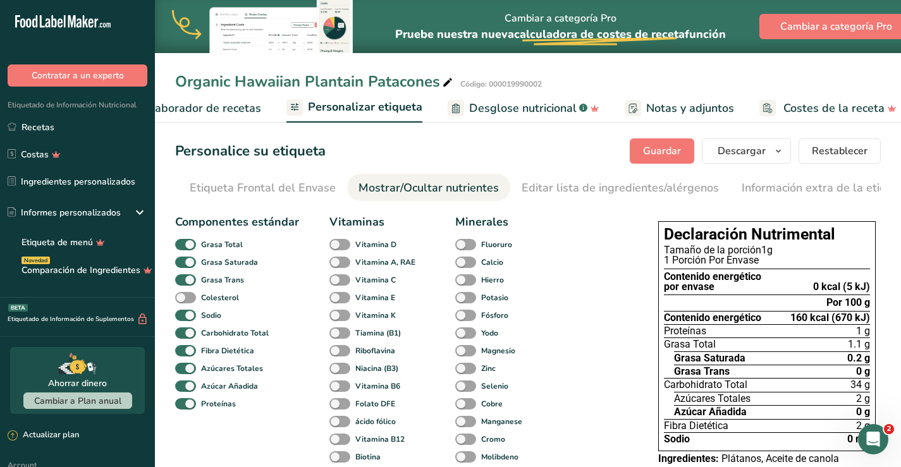
scroll to position [0, 173]
click at [344, 247] on span at bounding box center [340, 245] width 21 height 12
click at [338, 247] on input "Vitamina D" at bounding box center [334, 244] width 8 height 8
checkbox input "true"
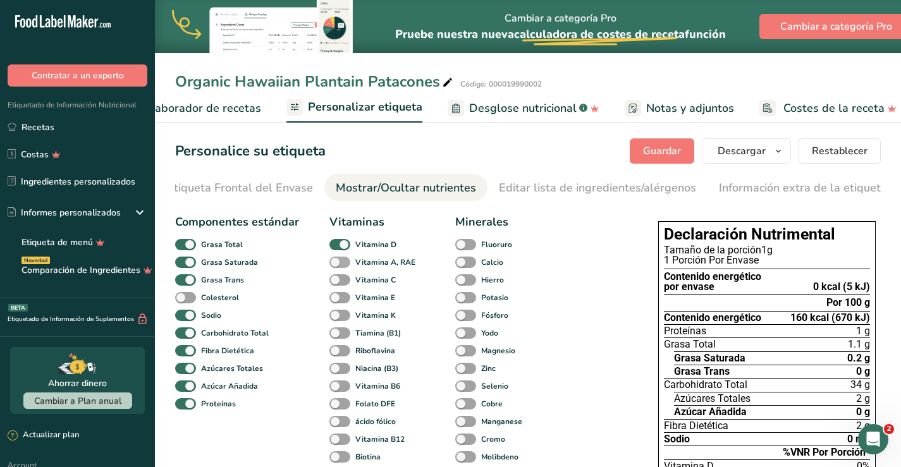
click at [343, 262] on span at bounding box center [340, 263] width 21 height 12
click at [338, 262] on input "Vitamina A, RAE" at bounding box center [334, 262] width 8 height 8
checkbox input "true"
click at [340, 283] on span at bounding box center [340, 281] width 21 height 12
click at [338, 283] on input "Vitamina C" at bounding box center [334, 280] width 8 height 8
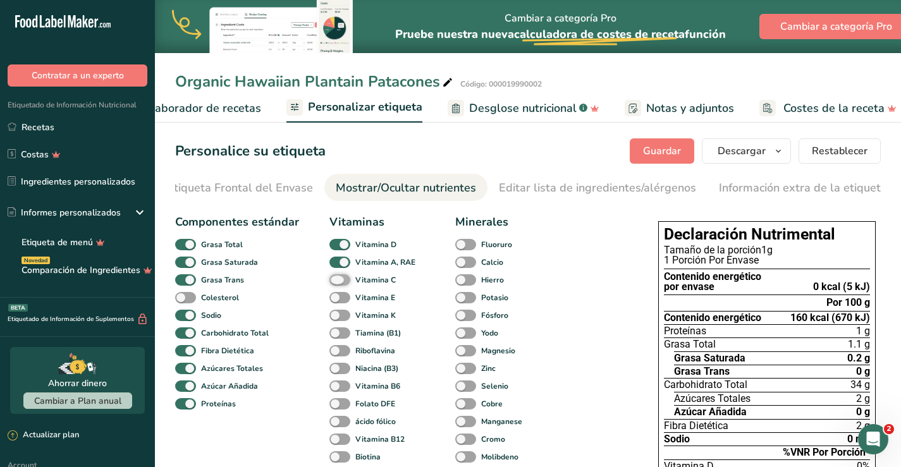
checkbox input "true"
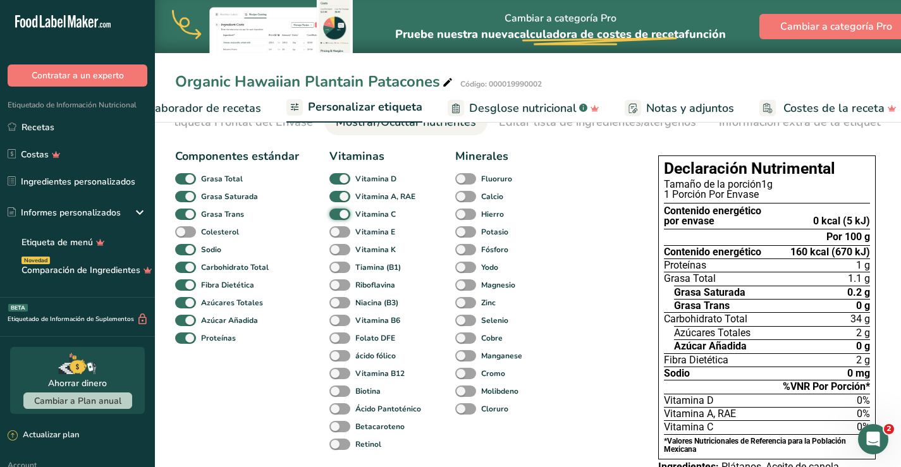
scroll to position [127, 0]
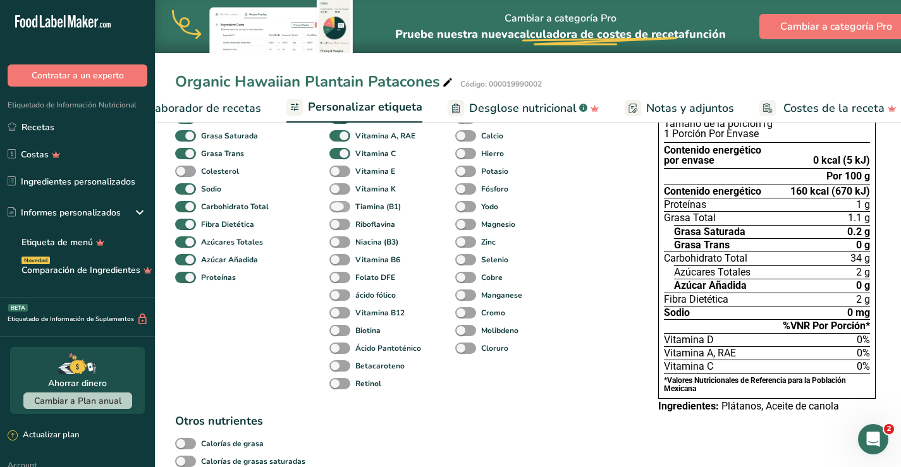
click at [337, 211] on span at bounding box center [340, 207] width 21 height 12
click at [337, 211] on input "Tiamina (B1)" at bounding box center [334, 206] width 8 height 8
checkbox input "true"
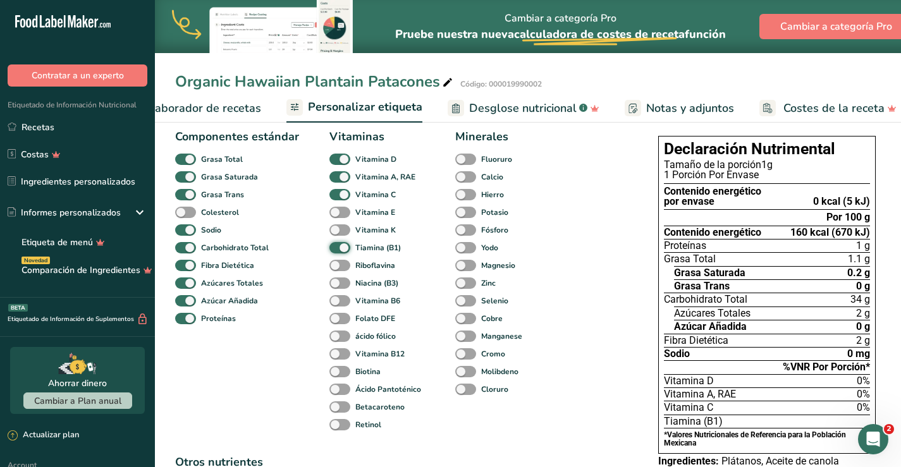
scroll to position [63, 0]
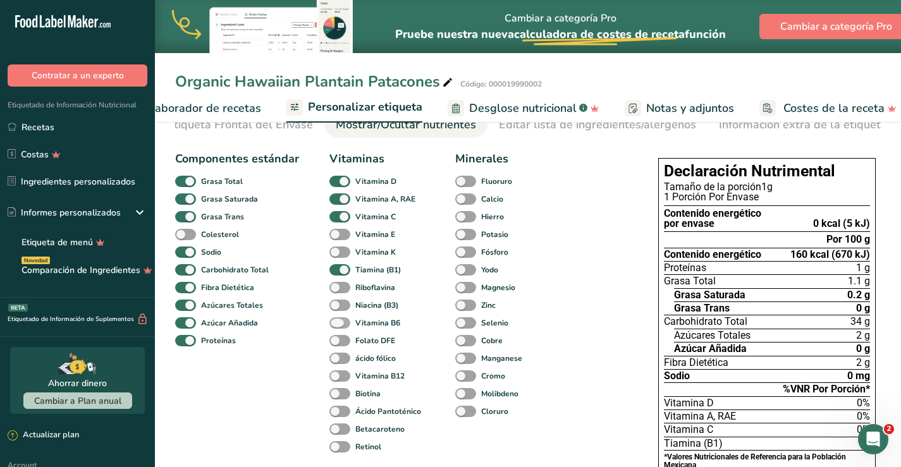
click at [342, 328] on span at bounding box center [340, 324] width 21 height 12
click at [338, 327] on input "Vitamina B6" at bounding box center [334, 323] width 8 height 8
checkbox input "true"
click at [342, 364] on span at bounding box center [340, 359] width 21 height 12
click at [338, 362] on input "ácido fólico" at bounding box center [334, 358] width 8 height 8
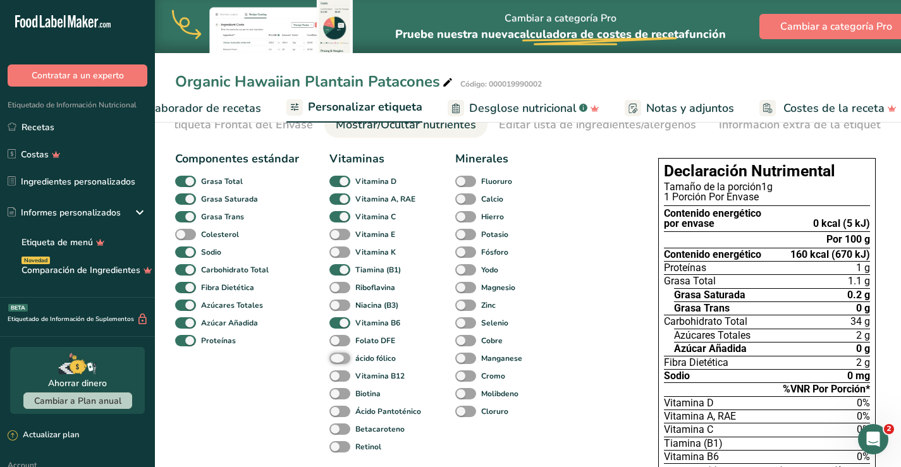
checkbox input "true"
click at [345, 378] on span at bounding box center [340, 377] width 21 height 12
click at [338, 378] on input "Vitamina B12" at bounding box center [334, 376] width 8 height 8
checkbox input "true"
click at [468, 219] on span at bounding box center [465, 217] width 21 height 12
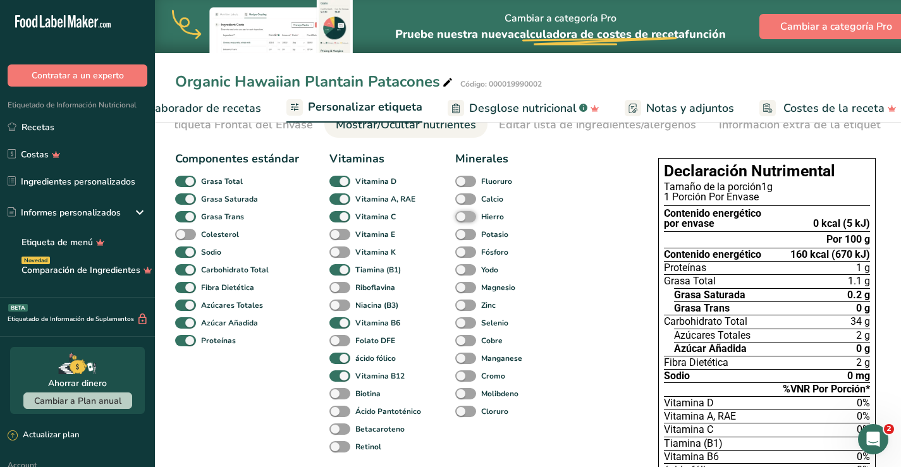
click at [464, 219] on input "Hierro" at bounding box center [459, 217] width 8 height 8
checkbox input "true"
click at [469, 204] on span at bounding box center [465, 200] width 21 height 12
click at [464, 203] on input "Calcio" at bounding box center [459, 199] width 8 height 8
checkbox input "true"
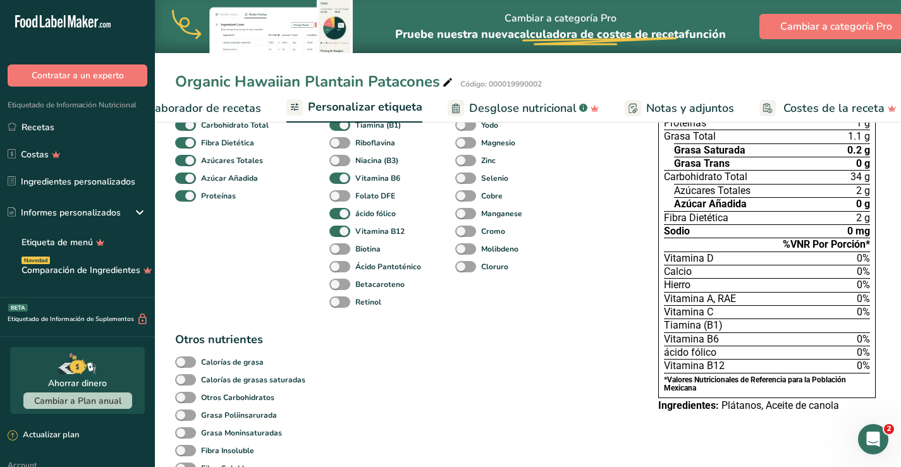
scroll to position [380, 0]
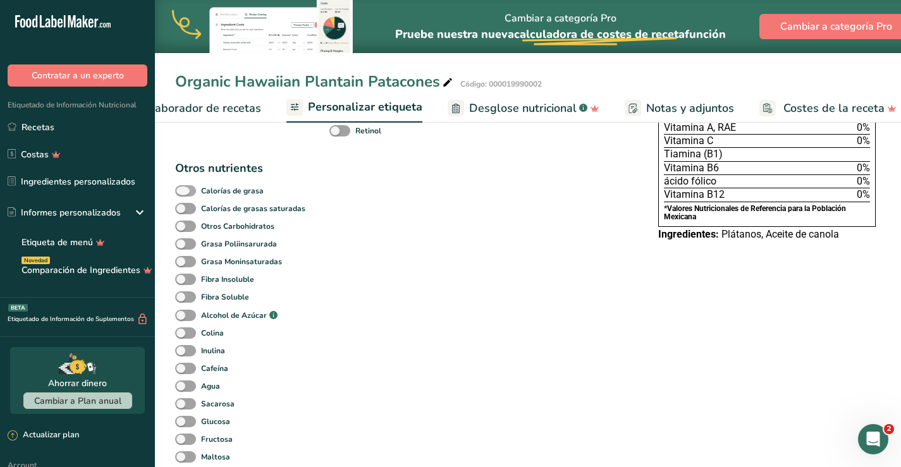
click at [188, 191] on span at bounding box center [185, 191] width 21 height 12
click at [183, 191] on input "Calorías de grasa" at bounding box center [179, 191] width 8 height 8
checkbox input "true"
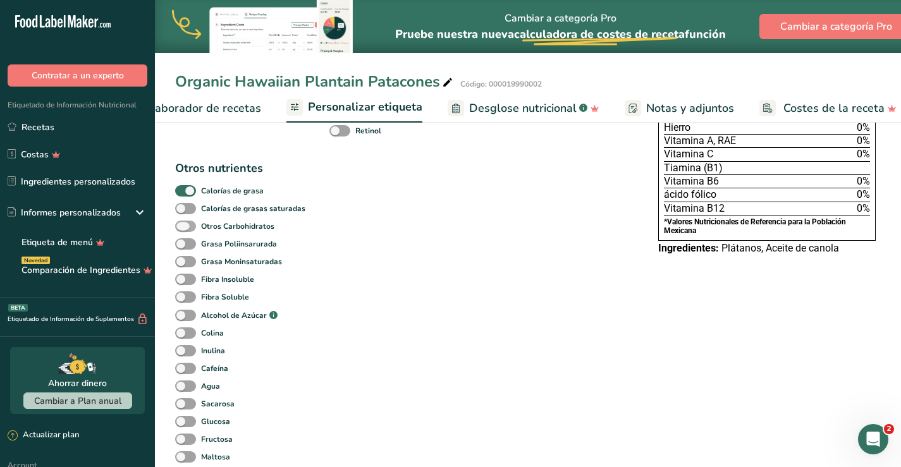
click at [186, 226] on span at bounding box center [185, 227] width 21 height 12
click at [183, 226] on input "Otros Carbohidratos" at bounding box center [179, 226] width 8 height 8
checkbox input "true"
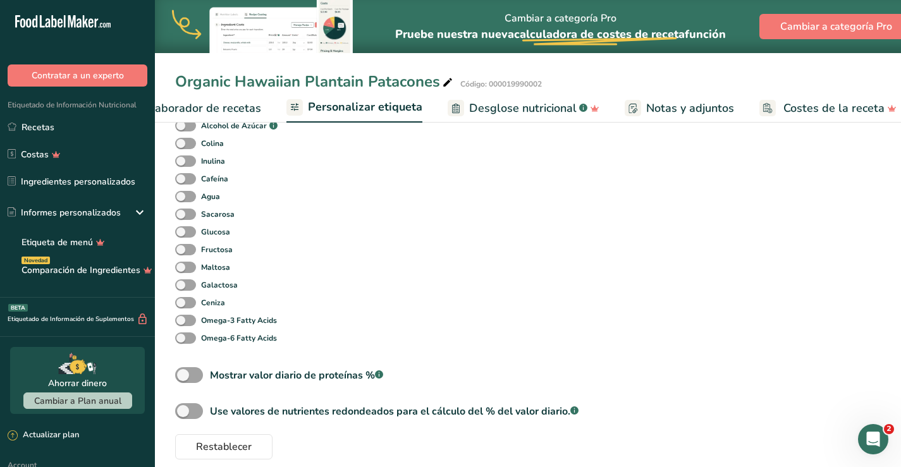
scroll to position [506, 0]
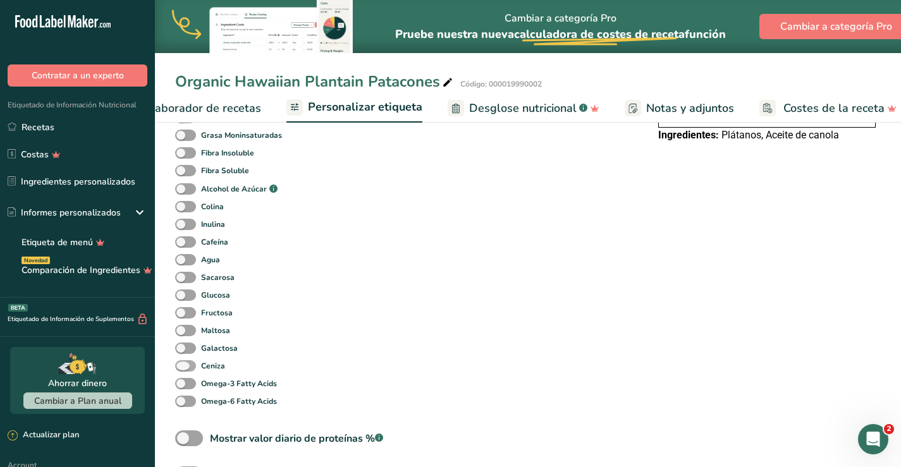
click at [185, 365] on span at bounding box center [185, 367] width 21 height 12
click at [183, 365] on input "Ceniza" at bounding box center [179, 366] width 8 height 8
checkbox input "true"
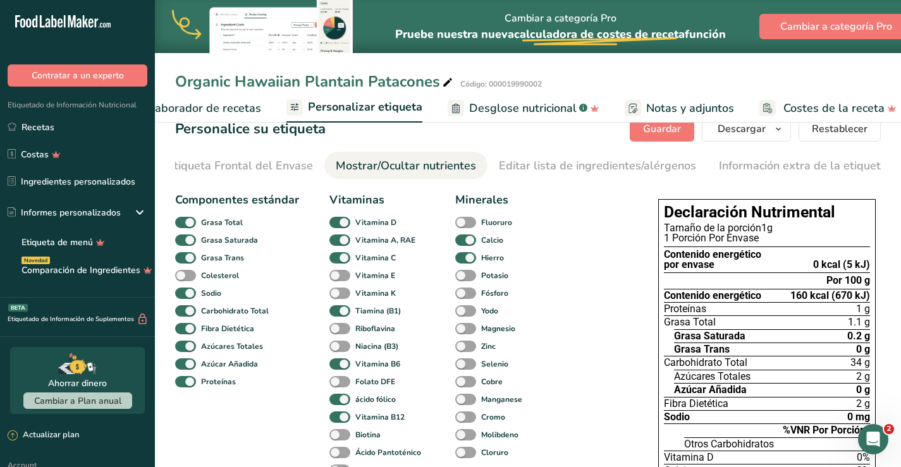
scroll to position [0, 0]
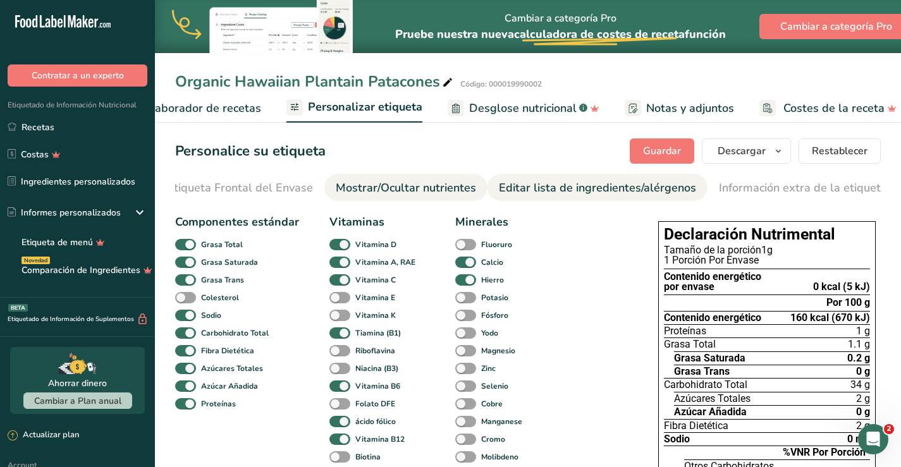
click at [554, 190] on div "Editar lista de ingredientes/alérgenos" at bounding box center [597, 188] width 197 height 17
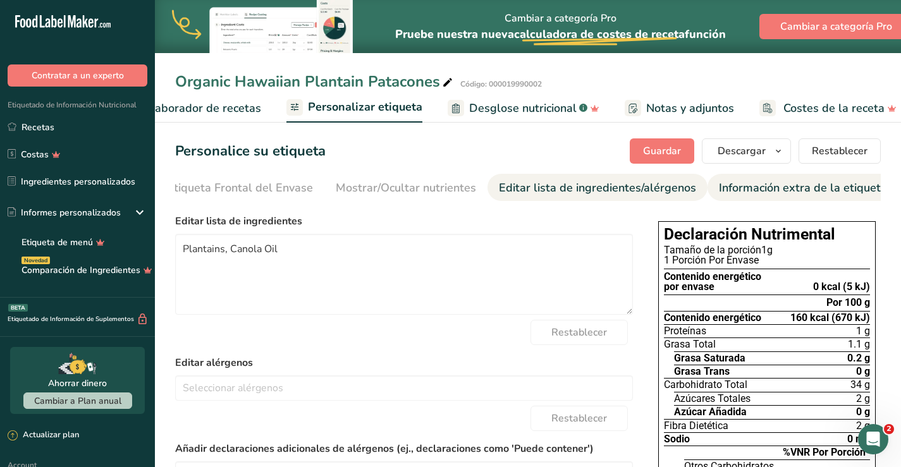
click at [742, 188] on div "Información extra de la etiqueta" at bounding box center [803, 188] width 168 height 17
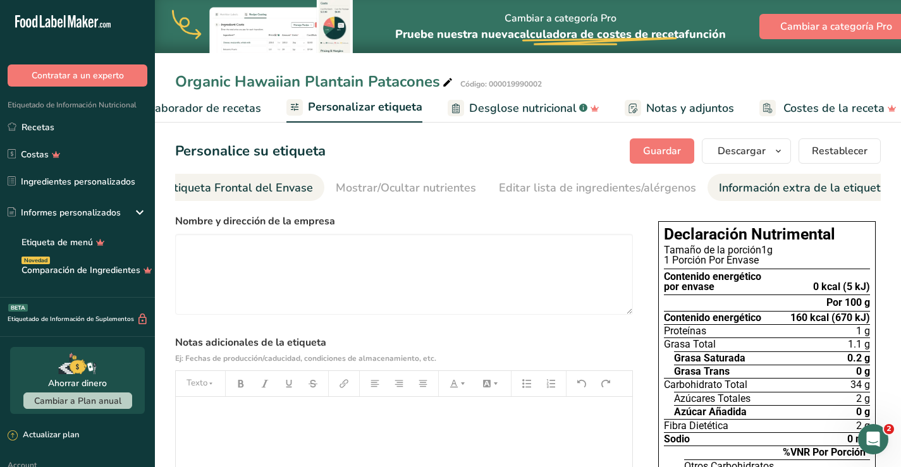
click at [216, 183] on div "Etiqueta Frontal del Envase" at bounding box center [240, 188] width 146 height 17
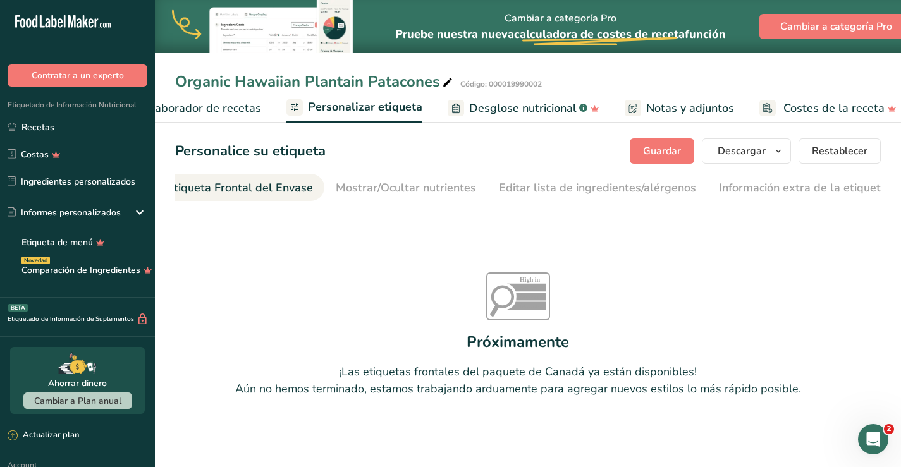
scroll to position [0, 151]
click at [191, 114] on span "Elaborador de recetas" at bounding box center [202, 108] width 117 height 17
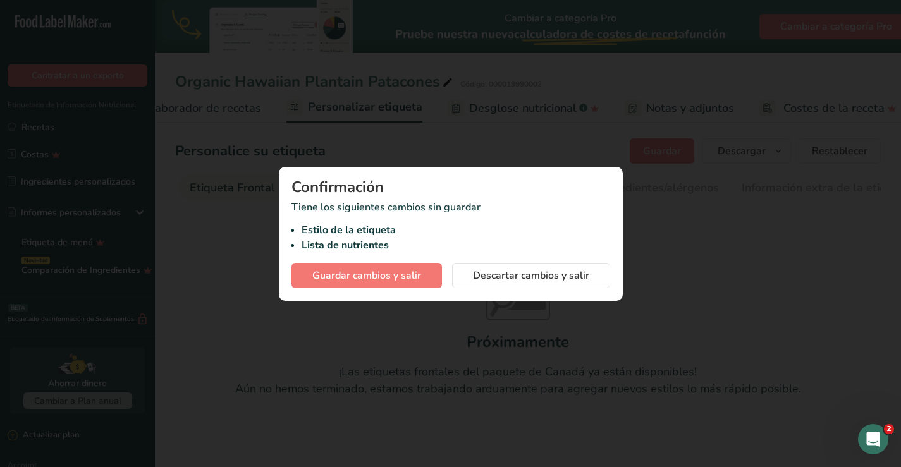
scroll to position [0, 176]
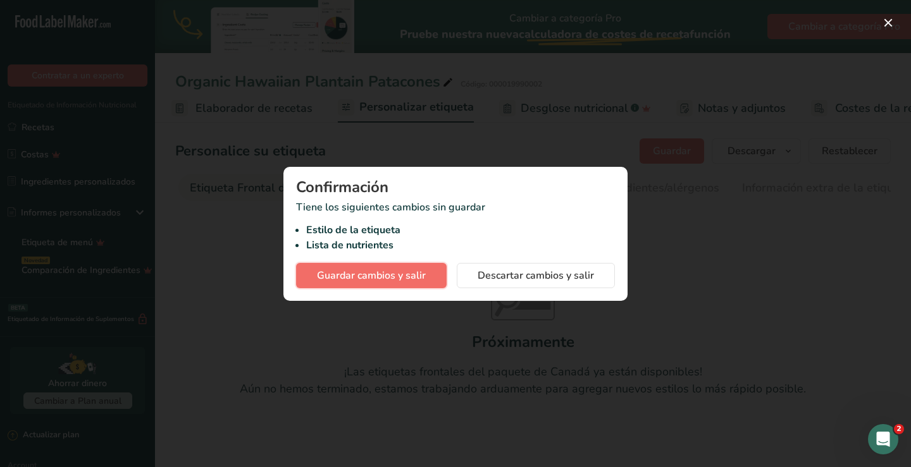
click at [404, 280] on span "Guardar cambios y salir" at bounding box center [371, 275] width 109 height 15
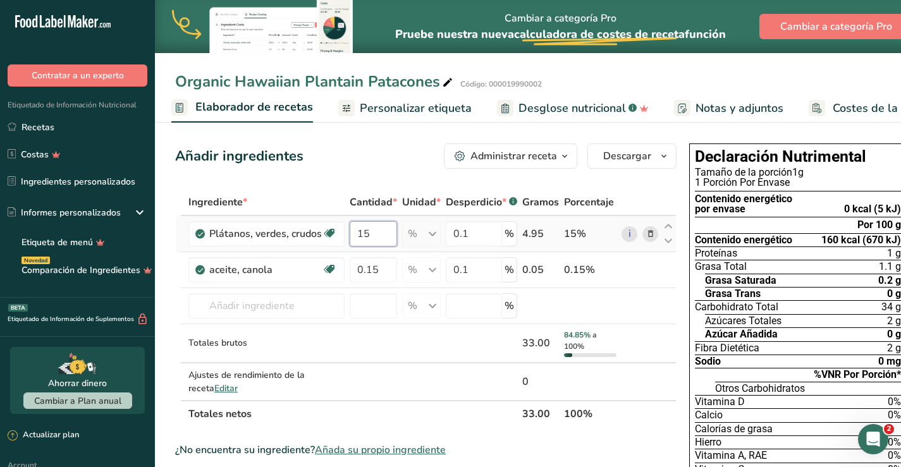
drag, startPoint x: 373, startPoint y: 230, endPoint x: 349, endPoint y: 231, distance: 24.1
click at [349, 231] on td "15" at bounding box center [373, 234] width 52 height 36
type input "100"
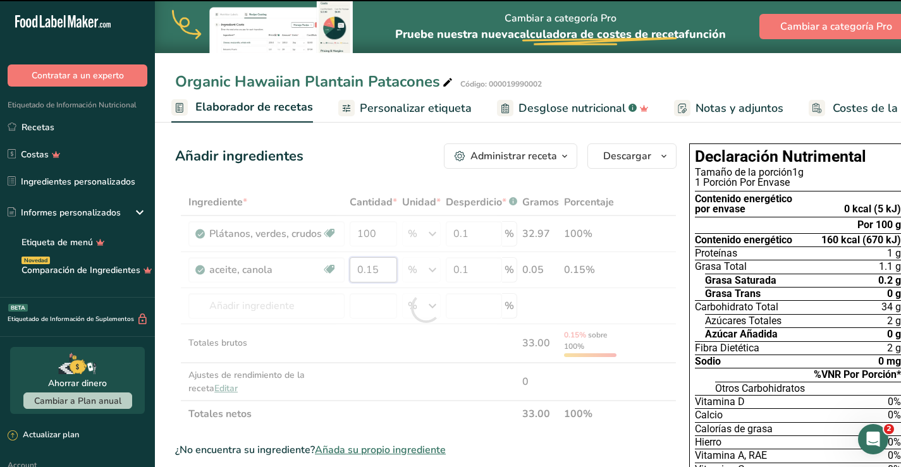
drag, startPoint x: 379, startPoint y: 269, endPoint x: 357, endPoint y: 264, distance: 22.1
click at [357, 264] on div "Ingrediente * Cantidad * Unidad * Desperdicio * .a-a{fill:#347362;}.b-a{fill:#f…" at bounding box center [426, 308] width 502 height 238
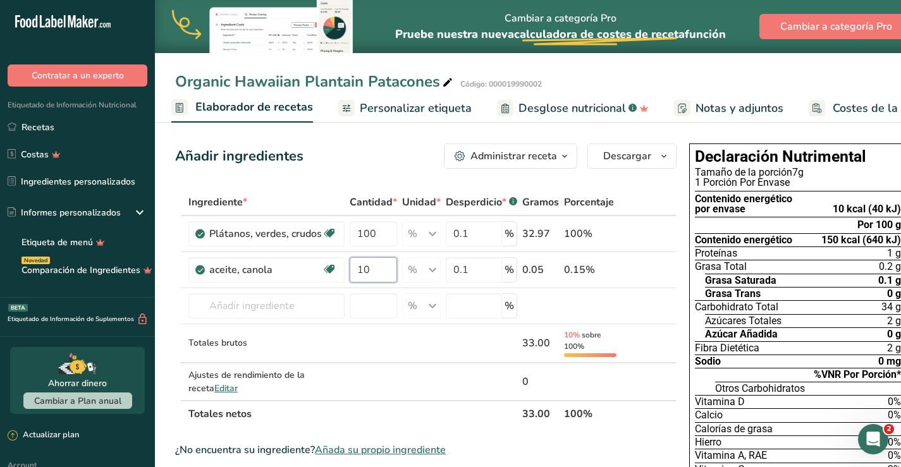
type input "10"
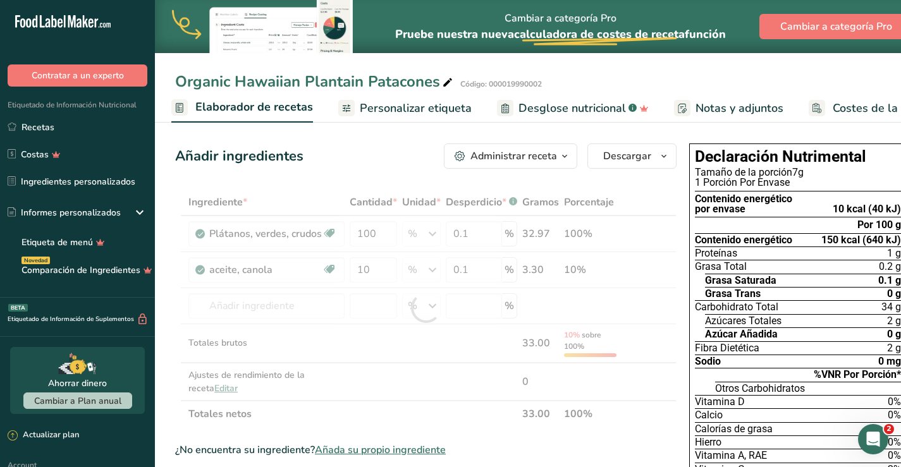
click at [496, 153] on div "Administrar receta" at bounding box center [514, 156] width 87 height 15
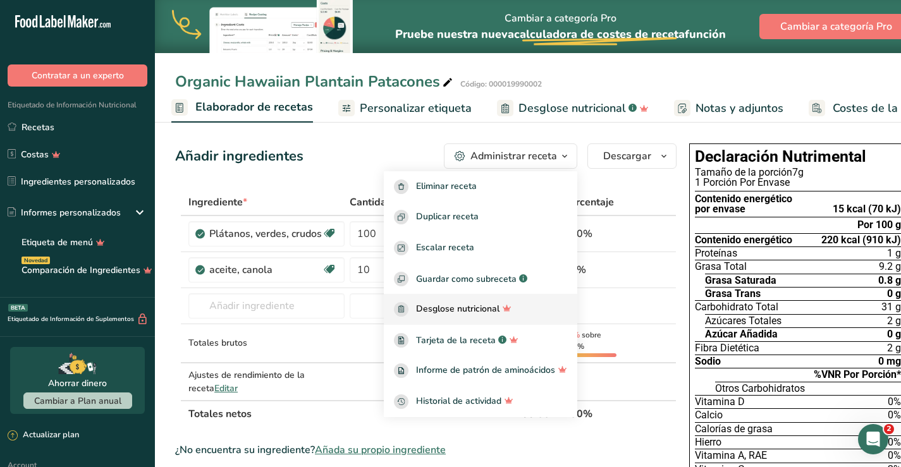
click at [479, 307] on span "Desglose nutricional" at bounding box center [457, 309] width 83 height 15
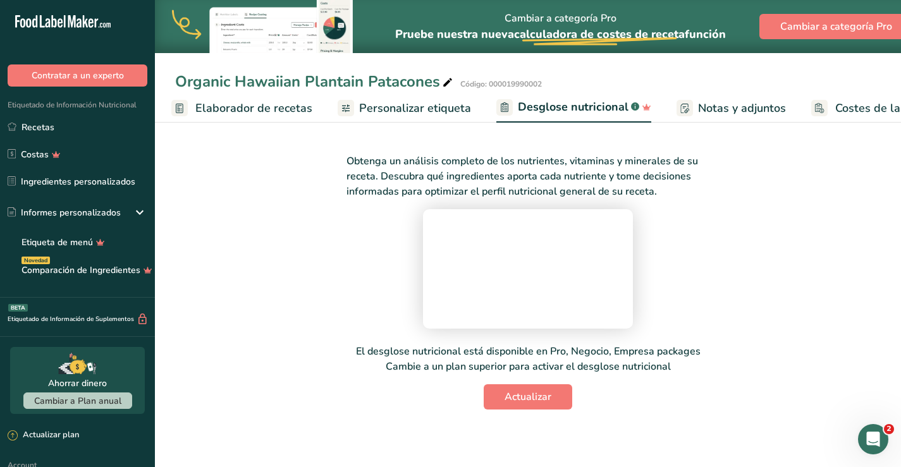
scroll to position [105, 0]
click at [527, 405] on span "Actualizar" at bounding box center [528, 397] width 47 height 15
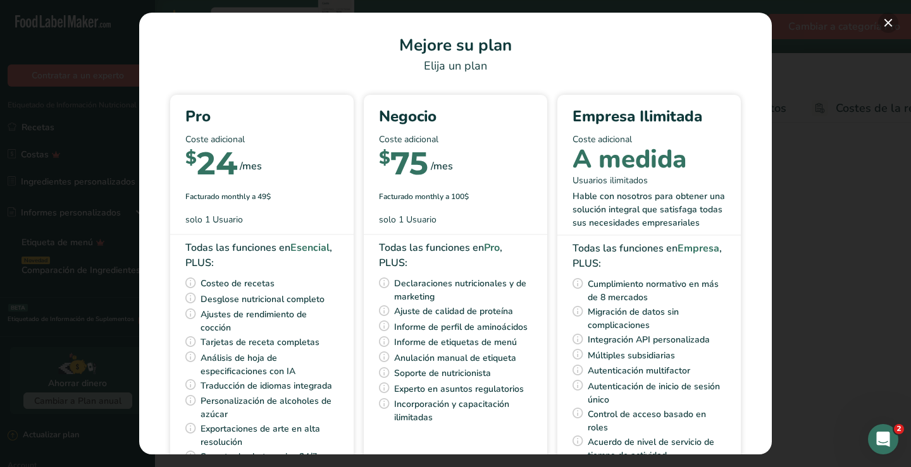
click at [884, 23] on button "Pick Your Pricing Plan Modal" at bounding box center [888, 23] width 20 height 20
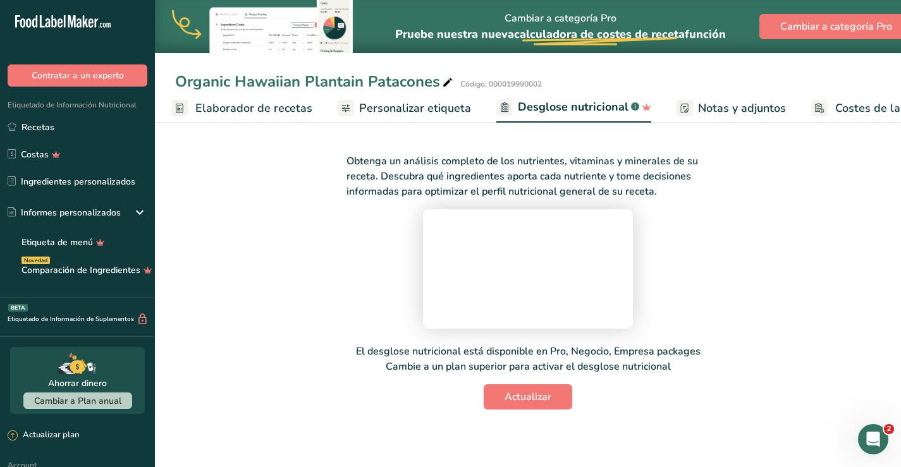
click at [223, 108] on span "Elaborador de recetas" at bounding box center [253, 108] width 117 height 17
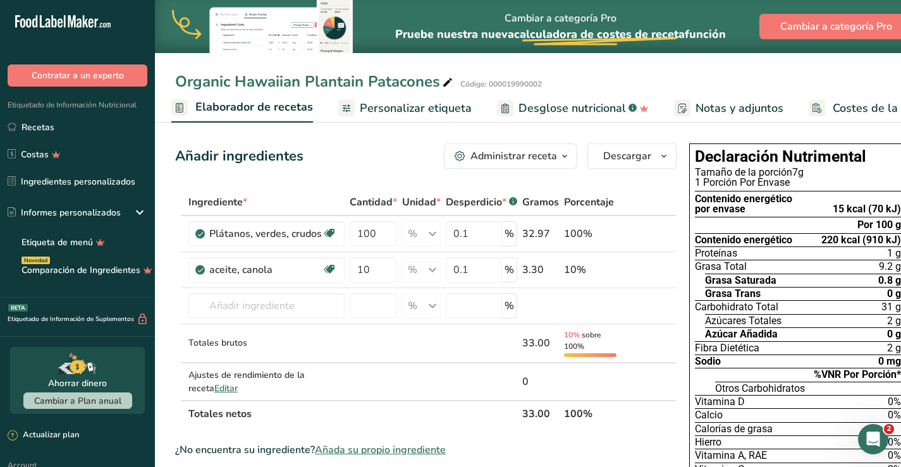
click at [405, 104] on span "Personalizar etiqueta" at bounding box center [416, 108] width 112 height 17
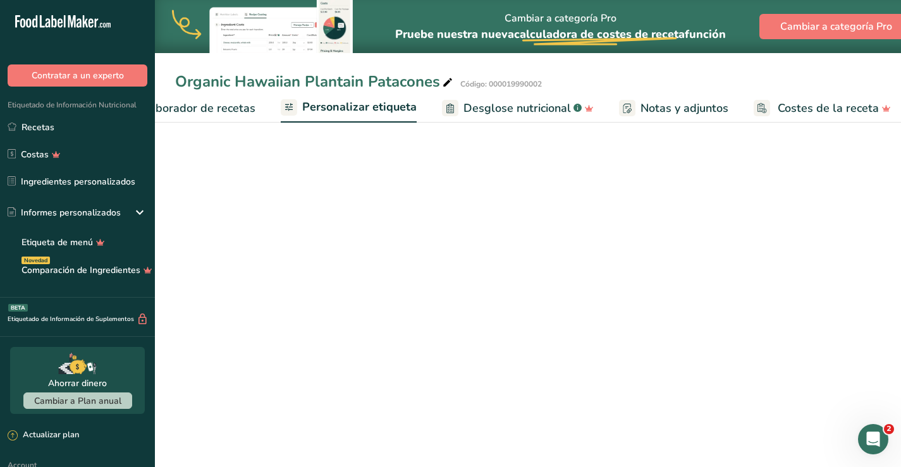
scroll to position [0, 237]
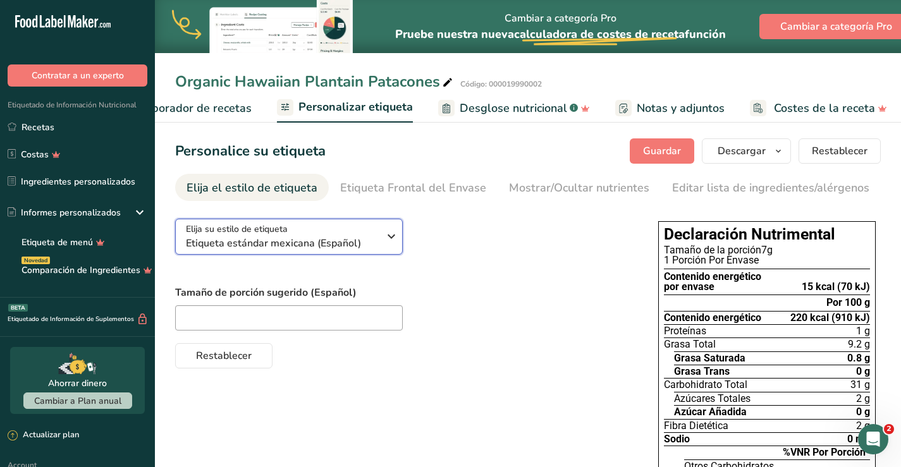
click at [371, 239] on span "Etiqueta estándar mexicana (Español)" at bounding box center [282, 243] width 193 height 15
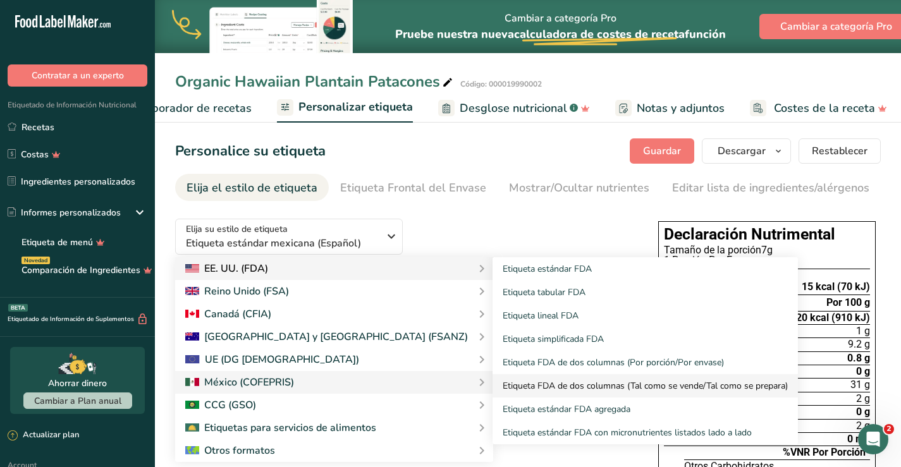
click at [493, 385] on link "Etiqueta FDA de dos columnas (Tal como se vende/Tal como se prepara)" at bounding box center [646, 385] width 306 height 23
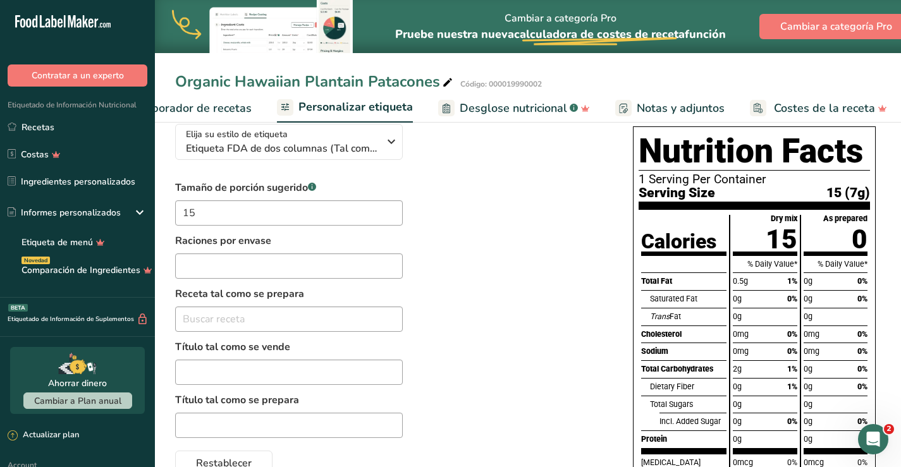
scroll to position [0, 0]
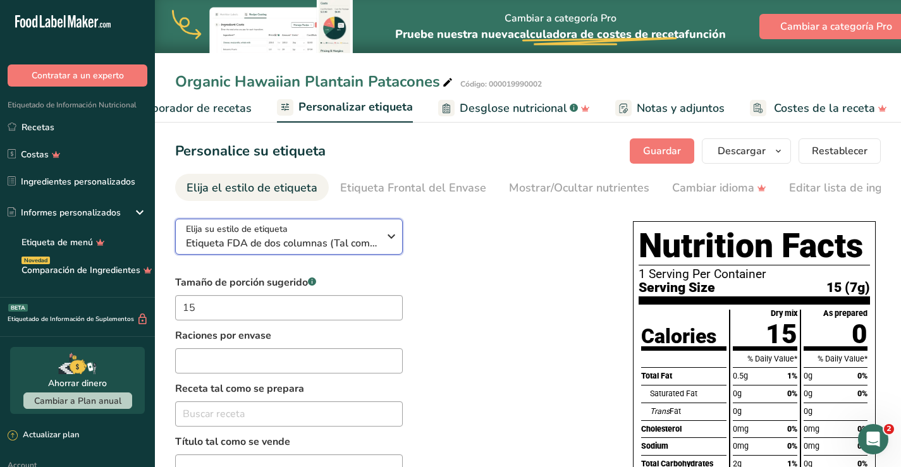
click at [394, 238] on icon "button" at bounding box center [391, 236] width 15 height 23
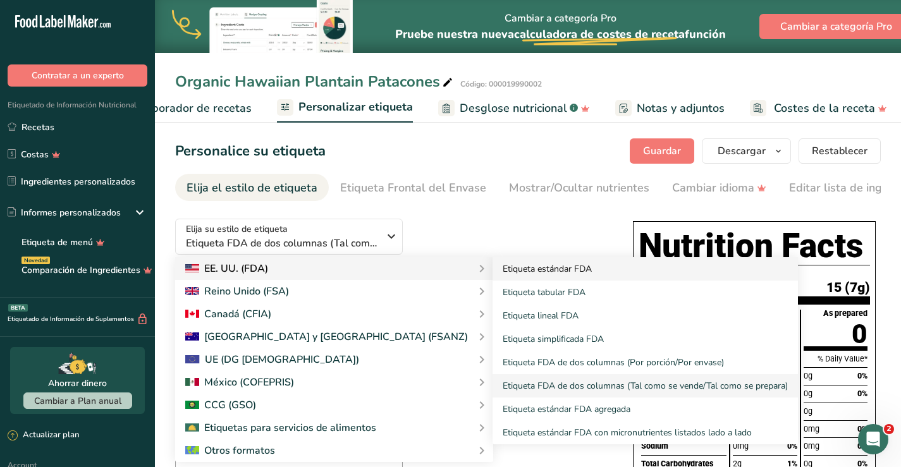
click at [493, 269] on link "Etiqueta estándar FDA" at bounding box center [646, 268] width 306 height 23
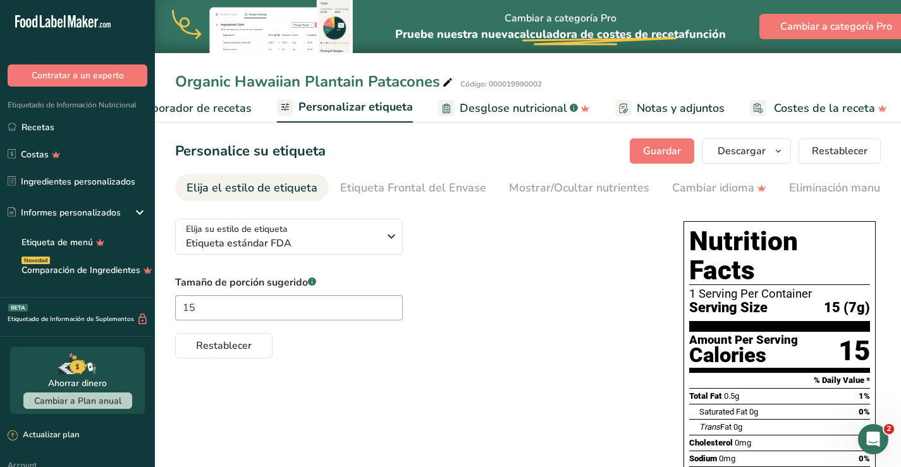
click at [199, 114] on span "Elaborador de recetas" at bounding box center [193, 108] width 117 height 17
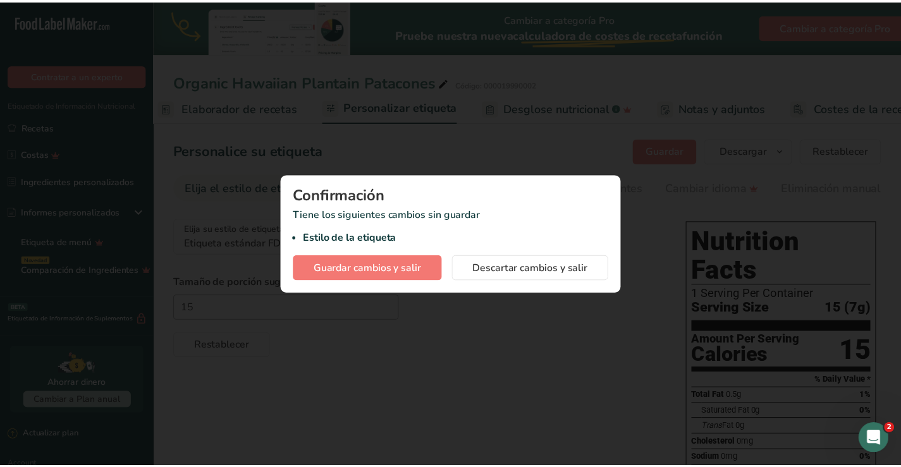
scroll to position [0, 176]
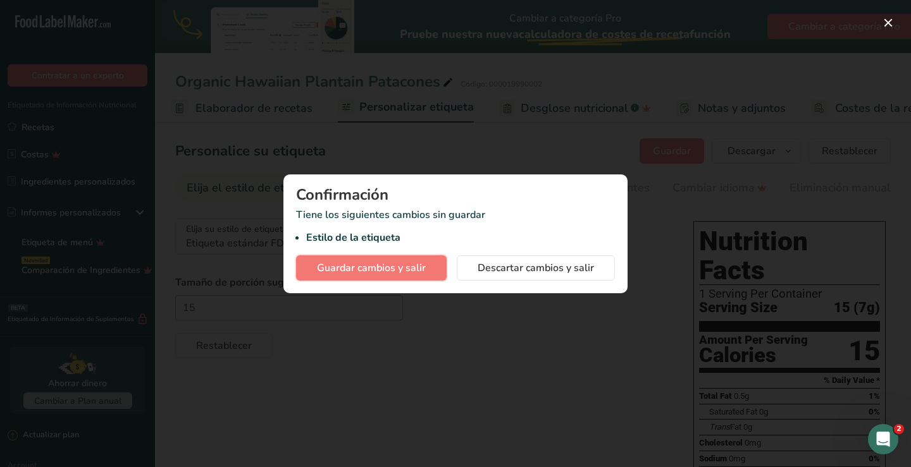
click at [374, 263] on span "Guardar cambios y salir" at bounding box center [371, 268] width 109 height 15
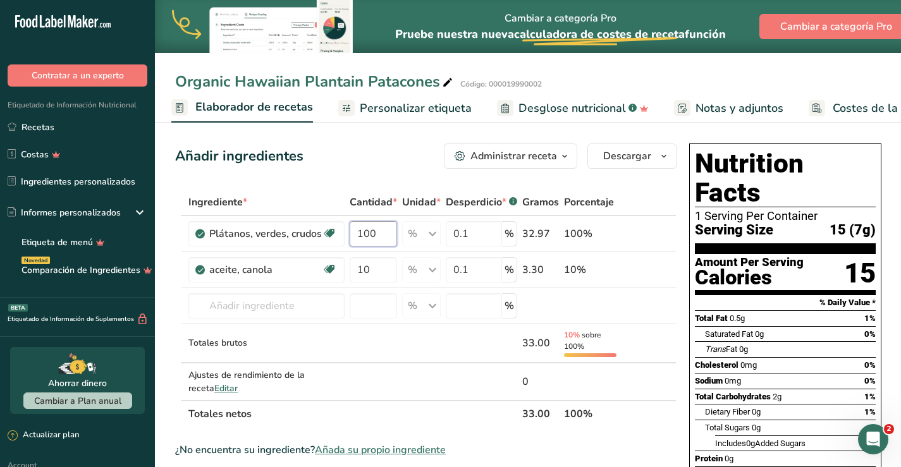
drag, startPoint x: 386, startPoint y: 230, endPoint x: 294, endPoint y: 215, distance: 93.5
click at [294, 215] on table "Ingrediente * Cantidad * Unidad * Desperdicio * .a-a{fill:#347362;}.b-a{fill:#f…" at bounding box center [426, 308] width 502 height 238
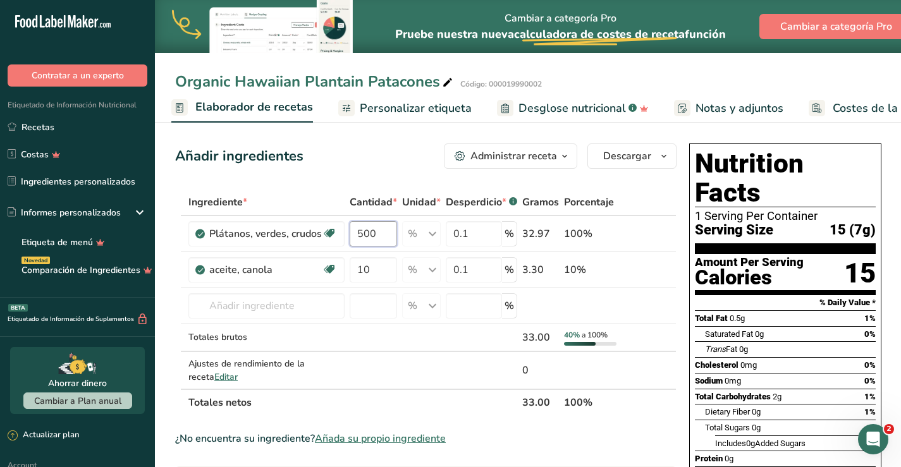
scroll to position [0, 4]
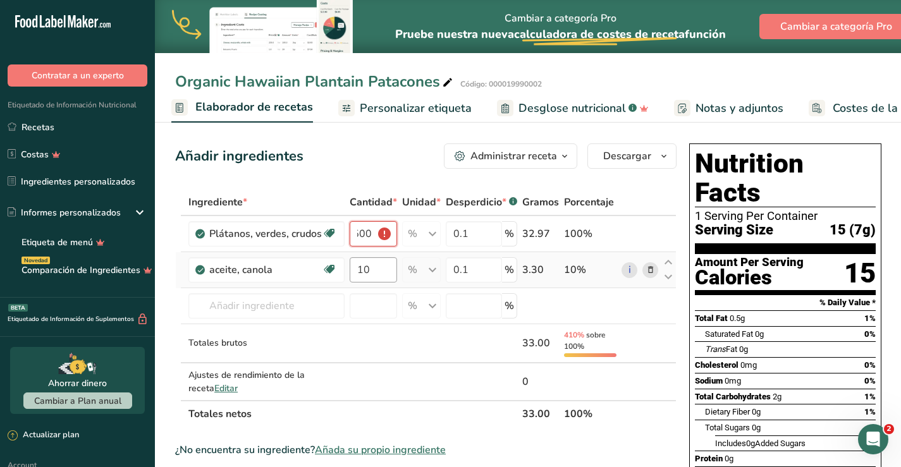
type input "500"
click at [380, 268] on input "10" at bounding box center [373, 269] width 47 height 25
type input "1"
type input "50"
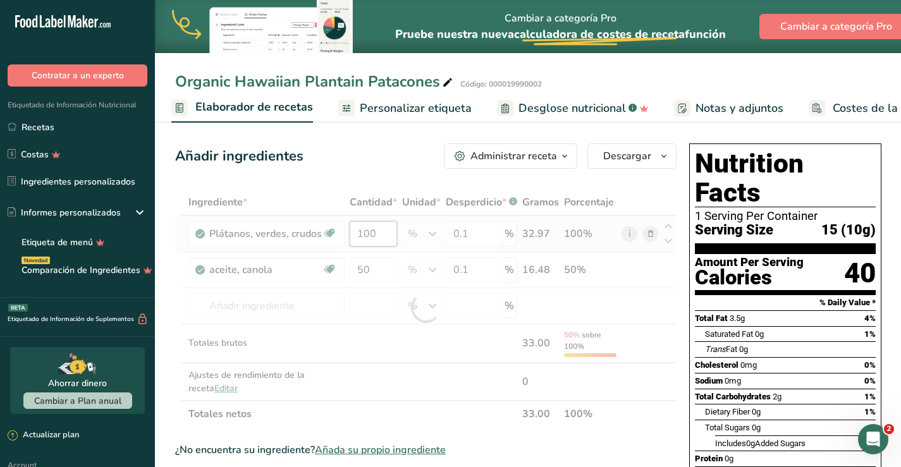
click at [388, 238] on div "Ingrediente * Cantidad * Unidad * Desperdicio * .a-a{fill:#347362;}.b-a{fill:#f…" at bounding box center [426, 308] width 502 height 238
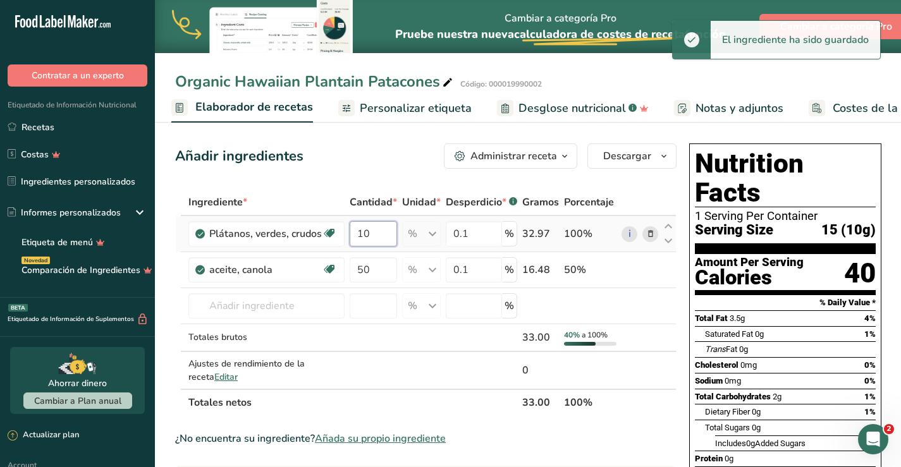
type input "1"
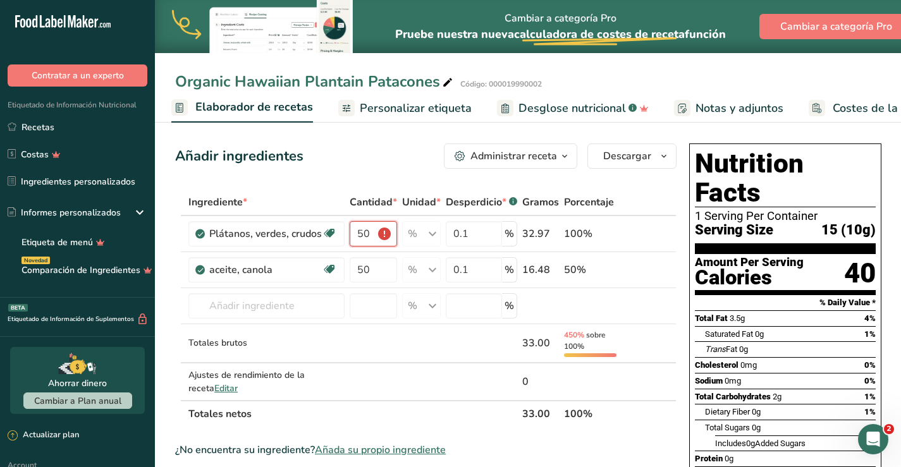
type input "5"
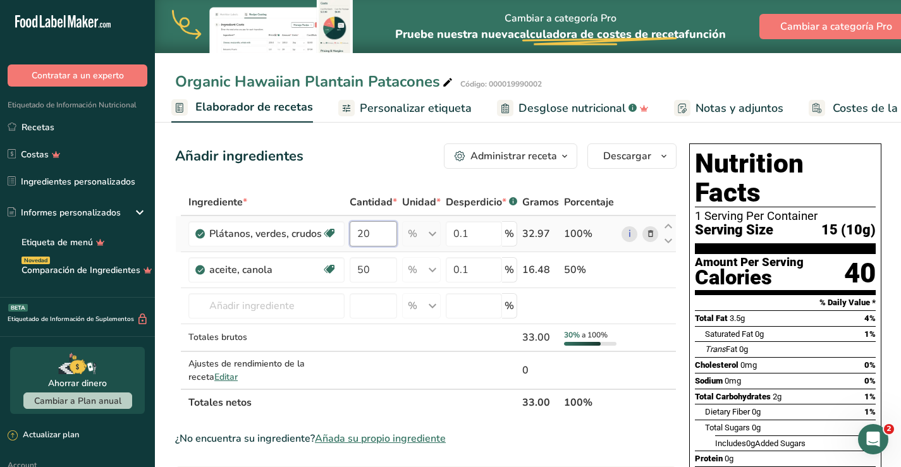
type input "2"
type input "1"
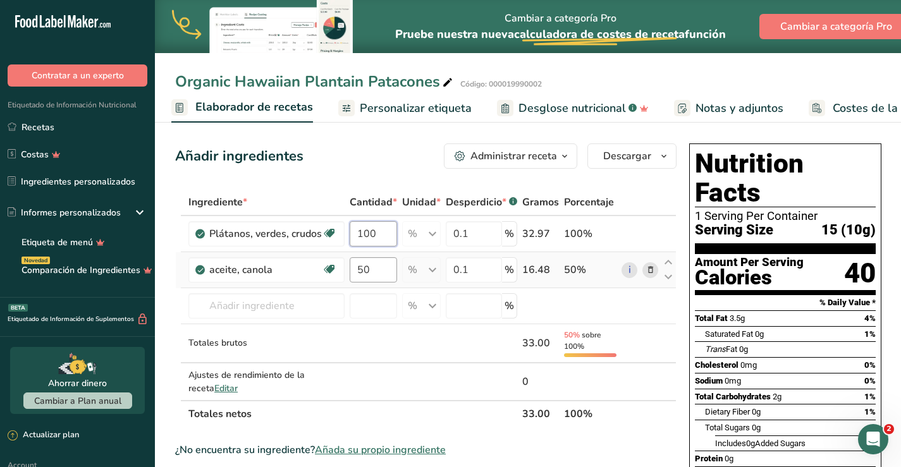
type input "100"
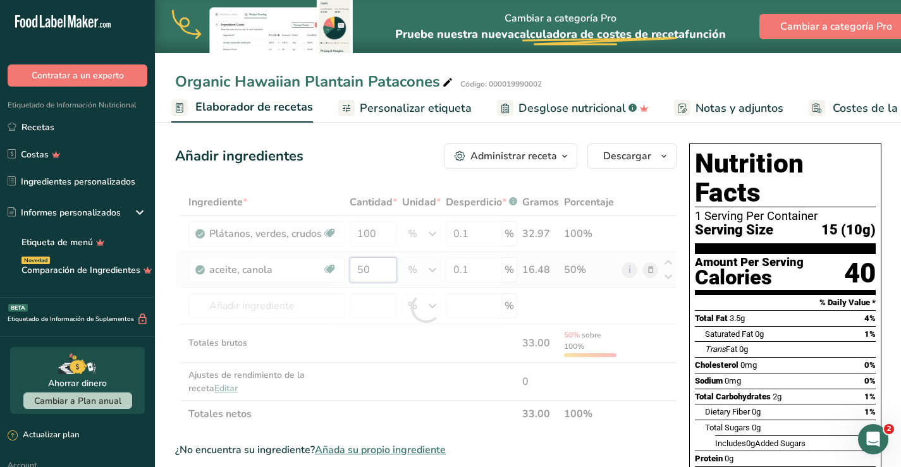
click at [388, 271] on div "Ingrediente * Cantidad * Unidad * Desperdicio * .a-a{fill:#347362;}.b-a{fill:#f…" at bounding box center [426, 308] width 502 height 238
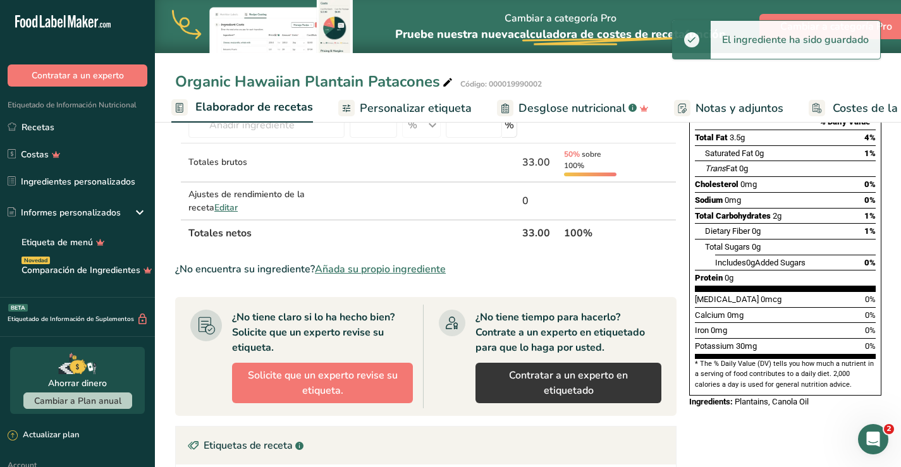
scroll to position [63, 0]
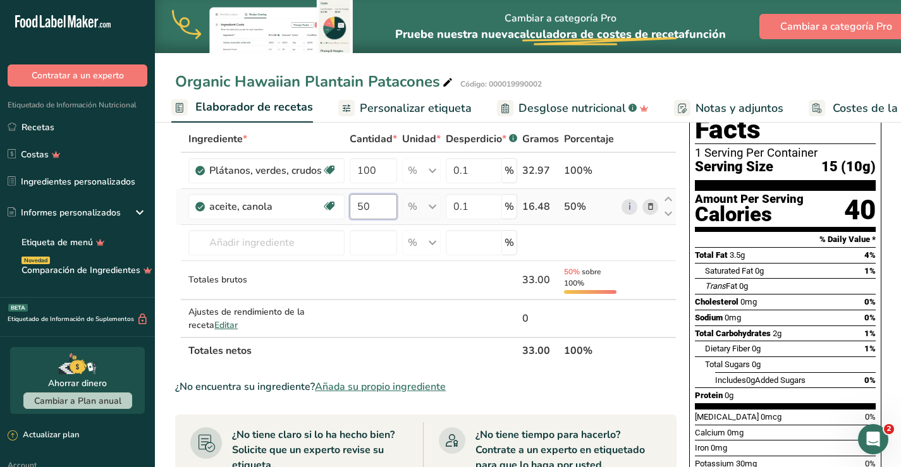
type input "5"
type input "10"
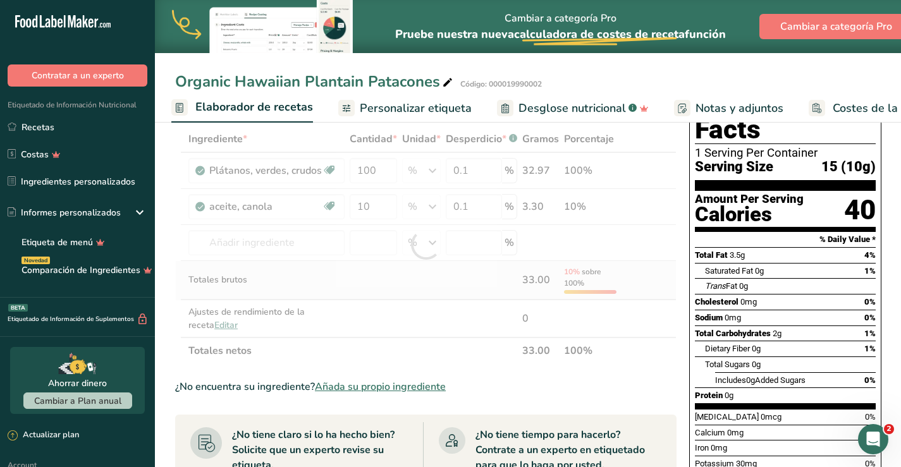
click at [412, 276] on div "Ingrediente * Cantidad * Unidad * Desperdicio * .a-a{fill:#347362;}.b-a{fill:#f…" at bounding box center [426, 245] width 502 height 238
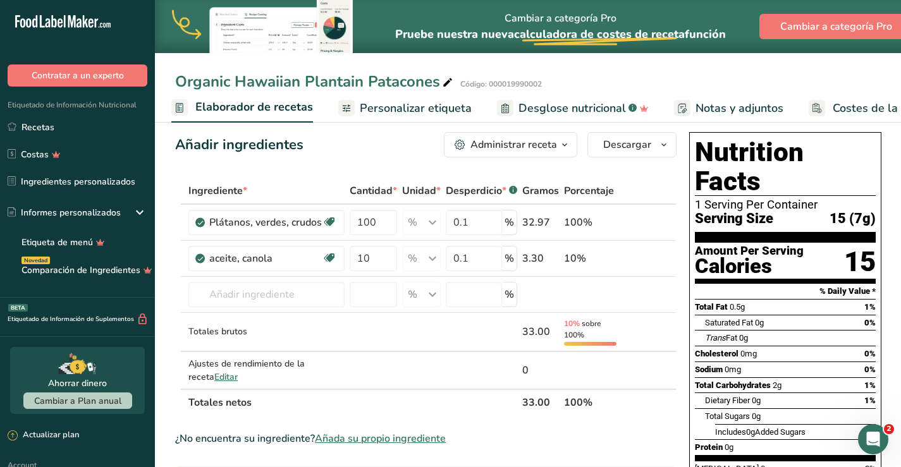
scroll to position [0, 0]
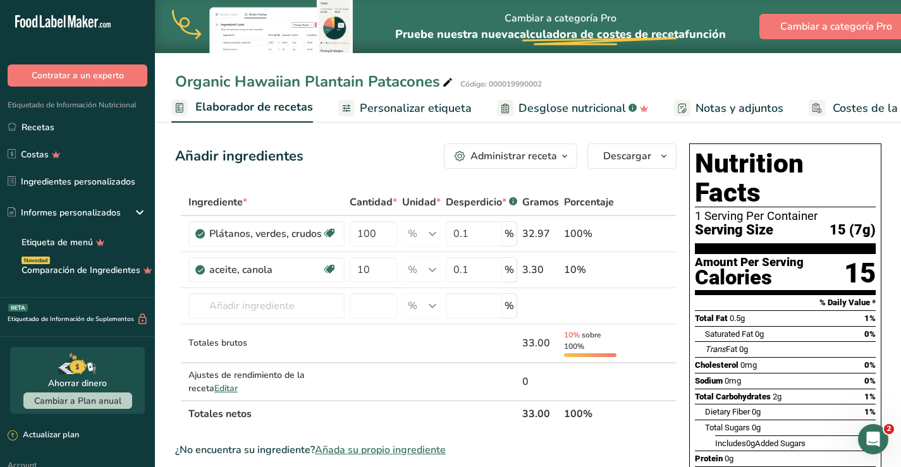
click at [560, 159] on icon "button" at bounding box center [565, 157] width 10 height 16
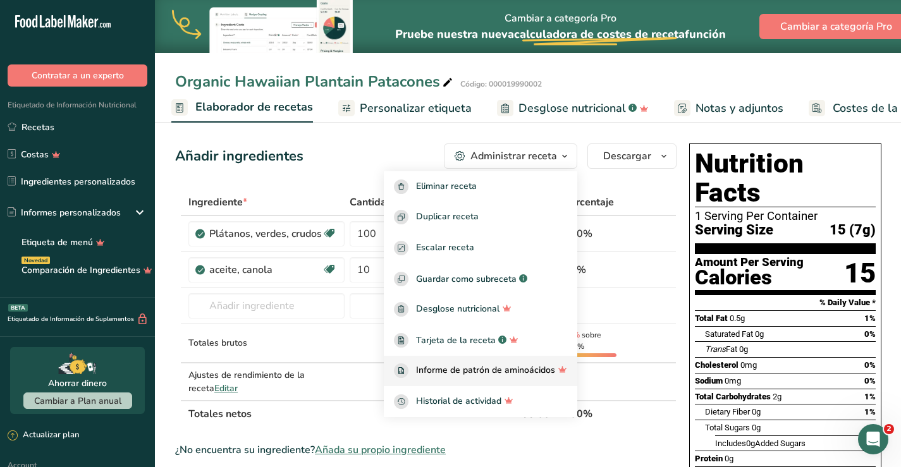
click at [471, 369] on span "Informe de patrón de aminoácidos" at bounding box center [485, 371] width 139 height 15
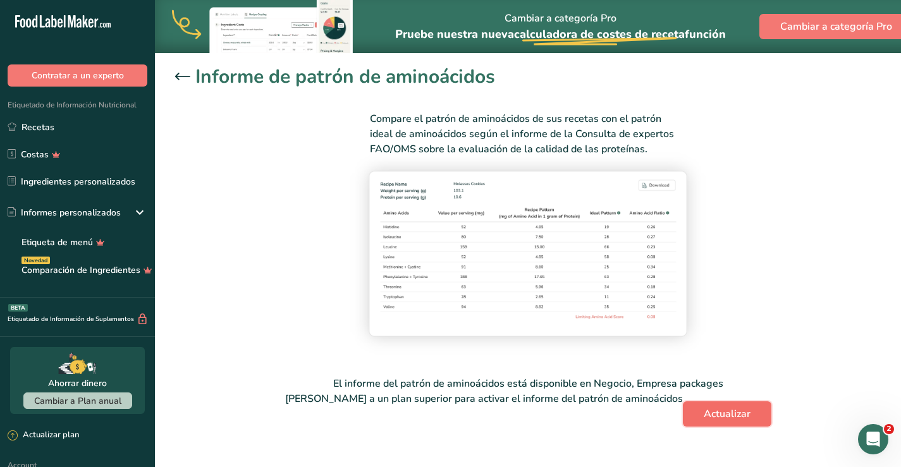
click at [704, 410] on span "Actualizar" at bounding box center [727, 414] width 47 height 15
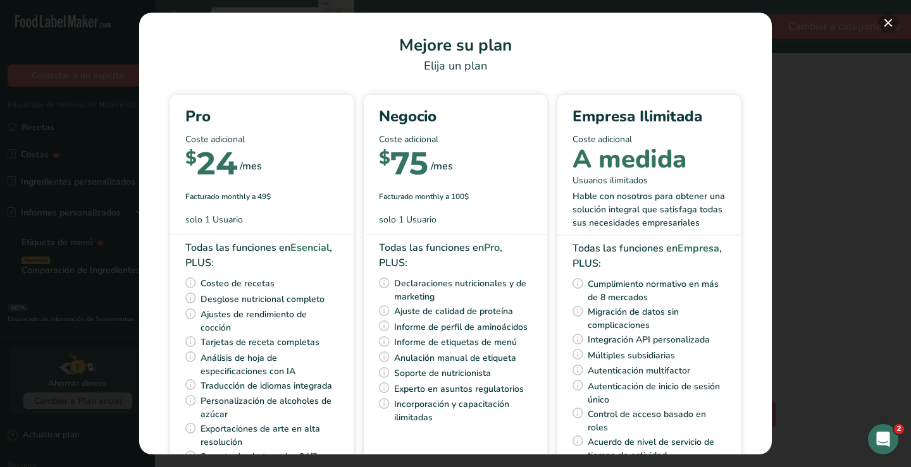
click at [883, 25] on button "Pick Your Pricing Plan Modal" at bounding box center [888, 23] width 20 height 20
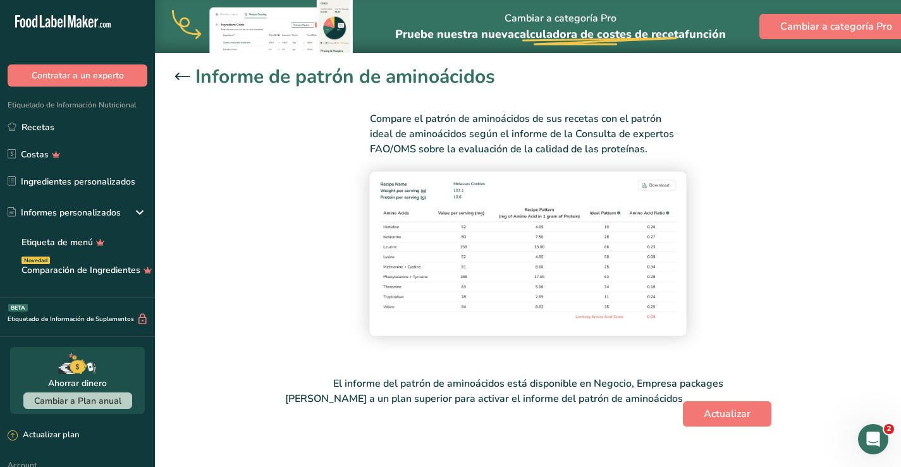
click at [175, 71] on div at bounding box center [185, 77] width 20 height 15
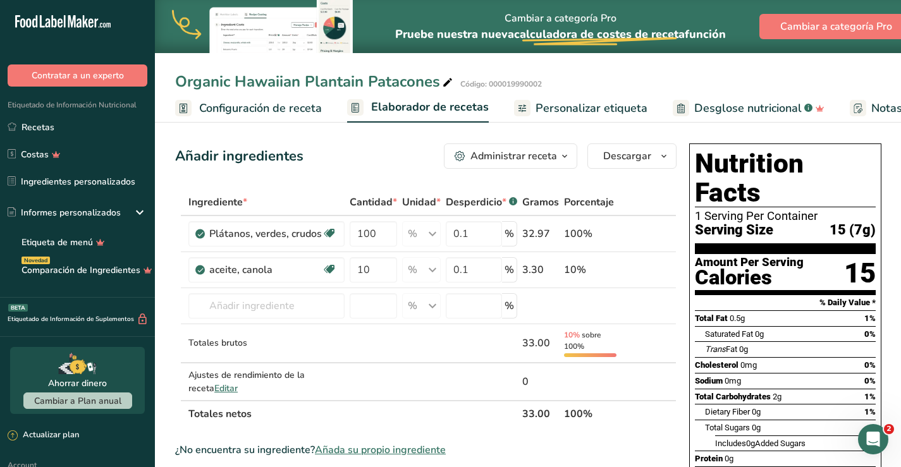
click at [552, 159] on div "Administrar receta" at bounding box center [514, 156] width 87 height 15
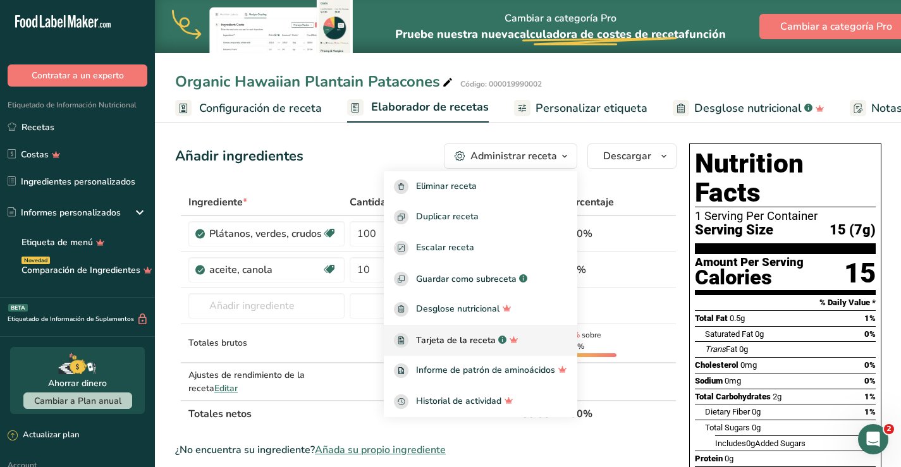
click at [480, 335] on span "Tarjeta de la receta" at bounding box center [456, 340] width 80 height 13
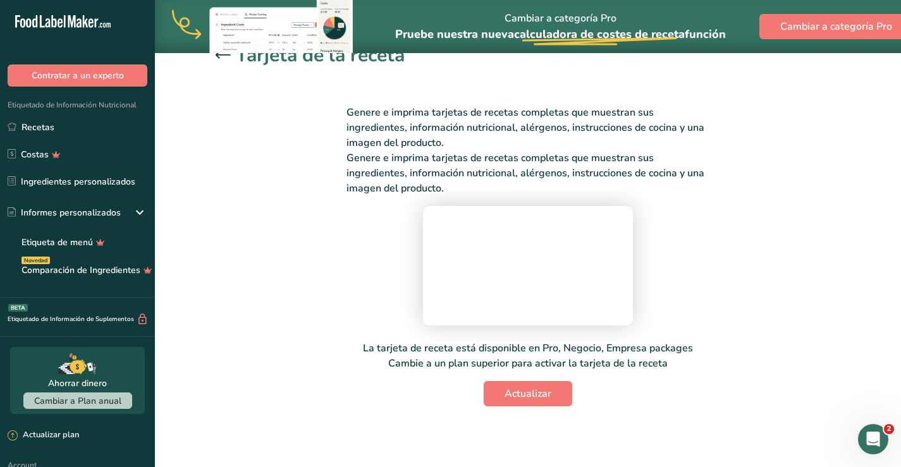
scroll to position [63, 0]
click at [623, 311] on video at bounding box center [528, 263] width 190 height 95
click at [49, 125] on link "Recetas" at bounding box center [77, 127] width 155 height 24
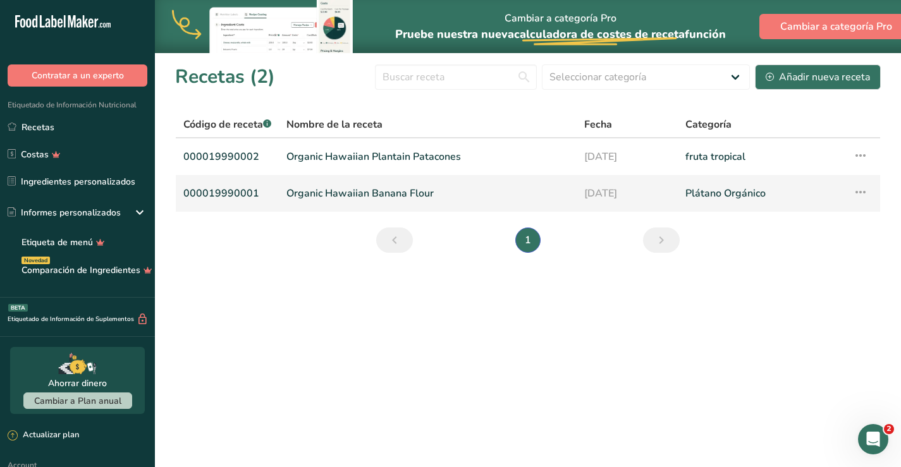
click at [351, 193] on link "Organic Hawaiian Banana Flour" at bounding box center [428, 193] width 283 height 27
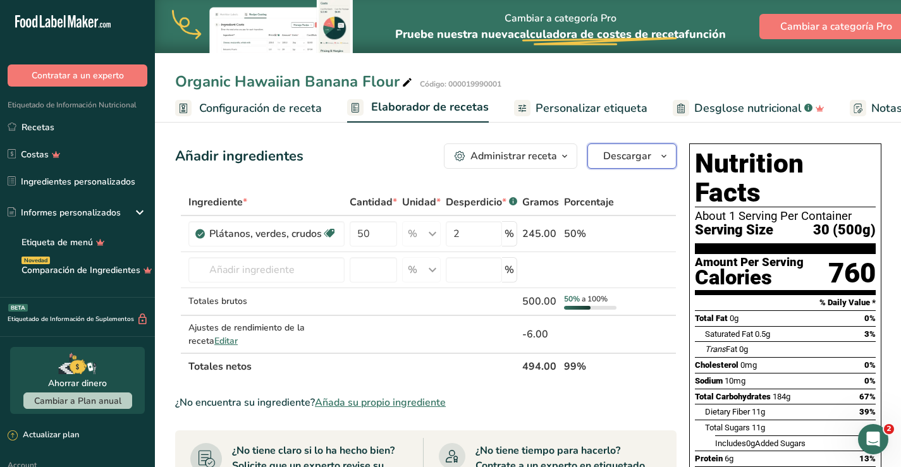
click at [643, 152] on span "Descargar" at bounding box center [627, 156] width 48 height 15
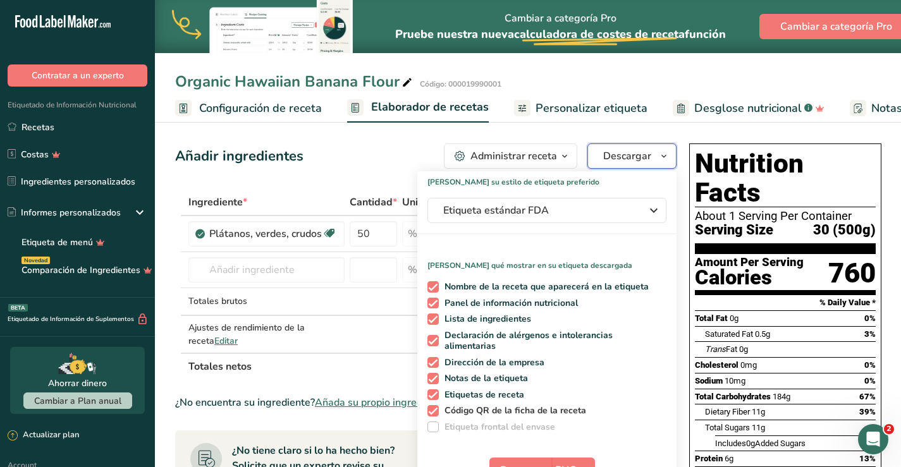
scroll to position [63, 0]
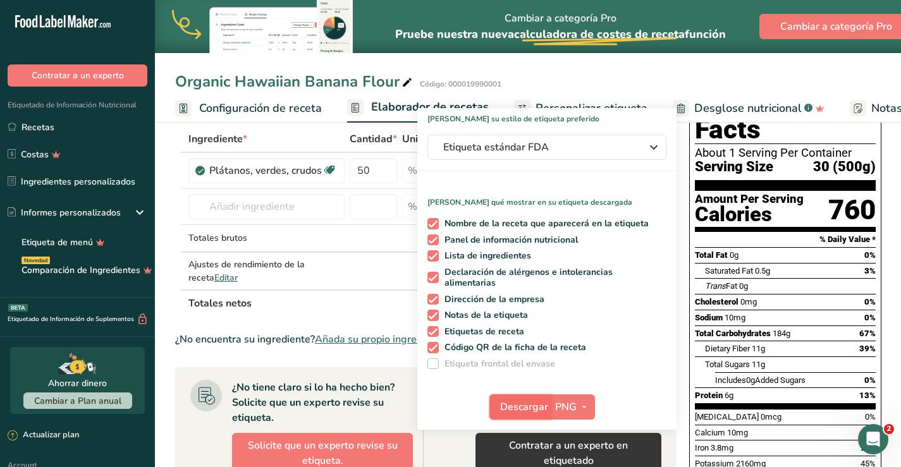
click at [528, 404] on span "Descargar" at bounding box center [524, 407] width 48 height 15
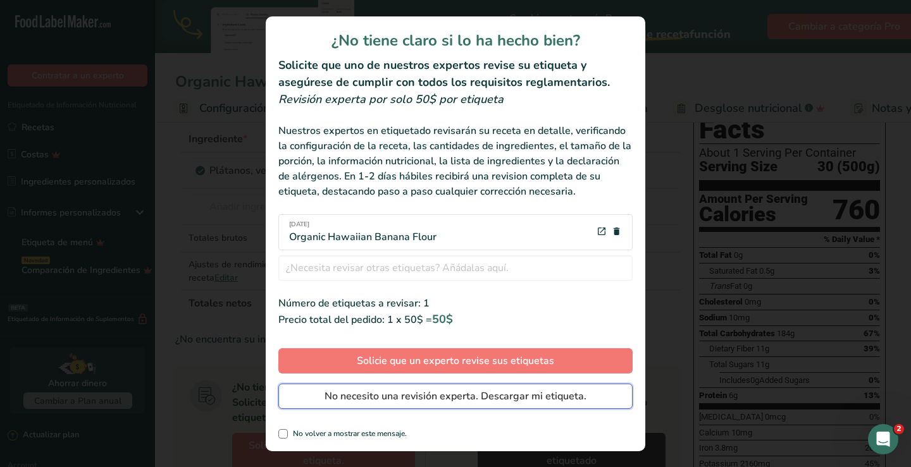
click at [427, 397] on span "No necesito una revisión experta. Descargar mi etiqueta." at bounding box center [455, 396] width 262 height 15
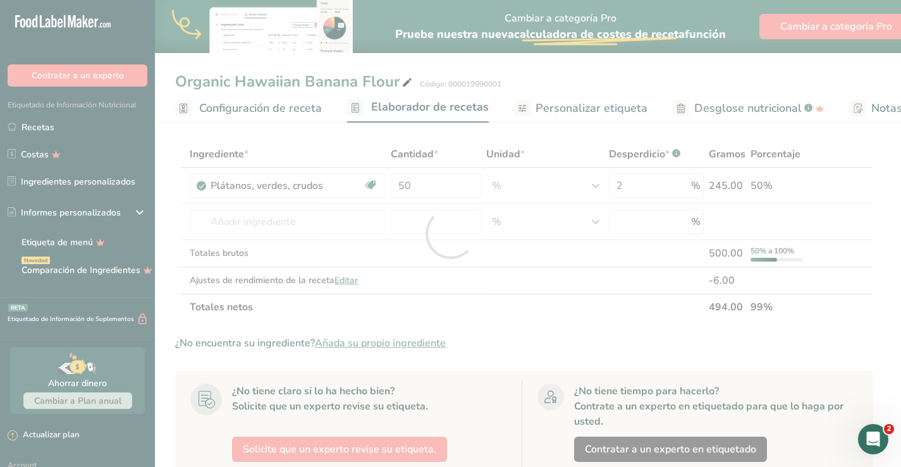
scroll to position [0, 0]
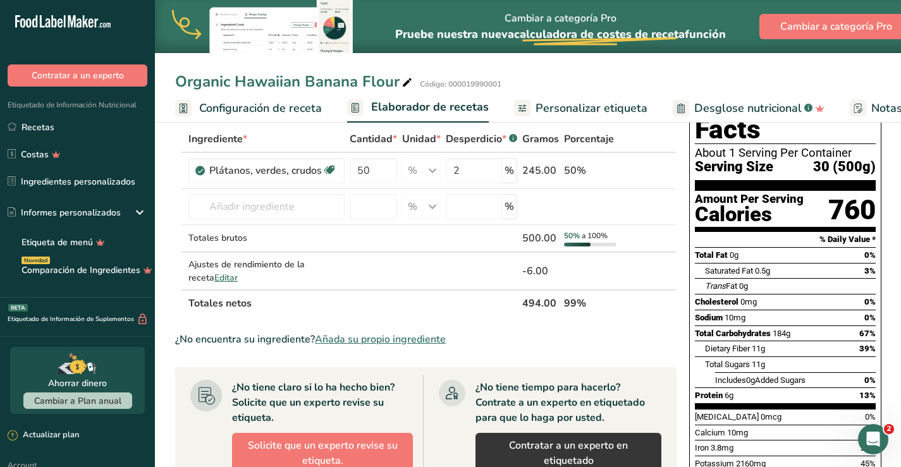
click at [565, 85] on div "Organic Hawaiian Banana Flour Código: 000019990001" at bounding box center [528, 81] width 746 height 23
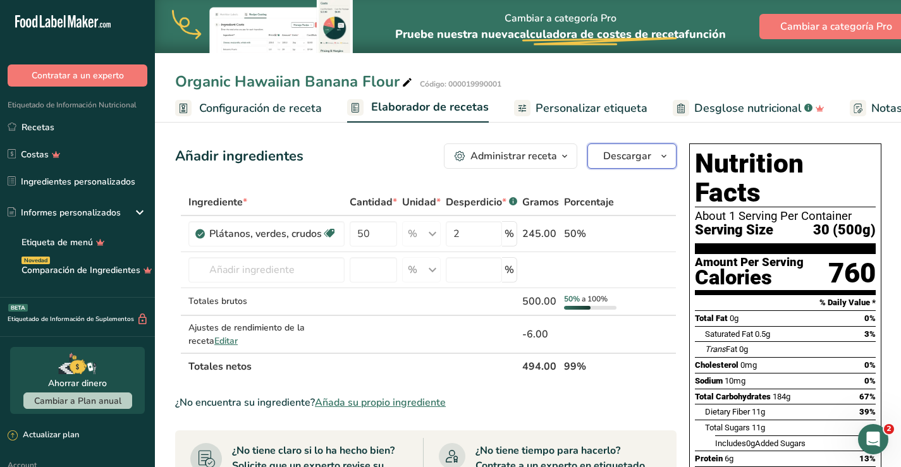
click at [609, 158] on span "Descargar" at bounding box center [627, 156] width 48 height 15
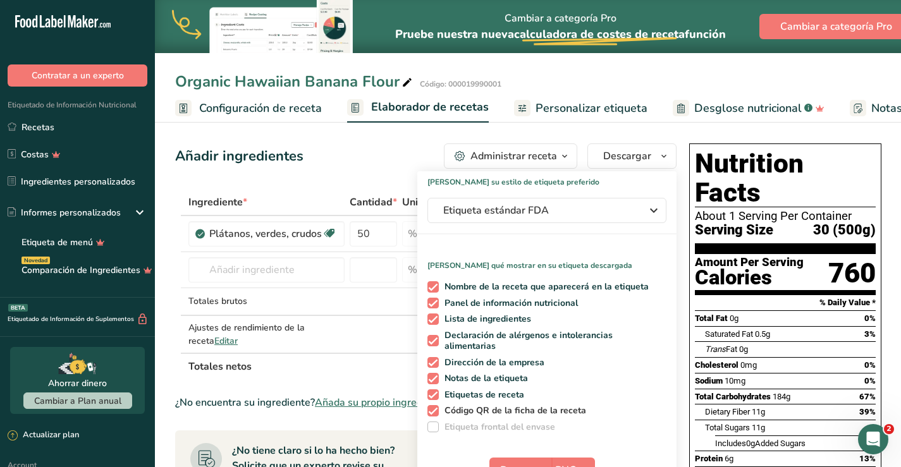
click at [432, 411] on span at bounding box center [433, 410] width 11 height 11
click at [432, 411] on input "Código QR de la ficha de la receta" at bounding box center [432, 411] width 8 height 8
checkbox input "false"
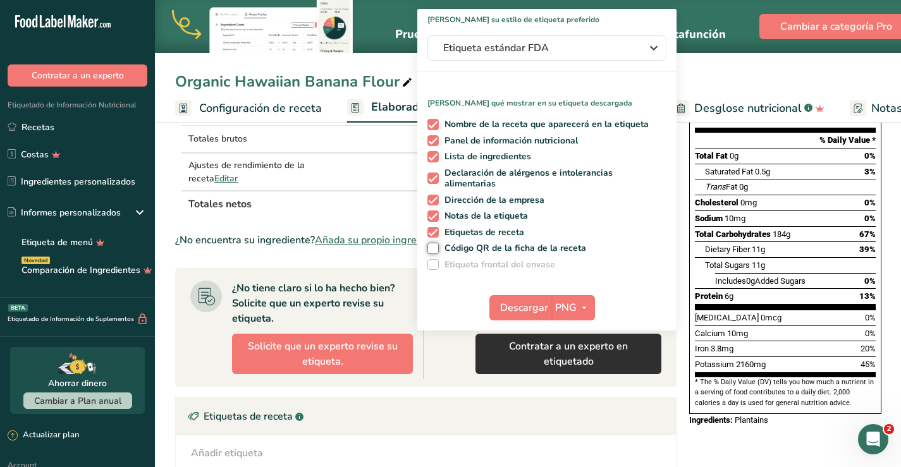
scroll to position [190, 0]
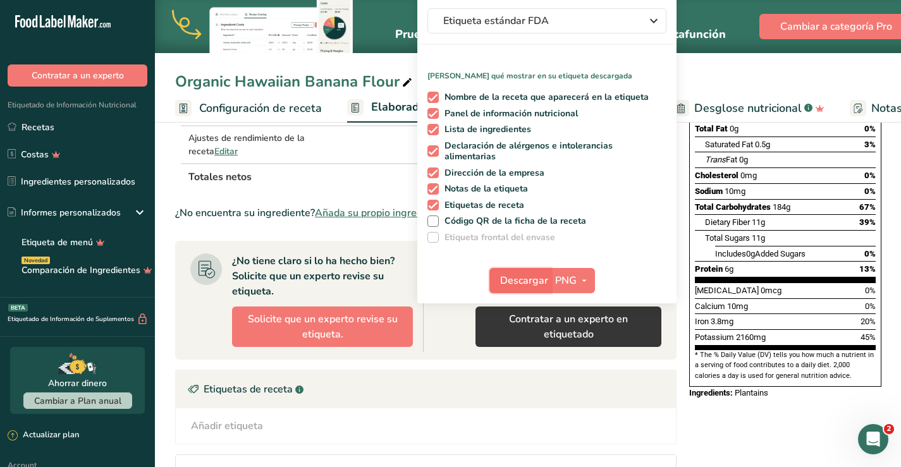
click at [519, 281] on span "Descargar" at bounding box center [524, 280] width 48 height 15
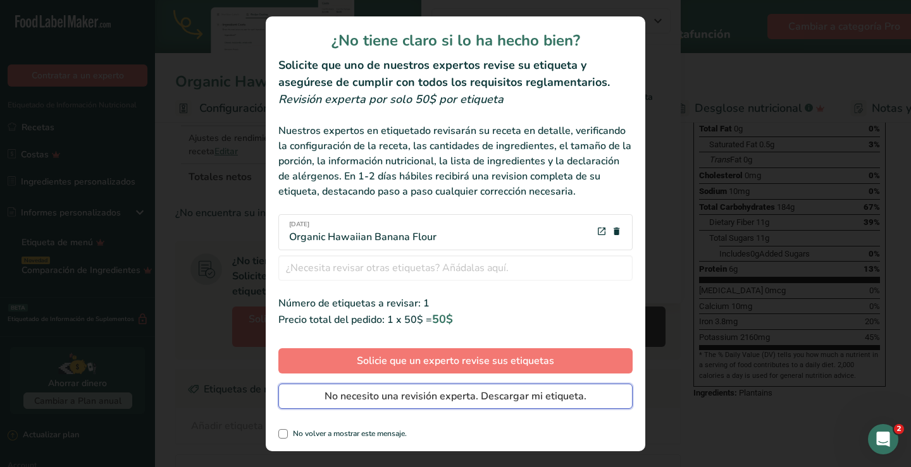
click at [431, 395] on span "No necesito una revisión experta. Descargar mi etiqueta." at bounding box center [455, 396] width 262 height 15
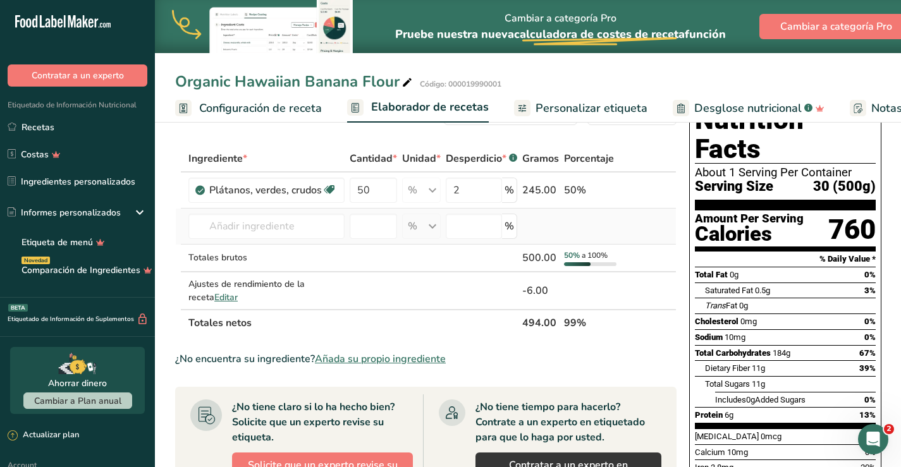
scroll to position [0, 0]
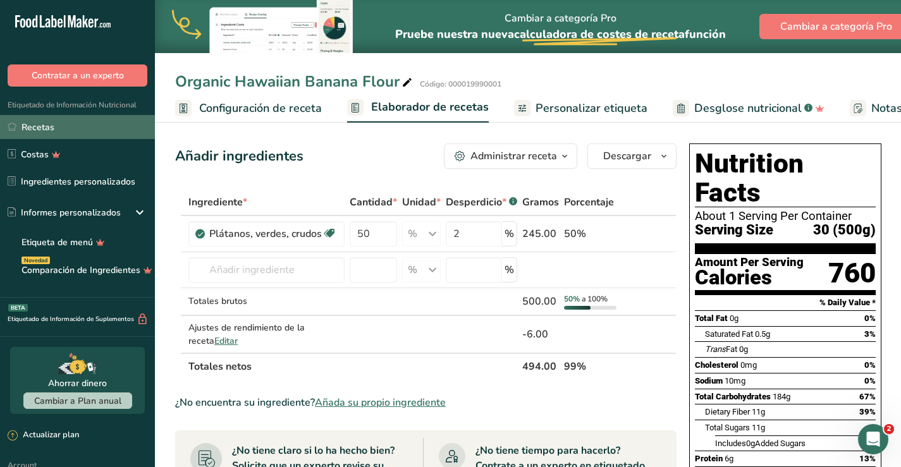
click at [32, 126] on link "Recetas" at bounding box center [77, 127] width 155 height 24
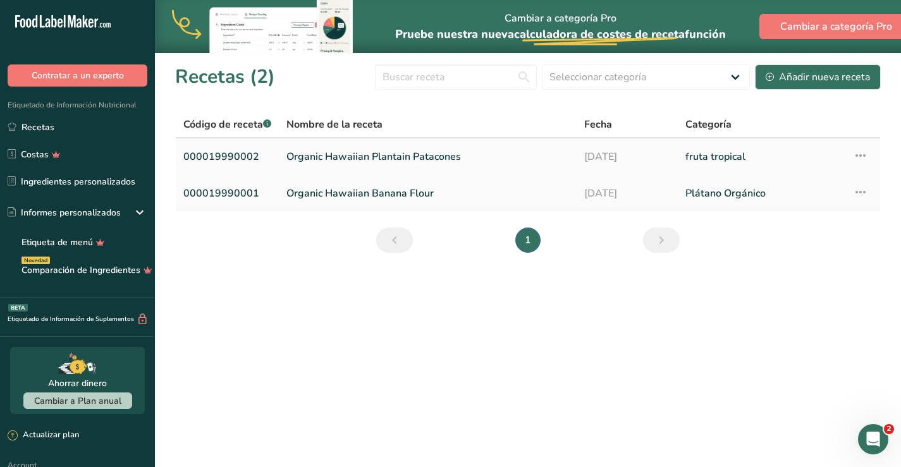
click at [381, 155] on link "Organic Hawaiian Plantain Patacones" at bounding box center [428, 157] width 283 height 27
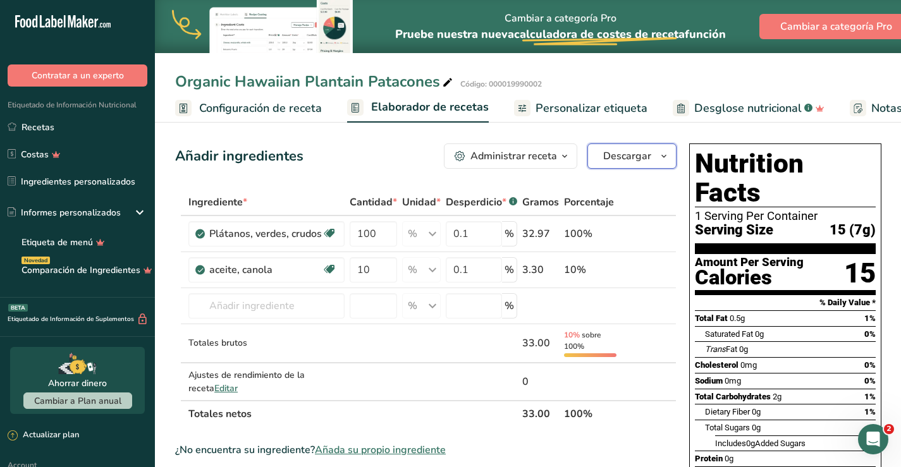
click at [621, 154] on span "Descargar" at bounding box center [627, 156] width 48 height 15
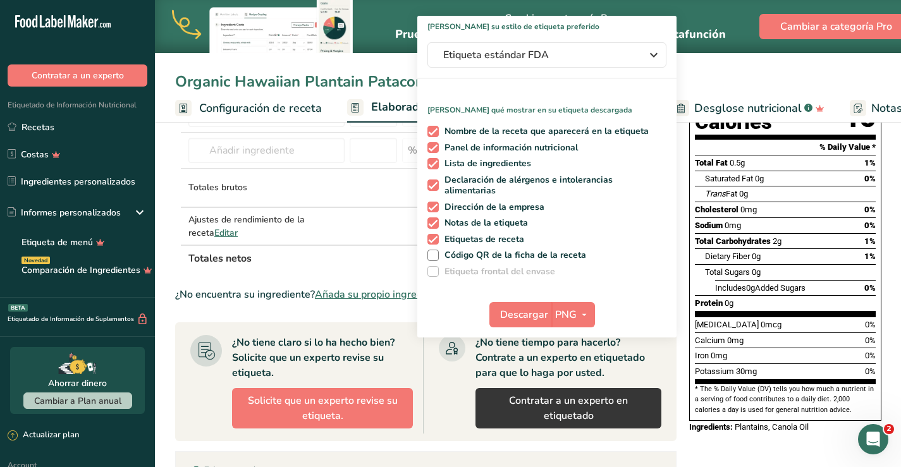
scroll to position [127, 0]
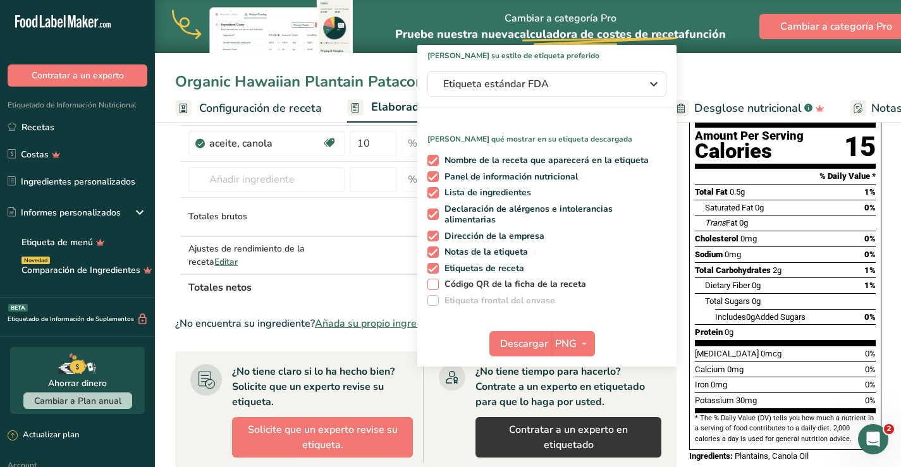
click at [429, 283] on span at bounding box center [433, 284] width 11 height 11
click at [429, 283] on input "Código QR de la ficha de la receta" at bounding box center [432, 284] width 8 height 8
click at [430, 283] on span at bounding box center [433, 284] width 11 height 11
click at [430, 283] on input "Código QR de la ficha de la receta" at bounding box center [432, 284] width 8 height 8
click at [430, 283] on span at bounding box center [433, 284] width 11 height 11
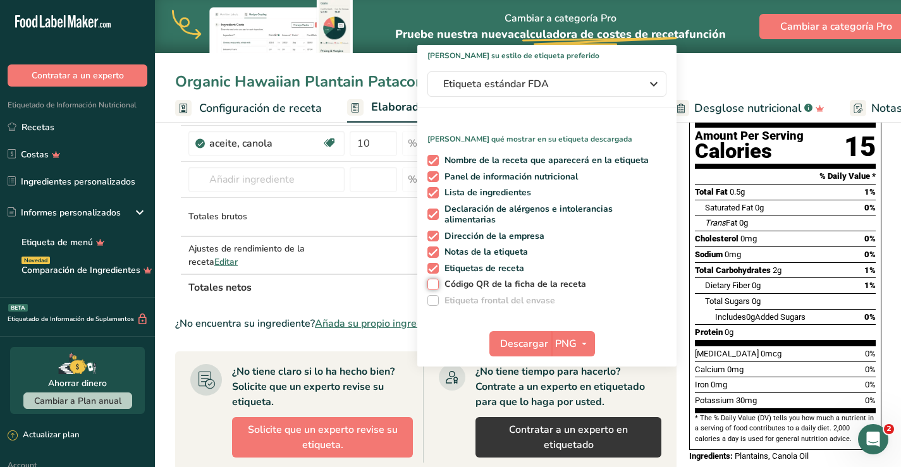
click at [430, 283] on input "Código QR de la ficha de la receta" at bounding box center [432, 284] width 8 height 8
checkbox input "true"
click at [529, 345] on span "Descargar" at bounding box center [524, 343] width 48 height 15
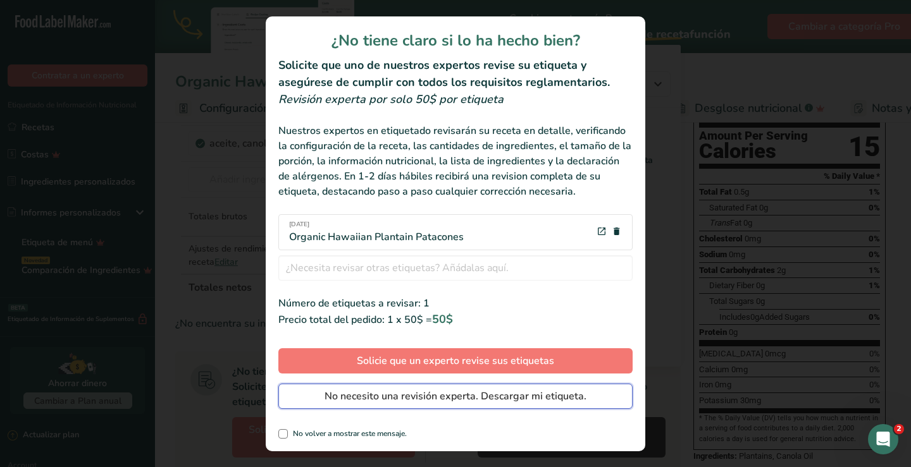
click at [459, 393] on span "No necesito una revisión experta. Descargar mi etiqueta." at bounding box center [455, 396] width 262 height 15
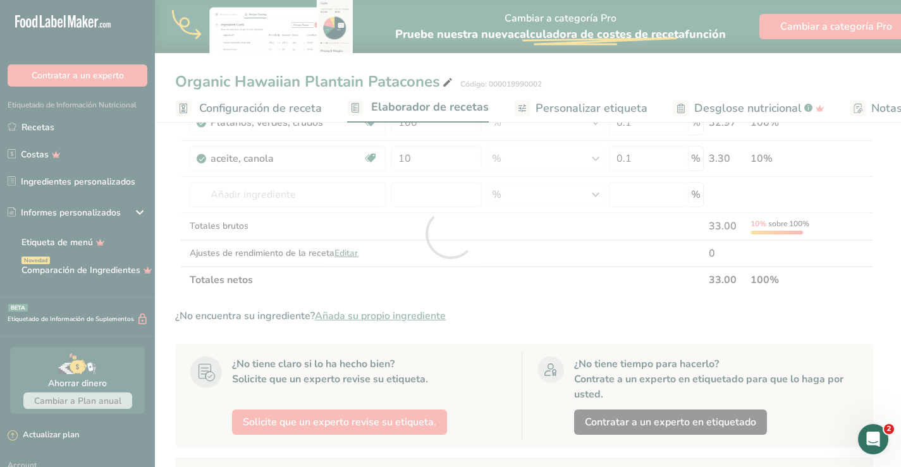
scroll to position [0, 0]
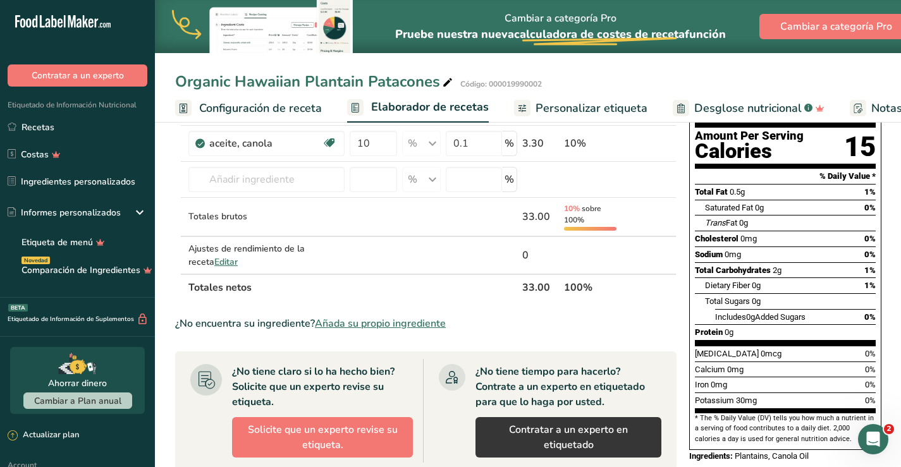
click at [891, 274] on section "Añadir ingredientes Administrar receta Eliminar receta Duplicar receta Escalar …" at bounding box center [528, 385] width 746 height 787
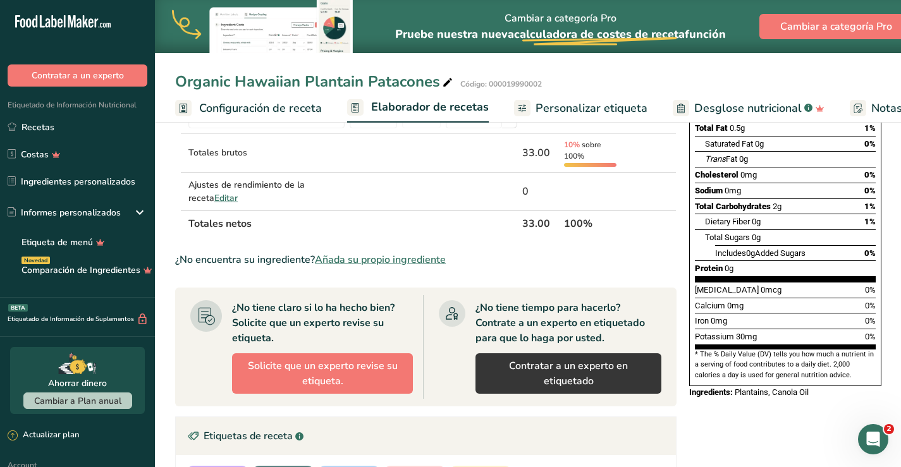
scroll to position [190, 0]
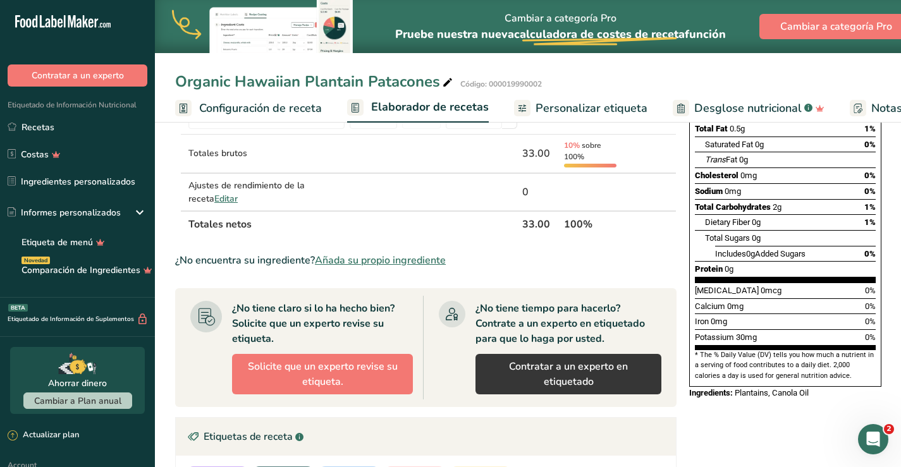
click at [408, 260] on span "Añada su propio ingrediente" at bounding box center [380, 260] width 131 height 15
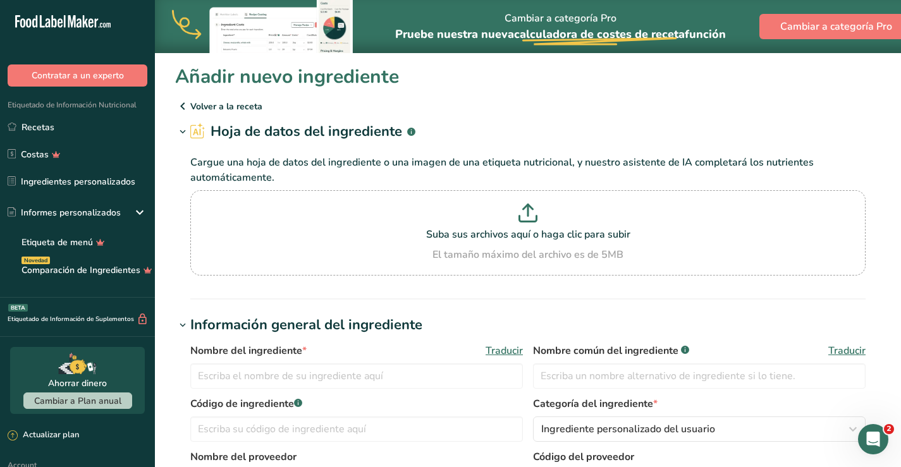
click at [183, 108] on icon at bounding box center [182, 106] width 15 height 23
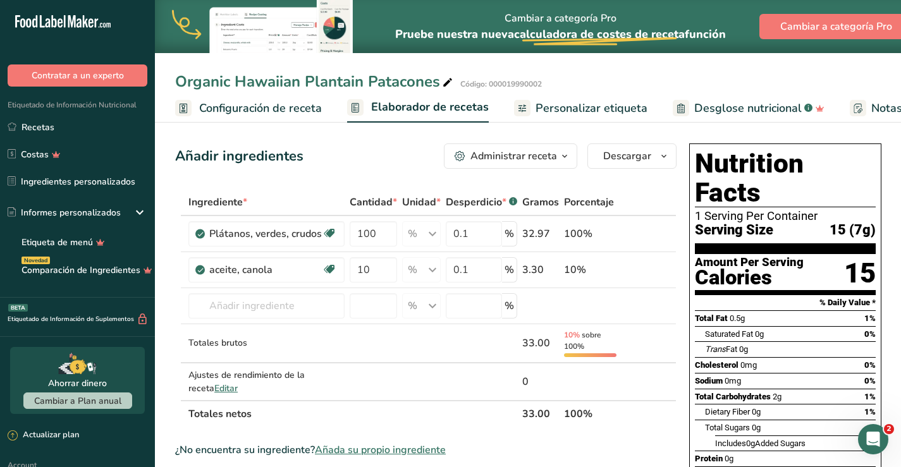
click at [287, 108] on span "Configuración de receta" at bounding box center [260, 108] width 123 height 17
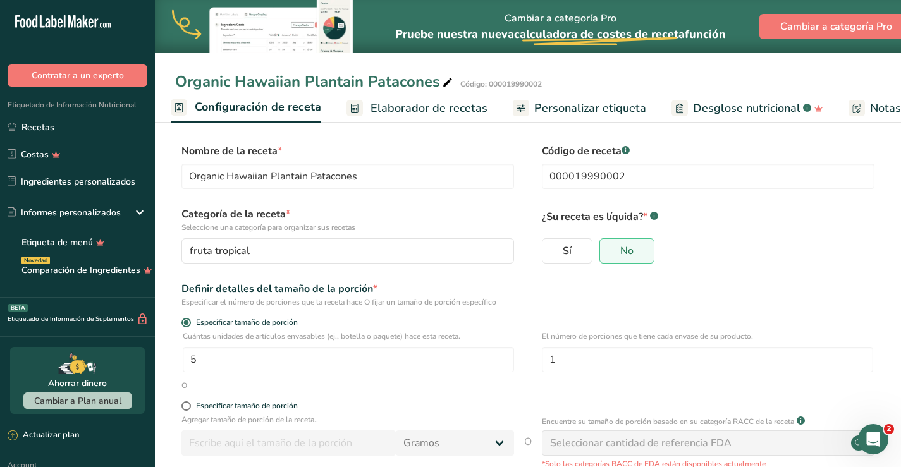
scroll to position [63, 0]
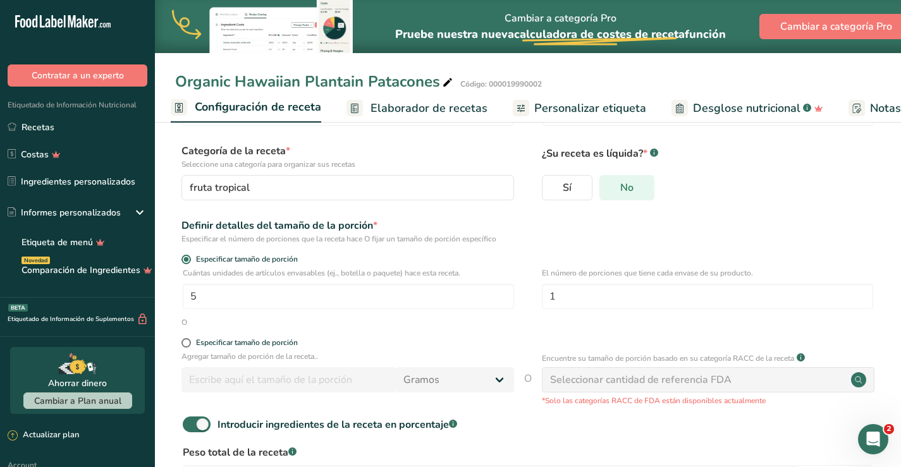
click at [643, 195] on label "No" at bounding box center [627, 187] width 55 height 25
click at [608, 192] on input "No" at bounding box center [604, 187] width 8 height 8
click at [628, 190] on span "No" at bounding box center [626, 188] width 13 height 13
click at [608, 190] on input "No" at bounding box center [604, 187] width 8 height 8
click at [257, 299] on input "5" at bounding box center [348, 296] width 331 height 25
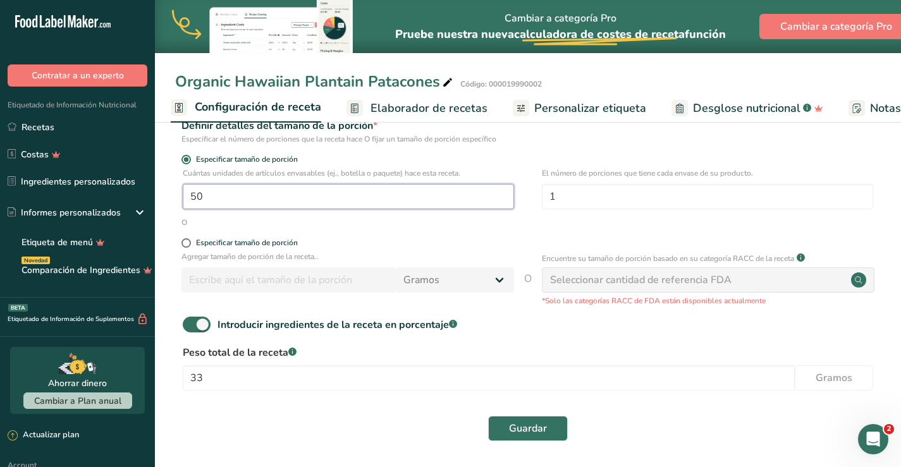
scroll to position [165, 0]
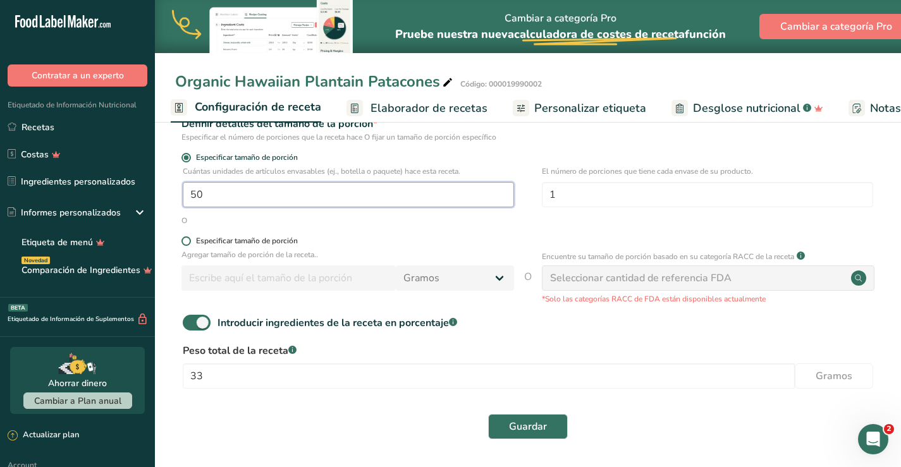
type input "50"
click at [192, 242] on span "Especificar tamaño de porción" at bounding box center [244, 241] width 107 height 9
click at [190, 242] on input "Especificar tamaño de porción" at bounding box center [186, 241] width 8 height 8
radio input "true"
radio input "false"
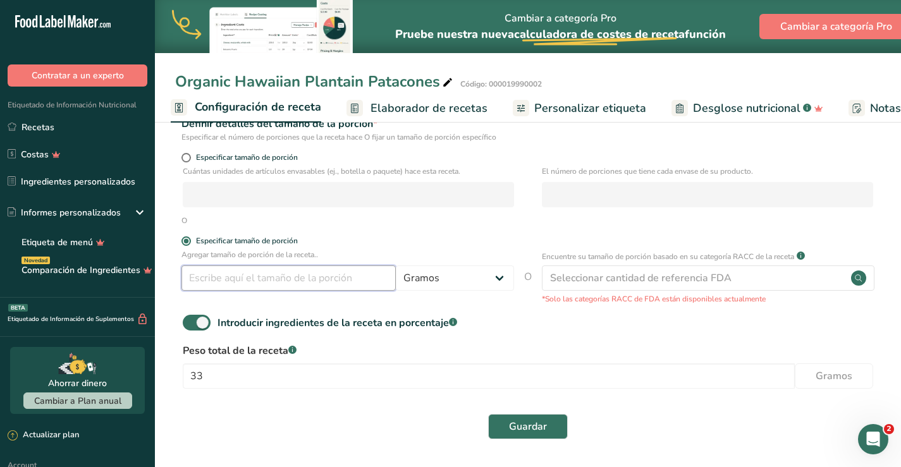
click at [211, 283] on input "number" at bounding box center [289, 278] width 214 height 25
type input "500"
click at [538, 424] on span "Guardar" at bounding box center [528, 426] width 38 height 15
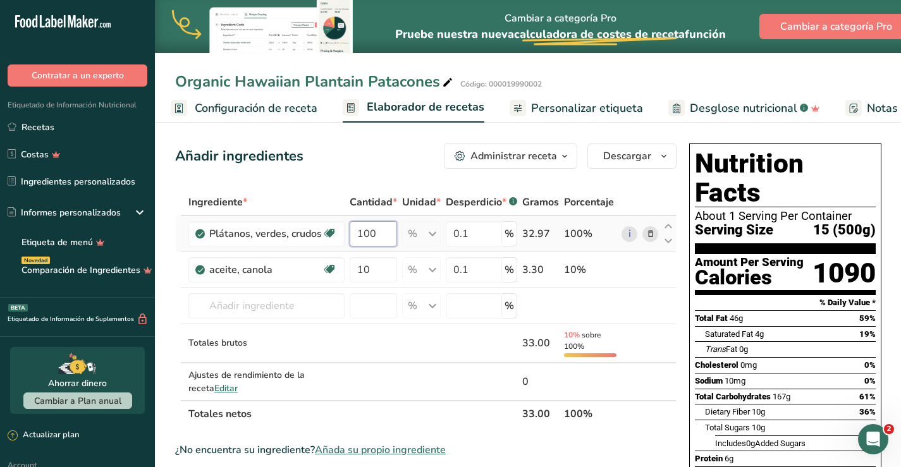
click at [380, 233] on input "100" at bounding box center [373, 233] width 47 height 25
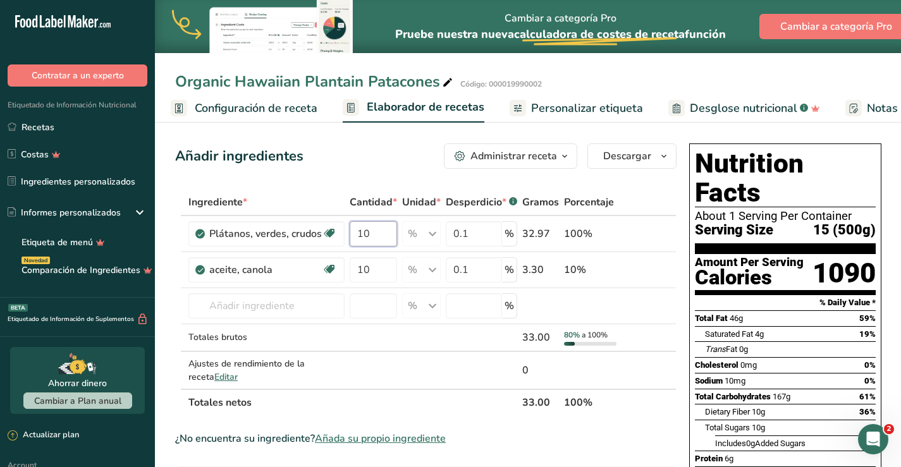
type input "10"
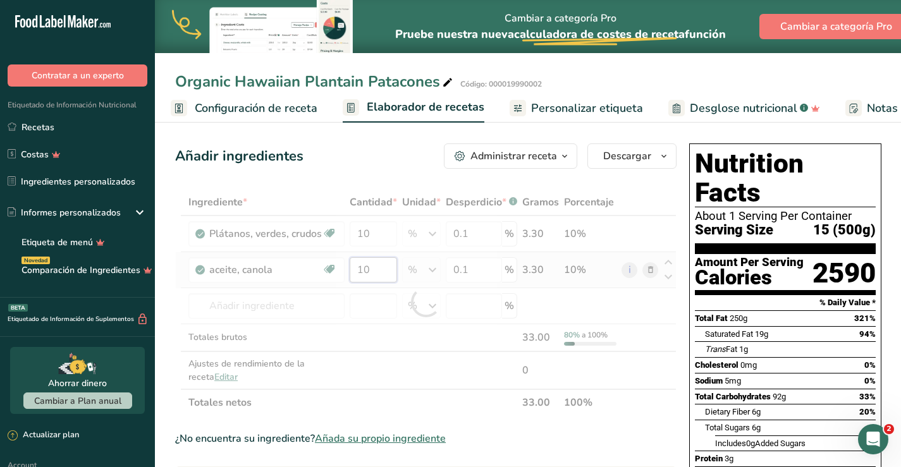
click at [388, 275] on div "Ingrediente * Cantidad * Unidad * Desperdicio * .a-a{fill:#347362;}.b-a{fill:#f…" at bounding box center [426, 302] width 502 height 227
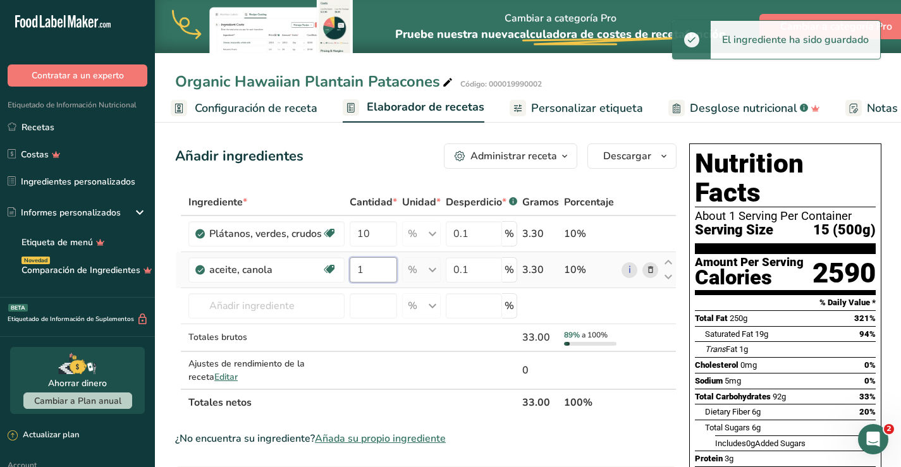
type input "1"
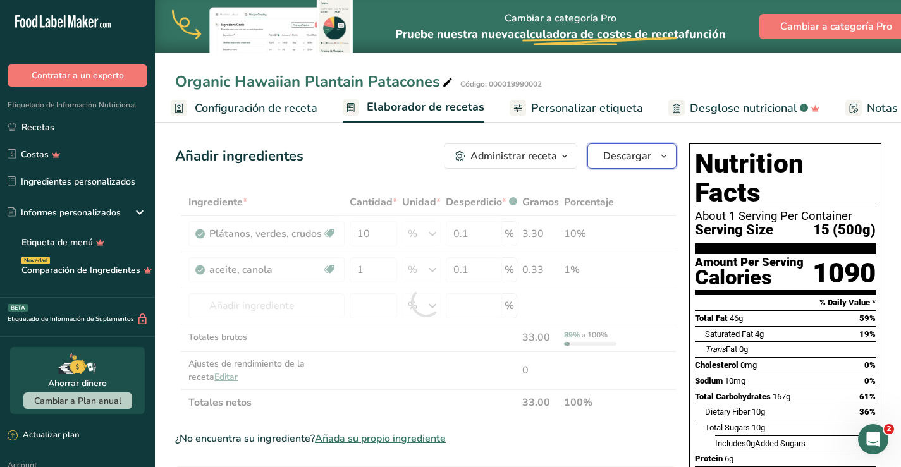
click at [615, 156] on span "Descargar" at bounding box center [627, 156] width 48 height 15
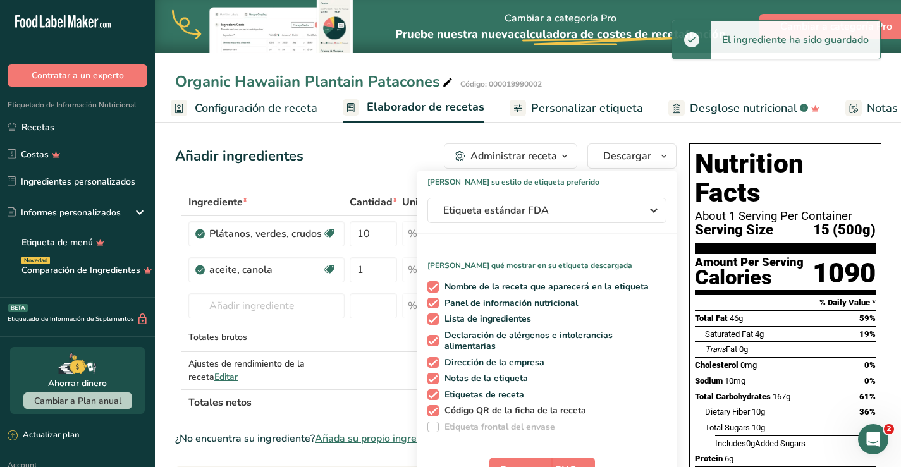
click at [433, 410] on span at bounding box center [433, 410] width 11 height 11
click at [433, 410] on input "Código QR de la ficha de la receta" at bounding box center [432, 411] width 8 height 8
checkbox input "false"
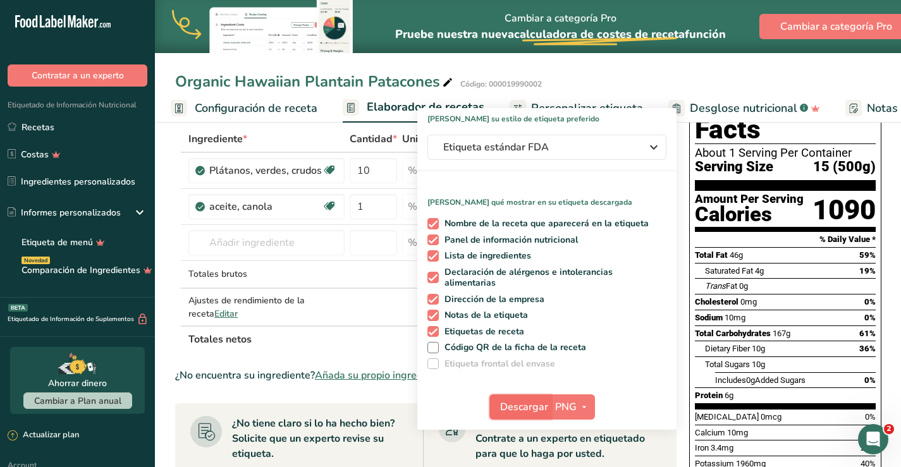
click at [529, 404] on span "Descargar" at bounding box center [524, 407] width 48 height 15
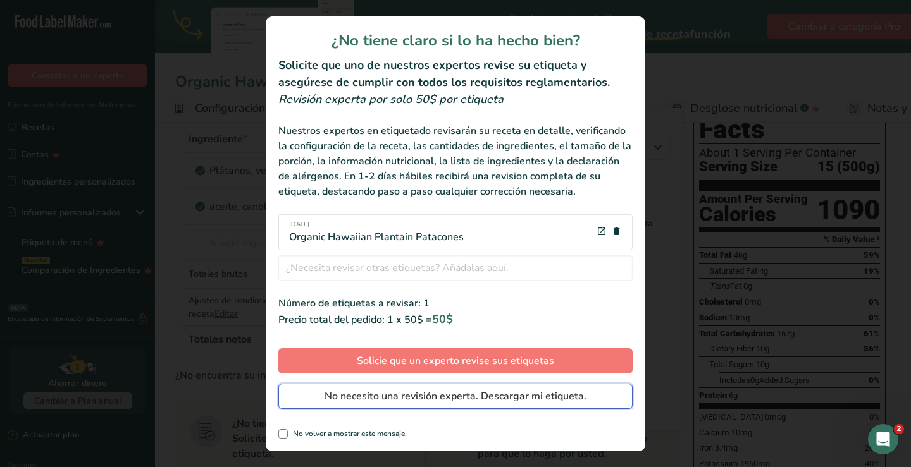
click at [455, 399] on span "No necesito una revisión experta. Descargar mi etiqueta." at bounding box center [455, 396] width 262 height 15
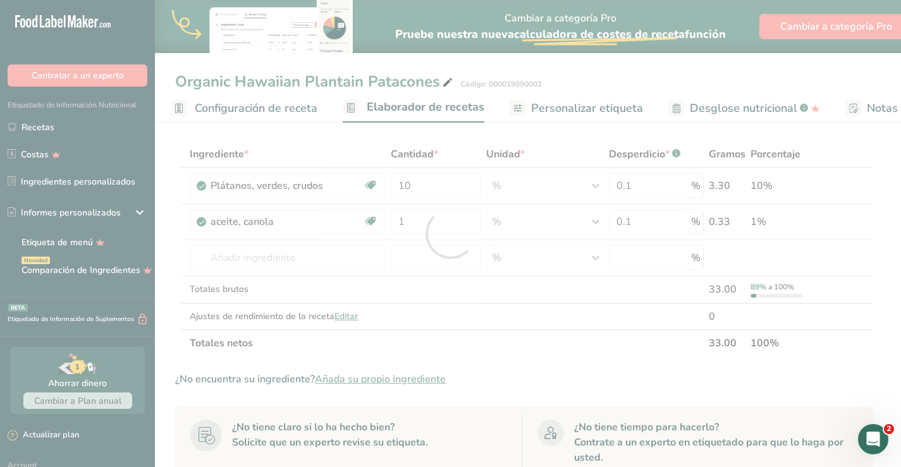
scroll to position [0, 0]
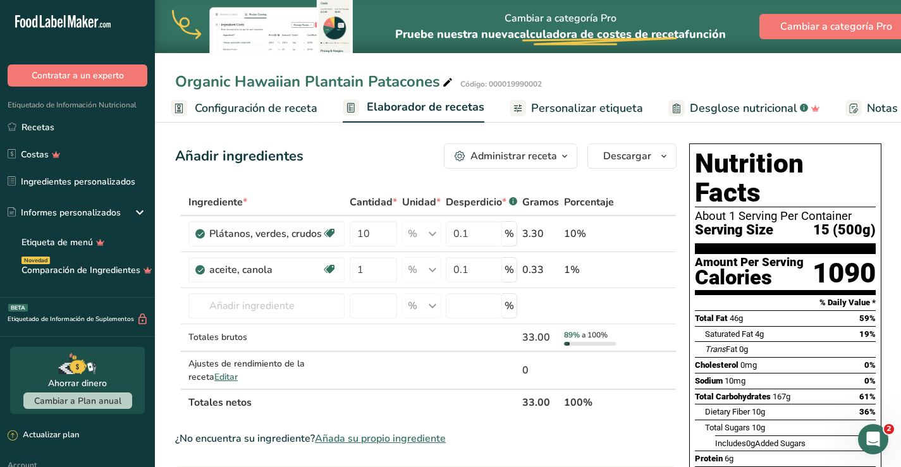
click at [567, 154] on icon "button" at bounding box center [565, 157] width 10 height 16
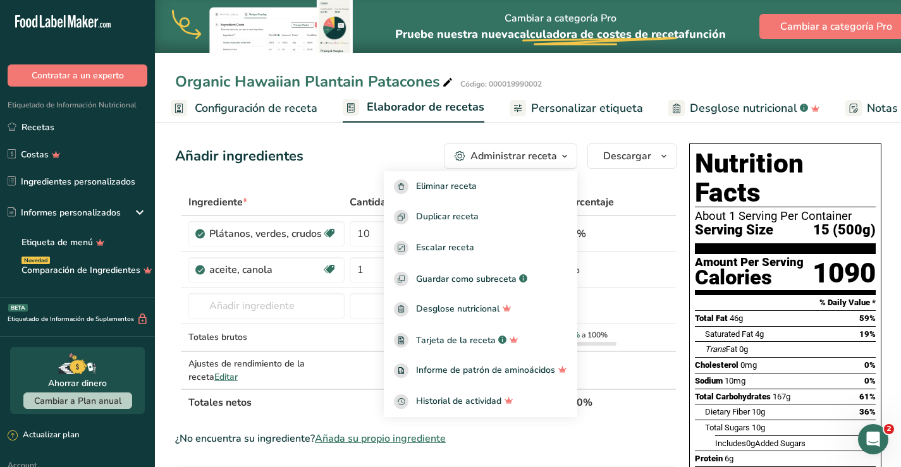
click at [567, 154] on icon "button" at bounding box center [565, 157] width 10 height 16
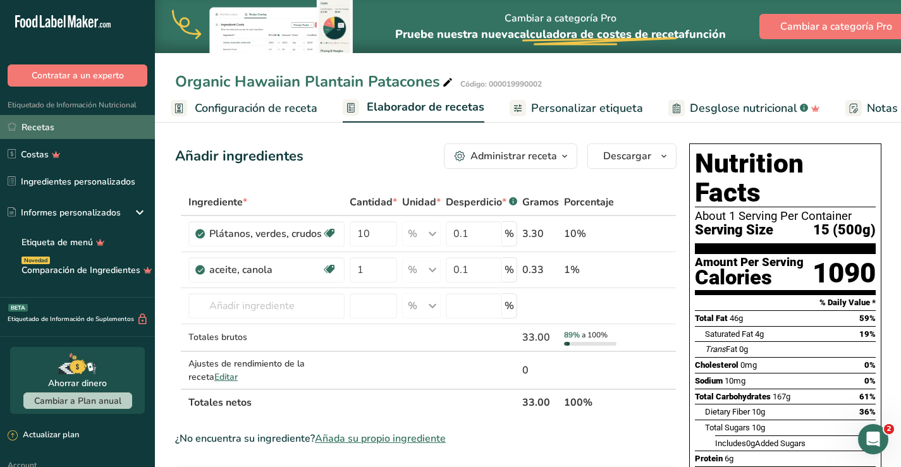
click at [49, 128] on link "Recetas" at bounding box center [77, 127] width 155 height 24
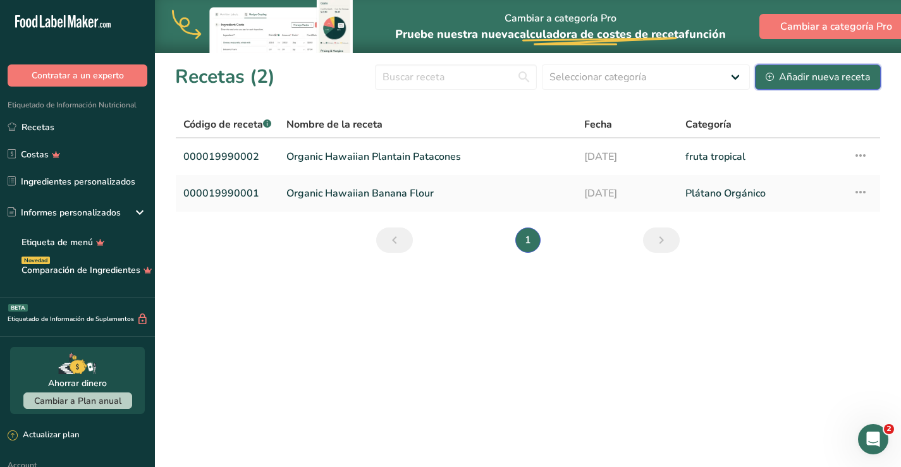
click at [810, 73] on div "Añadir nueva receta" at bounding box center [818, 77] width 104 height 15
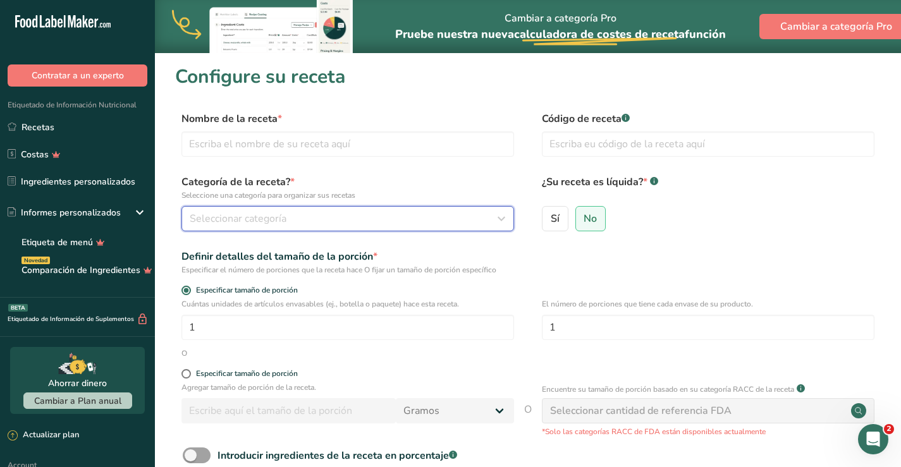
click at [412, 215] on div "Seleccionar categoría" at bounding box center [344, 218] width 309 height 15
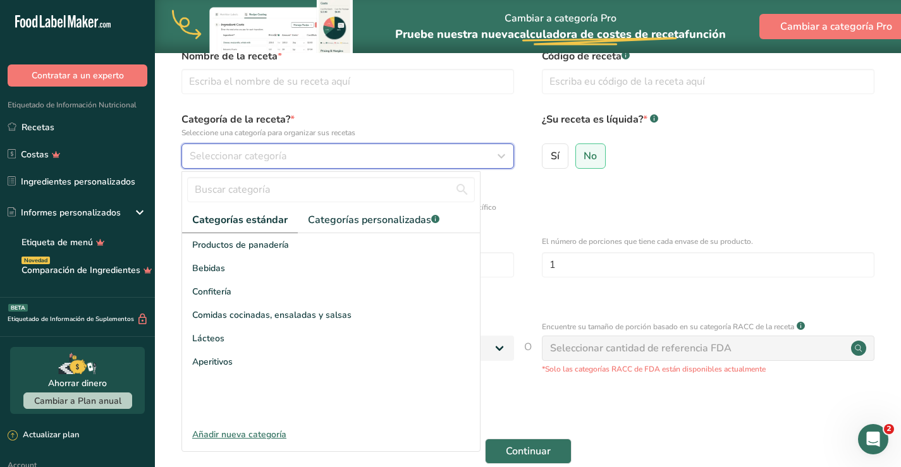
scroll to position [63, 0]
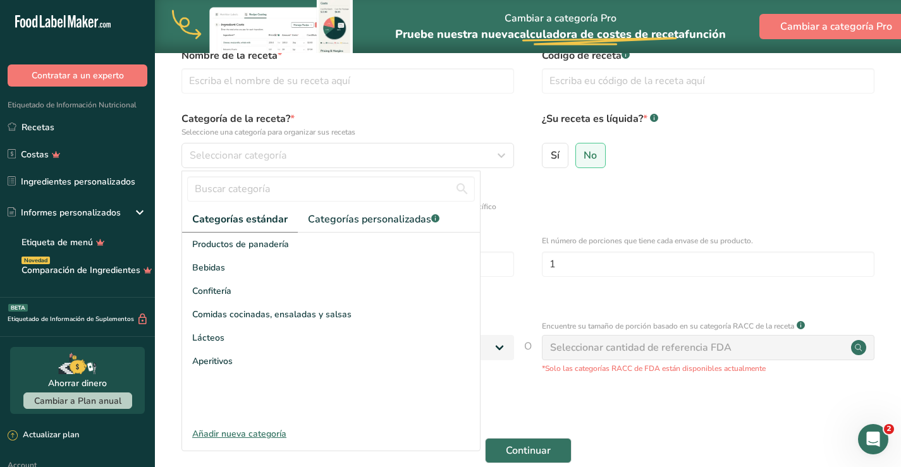
click at [261, 433] on div "Añadir nueva categoría" at bounding box center [331, 434] width 298 height 13
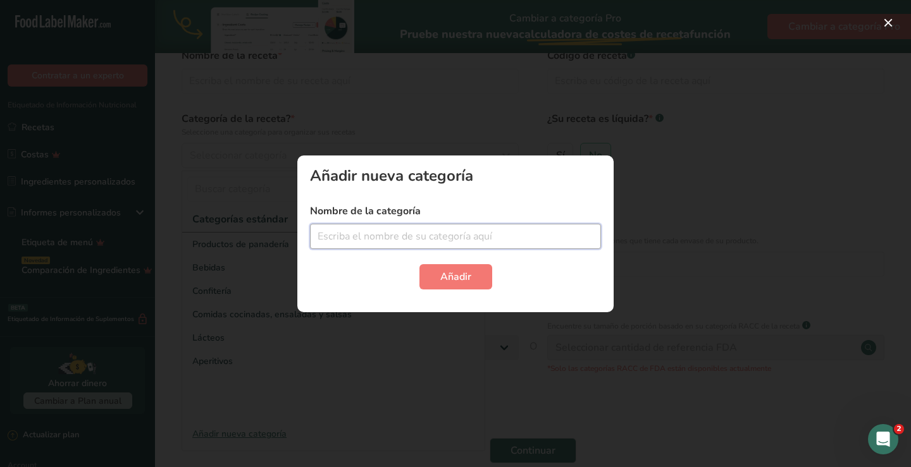
click at [433, 226] on input "text" at bounding box center [455, 236] width 291 height 25
type input "Plátano Hawaiano Orgánico"
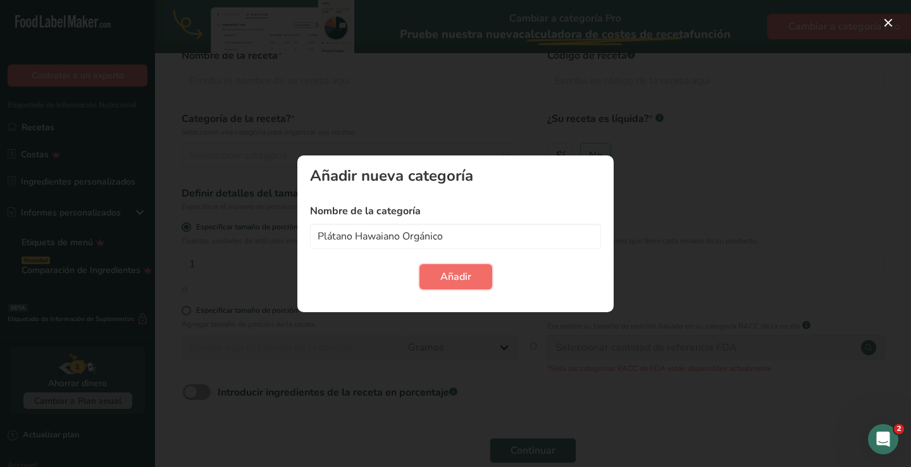
click at [456, 281] on span "Añadir" at bounding box center [455, 276] width 31 height 15
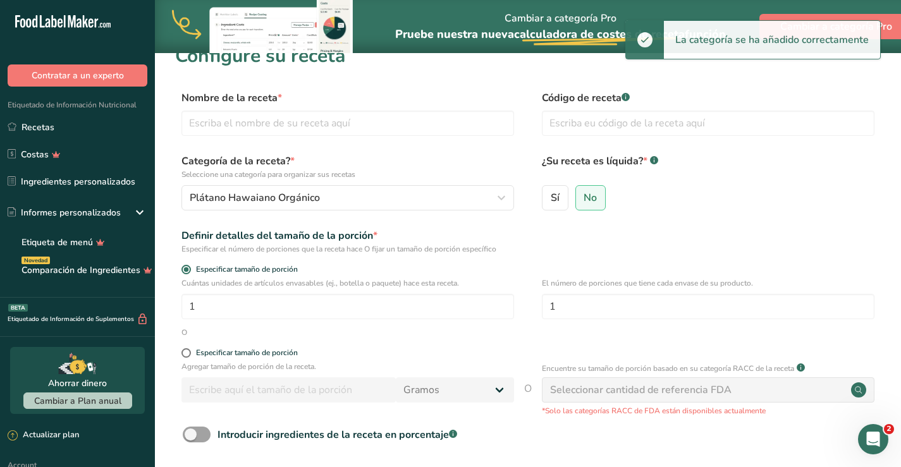
scroll to position [0, 0]
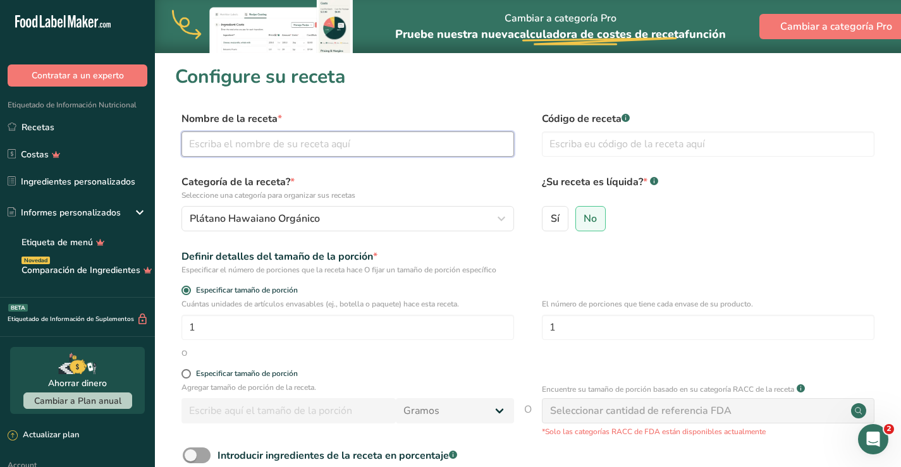
click at [297, 140] on input "text" at bounding box center [348, 144] width 333 height 25
drag, startPoint x: 235, startPoint y: 145, endPoint x: 176, endPoint y: 135, distance: 59.7
click at [176, 135] on div "Nombre de la receta * Patacones de plátano Hawaiano Orgánico Código de receta .…" at bounding box center [528, 137] width 706 height 53
type input "Tostones de plátano Hawaiano Orgánico"
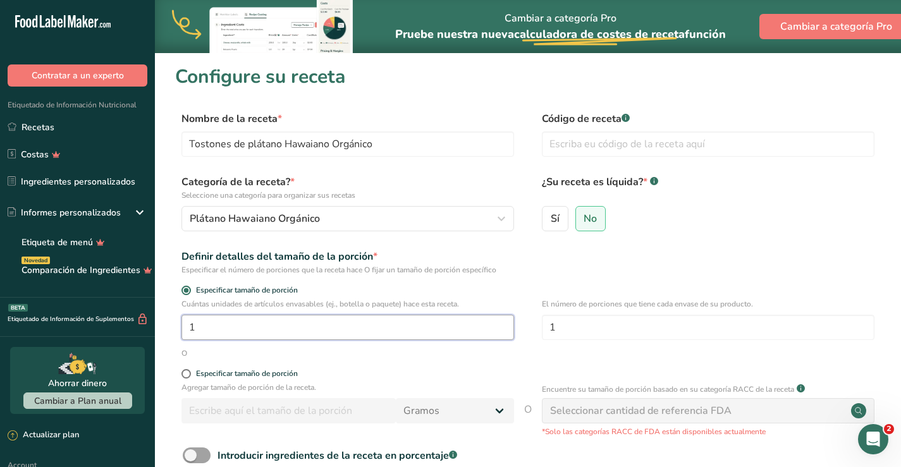
click at [229, 329] on input "1" at bounding box center [348, 327] width 333 height 25
click at [188, 375] on span at bounding box center [186, 373] width 9 height 9
click at [188, 375] on input "Especificar tamaño de porción" at bounding box center [186, 374] width 8 height 8
radio input "true"
radio input "false"
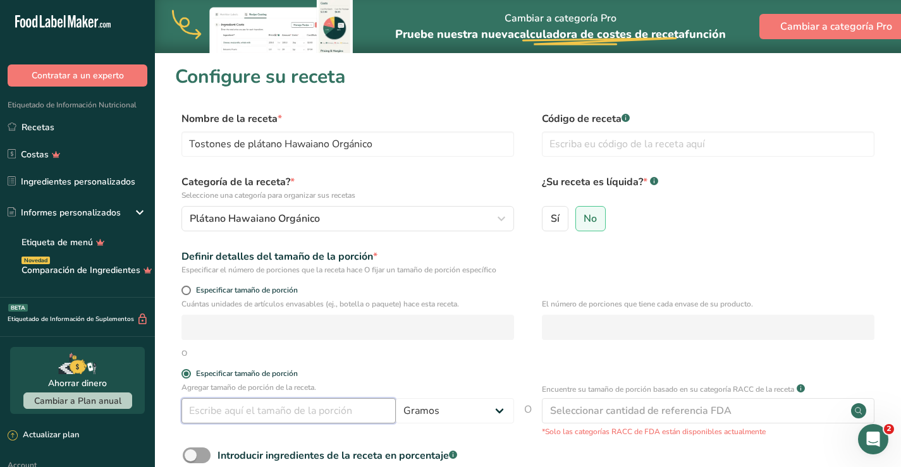
click at [293, 410] on input "number" at bounding box center [289, 410] width 214 height 25
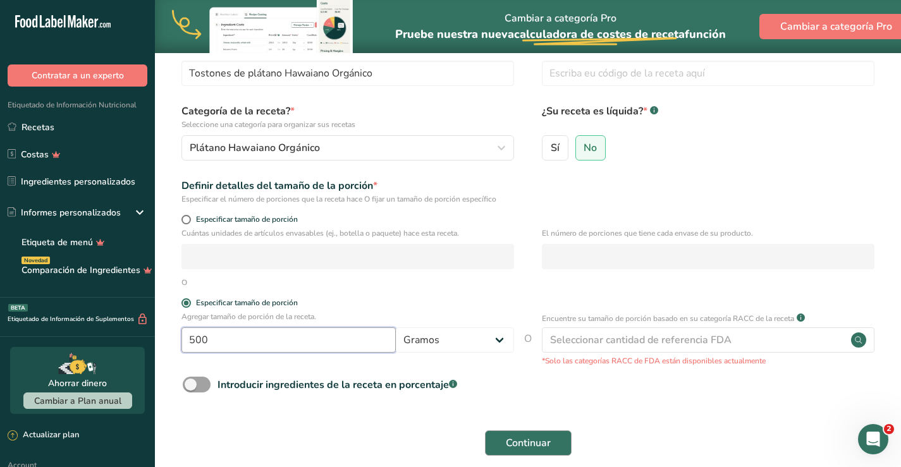
scroll to position [127, 0]
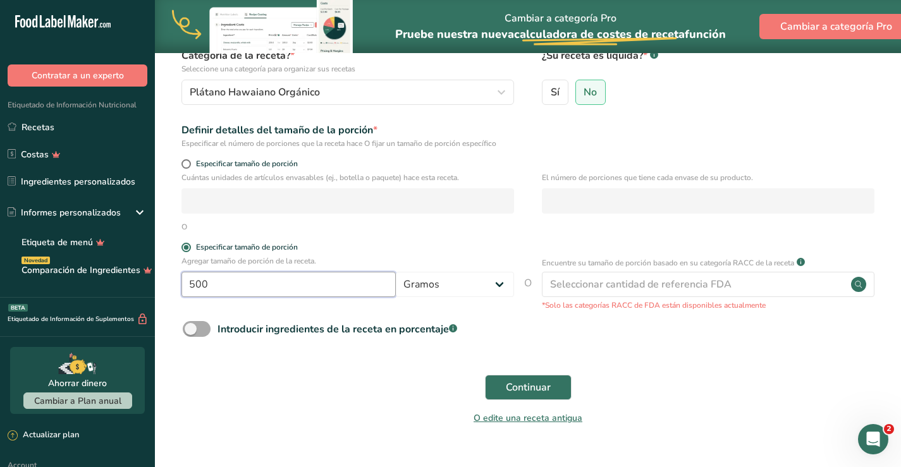
type input "500"
click at [202, 328] on span at bounding box center [197, 329] width 28 height 16
click at [191, 328] on input "Introducir ingredientes de la receta en porcentaje .a-a{fill:#347362;}.b-a{fill…" at bounding box center [187, 329] width 8 height 8
checkbox input "true"
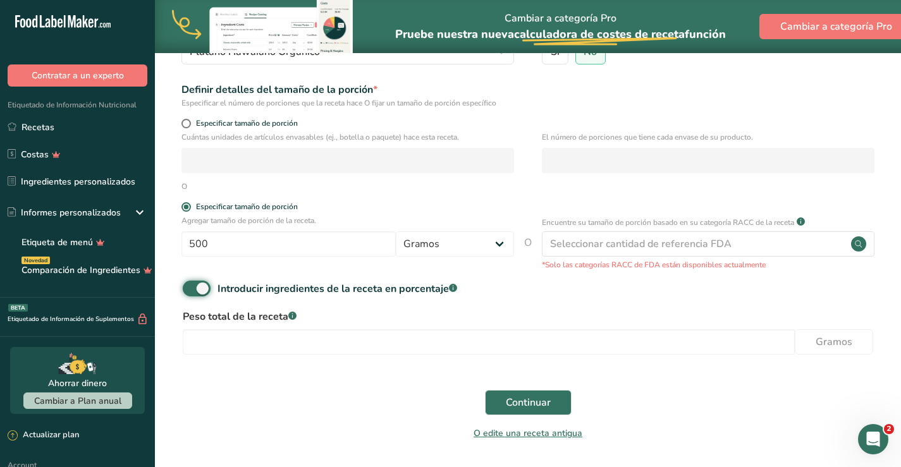
scroll to position [209, 0]
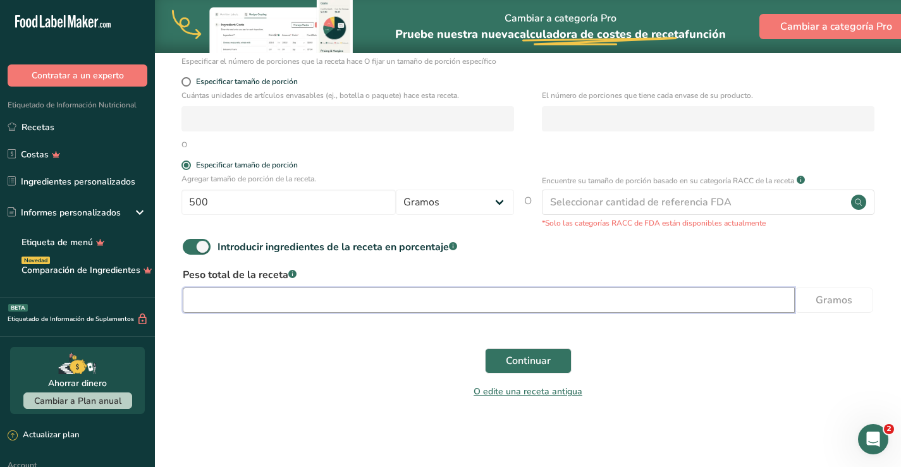
click at [409, 299] on input "number" at bounding box center [489, 300] width 612 height 25
type input "20"
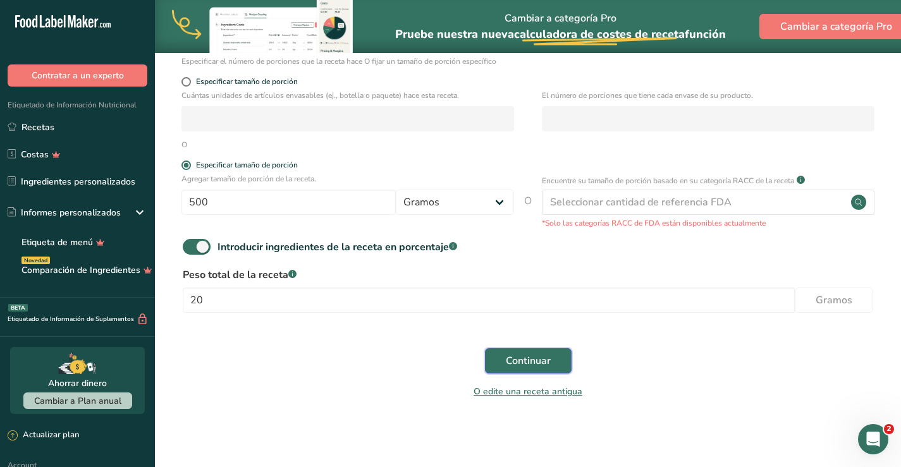
click at [546, 364] on span "Continuar" at bounding box center [528, 361] width 45 height 15
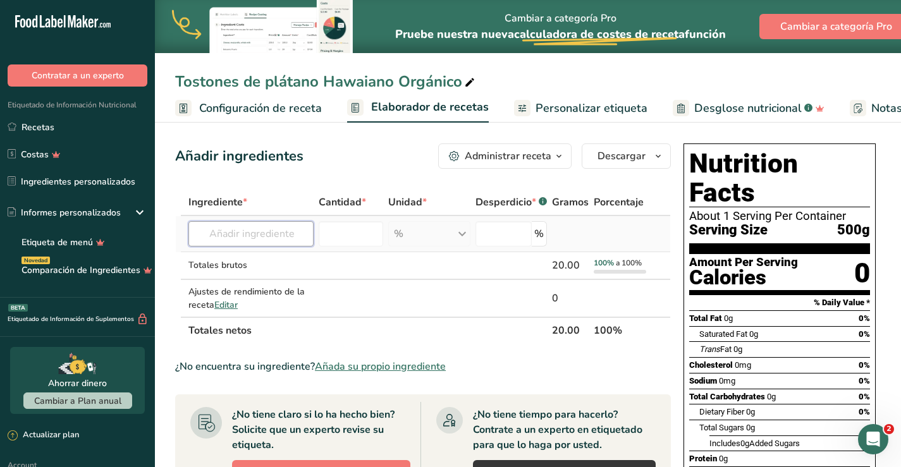
click at [285, 233] on input "text" at bounding box center [250, 233] width 125 height 25
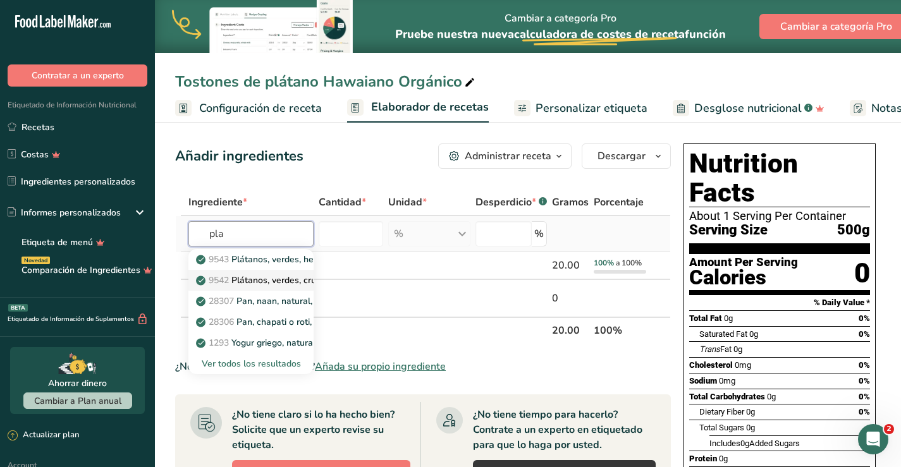
type input "Plantains, green, raw"
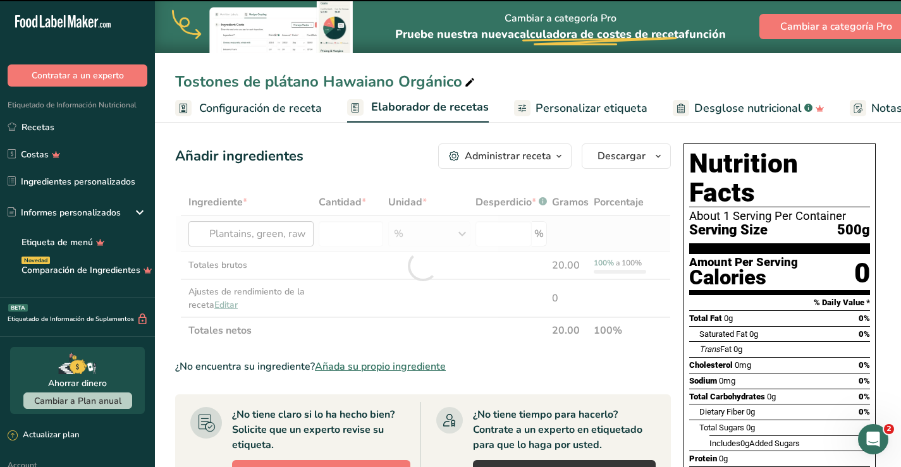
type input "0"
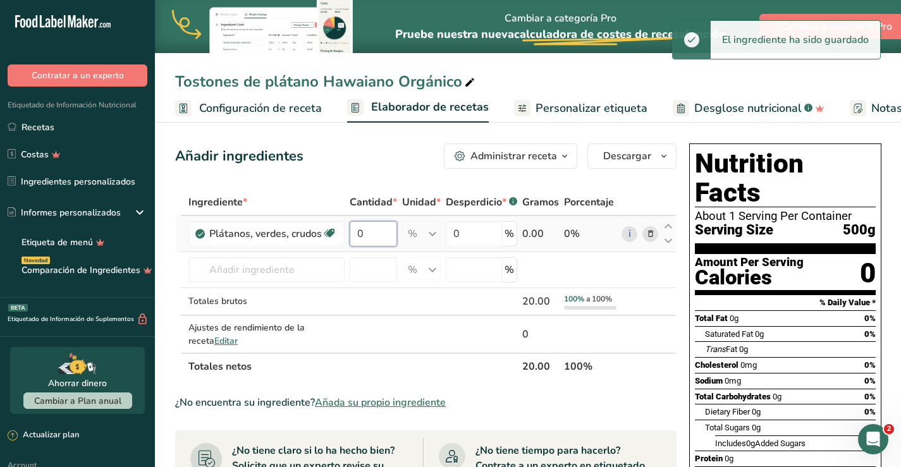
click at [384, 233] on input "0" at bounding box center [373, 233] width 47 height 25
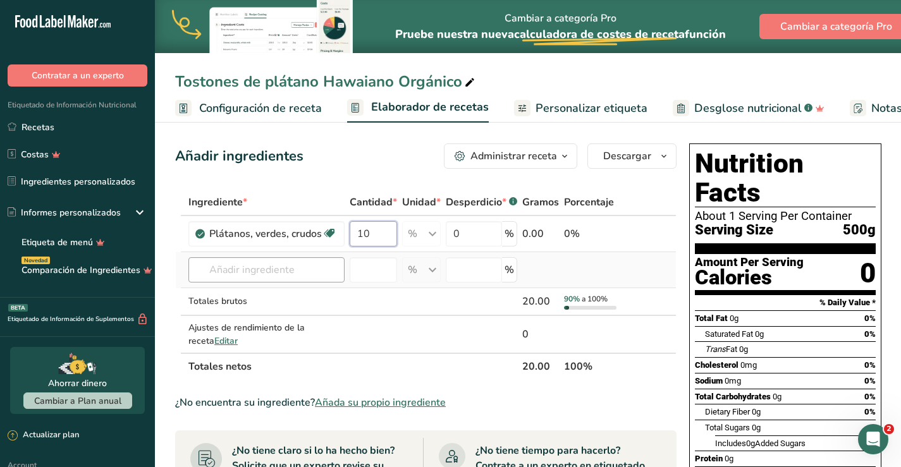
type input "10"
click at [307, 266] on div "Ingrediente * Cantidad * Unidad * Desperdicio * .a-a{fill:#347362;}.b-a{fill:#f…" at bounding box center [426, 284] width 502 height 191
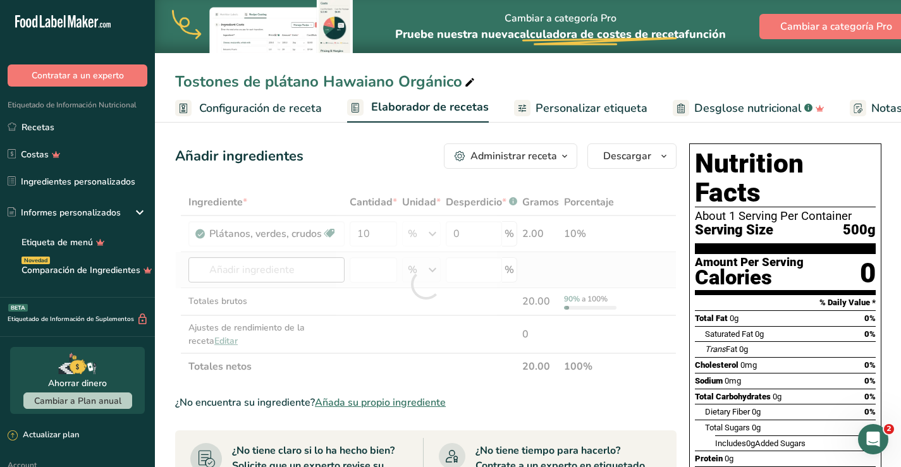
click at [307, 266] on div at bounding box center [426, 284] width 502 height 191
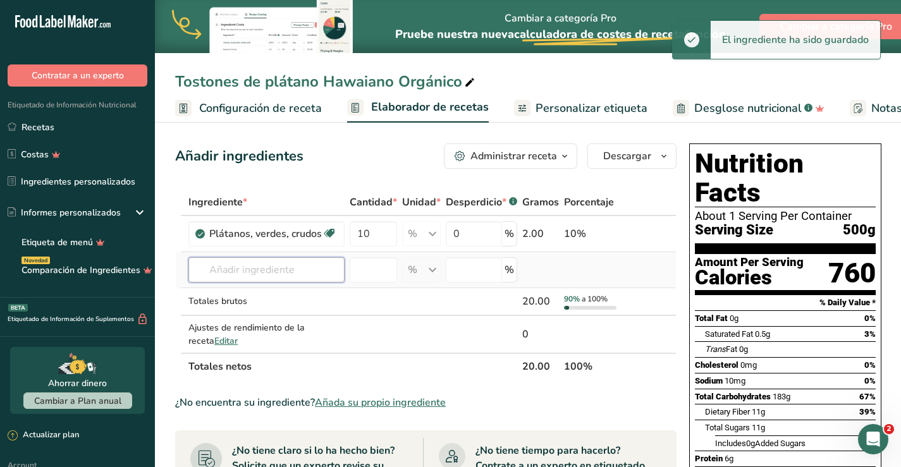
click at [306, 271] on input "text" at bounding box center [266, 269] width 156 height 25
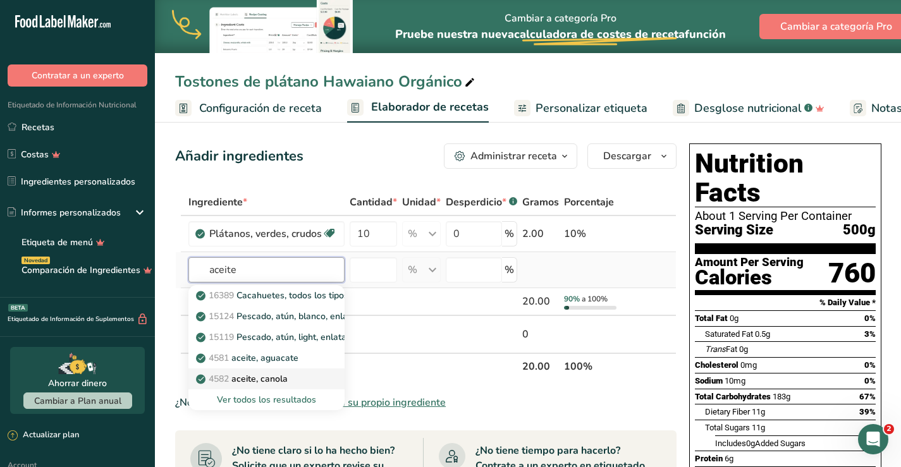
type input "aceite"
click at [299, 374] on div "4582 aceite, canola" at bounding box center [257, 379] width 116 height 13
type input "Oil, canola"
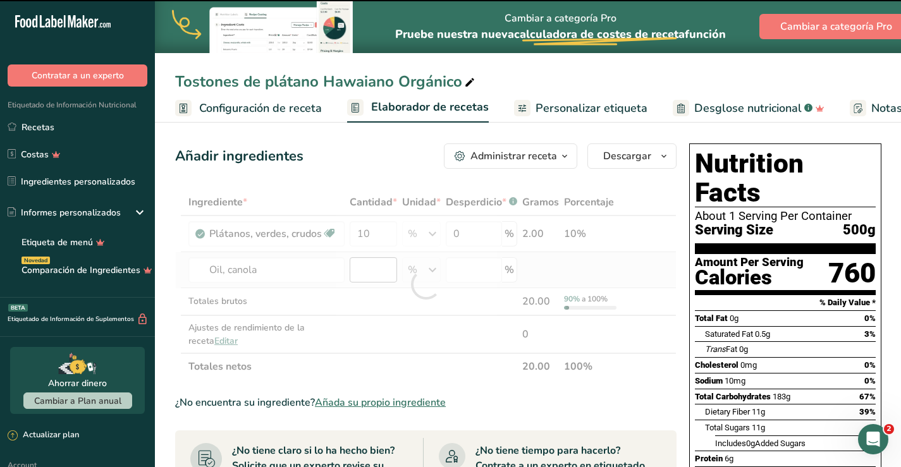
type input "0"
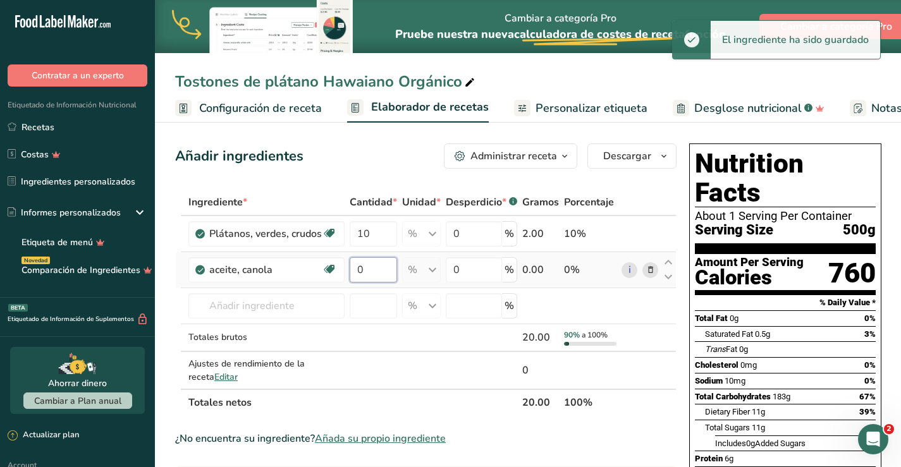
click at [376, 271] on input "0" at bounding box center [373, 269] width 47 height 25
type input "1"
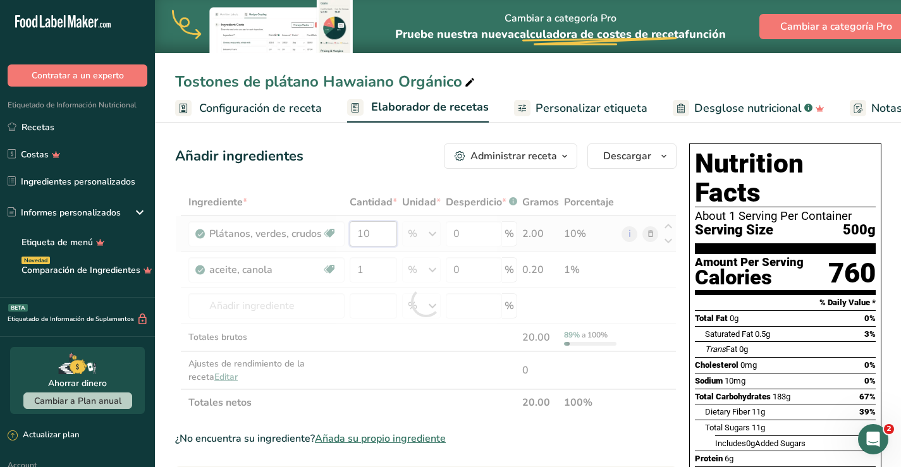
click at [378, 228] on div "Ingrediente * Cantidad * Unidad * Desperdicio * .a-a{fill:#347362;}.b-a{fill:#f…" at bounding box center [426, 302] width 502 height 227
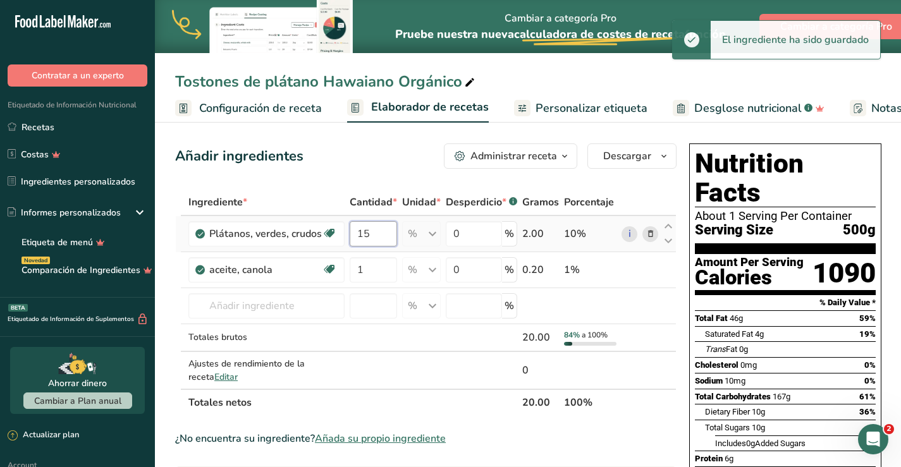
type input "15"
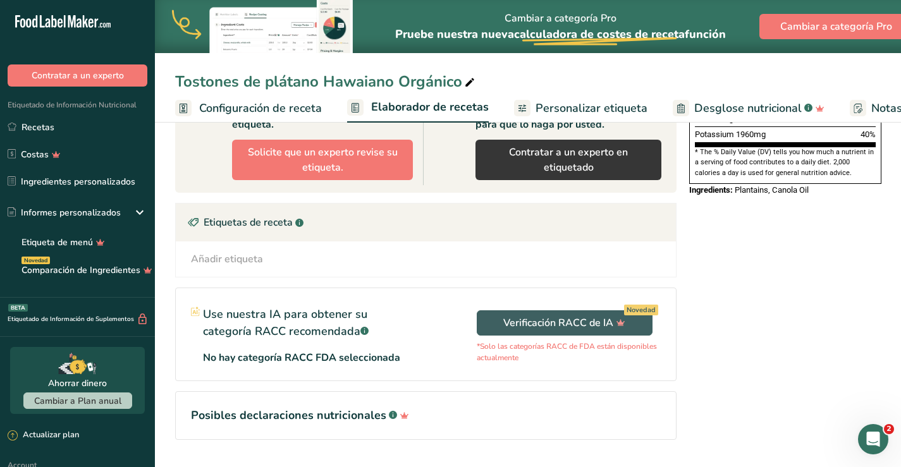
scroll to position [363, 0]
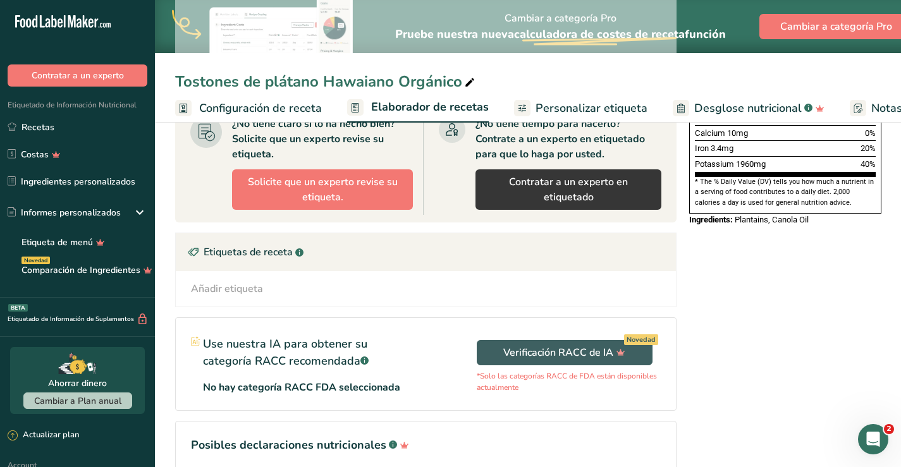
click at [230, 285] on div "Añadir etiqueta" at bounding box center [227, 288] width 72 height 15
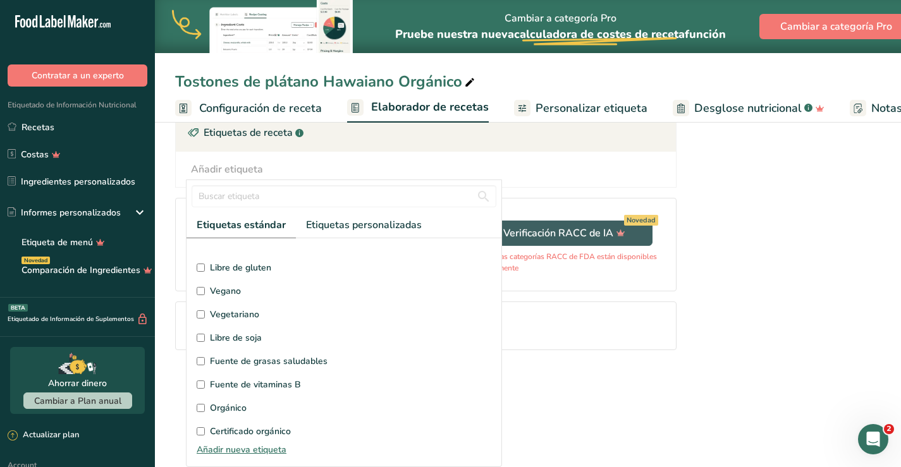
scroll to position [127, 0]
click at [200, 409] on input "Certificado orgánico" at bounding box center [201, 409] width 8 height 8
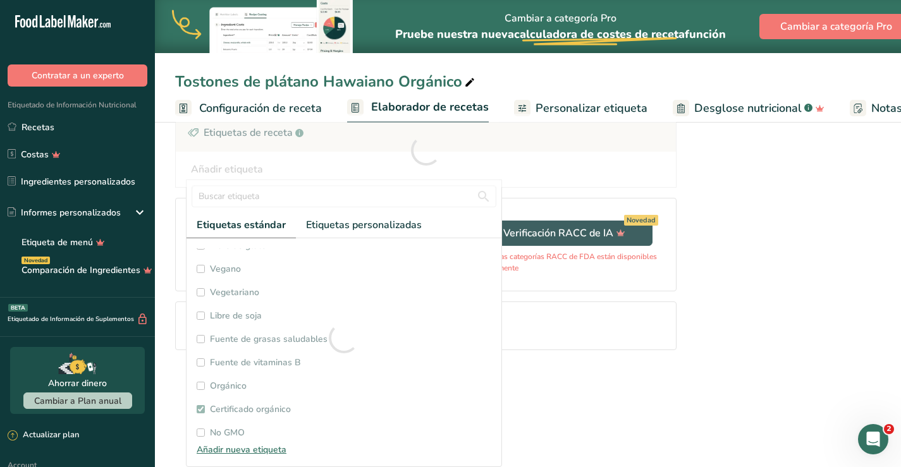
checkbox input "true"
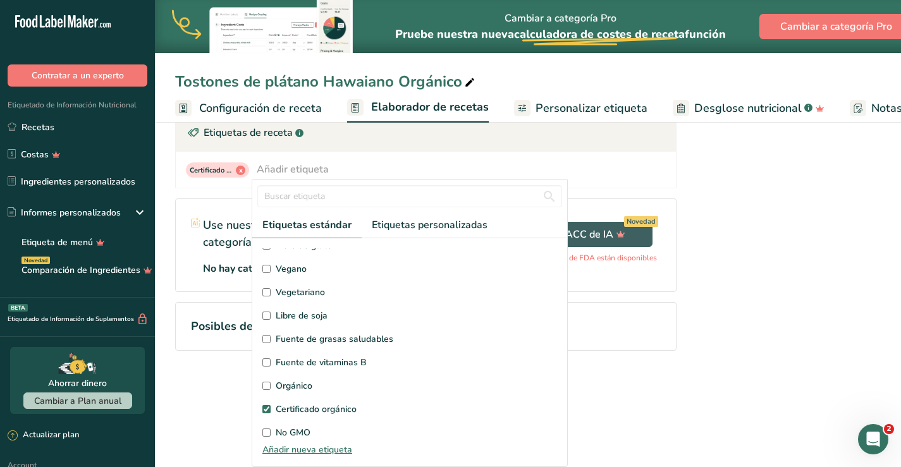
scroll to position [56, 0]
click at [269, 383] on input "Orgánico" at bounding box center [266, 386] width 8 height 8
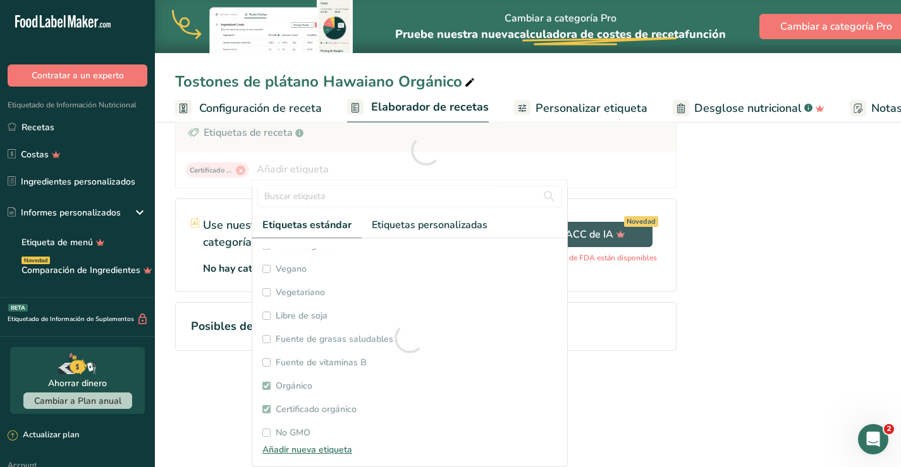
checkbox input "true"
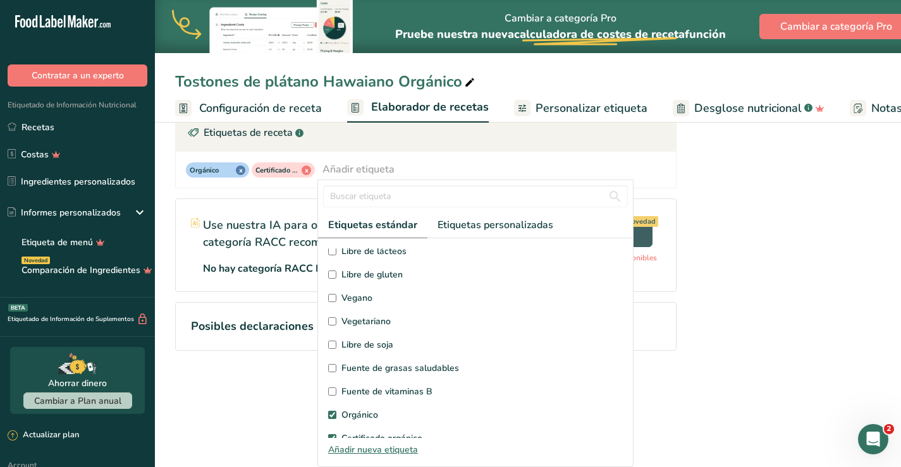
scroll to position [127, 0]
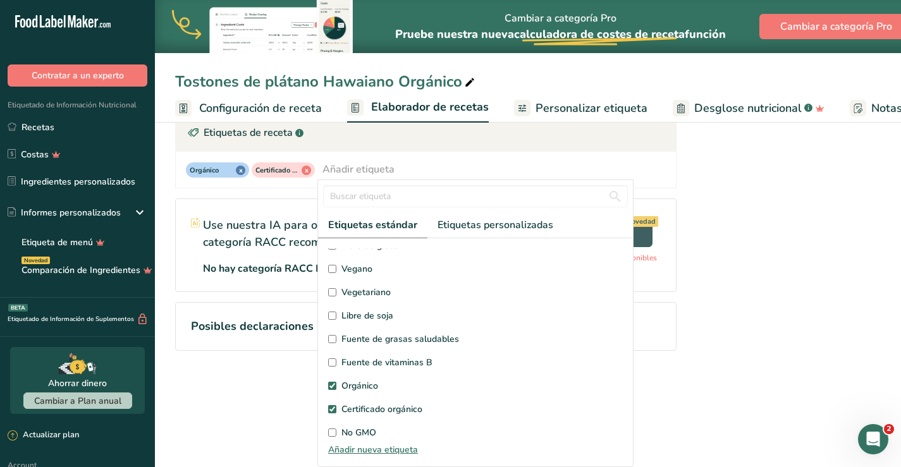
click at [334, 361] on input "Fuente de vitaminas B" at bounding box center [332, 363] width 8 height 8
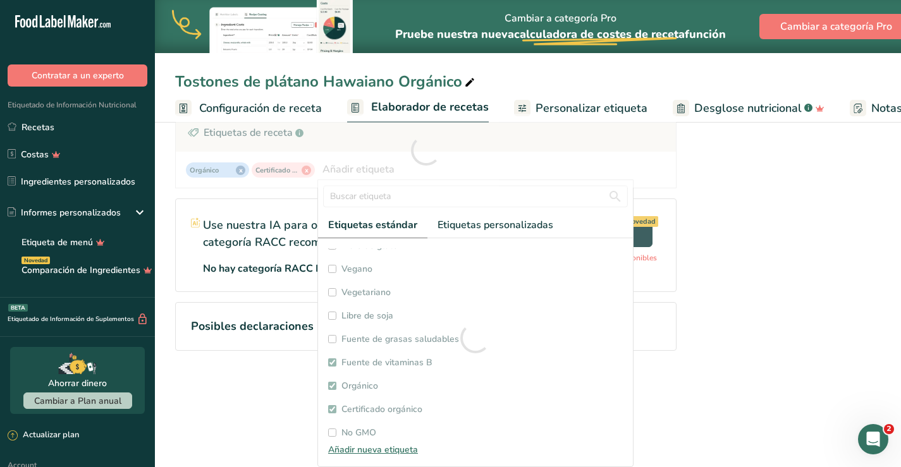
checkbox input "true"
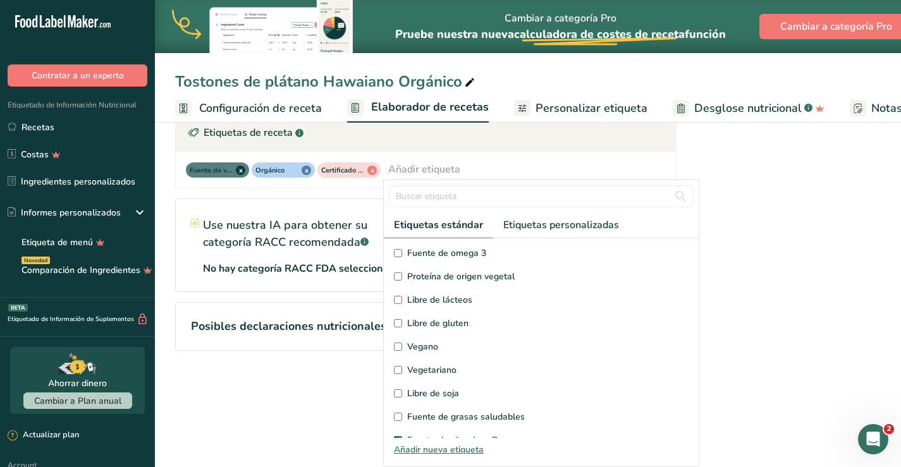
scroll to position [0, 0]
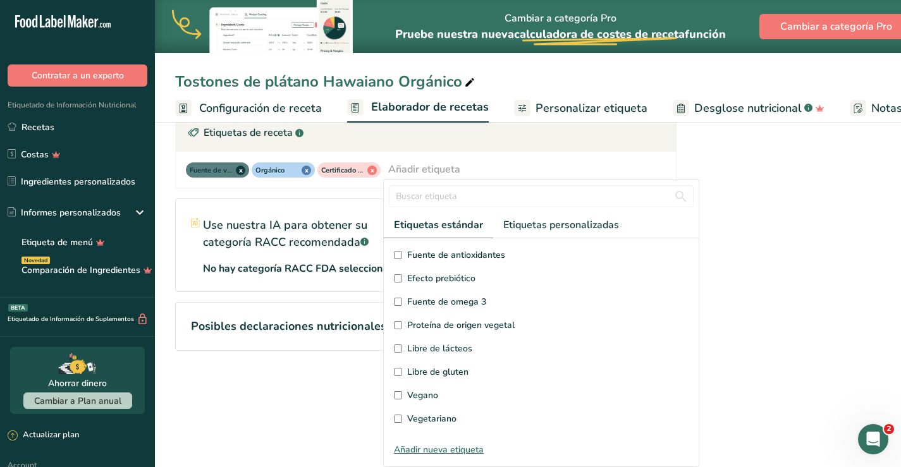
click at [801, 353] on div "Nutrition Facts About 1 Serving Per Container Serving Size 500g Amount Per Serv…" at bounding box center [785, 24] width 202 height 736
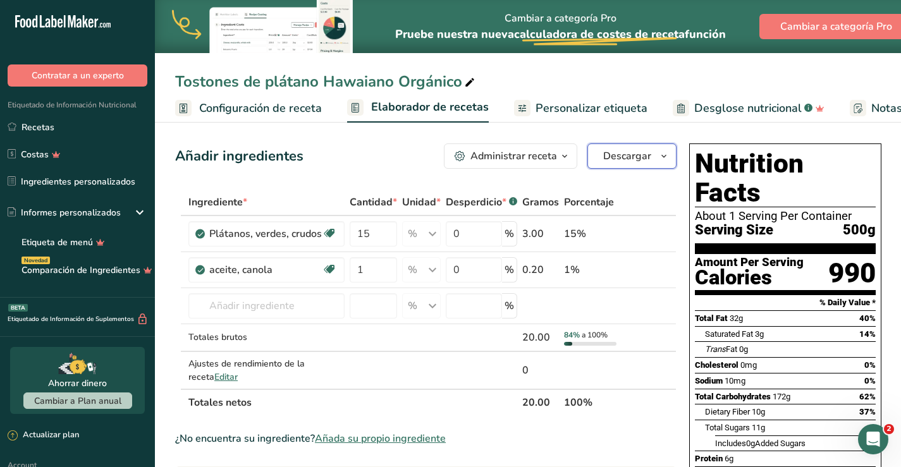
click at [642, 157] on span "Descargar" at bounding box center [627, 156] width 48 height 15
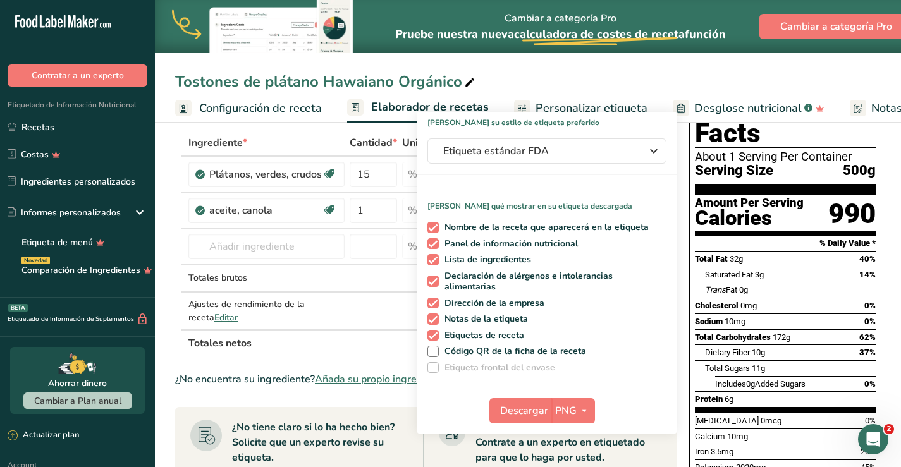
scroll to position [127, 0]
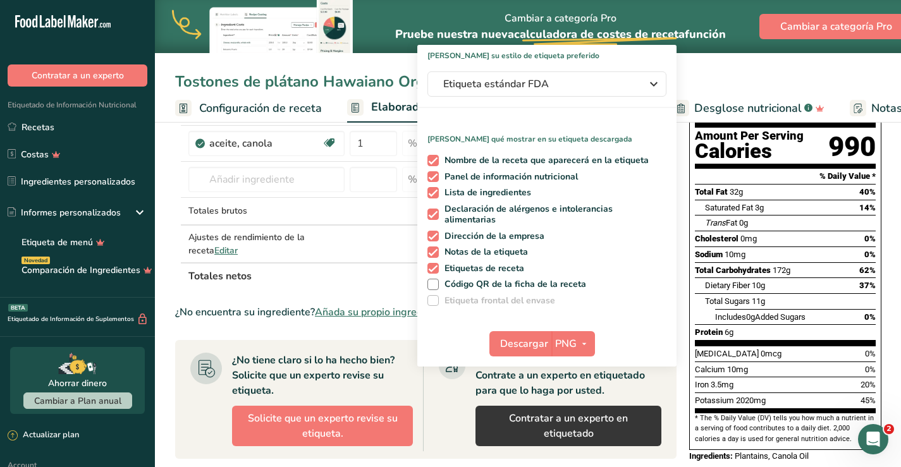
click at [320, 90] on div "Tostones de plátano Hawaiano Orgánico" at bounding box center [326, 81] width 302 height 23
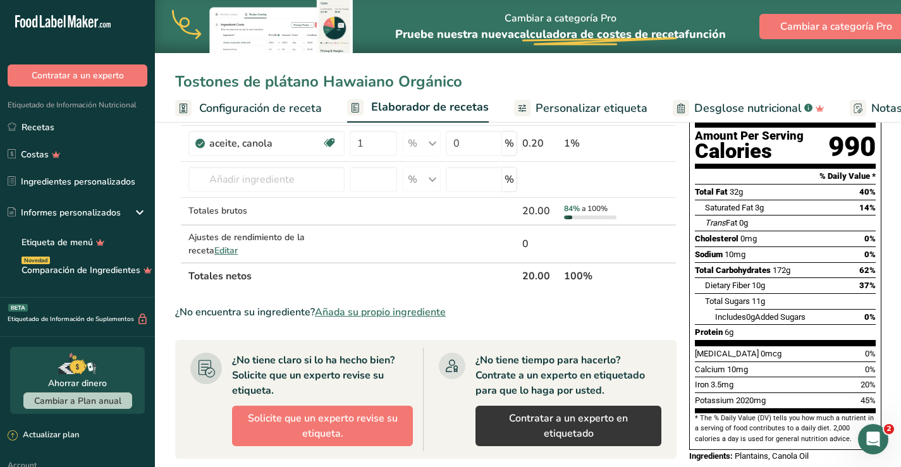
drag, startPoint x: 458, startPoint y: 81, endPoint x: 171, endPoint y: 86, distance: 286.6
click at [171, 88] on div "Tostones de plátano Hawaiano Orgánico" at bounding box center [528, 81] width 746 height 23
click at [467, 84] on icon at bounding box center [469, 83] width 11 height 18
drag, startPoint x: 316, startPoint y: 82, endPoint x: 69, endPoint y: 1, distance: 260.0
click at [8, 0] on div ".a-20{fill:#fff;} Contratar a un experto Etiquetado de Información Nutricional …" at bounding box center [450, 320] width 901 height 894
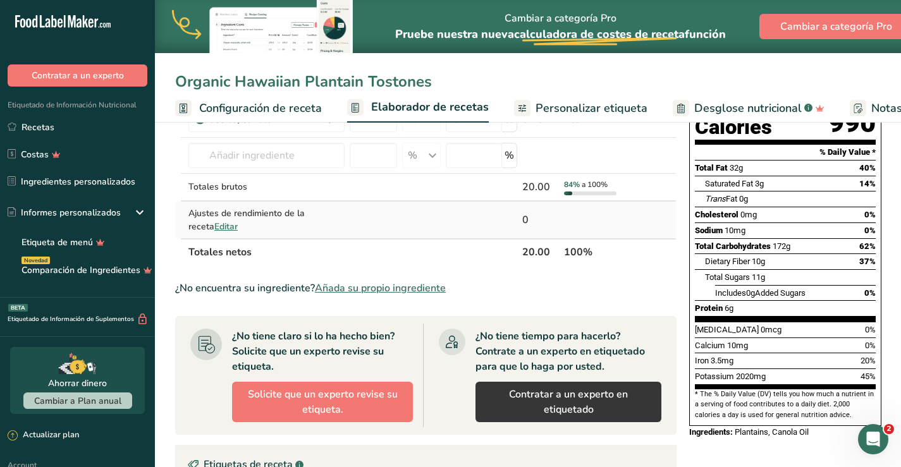
scroll to position [0, 0]
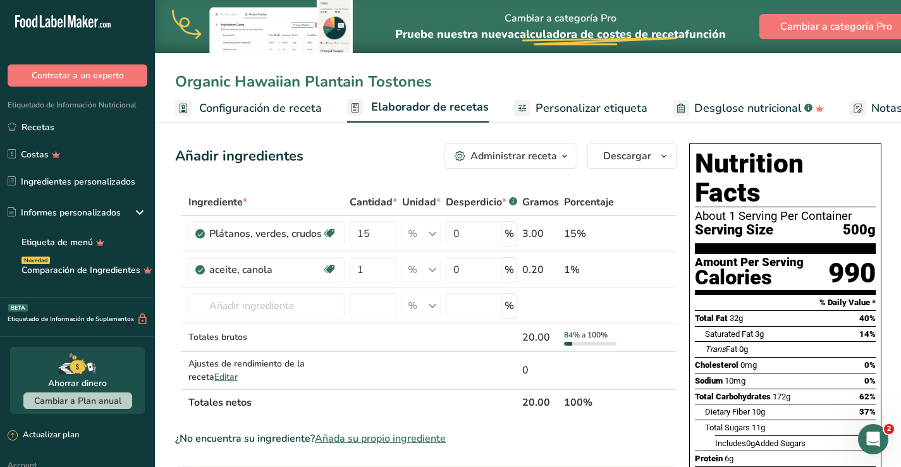
type input "Organic Hawaiian Plantain Tostones"
click at [645, 198] on th at bounding box center [640, 203] width 42 height 27
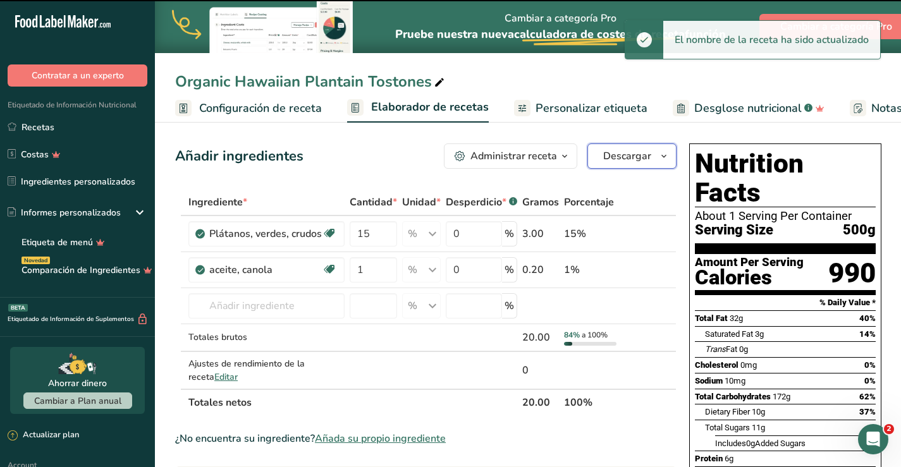
click at [630, 153] on span "Descargar" at bounding box center [627, 156] width 48 height 15
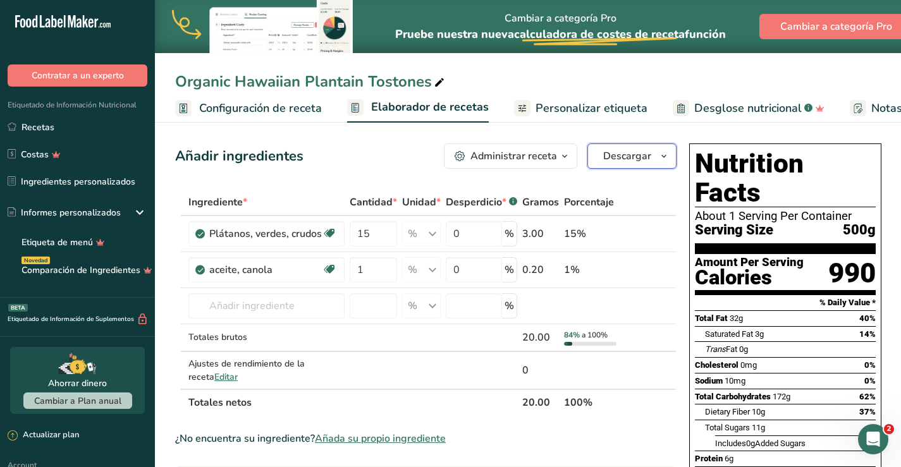
click at [630, 153] on span "Descargar" at bounding box center [627, 156] width 48 height 15
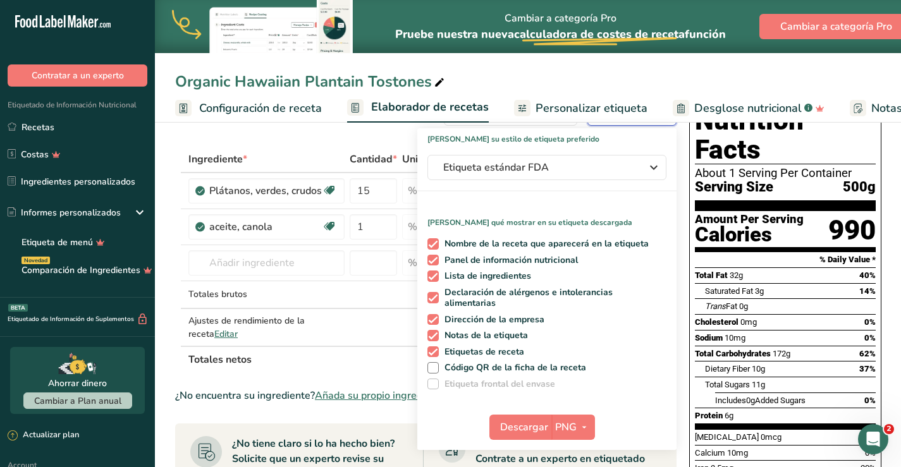
scroll to position [127, 0]
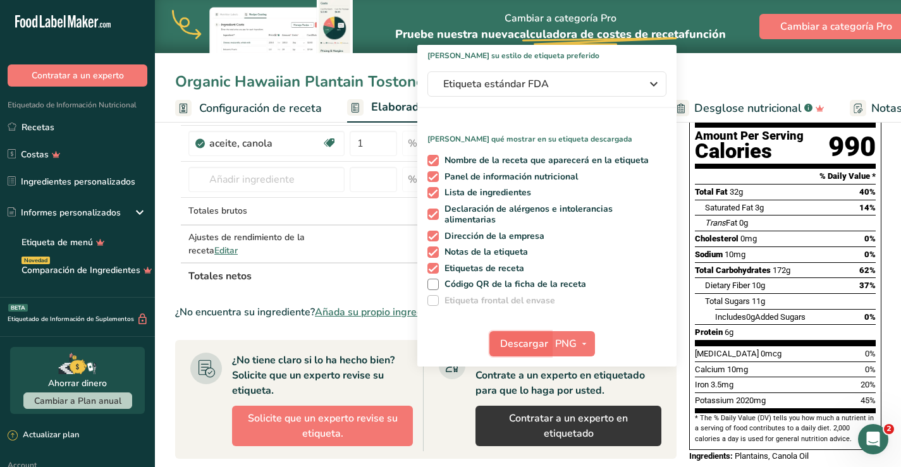
click at [518, 343] on span "Descargar" at bounding box center [524, 343] width 48 height 15
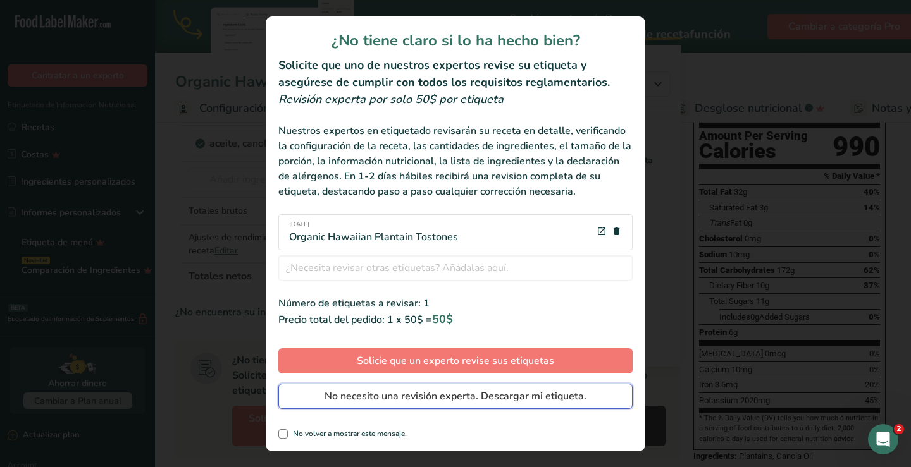
click at [481, 400] on span "No necesito una revisión experta. Descargar mi etiqueta." at bounding box center [455, 396] width 262 height 15
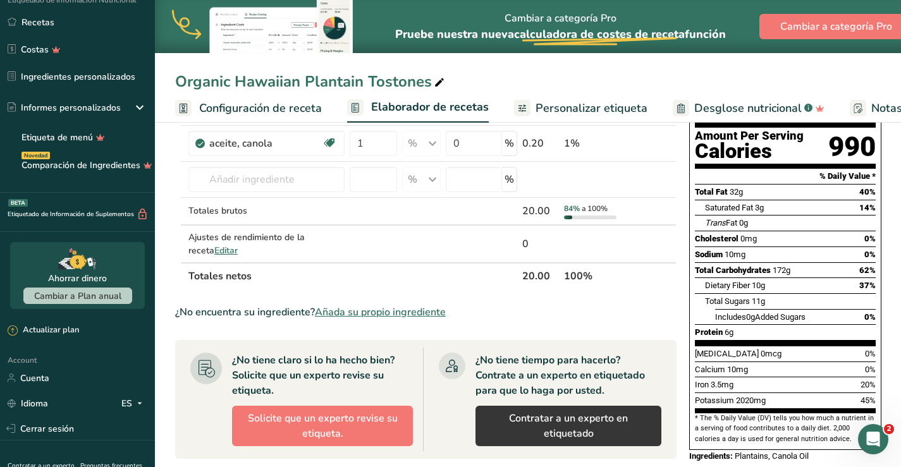
scroll to position [171, 0]
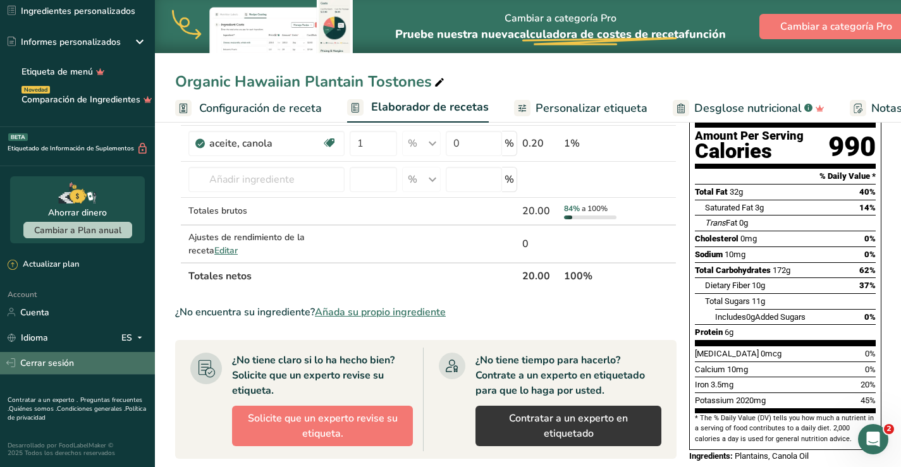
click at [43, 359] on link "Cerrar sesión" at bounding box center [77, 363] width 155 height 22
